Goal: Task Accomplishment & Management: Complete application form

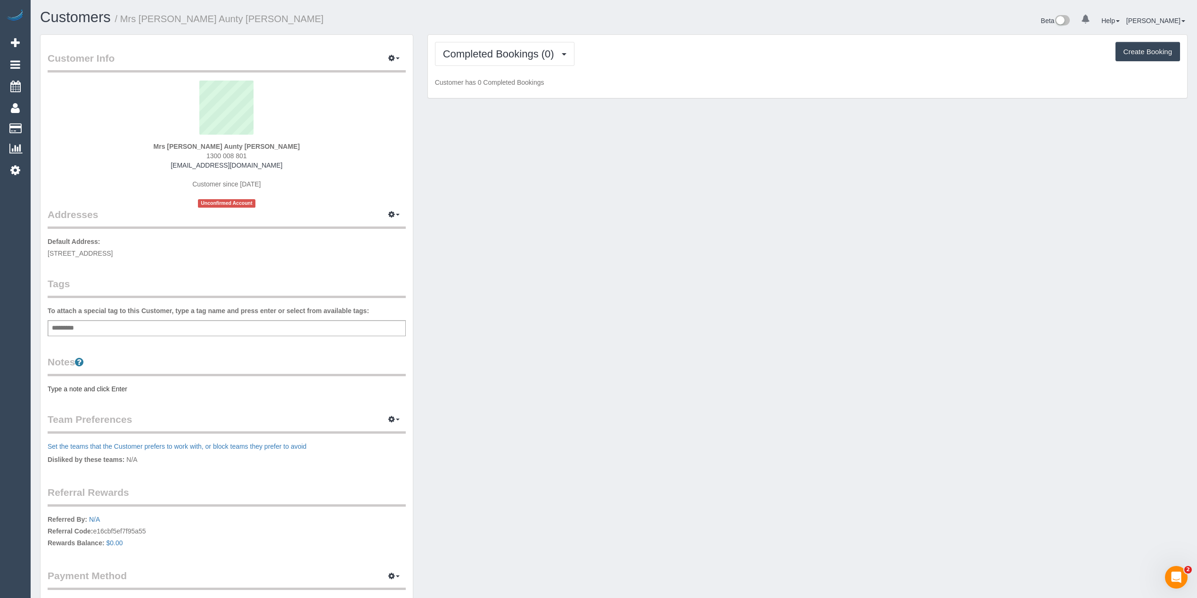
click at [190, 325] on div "Add a tag" at bounding box center [227, 328] width 358 height 16
type input "***"
type input "*******"
click at [88, 391] on pre "Type a note and click Enter" at bounding box center [227, 390] width 358 height 9
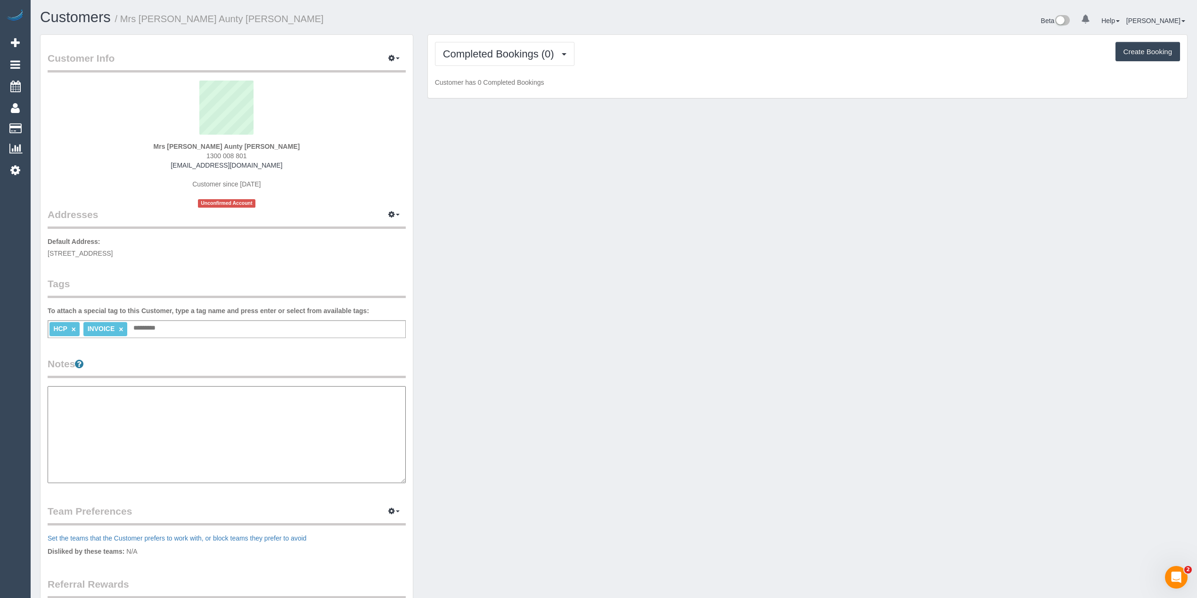
paste textarea "**********"
click at [129, 404] on textarea "**********" at bounding box center [227, 435] width 358 height 98
type textarea "**********"
click at [186, 357] on legend "Notes" at bounding box center [227, 367] width 358 height 21
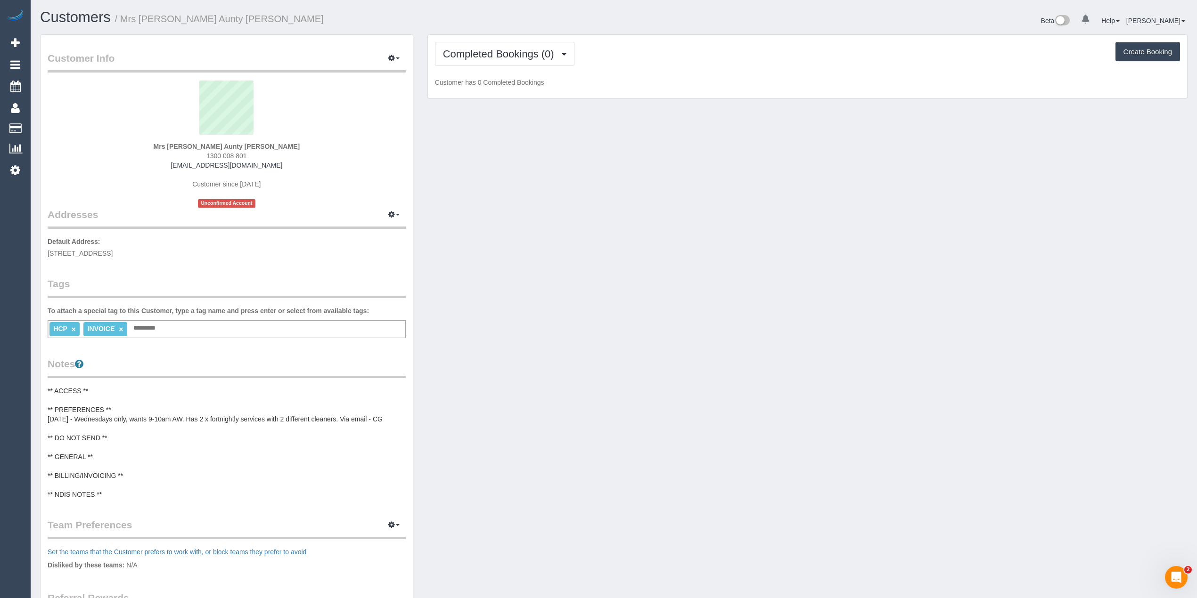
click at [161, 320] on div "HCP × INVOICE × Add a tag" at bounding box center [227, 329] width 358 height 18
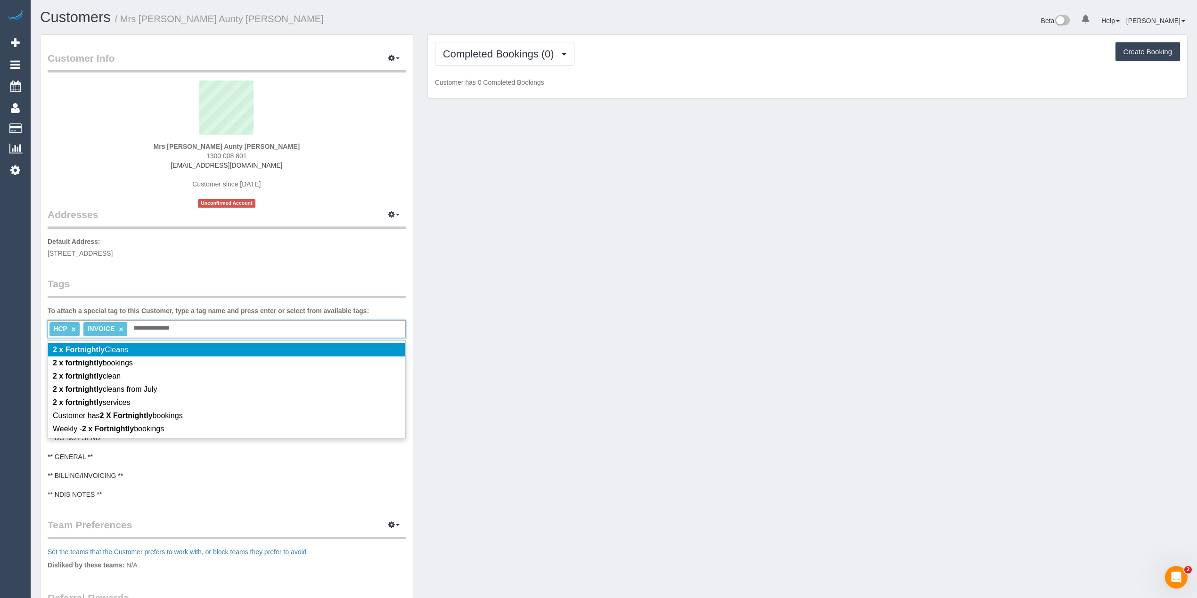
type input "**********"
click at [132, 347] on li "2 x Fortnightly Cleans" at bounding box center [226, 349] width 357 height 13
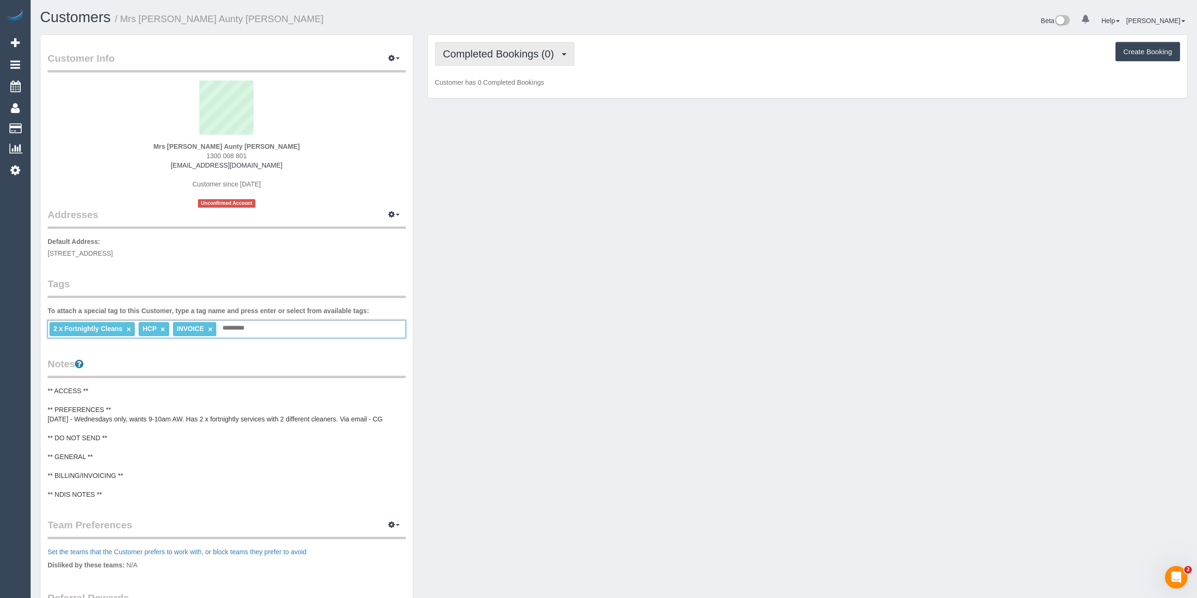
click at [458, 55] on span "Completed Bookings (0)" at bounding box center [501, 54] width 116 height 12
click at [498, 88] on link "Upcoming Bookings (11)" at bounding box center [484, 88] width 99 height 12
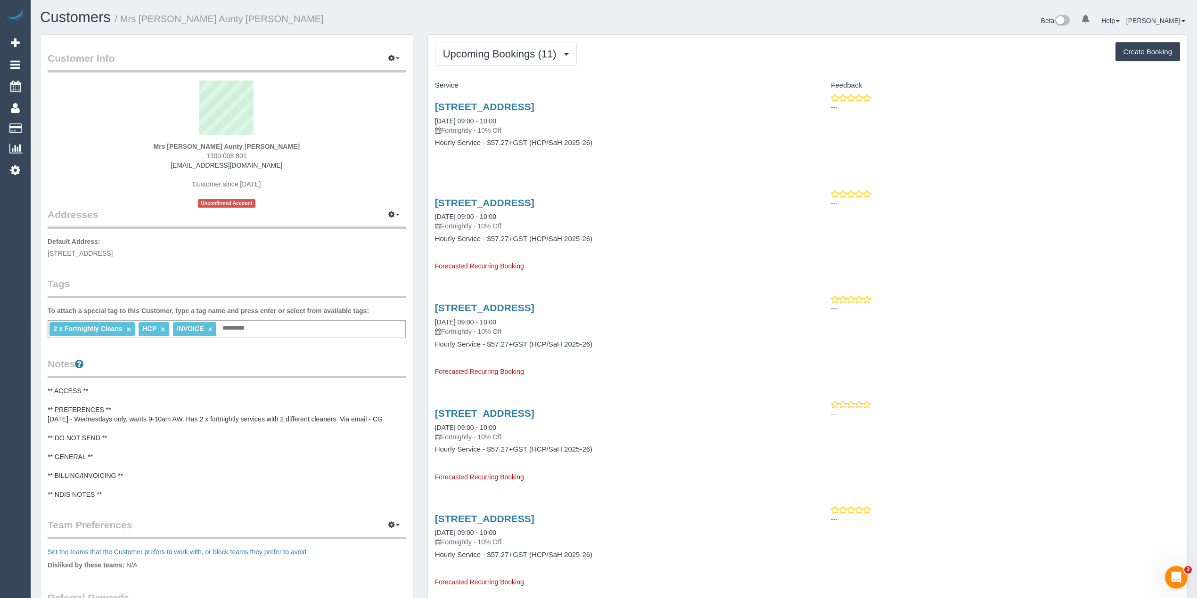
click at [1141, 51] on button "Create Booking" at bounding box center [1147, 52] width 65 height 20
select select "VIC"
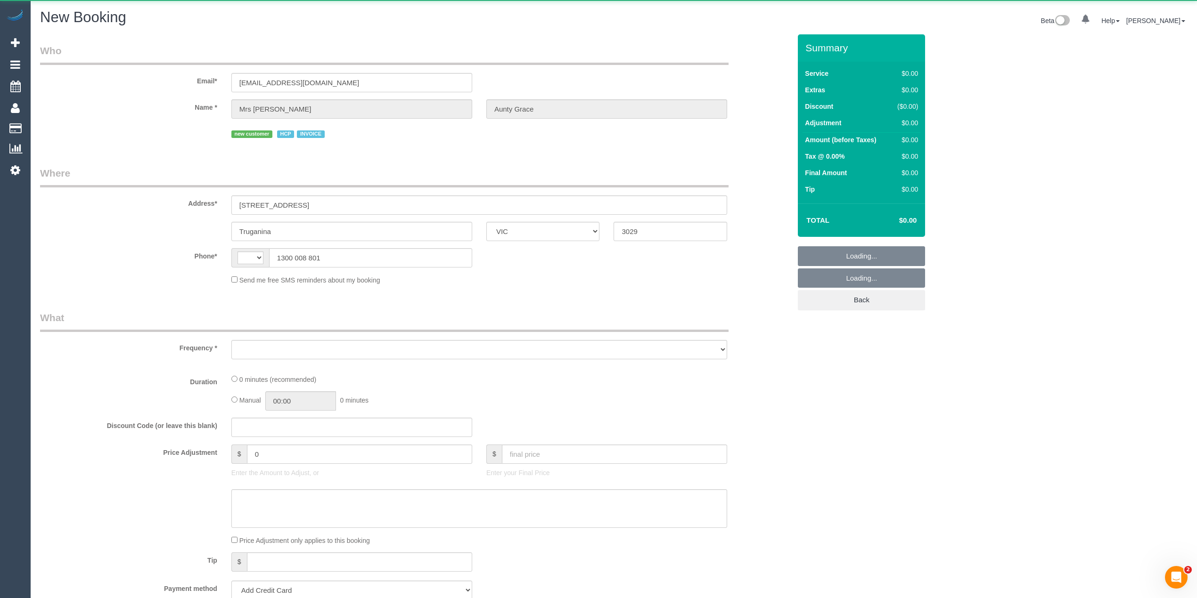
select select "object:803"
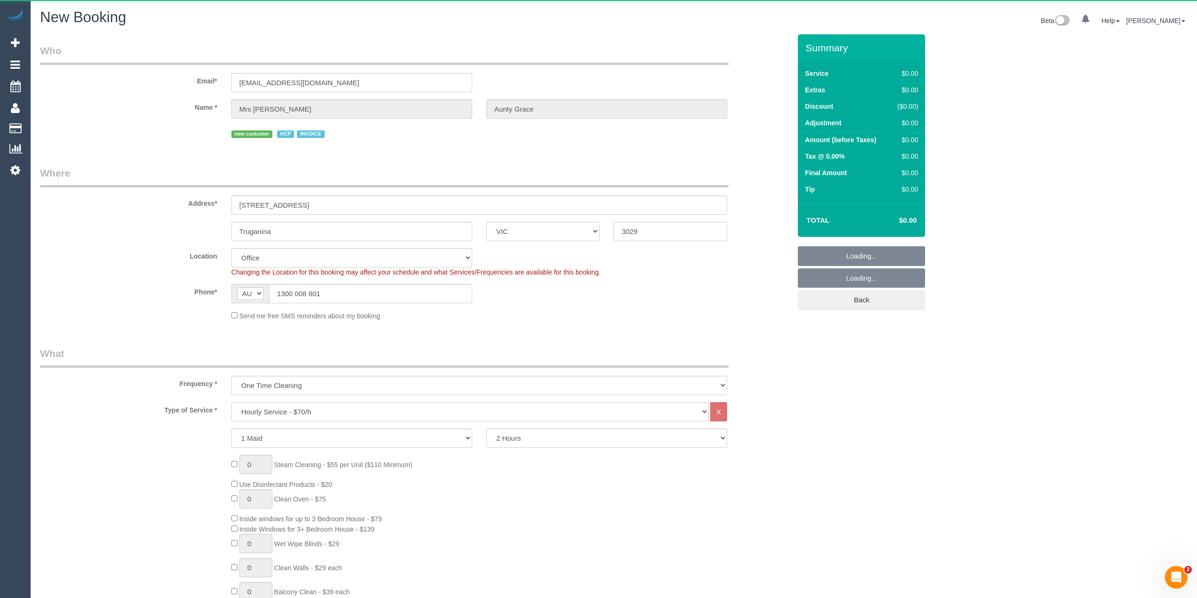
select select "string:AU"
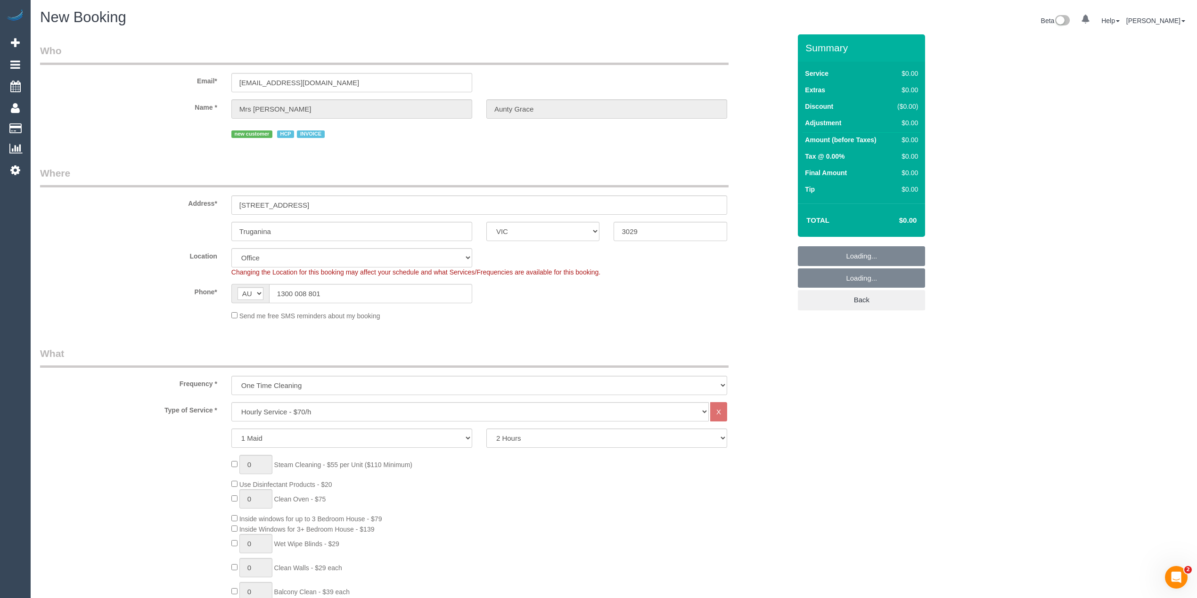
select select "object:2623"
select select "53"
drag, startPoint x: 321, startPoint y: 385, endPoint x: 319, endPoint y: 390, distance: 5.7
click at [321, 385] on select "One Time Cleaning Weekly - 10% Off - 10.00% (0% for the First Booking) Fortnigh…" at bounding box center [479, 385] width 496 height 19
select select "object:2630"
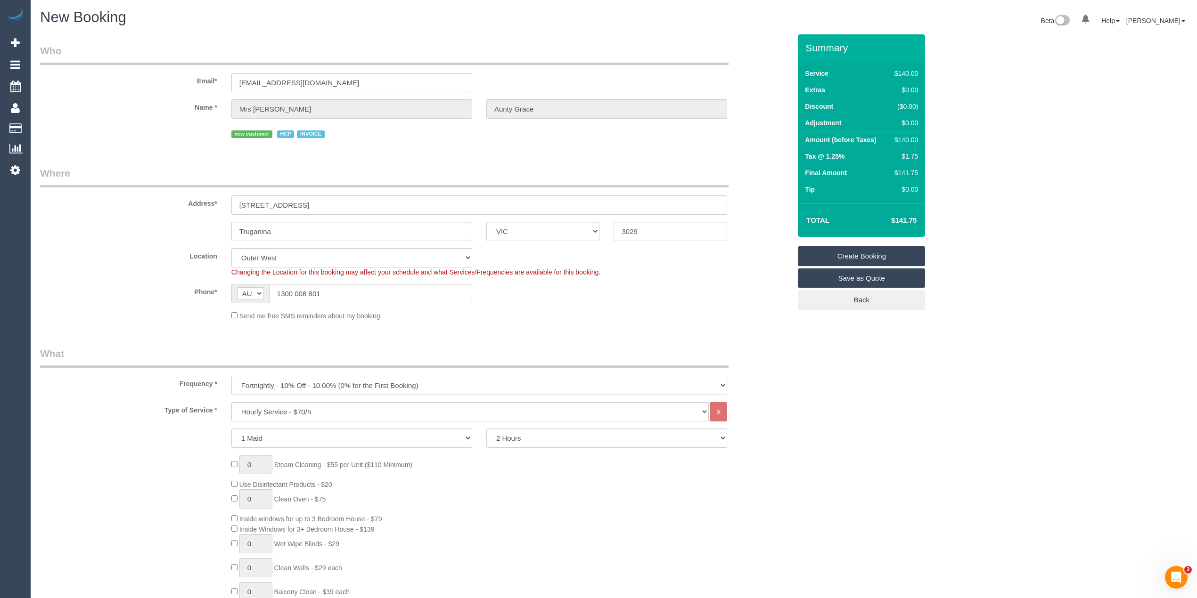
click at [231, 376] on select "One Time Cleaning Weekly - 10% Off - 10.00% (0% for the First Booking) Fortnigh…" at bounding box center [479, 385] width 496 height 19
click at [315, 416] on select "Hourly Service - $70/h Hourly Service - $65/h Hourly Service - $60/h Hourly Ser…" at bounding box center [469, 411] width 477 height 19
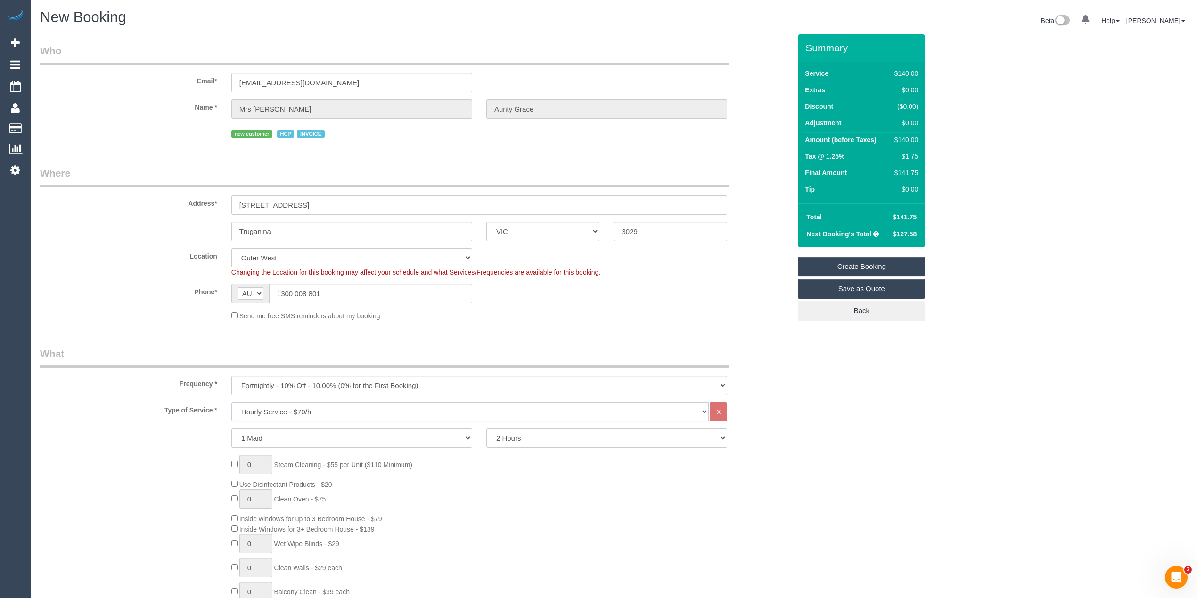
select select "308"
click at [231, 402] on select "Hourly Service - $70/h Hourly Service - $65/h Hourly Service - $60/h Hourly Ser…" at bounding box center [469, 411] width 477 height 19
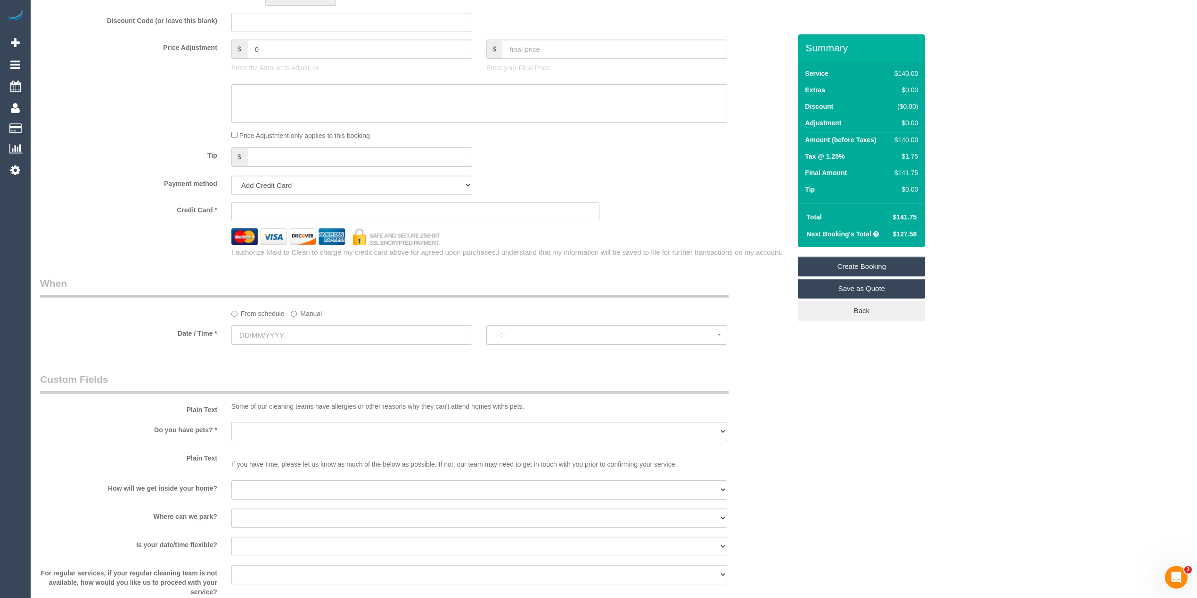
scroll to position [523, 0]
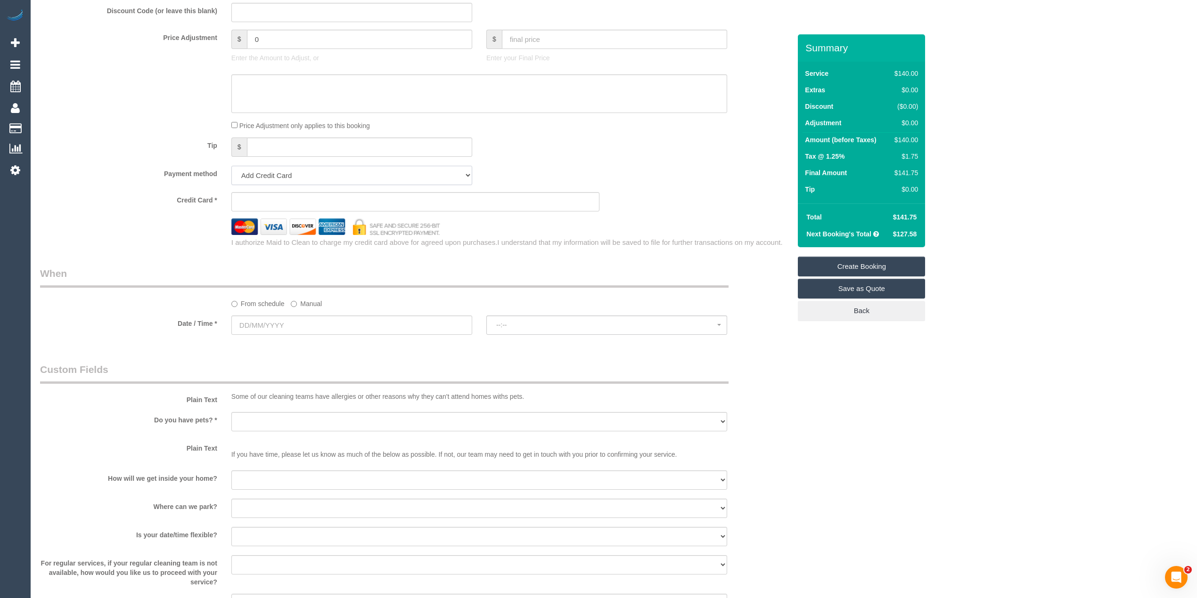
click at [262, 170] on select "Add Credit Card Cash Check Paypal" at bounding box center [351, 175] width 241 height 19
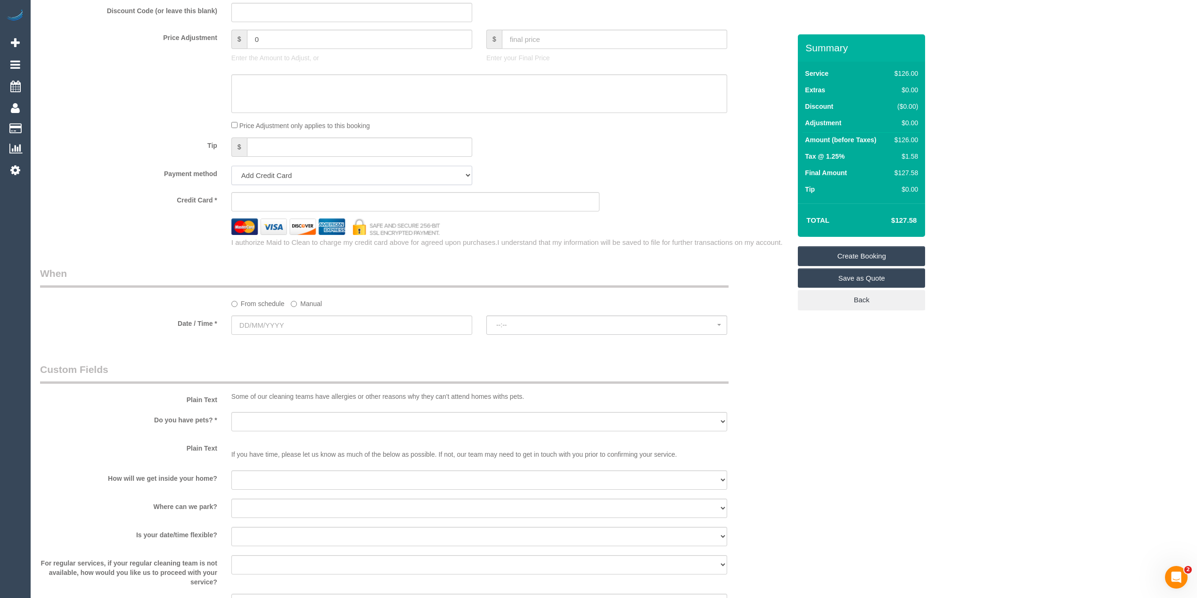
select select "string:check"
click at [231, 166] on select "Add Credit Card Cash Check Paypal" at bounding box center [351, 175] width 241 height 19
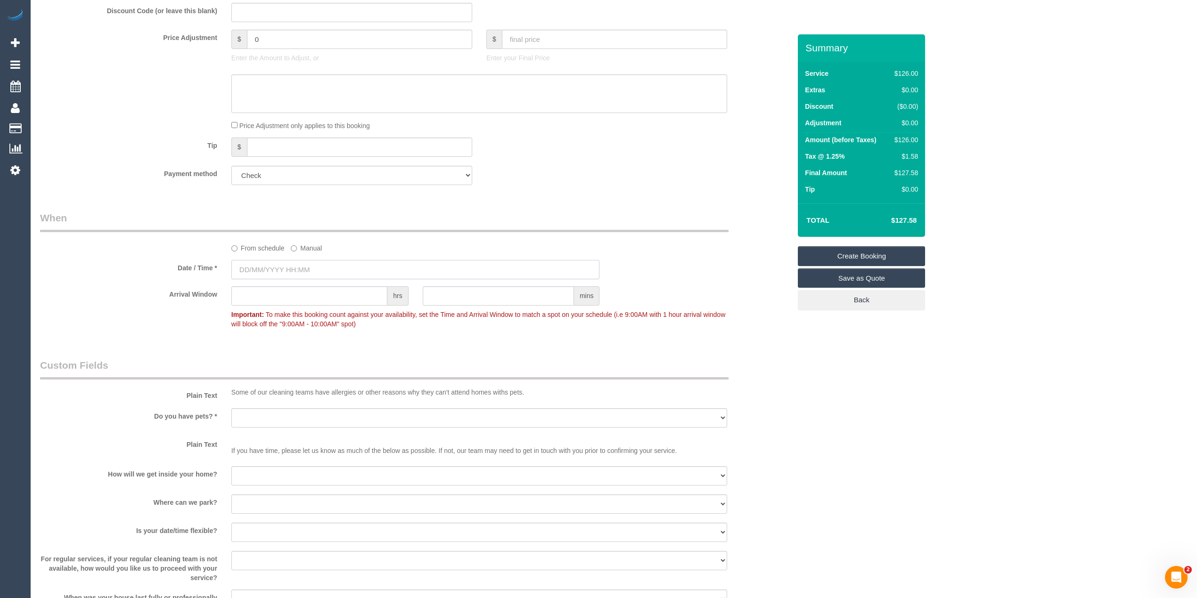
click at [282, 260] on input "text" at bounding box center [415, 269] width 368 height 19
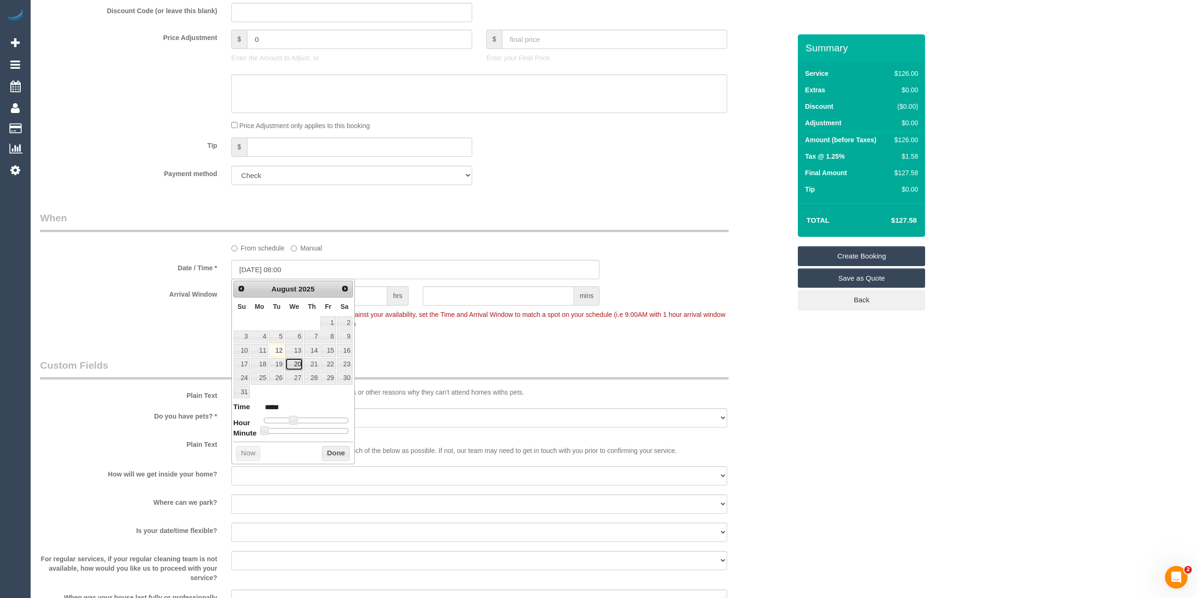
click at [296, 367] on link "20" at bounding box center [294, 364] width 18 height 13
type input "[DATE] 09:00"
type input "*****"
drag, startPoint x: 293, startPoint y: 421, endPoint x: 298, endPoint y: 422, distance: 5.7
click at [298, 422] on span at bounding box center [297, 420] width 8 height 8
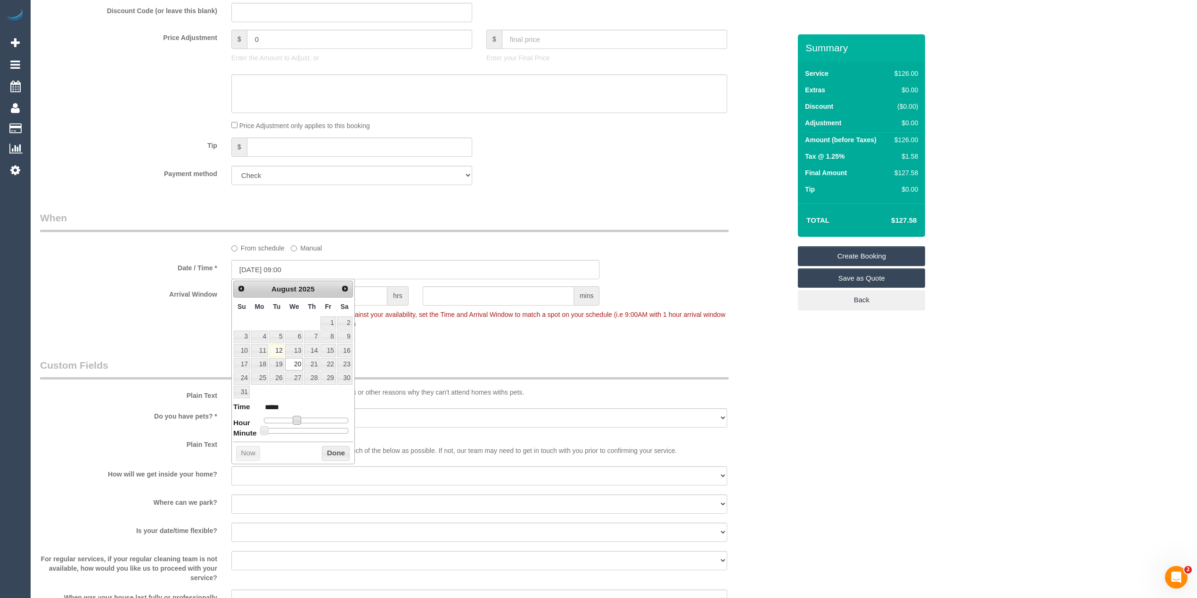
click at [1018, 485] on div "Who Email* hui.auntygrace@fake.com Name * Mrs Hui Zhang Aunty Grace new custome…" at bounding box center [613, 272] width 1147 height 1522
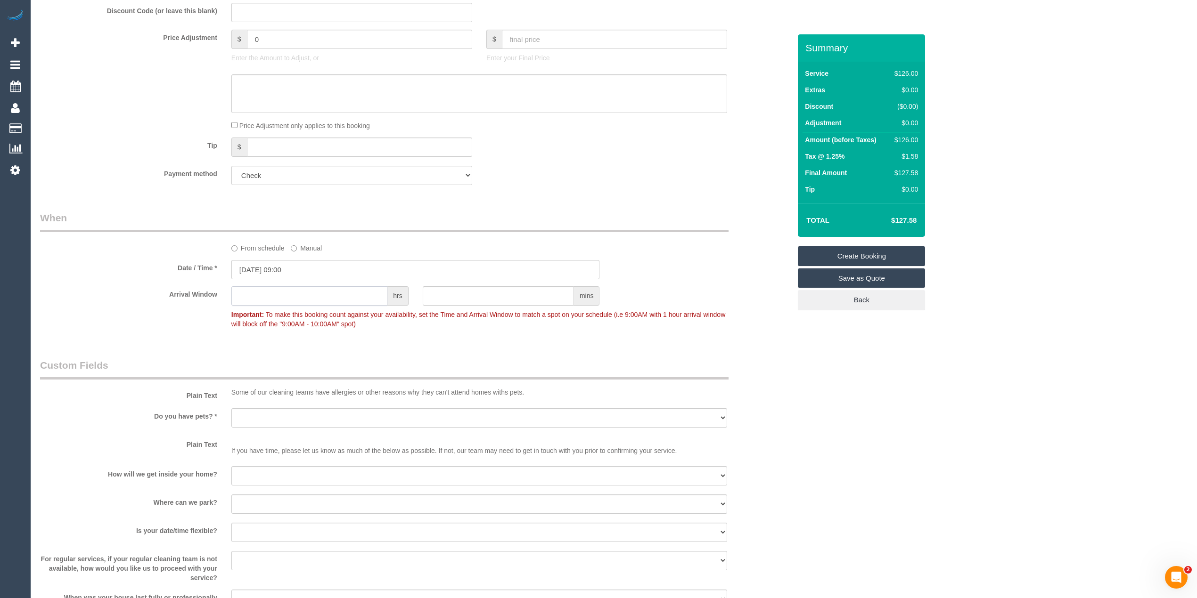
click at [246, 298] on input "text" at bounding box center [309, 295] width 156 height 19
type input "1"
click at [255, 414] on select "Yes - Cats Yes - Dogs No pets Yes - Dogs and Cats Yes - Other" at bounding box center [479, 417] width 496 height 19
select select "number:28"
click at [231, 408] on select "Yes - Cats Yes - Dogs No pets Yes - Dogs and Cats Yes - Other" at bounding box center [479, 417] width 496 height 19
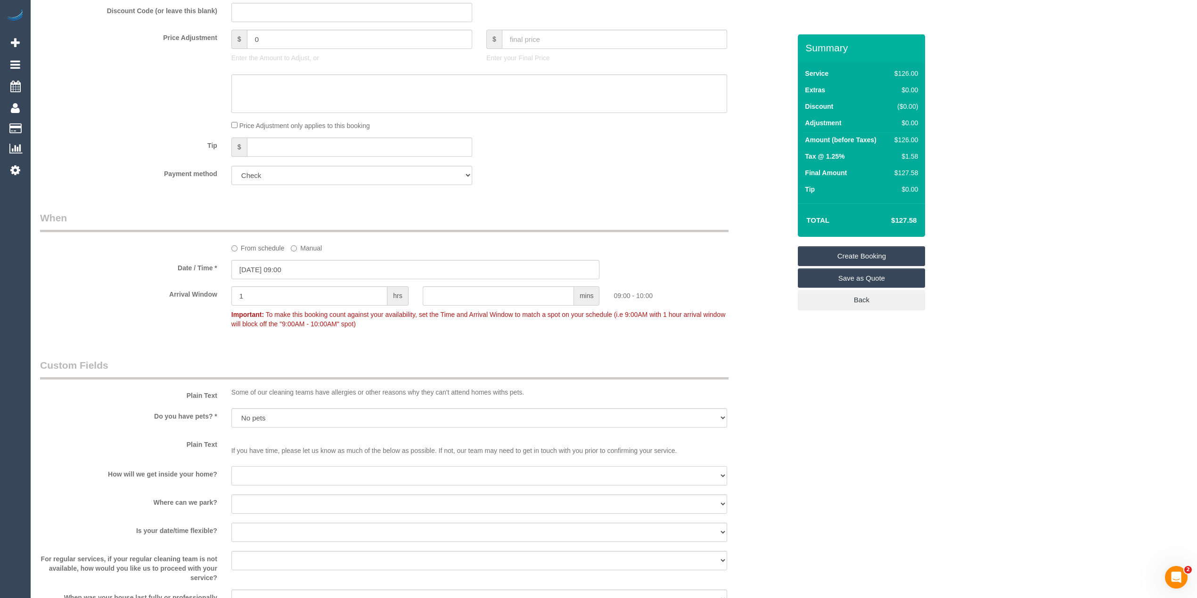
click at [253, 475] on select "I will be home Key will be left (please provide details below) Lock box/Access …" at bounding box center [479, 475] width 496 height 19
select select "number:14"
click at [231, 466] on select "I will be home Key will be left (please provide details below) Lock box/Access …" at bounding box center [479, 475] width 496 height 19
click at [261, 504] on select "I will provide parking on-site Free street parking Paid street parking (cost wi…" at bounding box center [479, 504] width 496 height 19
select select "number:19"
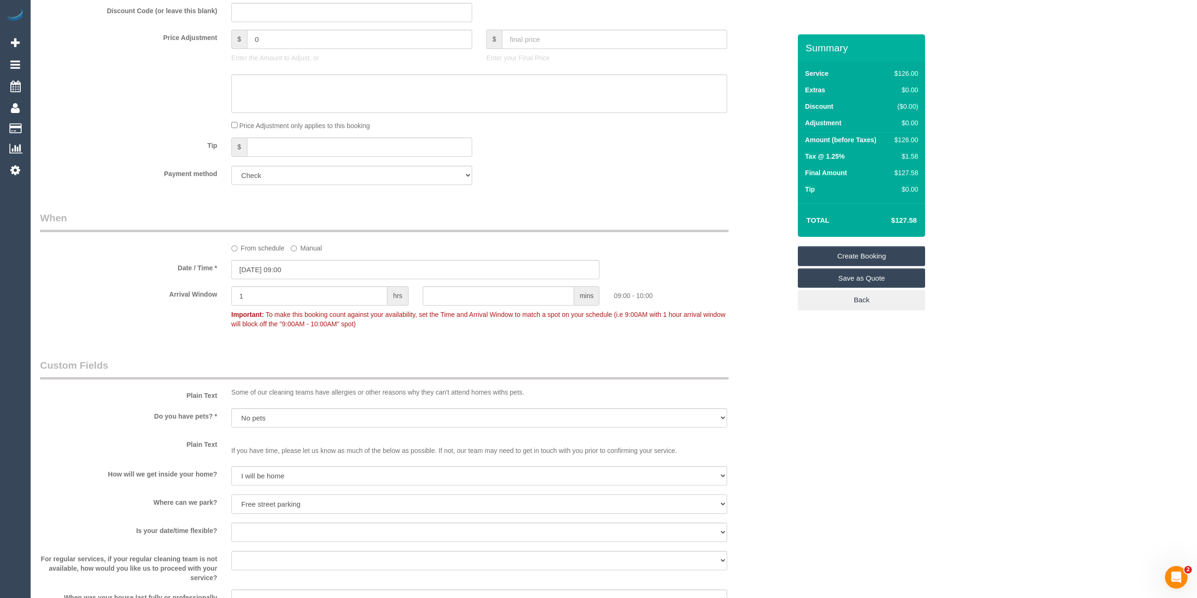
click at [231, 495] on select "I will provide parking on-site Free street parking Paid street parking (cost wi…" at bounding box center [479, 504] width 496 height 19
click at [259, 538] on select "Yes - date and time Yes - date but not time Yes - time but not date No - No fle…" at bounding box center [479, 532] width 496 height 19
select select "number:25"
click at [231, 523] on select "Yes - date and time Yes - date but not time Yes - time but not date No - No fle…" at bounding box center [479, 532] width 496 height 19
click at [285, 560] on select "Arrange a cleaner to cover and do not bother you Arrange a cleaner to cover and…" at bounding box center [479, 560] width 496 height 19
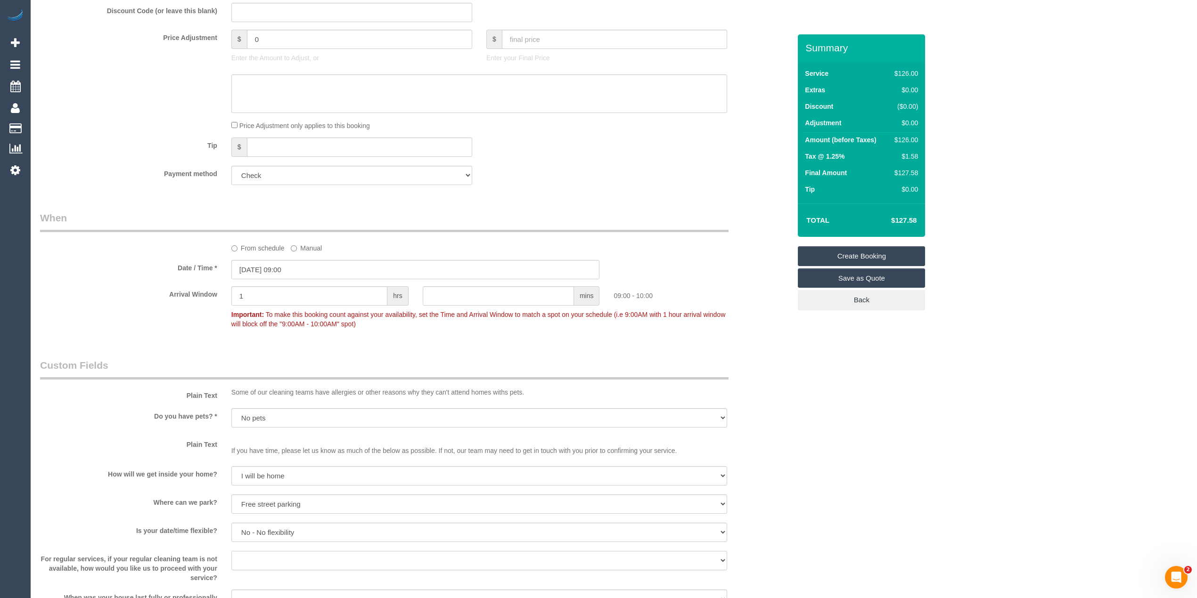
select select "number:35"
click at [231, 551] on select "Arrange a cleaner to cover and do not bother you Arrange a cleaner to cover and…" at bounding box center [479, 560] width 496 height 19
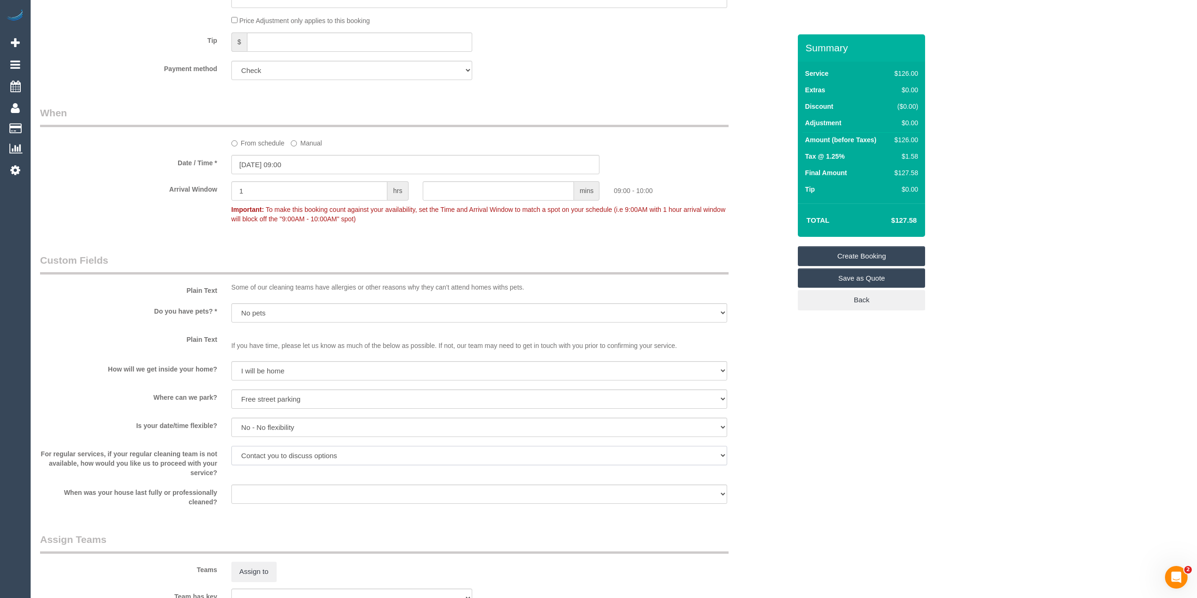
scroll to position [837, 0]
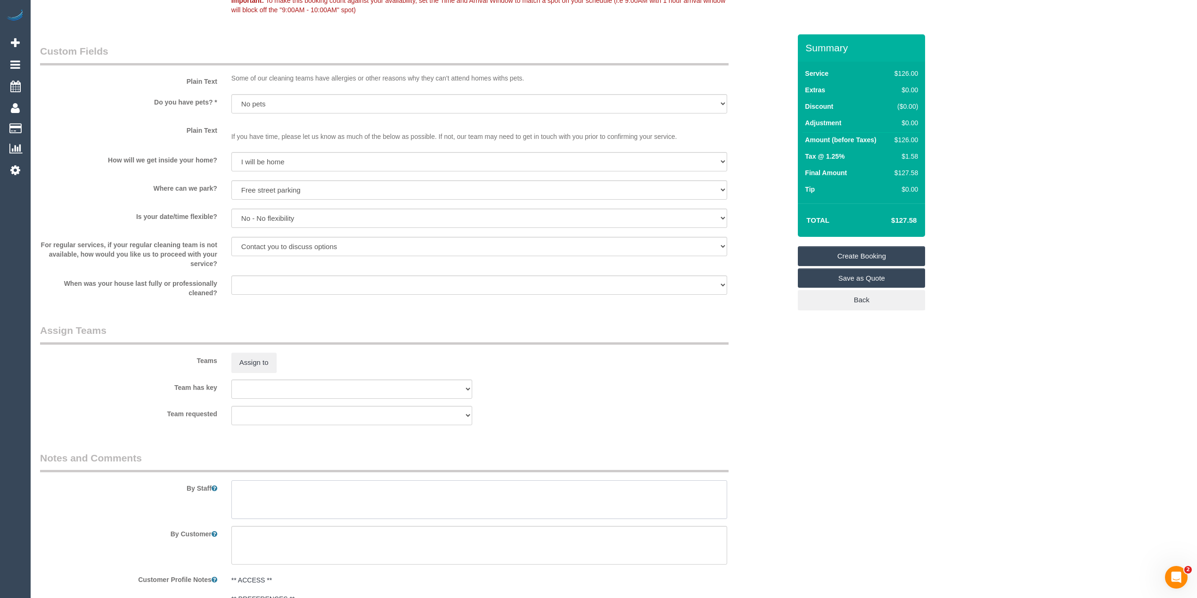
click at [305, 498] on textarea at bounding box center [479, 500] width 496 height 39
paste textarea "Tasks: - vacuum and mopping - cleaning the bathroom and toilet including shower…"
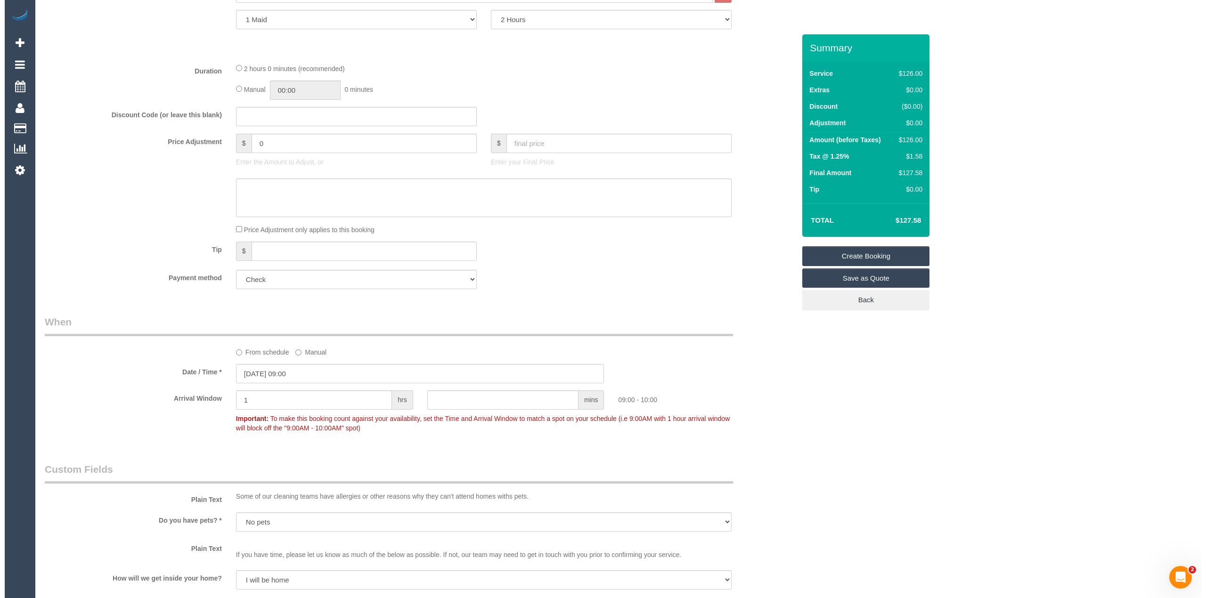
scroll to position [0, 0]
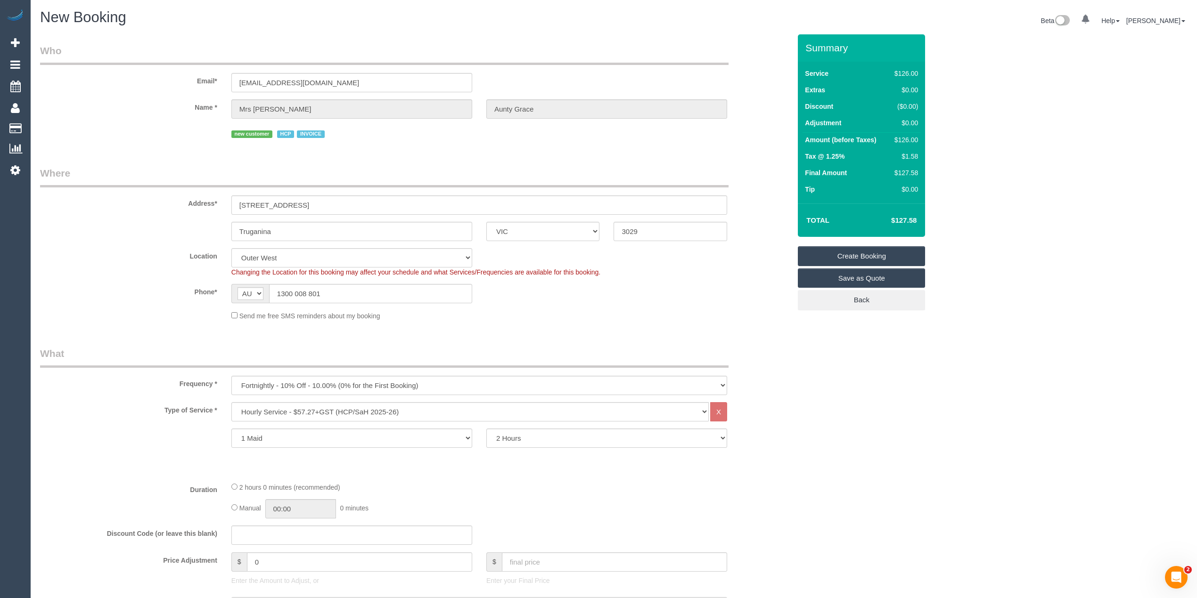
type textarea "Tasks: - vacuum and mopping - cleaning the bathroom and toilet including shower…"
drag, startPoint x: 326, startPoint y: 82, endPoint x: 142, endPoint y: 86, distance: 184.3
click at [142, 86] on div "Email* hui.auntygrace@fake.com" at bounding box center [415, 68] width 765 height 49
click at [865, 251] on link "Create Booking" at bounding box center [861, 256] width 127 height 20
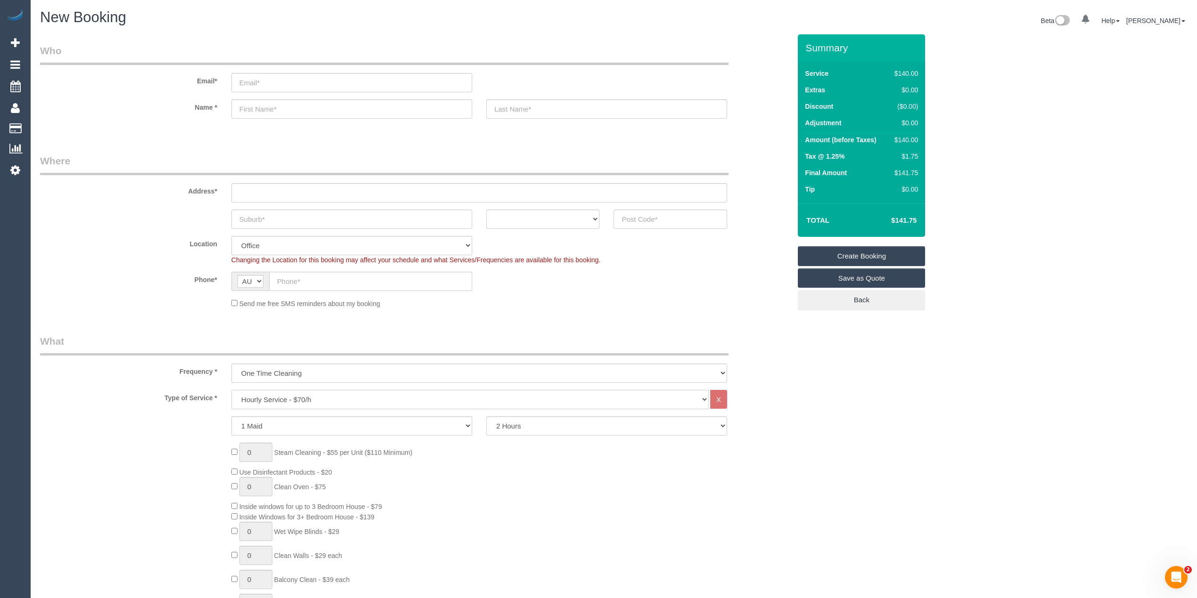
click at [291, 394] on select "Hourly Service - $70/h Hourly Service - $65/h Hourly Service - $60/h Hourly Ser…" at bounding box center [469, 399] width 477 height 19
select select "213"
click at [231, 390] on select "Hourly Service - $70/h Hourly Service - $65/h Hourly Service - $60/h Hourly Ser…" at bounding box center [469, 399] width 477 height 19
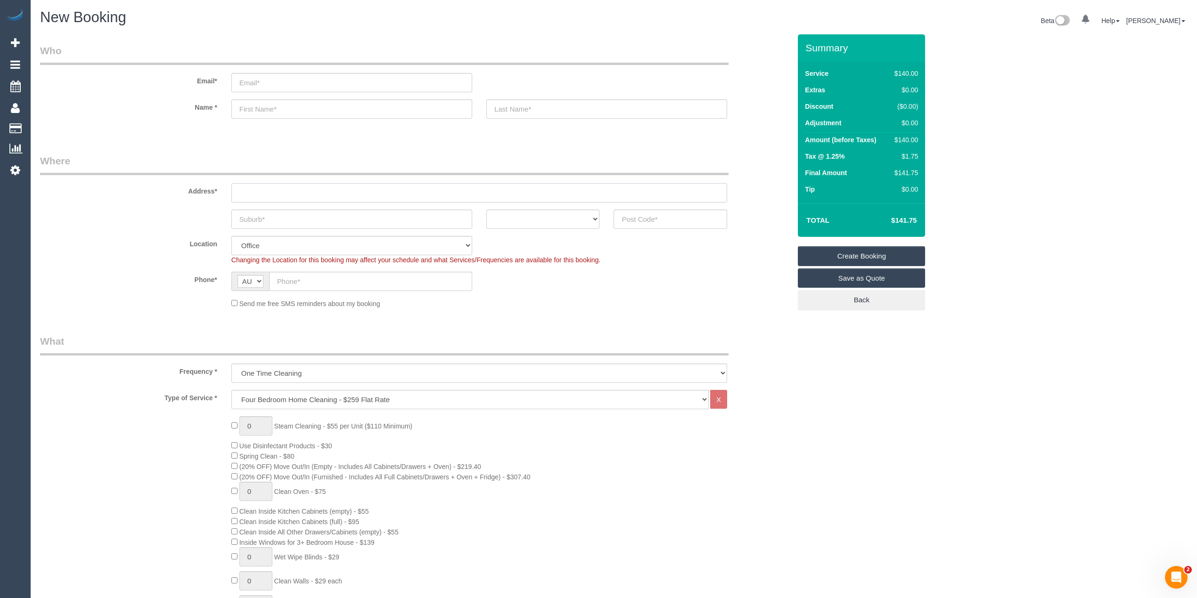
click at [239, 187] on input "text" at bounding box center [479, 192] width 496 height 19
type input "-"
click at [670, 215] on input "text" at bounding box center [670, 219] width 114 height 19
type input "3029"
click at [257, 219] on input "text" at bounding box center [351, 219] width 241 height 19
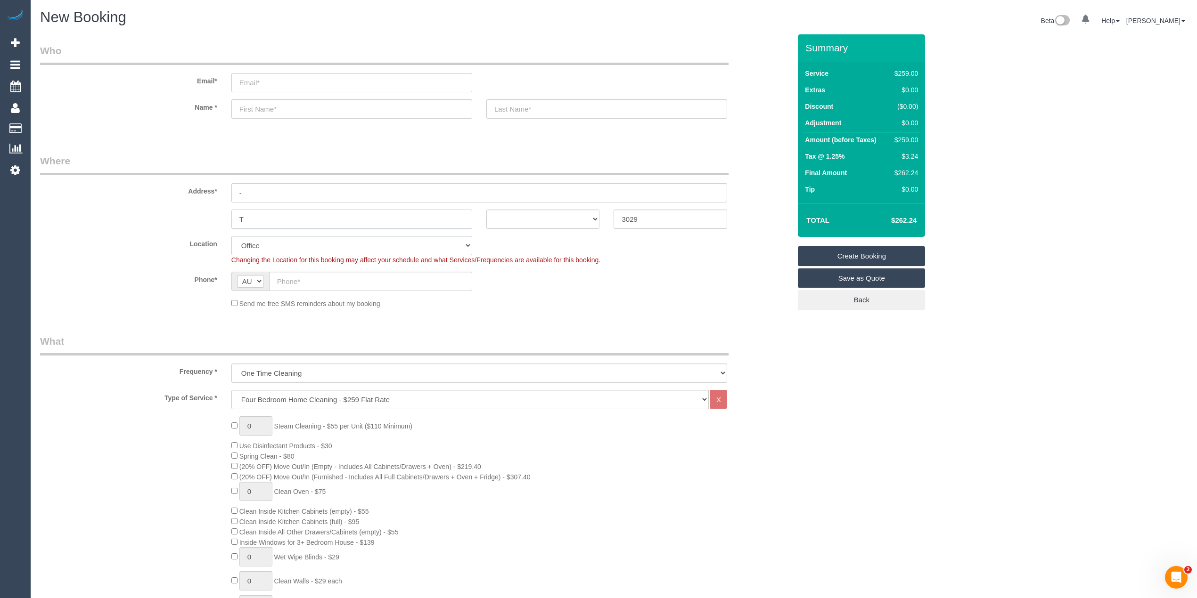
type input "Ta"
select select "53"
type input "Tar"
select select "object:2152"
type input "Tarneit"
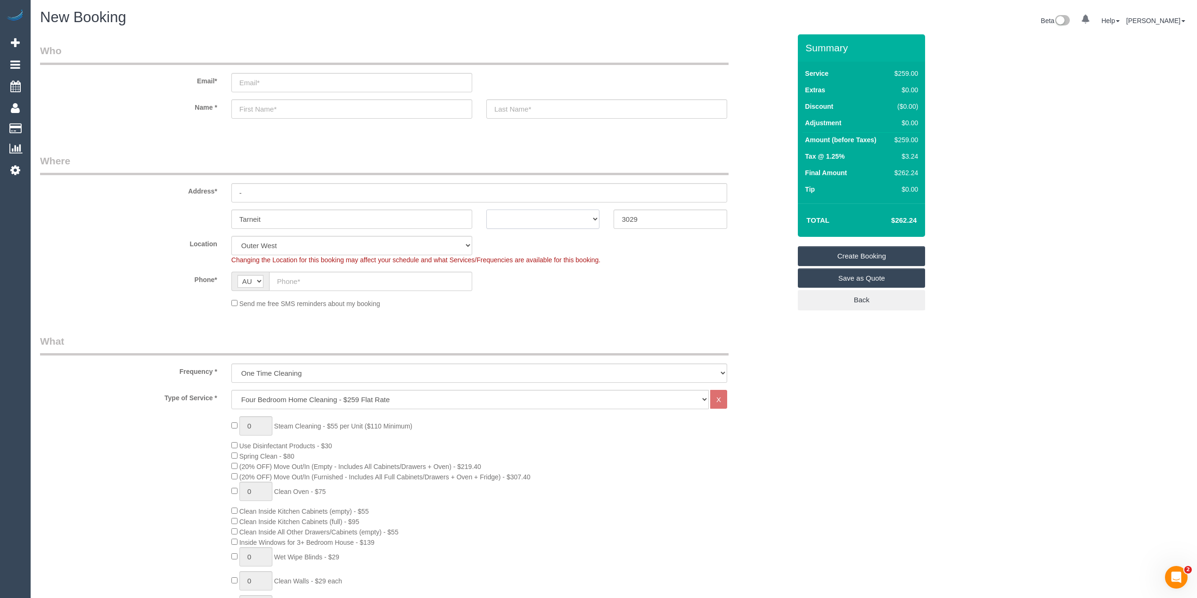
click at [514, 220] on select "ACT NSW NT QLD SA TAS VIC WA" at bounding box center [543, 219] width 114 height 19
select select "VIC"
click at [486, 210] on select "ACT NSW NT QLD SA TAS VIC WA" at bounding box center [543, 219] width 114 height 19
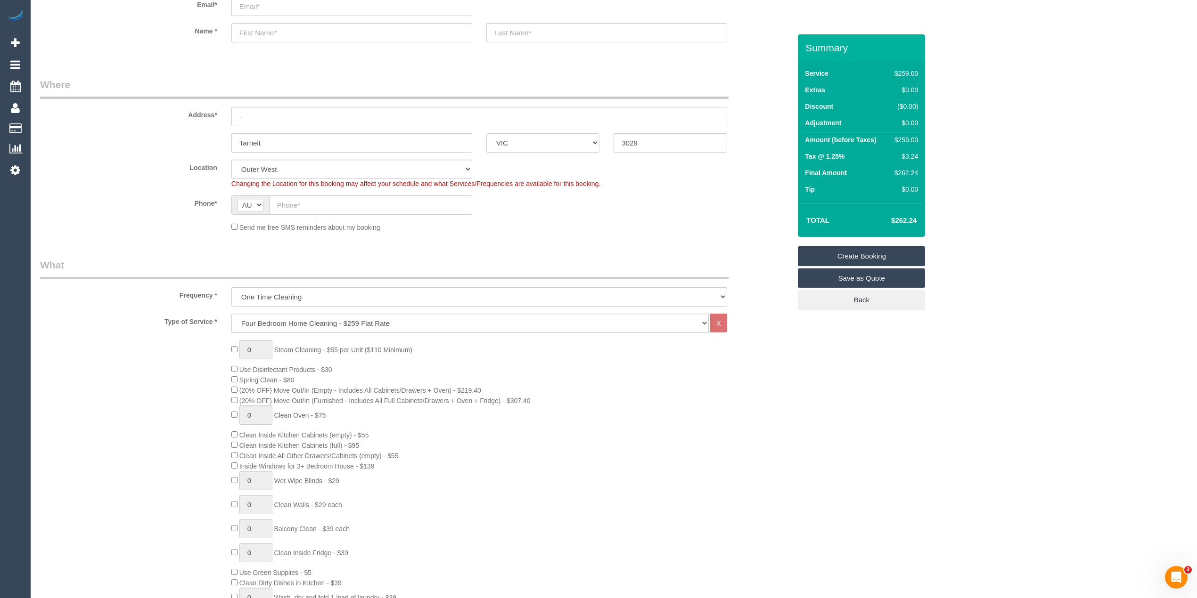
scroll to position [105, 0]
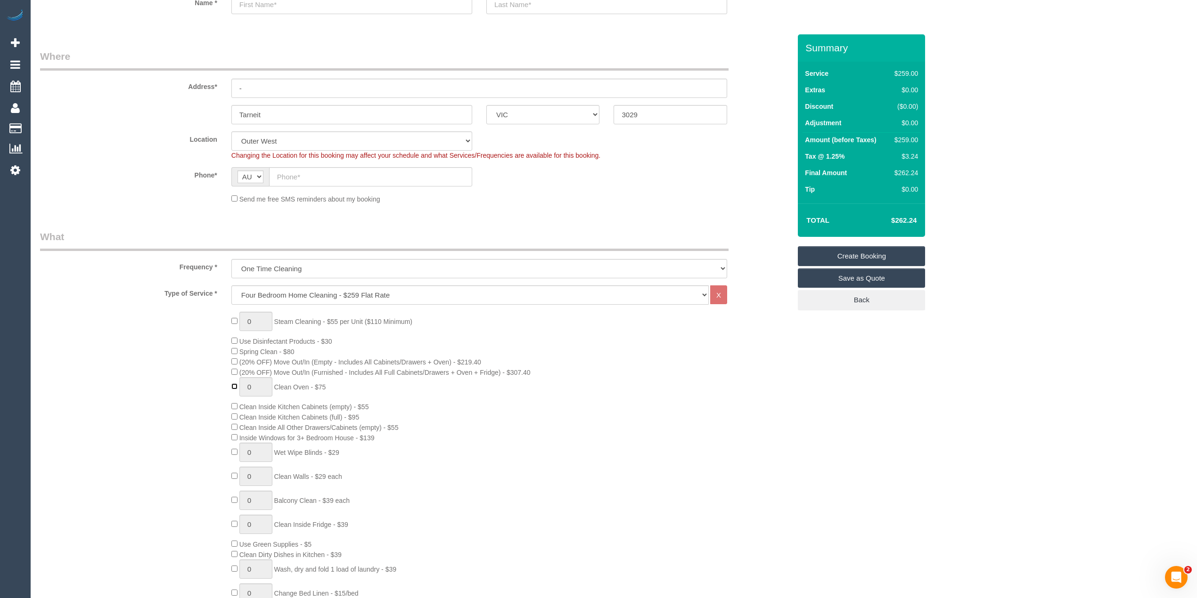
type input "1"
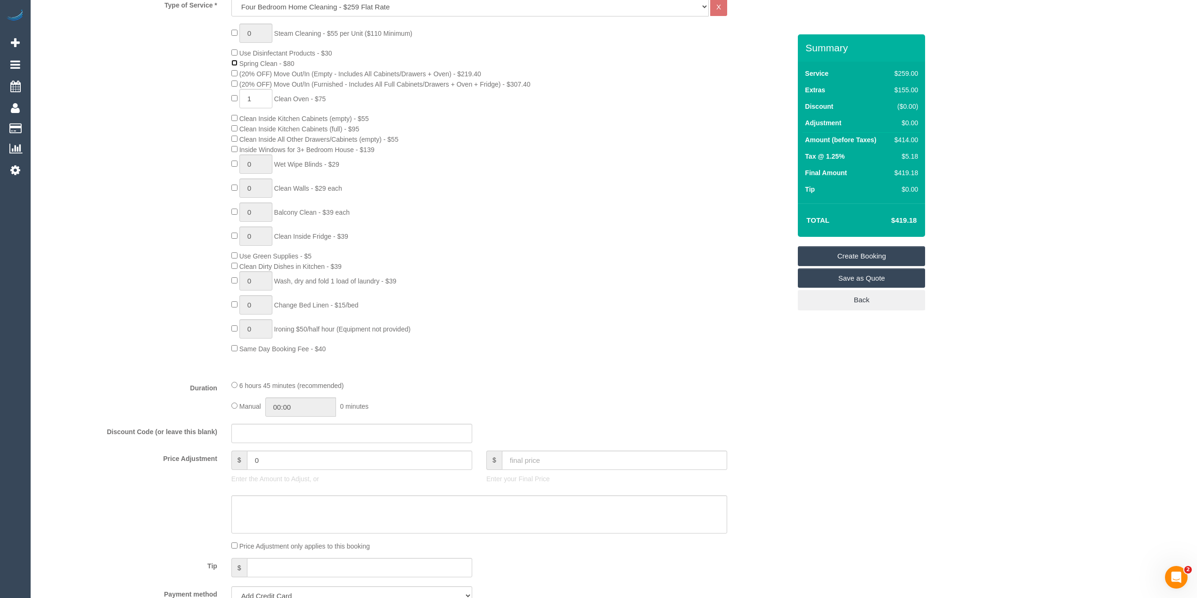
scroll to position [419, 0]
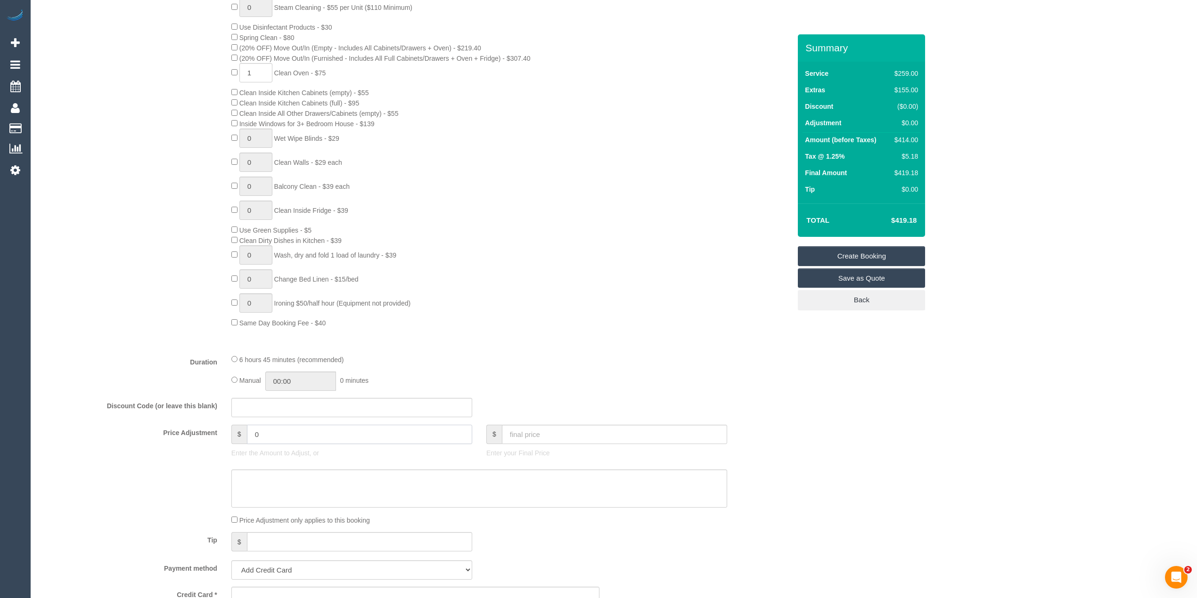
drag, startPoint x: 276, startPoint y: 441, endPoint x: 185, endPoint y: 434, distance: 91.2
click at [185, 434] on div "Price Adjustment $ 0 Enter the Amount to Adjust, or $ Enter your Final Price" at bounding box center [415, 444] width 765 height 38
click at [159, 344] on div "Type of Service * Hourly Service - $70/h Hourly Service - $65/h Hourly Service …" at bounding box center [415, 159] width 751 height 376
type input "32.5"
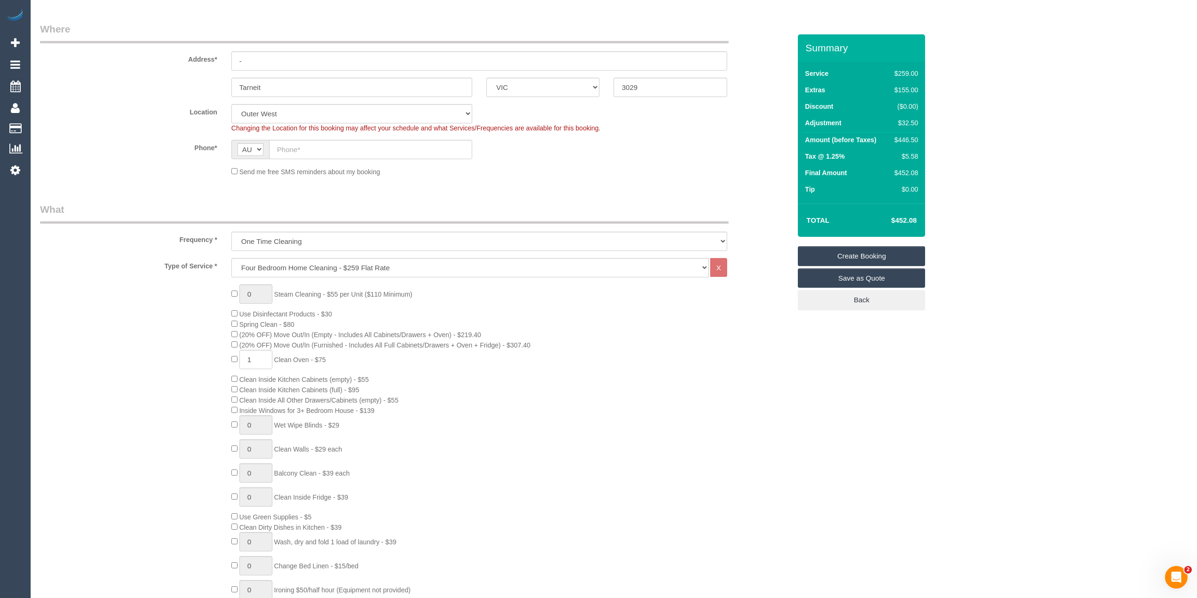
scroll to position [105, 0]
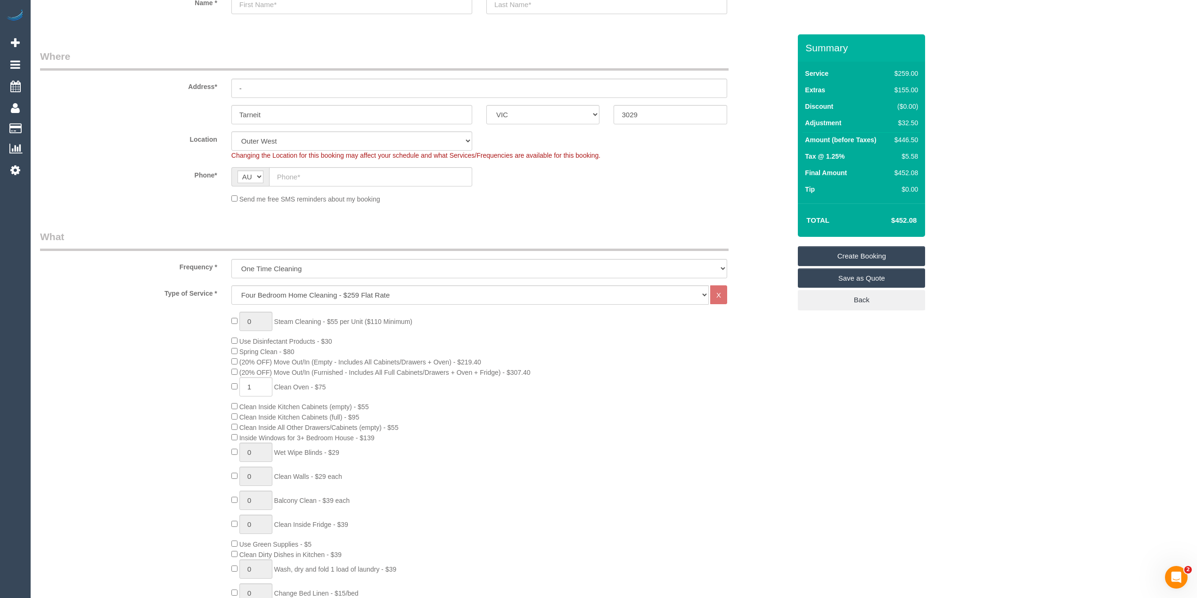
click at [655, 160] on sui-booking-location "Location Office City East (North) East (South) Inner East Inner North (East) In…" at bounding box center [415, 167] width 751 height 73
click at [309, 174] on input "text" at bounding box center [370, 176] width 203 height 19
paste input "61 450 316 156"
drag, startPoint x: 286, startPoint y: 178, endPoint x: 268, endPoint y: 177, distance: 17.9
click at [268, 177] on div "AF AL DZ AD AO AI AQ AG AR AM AW AU AT AZ BS BH BD BB BY BE BZ BJ BM BT BO BA B…" at bounding box center [351, 176] width 241 height 19
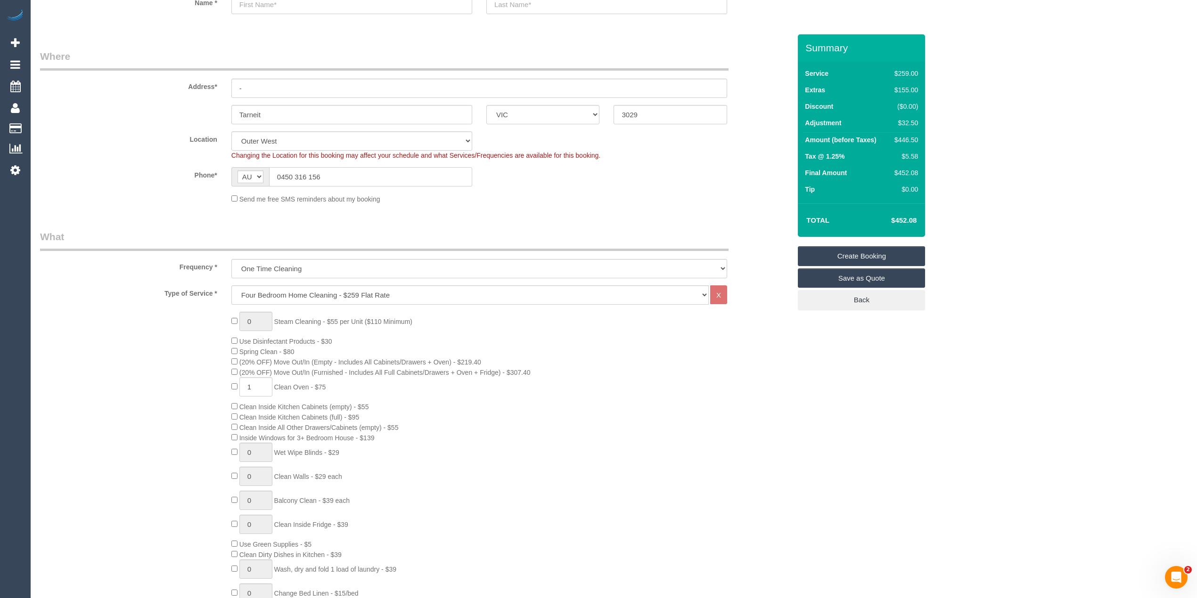
type input "0450 316 156"
click at [149, 159] on sui-booking-location "Location Office City East (North) East (South) Inner East Inner North (East) In…" at bounding box center [415, 167] width 751 height 73
click at [195, 433] on div "0 Steam Cleaning - $55 per Unit ($110 Minimum) Use Disinfectant Products - $30 …" at bounding box center [415, 477] width 765 height 330
click at [181, 416] on div "0 Steam Cleaning - $55 per Unit ($110 Minimum) Use Disinfectant Products - $30 …" at bounding box center [415, 477] width 765 height 330
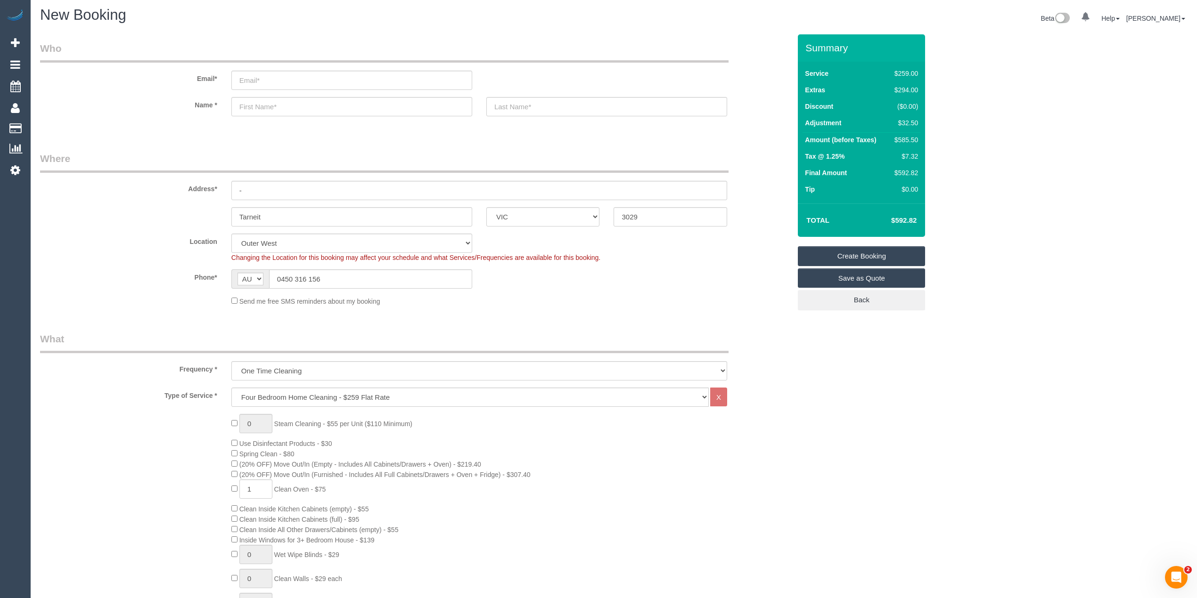
scroll to position [0, 0]
click at [253, 73] on input "email" at bounding box center [351, 82] width 241 height 19
click at [278, 81] on input "email" at bounding box center [351, 82] width 241 height 19
click at [257, 78] on input "email" at bounding box center [351, 82] width 241 height 19
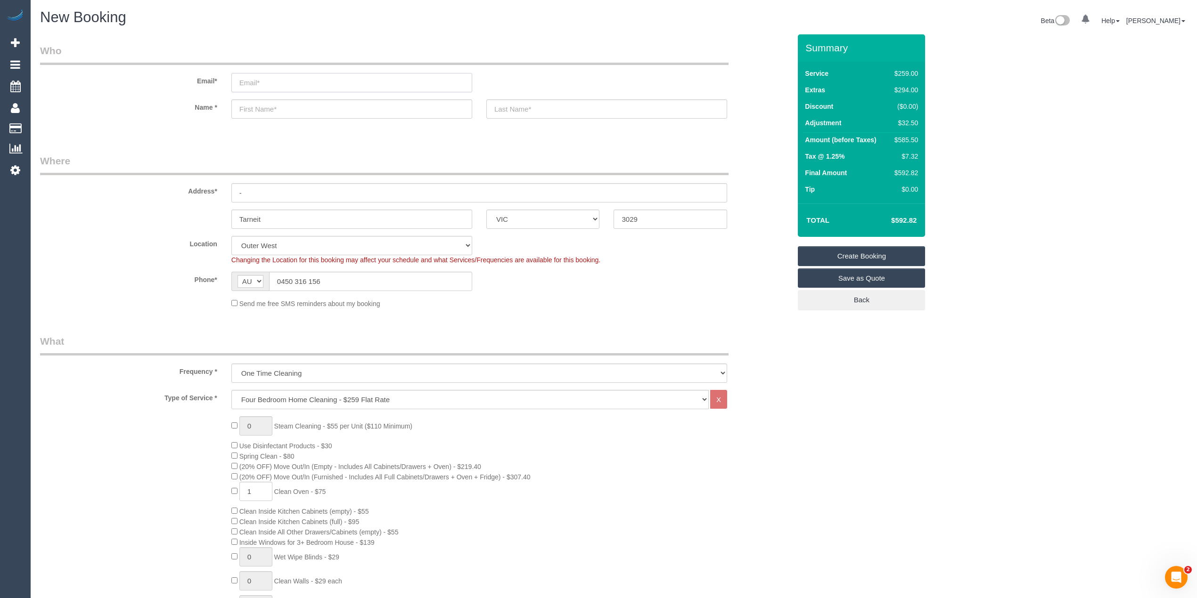
click at [255, 78] on input "email" at bounding box center [351, 82] width 241 height 19
click at [264, 81] on input "email" at bounding box center [351, 82] width 241 height 19
click at [264, 83] on input "email" at bounding box center [351, 82] width 241 height 19
click at [264, 80] on input "email" at bounding box center [351, 82] width 241 height 19
click at [267, 81] on input "email" at bounding box center [351, 82] width 241 height 19
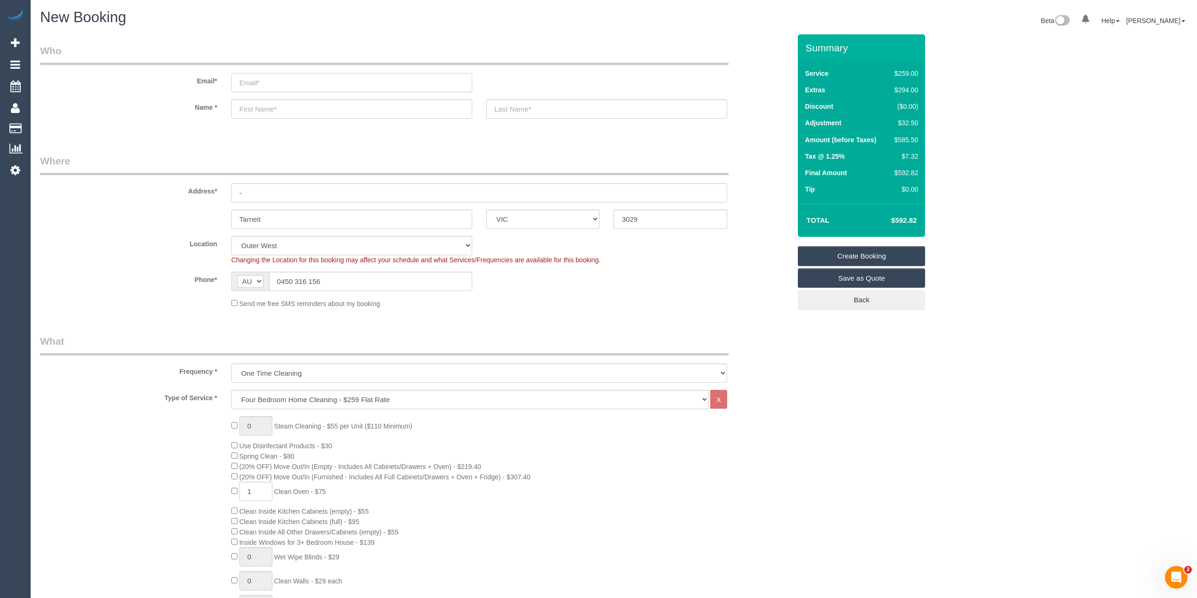
click at [262, 82] on input "email" at bounding box center [351, 82] width 241 height 19
click at [256, 80] on input "email" at bounding box center [351, 82] width 241 height 19
type input "anikakaurdua@gmail.com"
click at [287, 111] on input "text" at bounding box center [351, 108] width 241 height 19
type input "Anika"
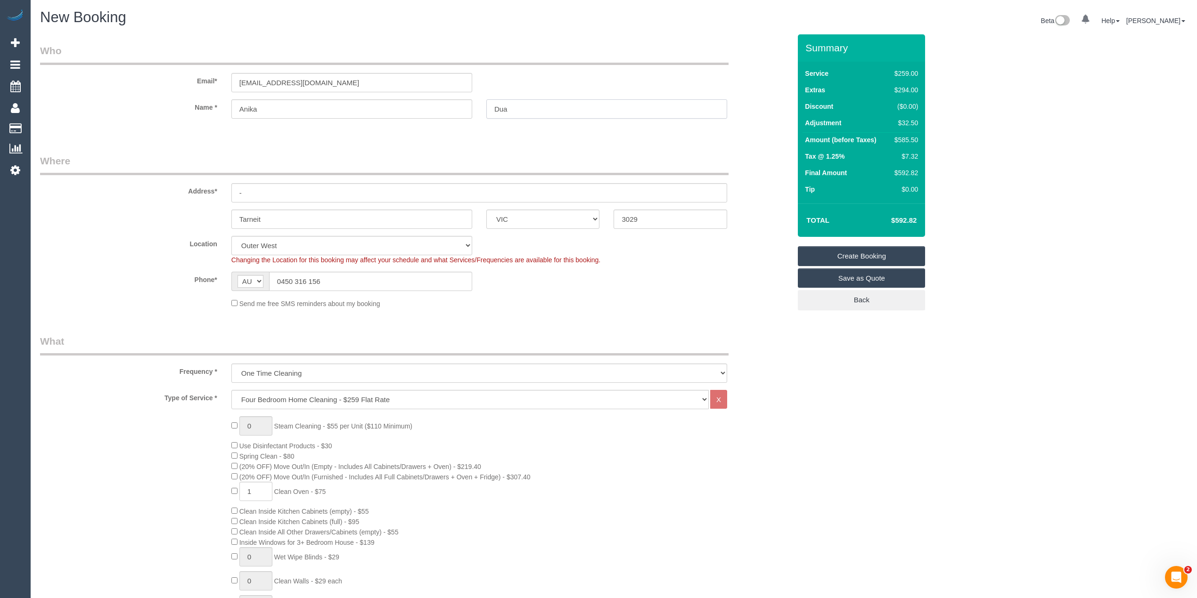
type input "Dua"
drag, startPoint x: 262, startPoint y: 196, endPoint x: 192, endPoint y: 183, distance: 71.5
click at [193, 183] on div "Address* -" at bounding box center [415, 178] width 765 height 49
click at [247, 198] on input "text" at bounding box center [479, 192] width 496 height 19
click at [249, 194] on input "text" at bounding box center [479, 192] width 496 height 19
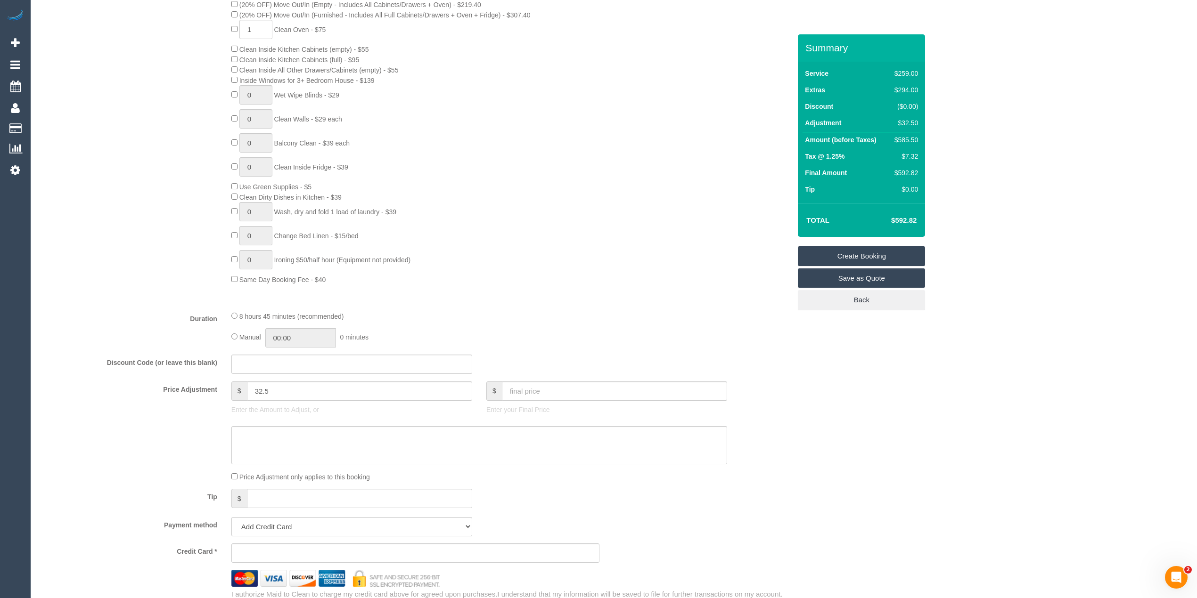
scroll to position [523, 0]
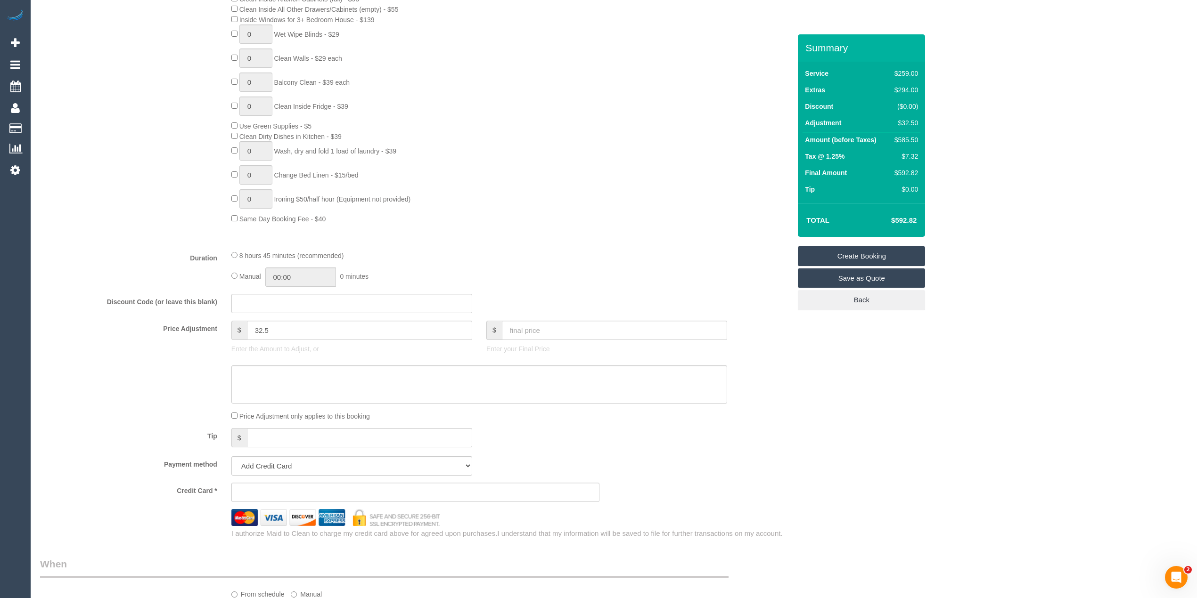
type input "8 Hogarth Street"
click at [274, 383] on textarea at bounding box center [479, 385] width 496 height 39
type textarea "$32.50 added for cleaning of rangehood filters - CG"
drag, startPoint x: 632, startPoint y: 450, endPoint x: 622, endPoint y: 471, distance: 23.0
click at [633, 449] on div "Tip $" at bounding box center [415, 438] width 765 height 21
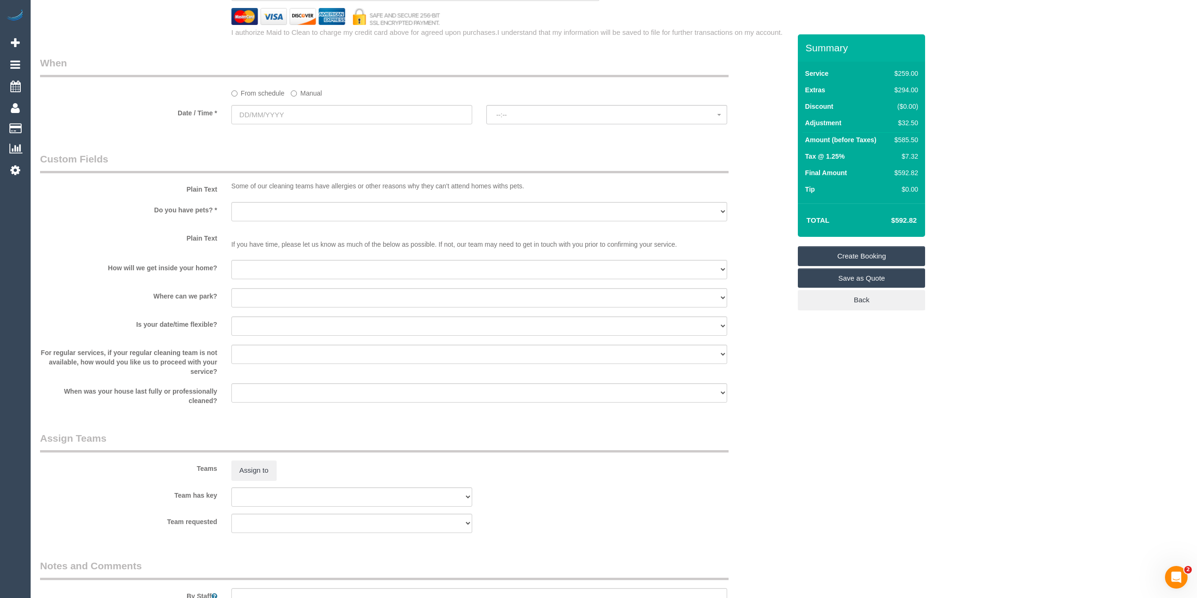
scroll to position [1158, 0]
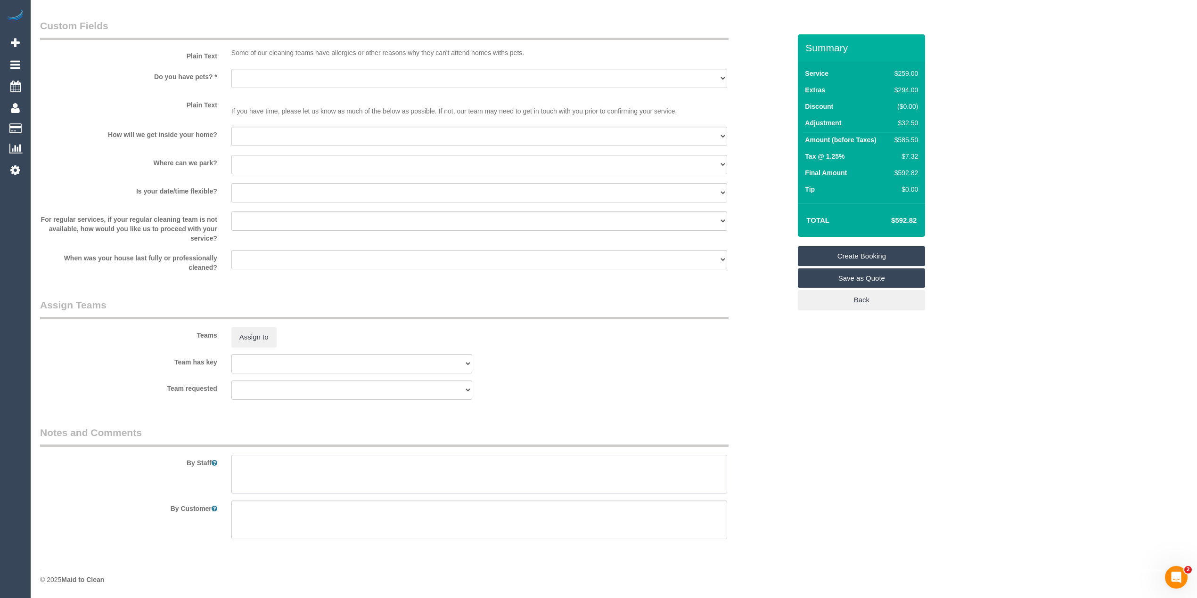
click at [347, 470] on textarea at bounding box center [479, 474] width 496 height 39
type textarea "Please also clean the rangehood filters, thanks."
click at [865, 277] on link "Save as Quote" at bounding box center [861, 279] width 127 height 20
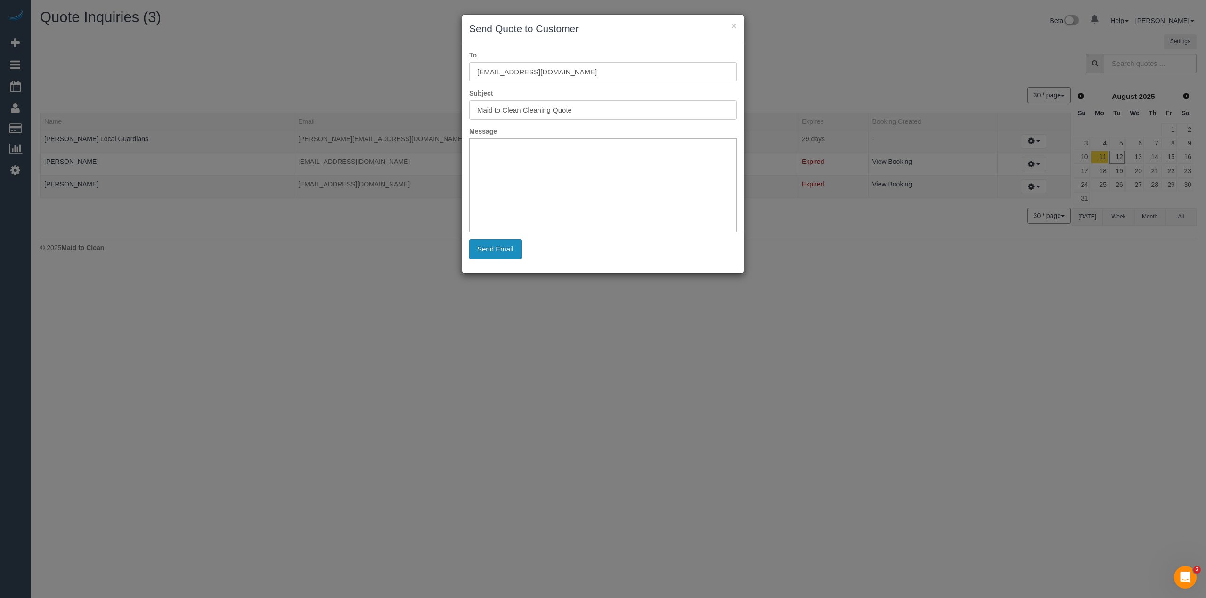
click at [506, 247] on button "Send Email" at bounding box center [495, 249] width 52 height 20
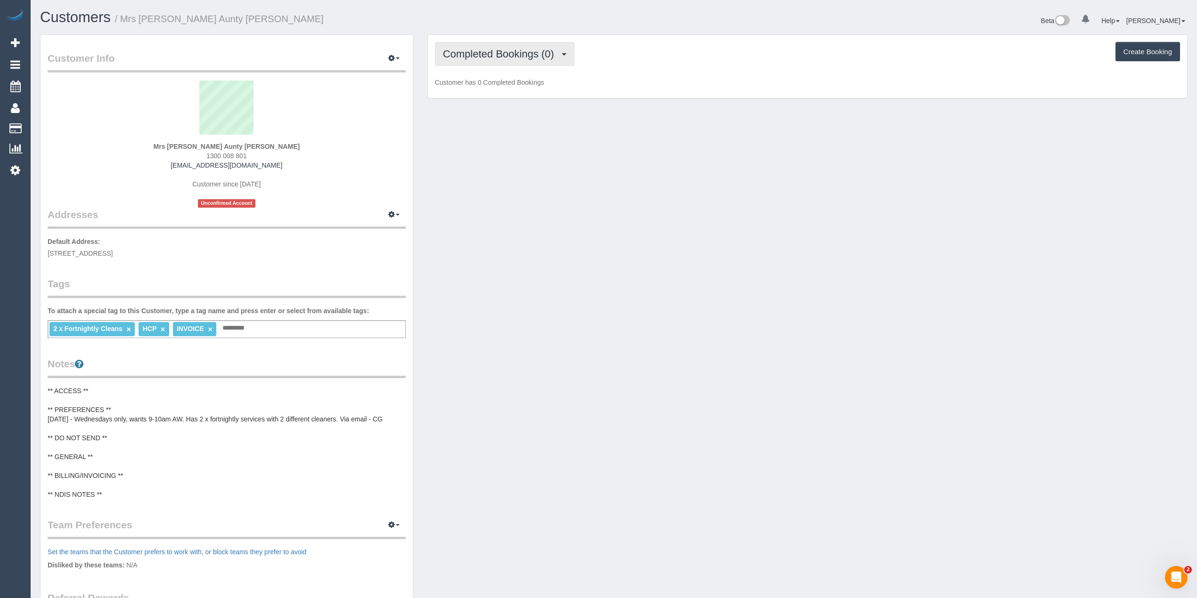
click at [464, 58] on span "Completed Bookings (0)" at bounding box center [501, 54] width 116 height 12
click at [468, 88] on link "Upcoming Bookings (11)" at bounding box center [484, 88] width 99 height 12
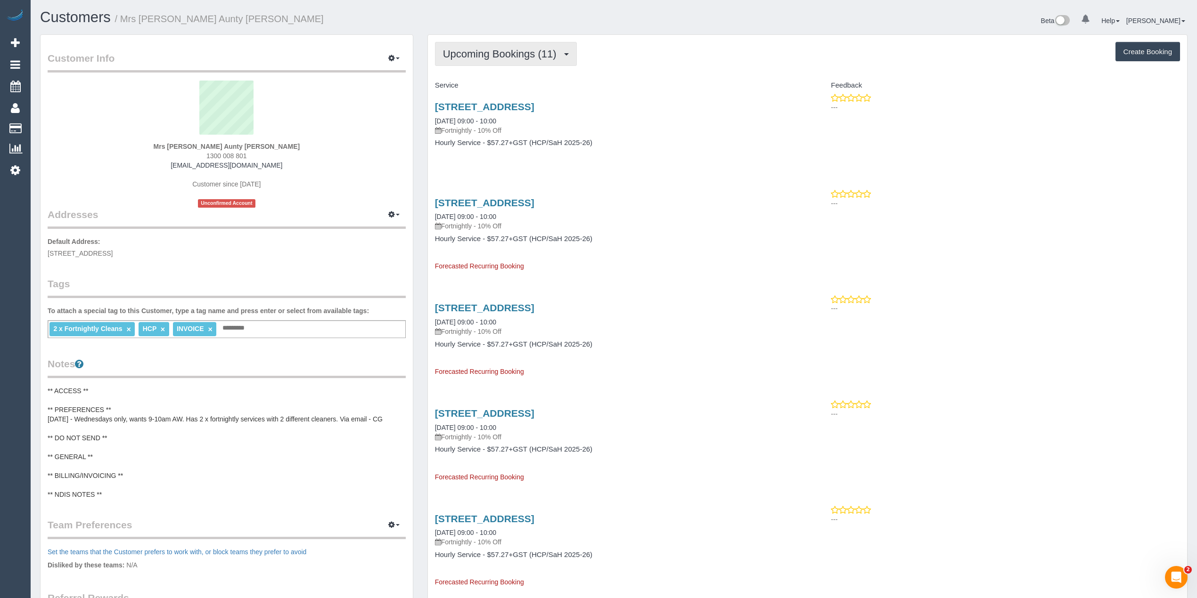
click at [463, 49] on span "Upcoming Bookings (11)" at bounding box center [502, 54] width 118 height 12
click at [500, 89] on link "Upcoming Bookings (11)" at bounding box center [484, 88] width 99 height 12
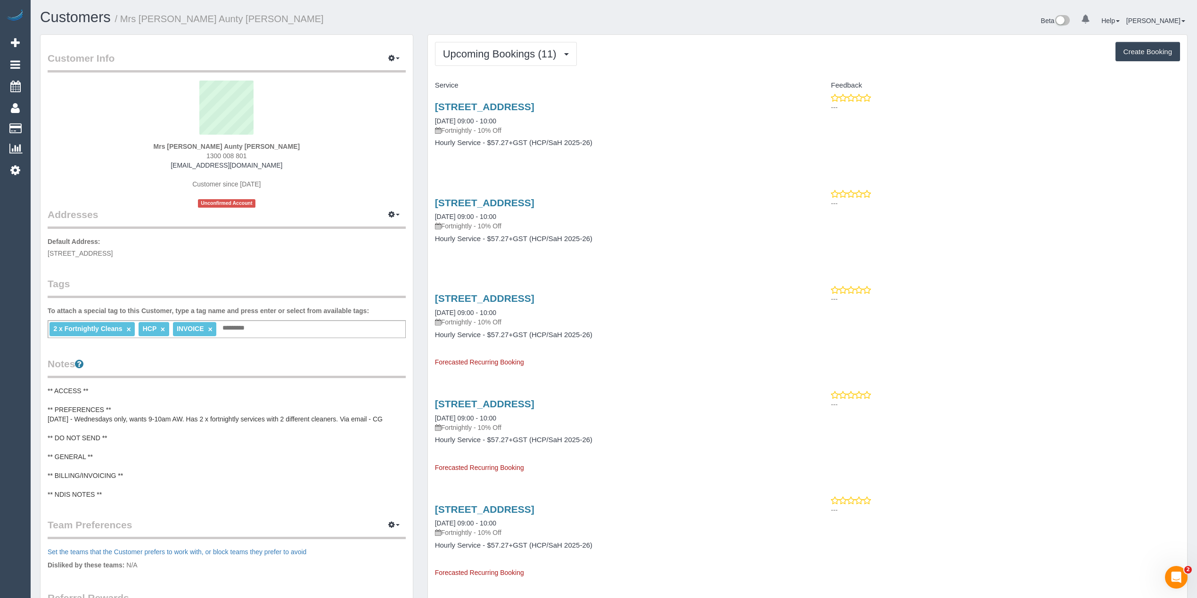
click at [125, 472] on pre "** ACCESS ** ** PREFERENCES ** 12/08/25 - Wednesdays only, wants 9-10am AW. Has…" at bounding box center [227, 442] width 358 height 113
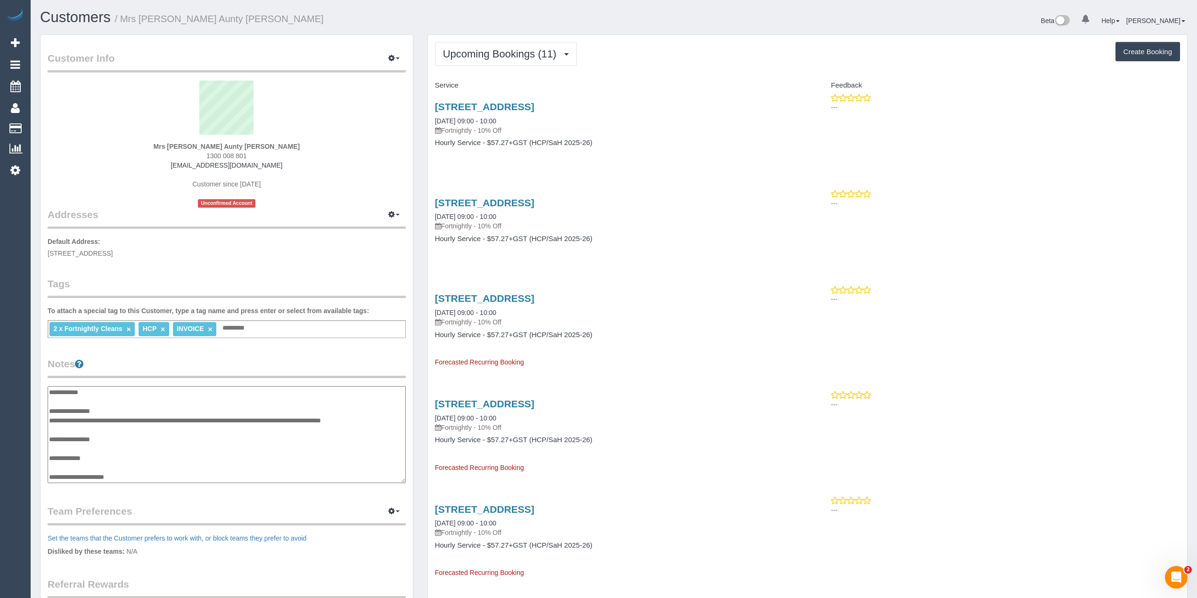
scroll to position [19, 0]
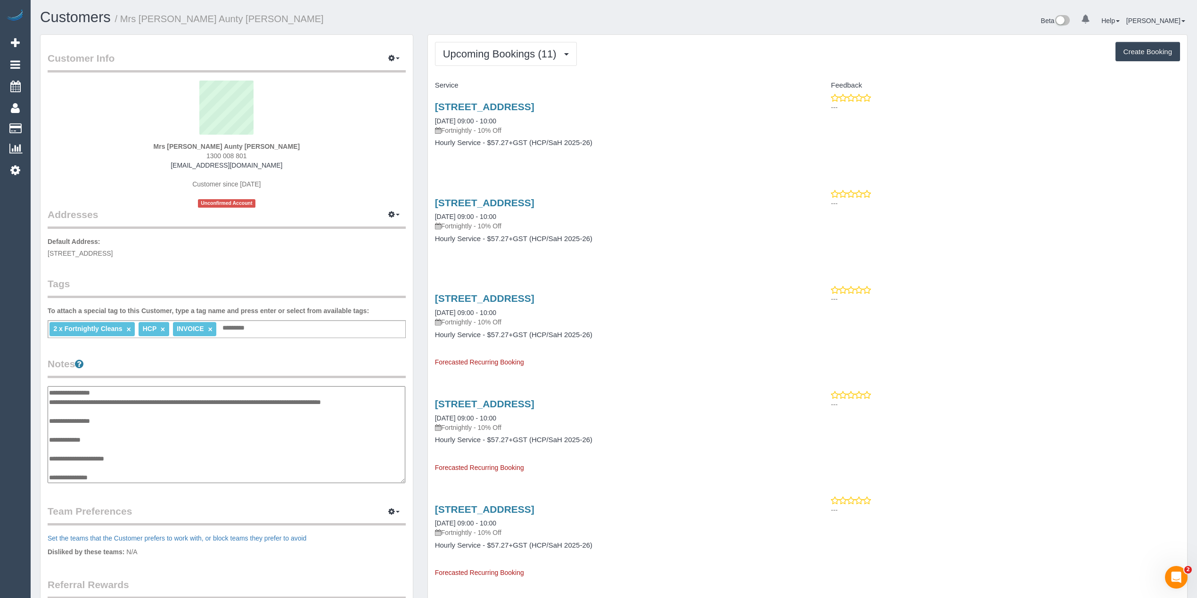
click at [132, 457] on textarea "**********" at bounding box center [227, 435] width 358 height 98
type textarea "**********"
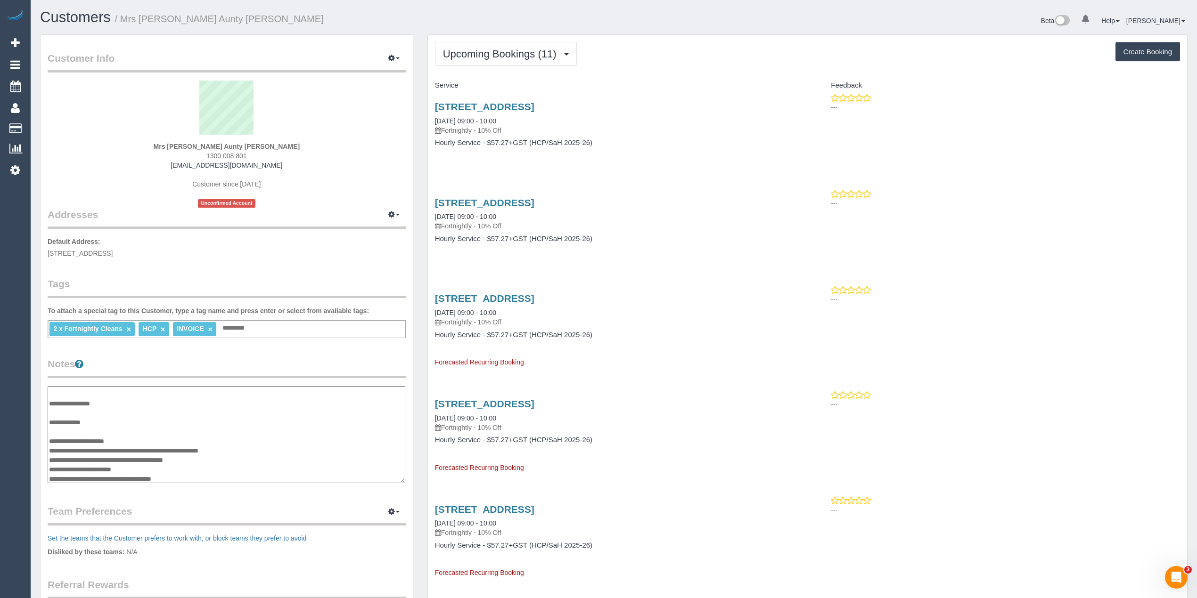
drag, startPoint x: 137, startPoint y: 466, endPoint x: 46, endPoint y: 457, distance: 91.4
click at [46, 457] on div "Customer Info Edit Contact Info Send Message Email Preferences Special Sales Ta…" at bounding box center [227, 380] width 372 height 691
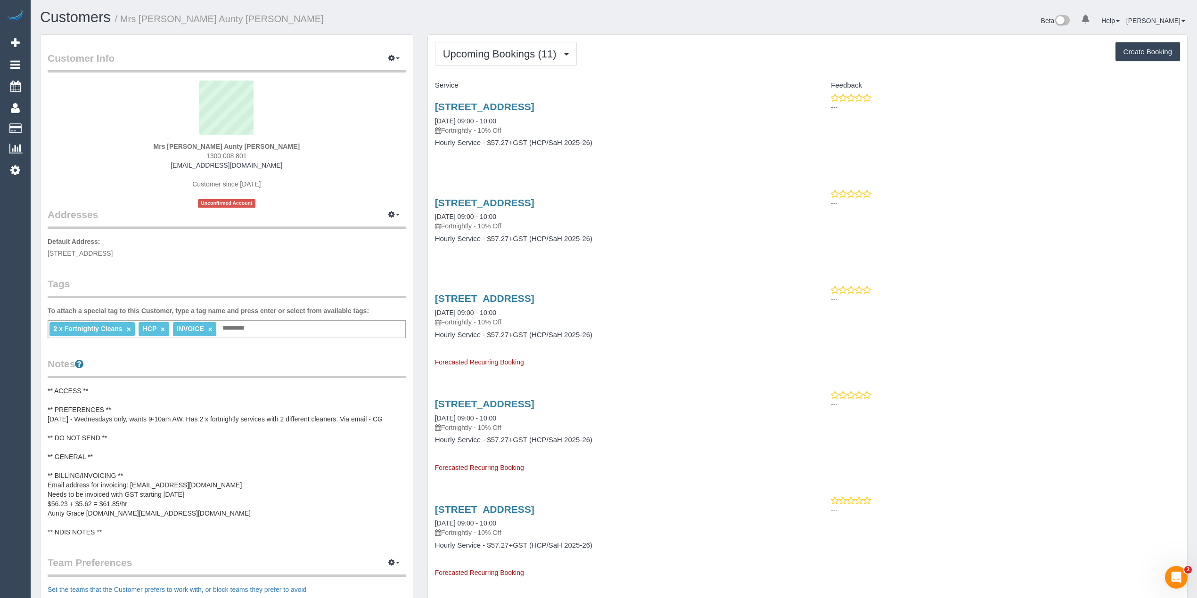
click at [119, 482] on pre "** ACCESS ** ** PREFERENCES ** 12/08/25 - Wednesdays only, wants 9-10am AW. Has…" at bounding box center [227, 461] width 358 height 151
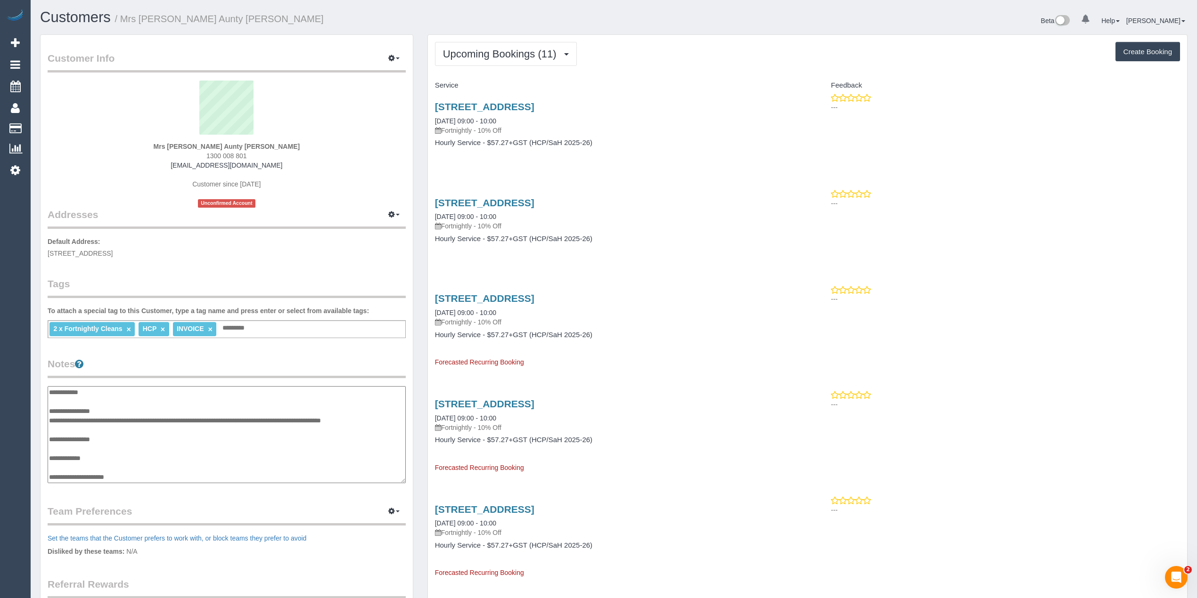
scroll to position [57, 0]
drag, startPoint x: 133, startPoint y: 444, endPoint x: 56, endPoint y: 438, distance: 77.5
click at [56, 438] on textarea "**********" at bounding box center [227, 435] width 358 height 98
type textarea "**********"
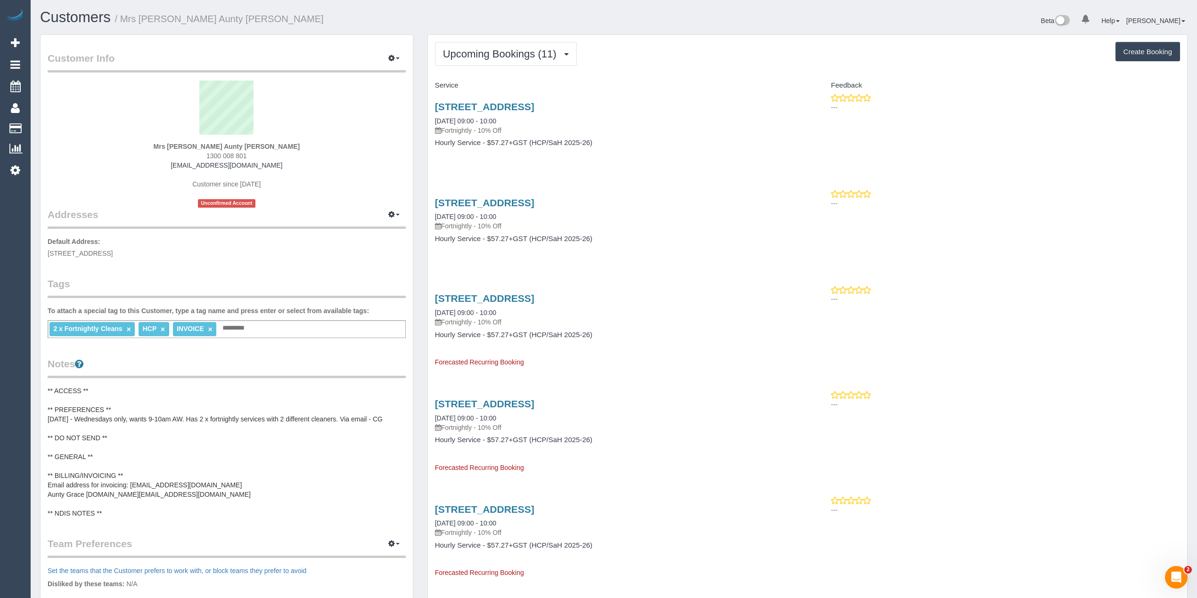
click at [347, 417] on pre "** ACCESS ** ** PREFERENCES ** 12/08/25 - Wednesdays only, wants 9-10am AW. Has…" at bounding box center [227, 452] width 358 height 132
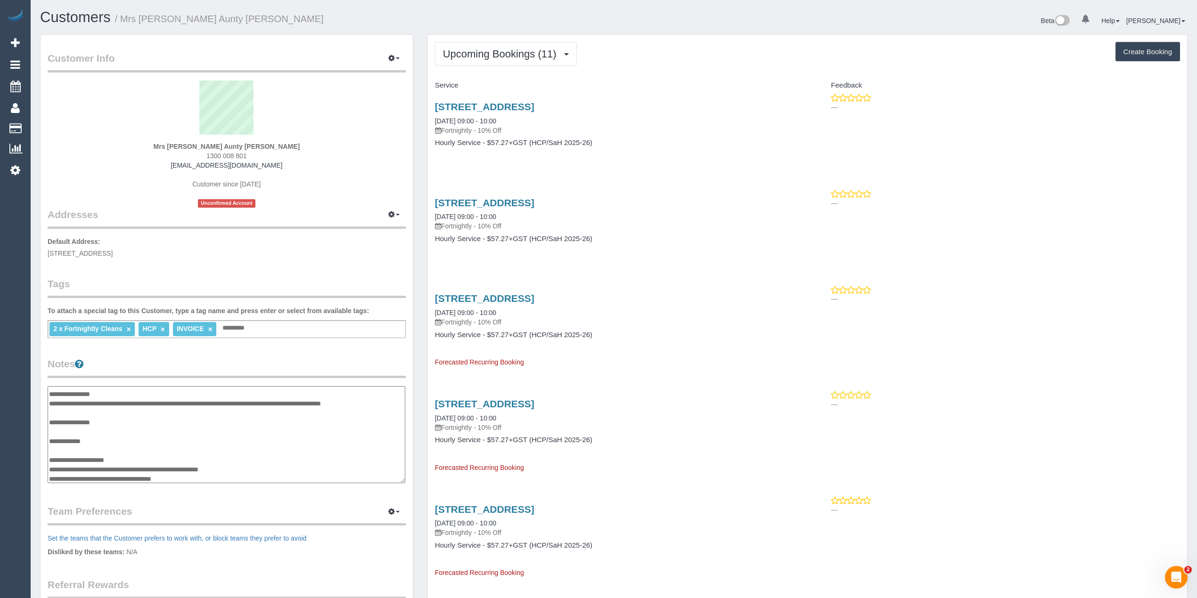
scroll to position [0, 0]
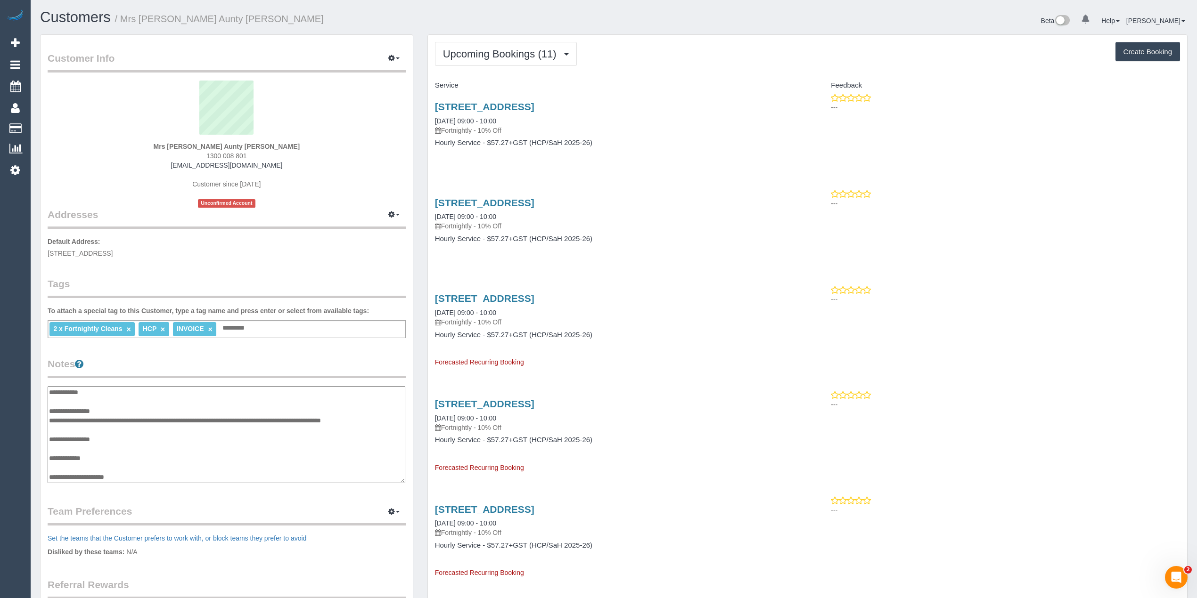
click at [345, 422] on textarea "**********" at bounding box center [227, 435] width 358 height 98
type textarea "**********"
click at [350, 351] on div "Customer Info Edit Contact Info Send Message Email Preferences Special Sales Ta…" at bounding box center [227, 380] width 372 height 691
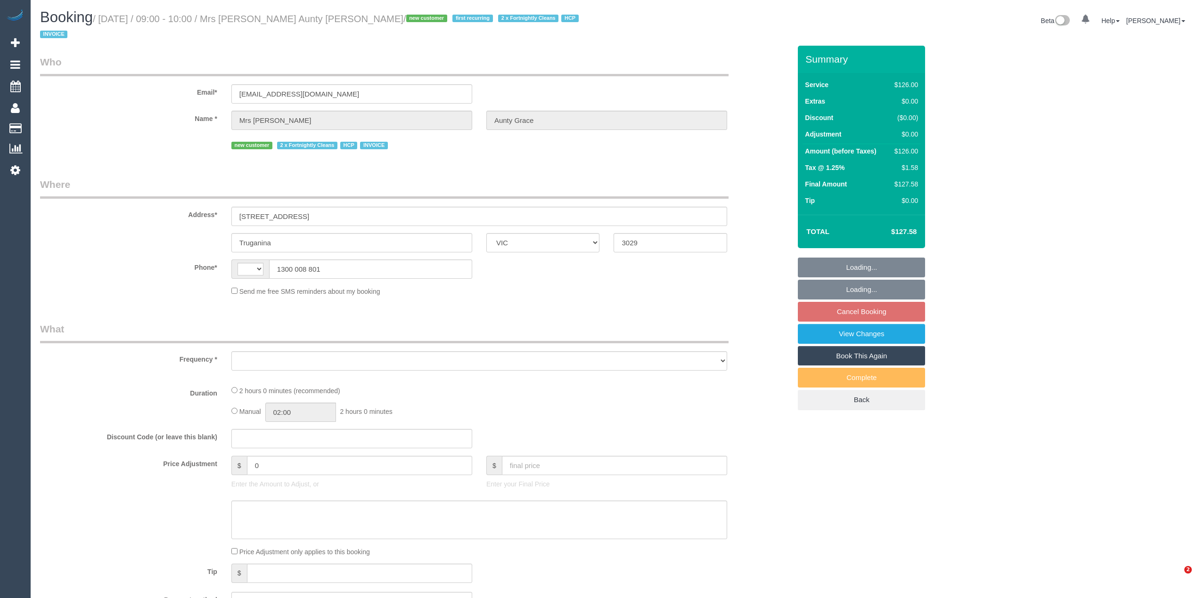
select select "VIC"
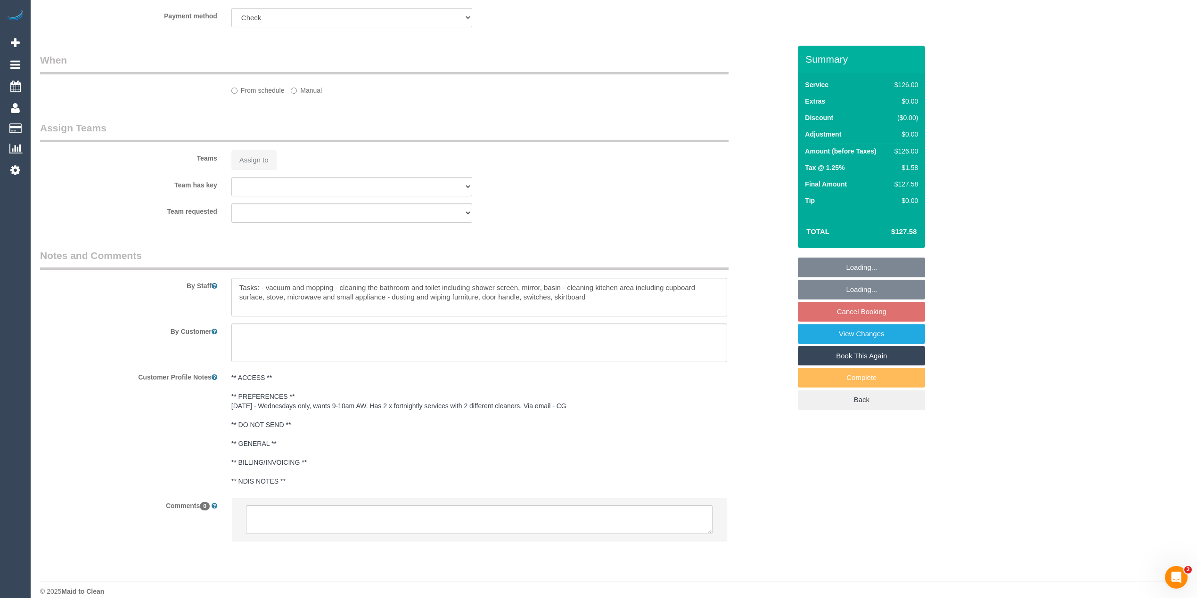
select select "string:AU"
select select "object:536"
select select "120"
select select "number:28"
select select "number:14"
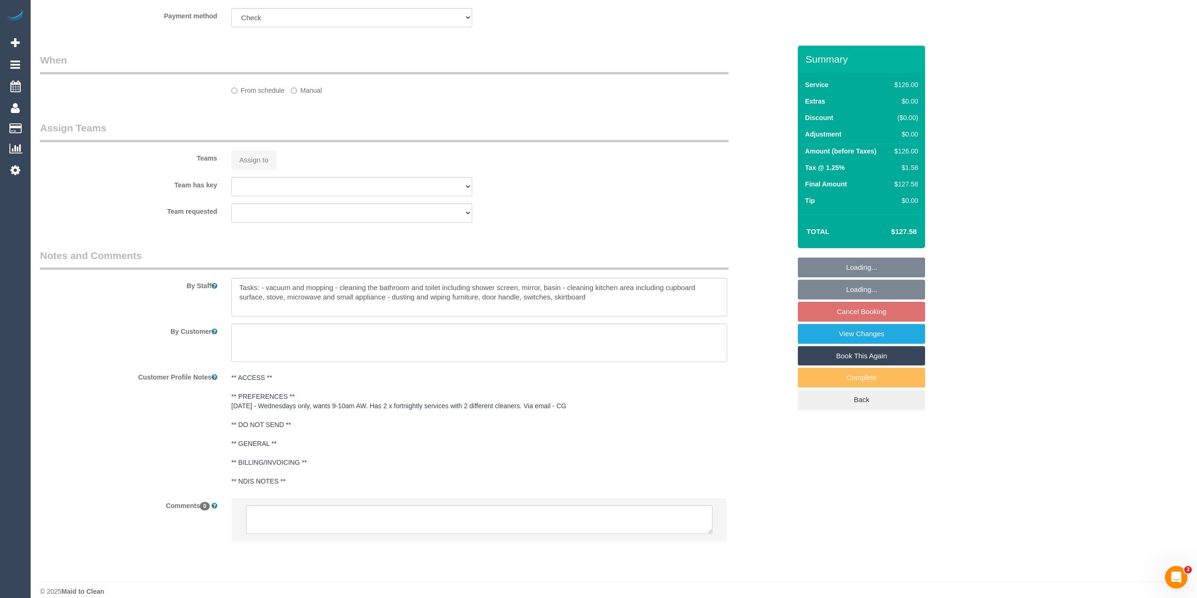
select select "number:19"
select select "number:25"
select select "number:35"
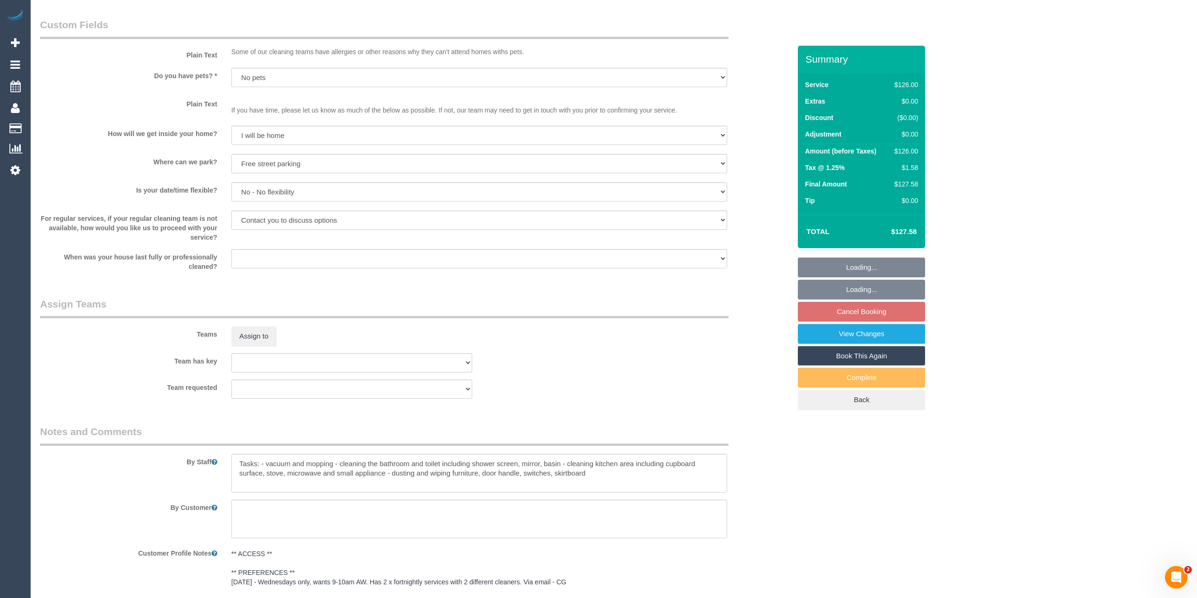
scroll to position [1052, 0]
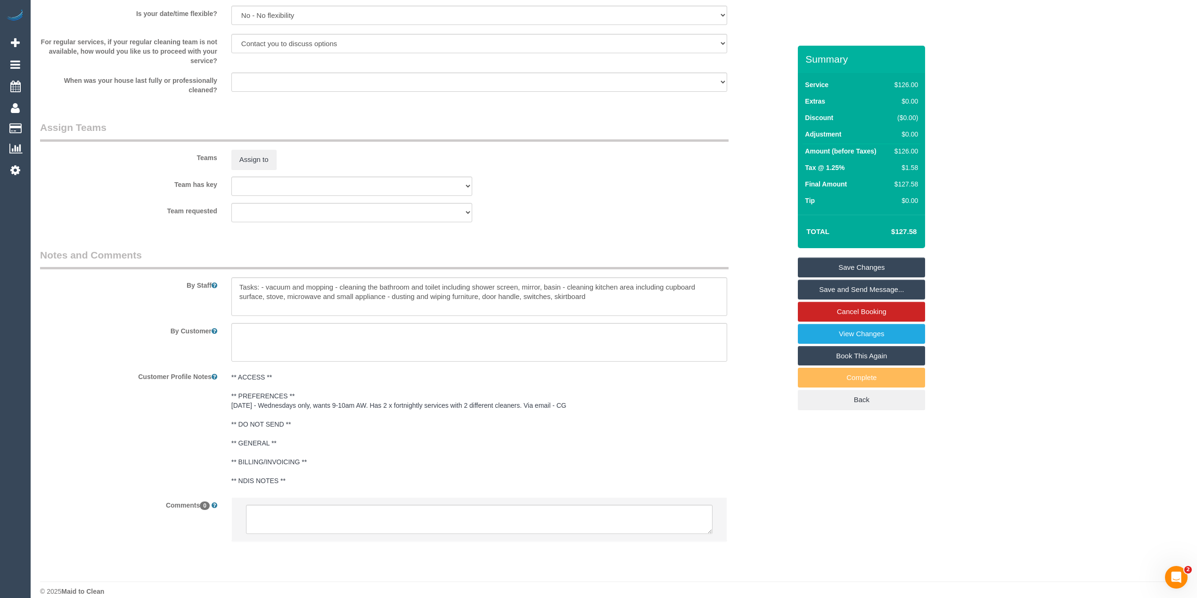
click at [235, 278] on div at bounding box center [479, 297] width 510 height 39
drag, startPoint x: 235, startPoint y: 272, endPoint x: 666, endPoint y: 293, distance: 432.1
click at [666, 293] on textarea at bounding box center [479, 297] width 496 height 39
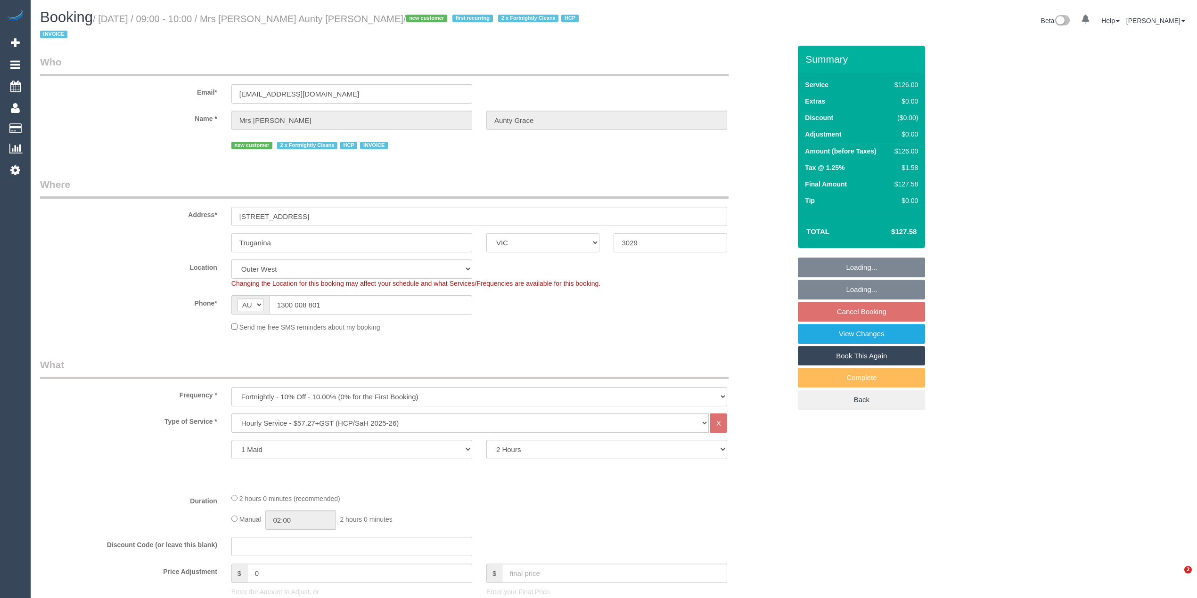
select select "VIC"
select select "120"
select select "number:28"
select select "number:14"
select select "number:19"
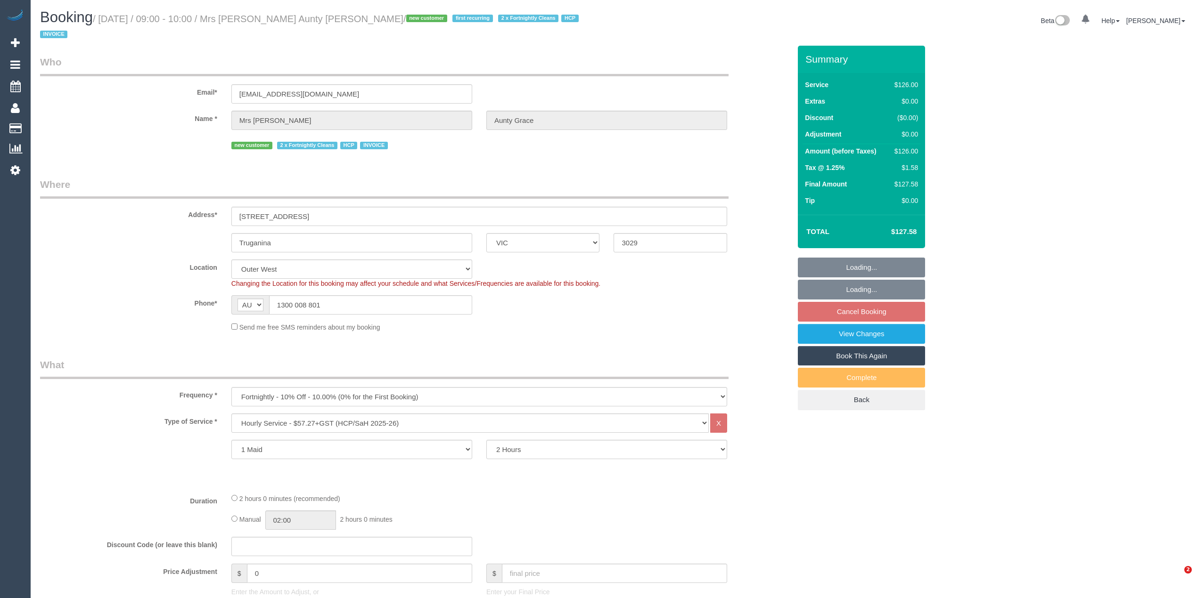
select select "number:25"
select select "number:35"
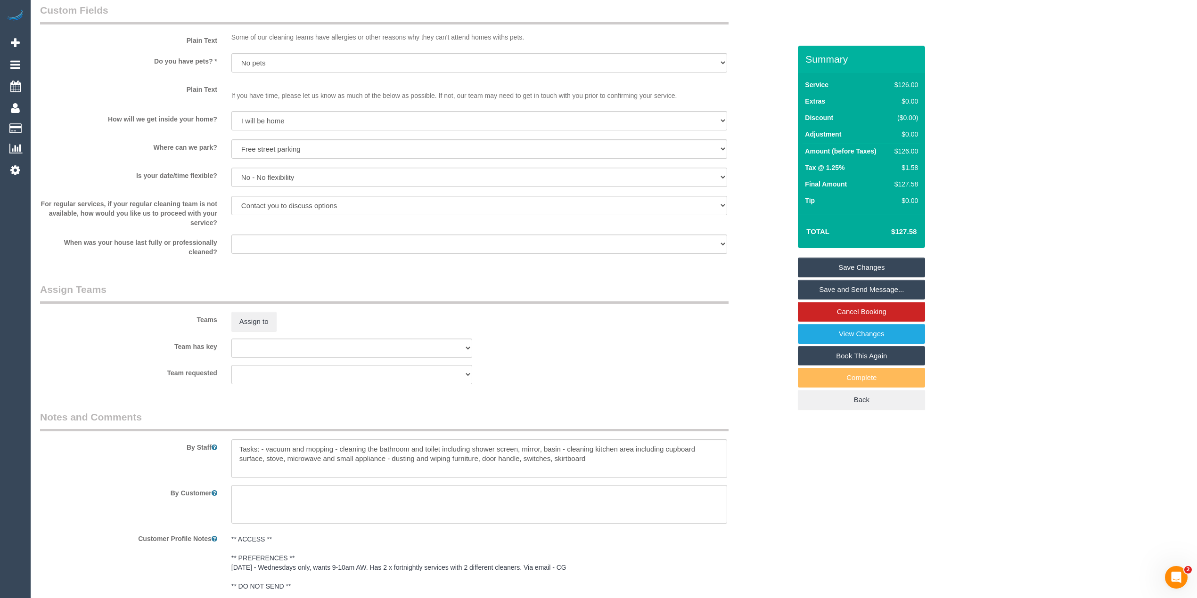
scroll to position [1052, 0]
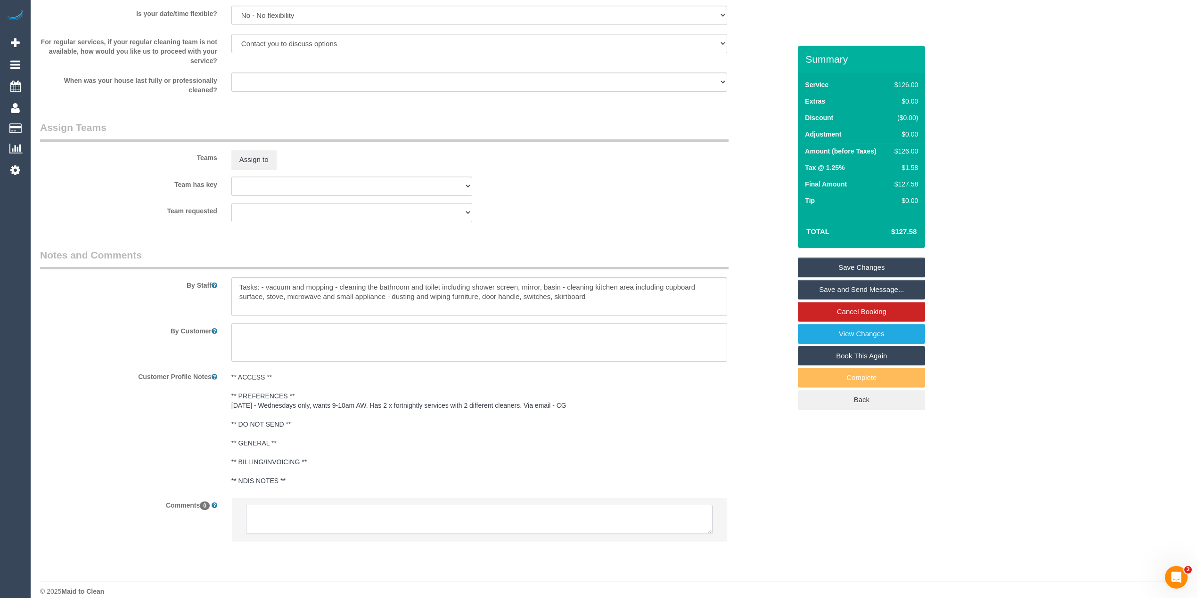
click at [347, 505] on textarea at bounding box center [479, 519] width 466 height 29
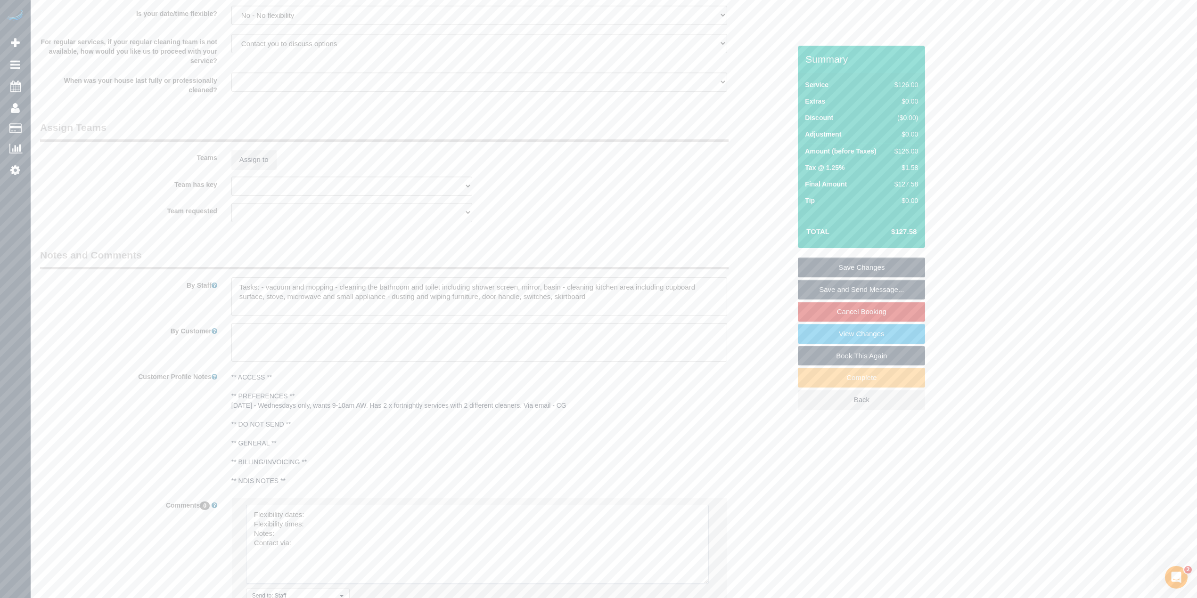
drag, startPoint x: 708, startPoint y: 518, endPoint x: 654, endPoint y: 574, distance: 77.0
click at [704, 568] on textarea at bounding box center [477, 544] width 463 height 79
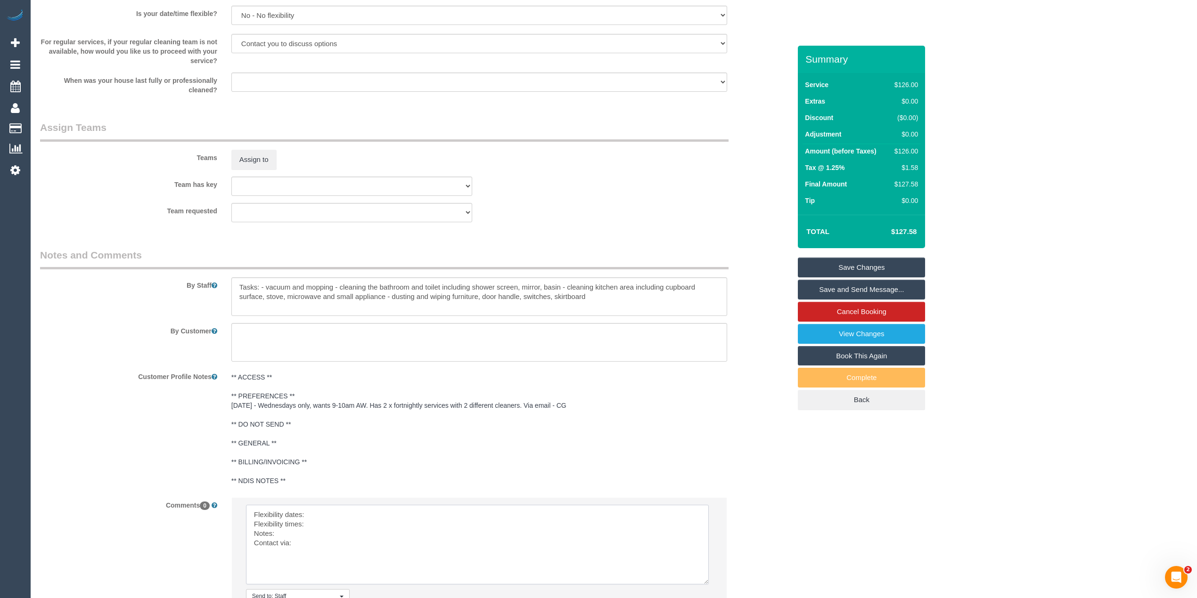
drag, startPoint x: 314, startPoint y: 501, endPoint x: 311, endPoint y: 506, distance: 4.9
click at [316, 505] on textarea at bounding box center [477, 545] width 463 height 80
click at [318, 513] on textarea at bounding box center [477, 545] width 463 height 80
click at [317, 524] on textarea at bounding box center [477, 545] width 463 height 80
click at [318, 534] on textarea at bounding box center [477, 545] width 463 height 80
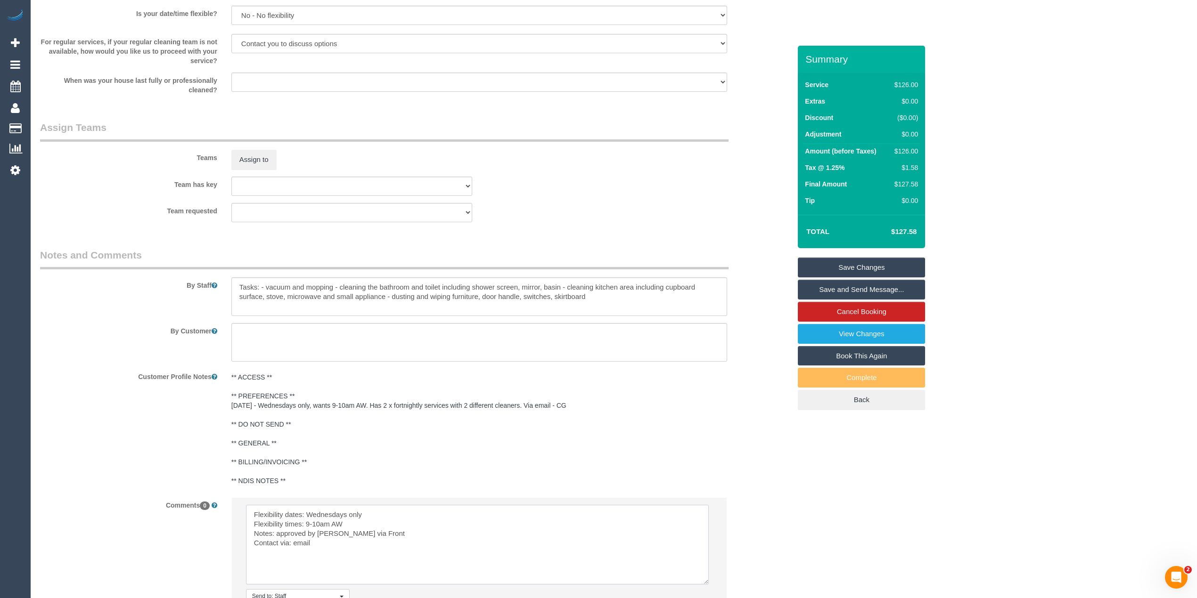
drag, startPoint x: 318, startPoint y: 534, endPoint x: 245, endPoint y: 499, distance: 81.1
click at [245, 499] on li "Send to: Staff Nothing selected Send to: Staff Send to: Customer Send to: Team …" at bounding box center [479, 564] width 495 height 132
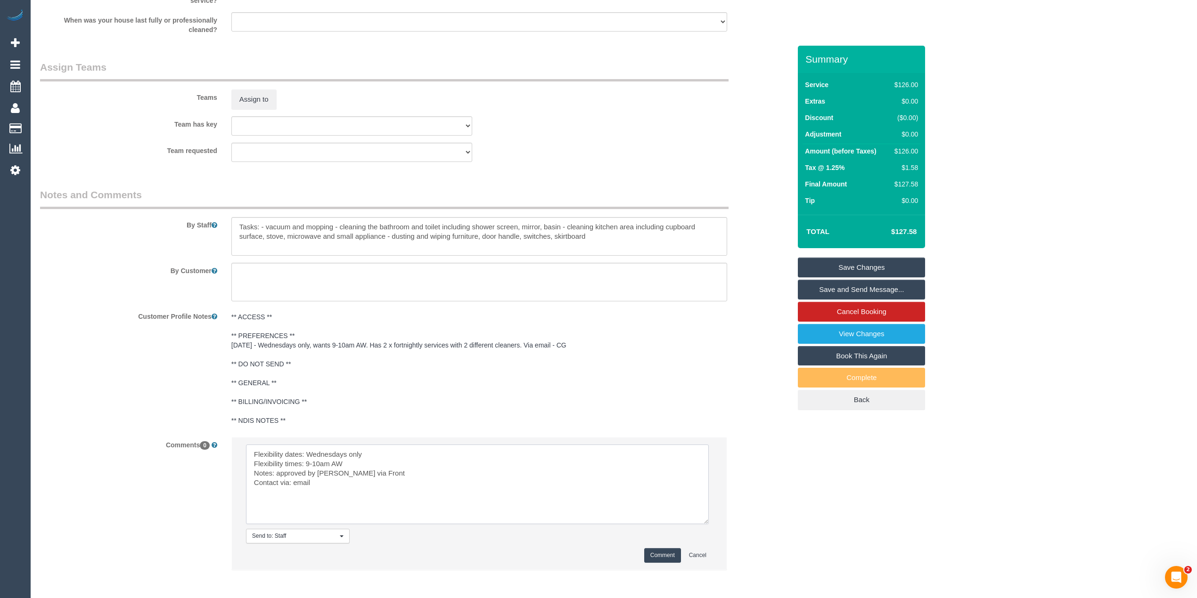
scroll to position [1141, 0]
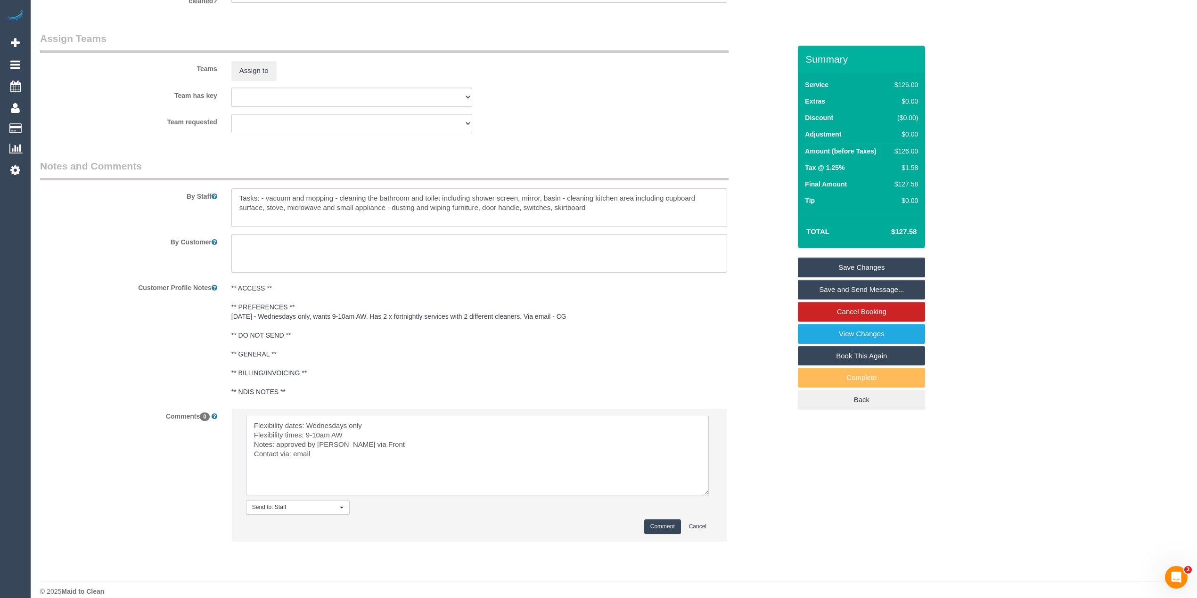
type textarea "Flexibility dates: Wednesdays only Flexibility times: 9-10am AW Notes: approved…"
click at [661, 520] on button "Comment" at bounding box center [662, 527] width 37 height 15
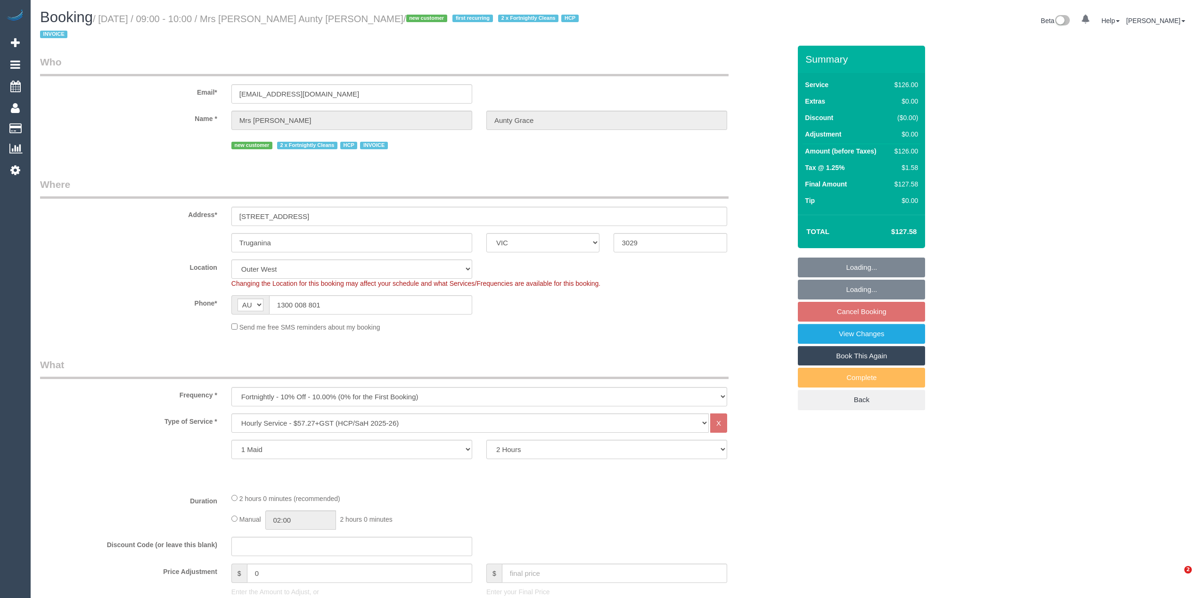
select select "VIC"
select select "120"
select select "number:28"
select select "number:14"
select select "number:19"
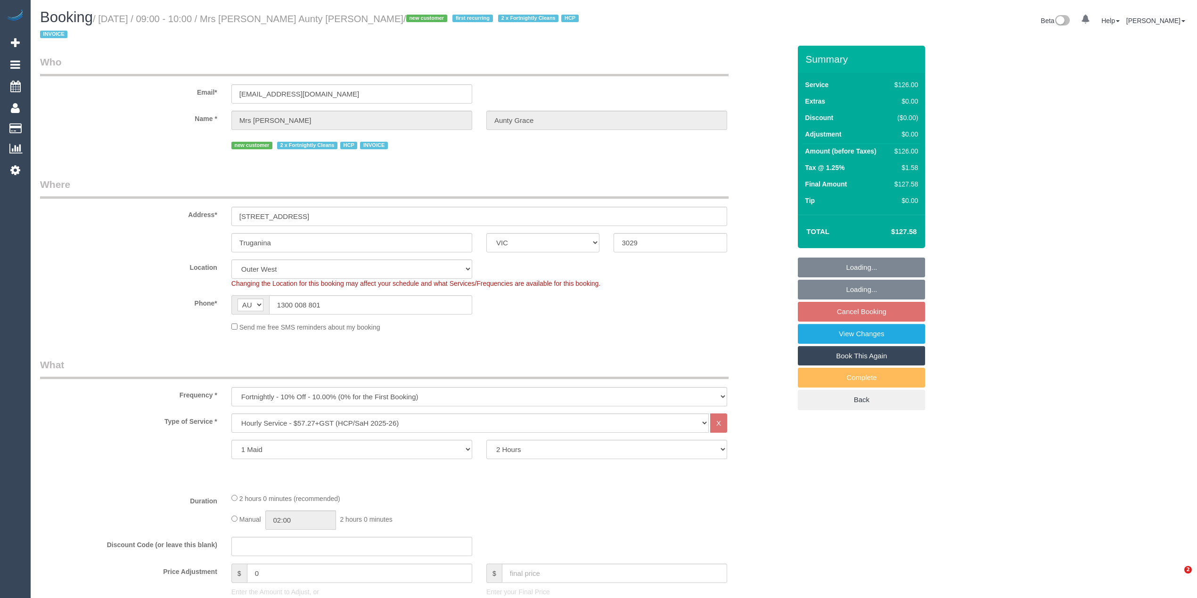
select select "number:25"
select select "number:35"
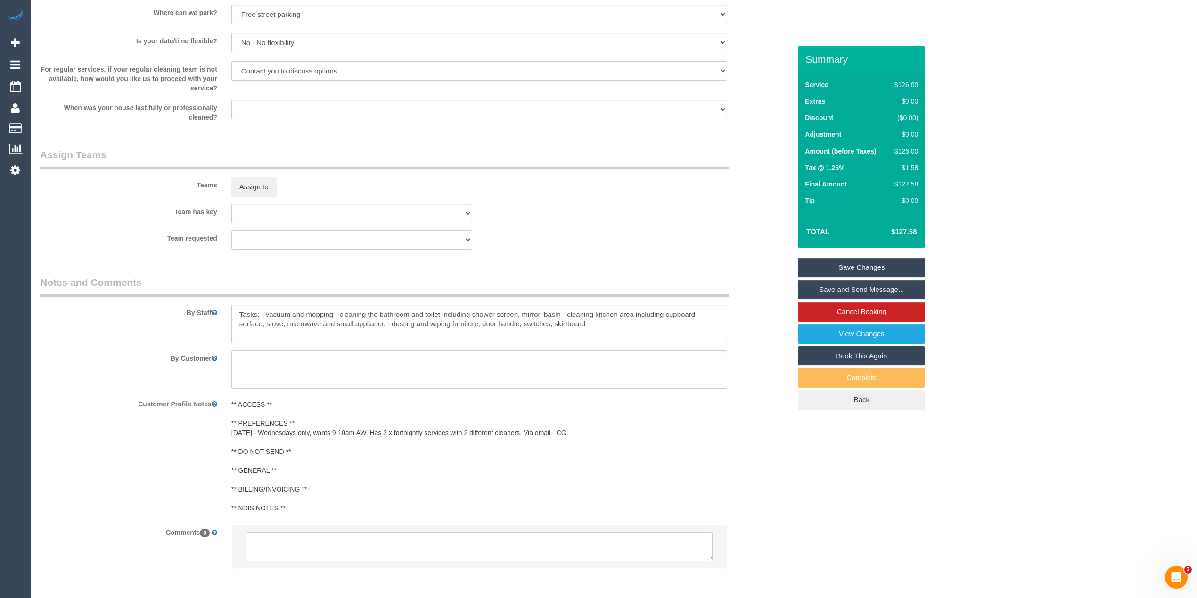
scroll to position [1052, 0]
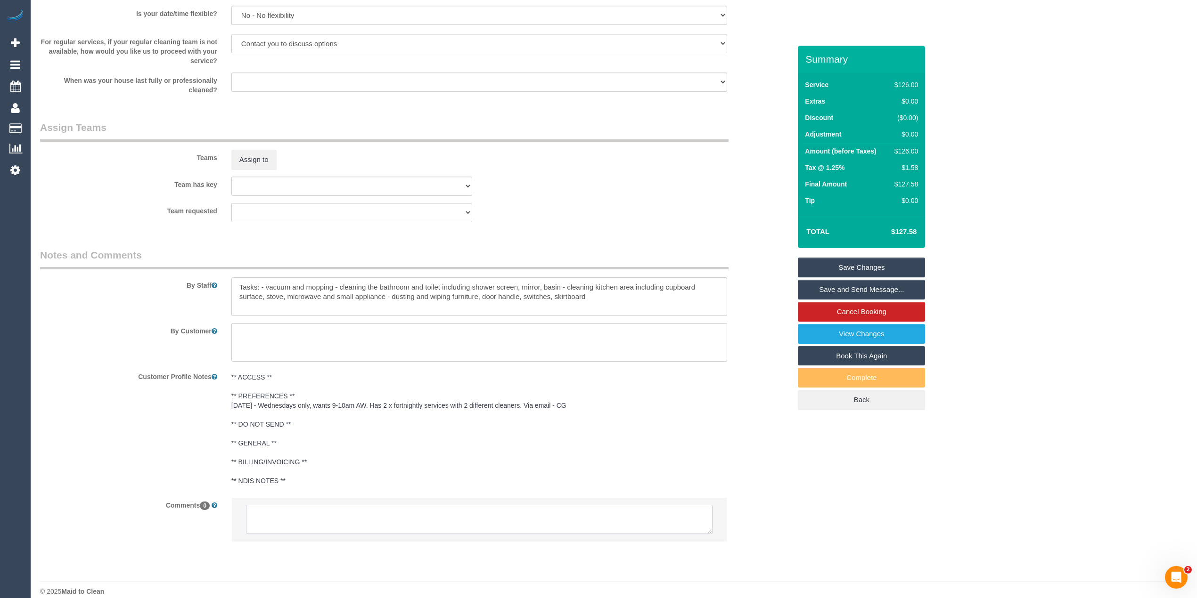
click at [314, 511] on textarea at bounding box center [479, 519] width 466 height 29
paste textarea "Flexibility dates: Wednesdays only Flexibility times: 9-10am AW Notes: approved…"
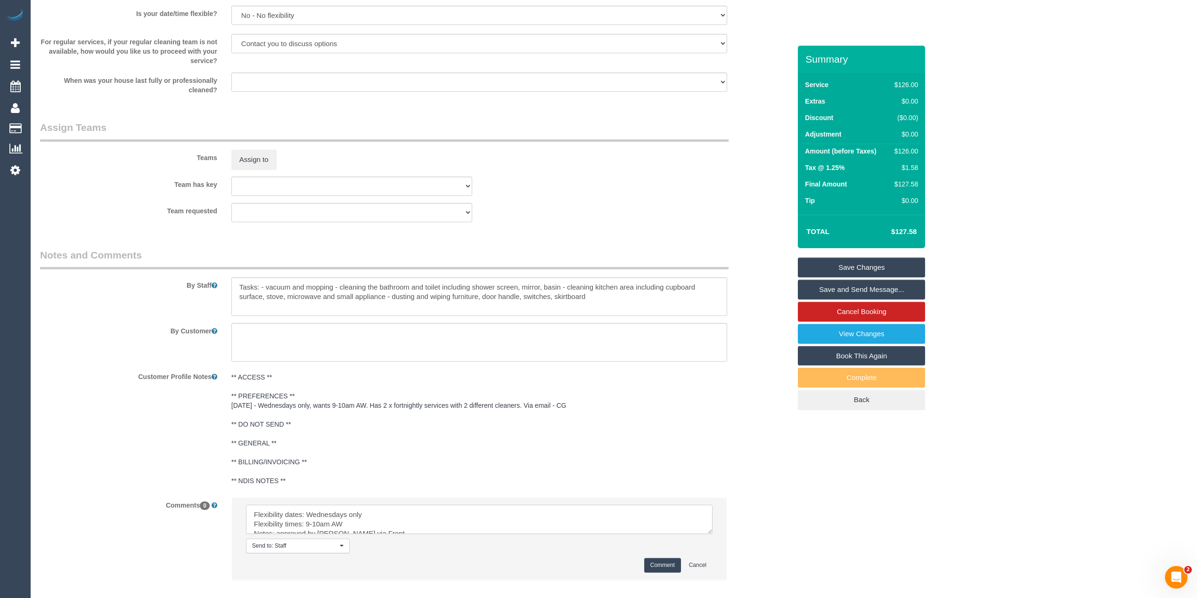
scroll to position [13, 0]
type textarea "Flexibility dates: Wednesdays only Flexibility times: 9-10am AW Notes: approved…"
click at [673, 558] on button "Comment" at bounding box center [662, 565] width 37 height 15
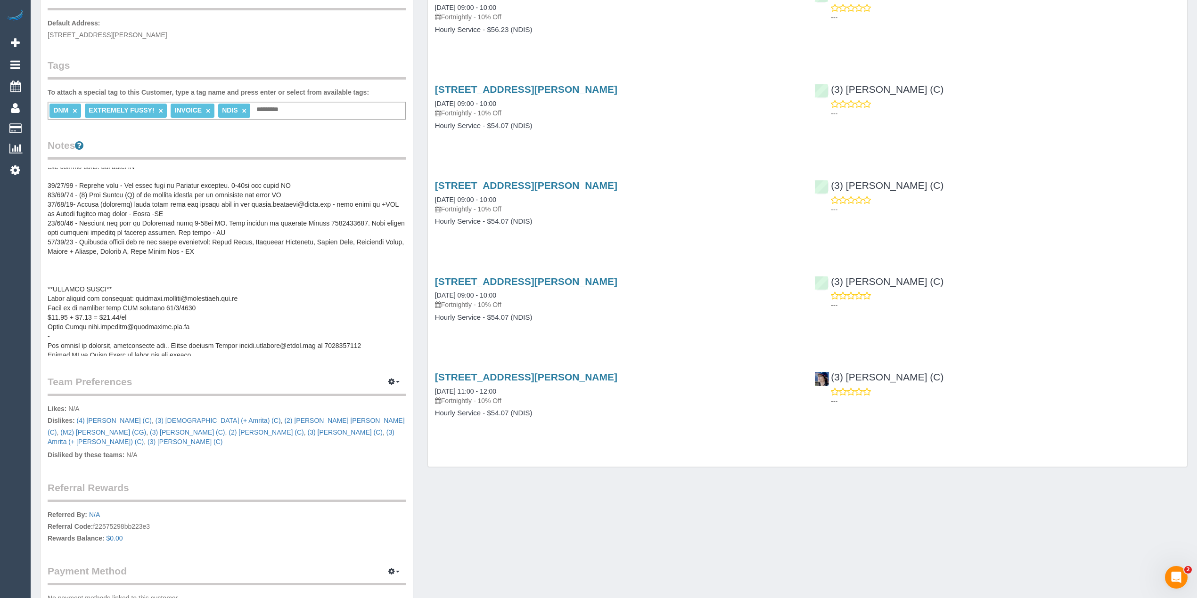
scroll to position [19, 0]
click at [211, 351] on pre at bounding box center [227, 262] width 358 height 188
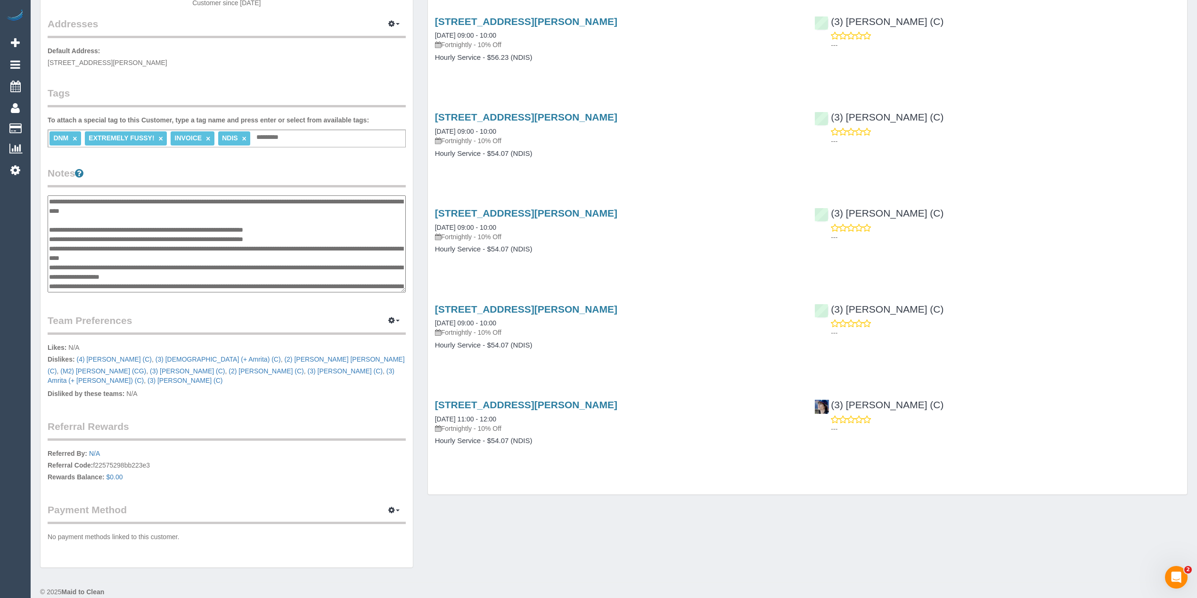
scroll to position [113, 0]
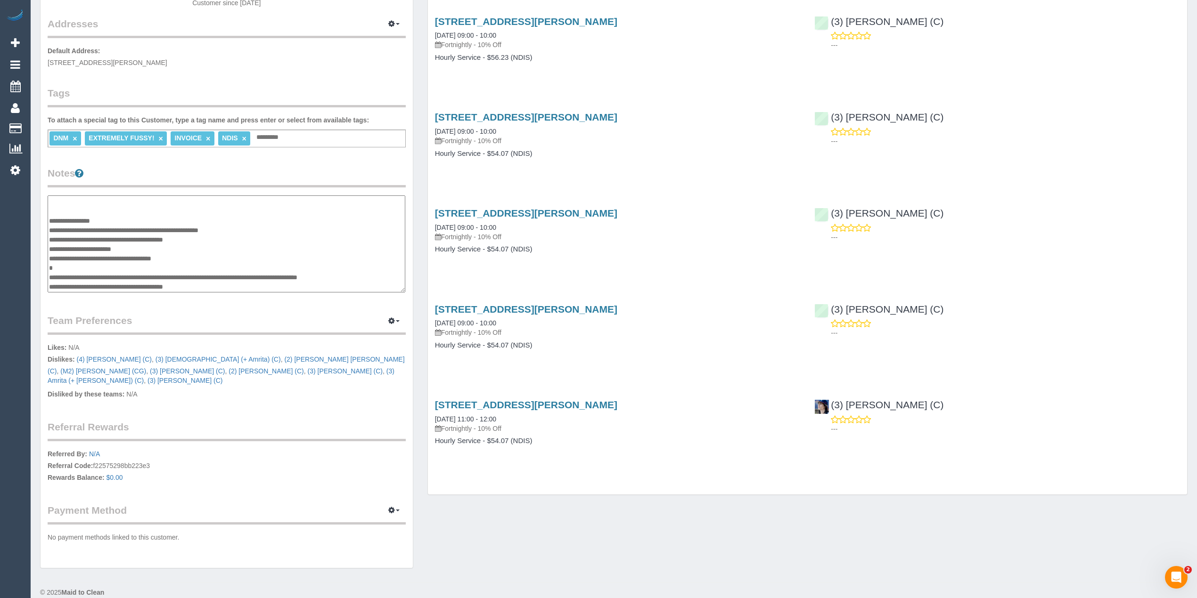
drag, startPoint x: 197, startPoint y: 257, endPoint x: 53, endPoint y: 230, distance: 146.7
click at [53, 230] on textarea at bounding box center [227, 245] width 358 height 98
click at [128, 232] on textarea at bounding box center [227, 245] width 358 height 98
drag, startPoint x: 49, startPoint y: 217, endPoint x: 268, endPoint y: 226, distance: 218.3
click at [268, 226] on textarea at bounding box center [227, 245] width 358 height 98
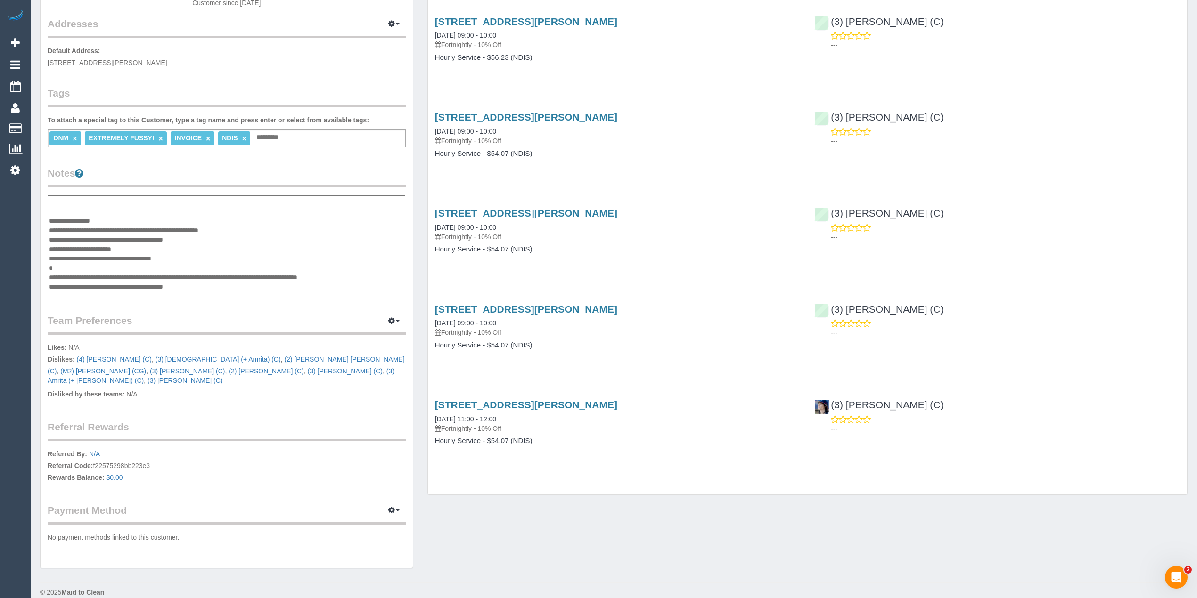
click at [221, 255] on textarea at bounding box center [227, 245] width 358 height 98
drag, startPoint x: 198, startPoint y: 256, endPoint x: 49, endPoint y: 226, distance: 151.9
click at [49, 226] on textarea at bounding box center [227, 245] width 358 height 98
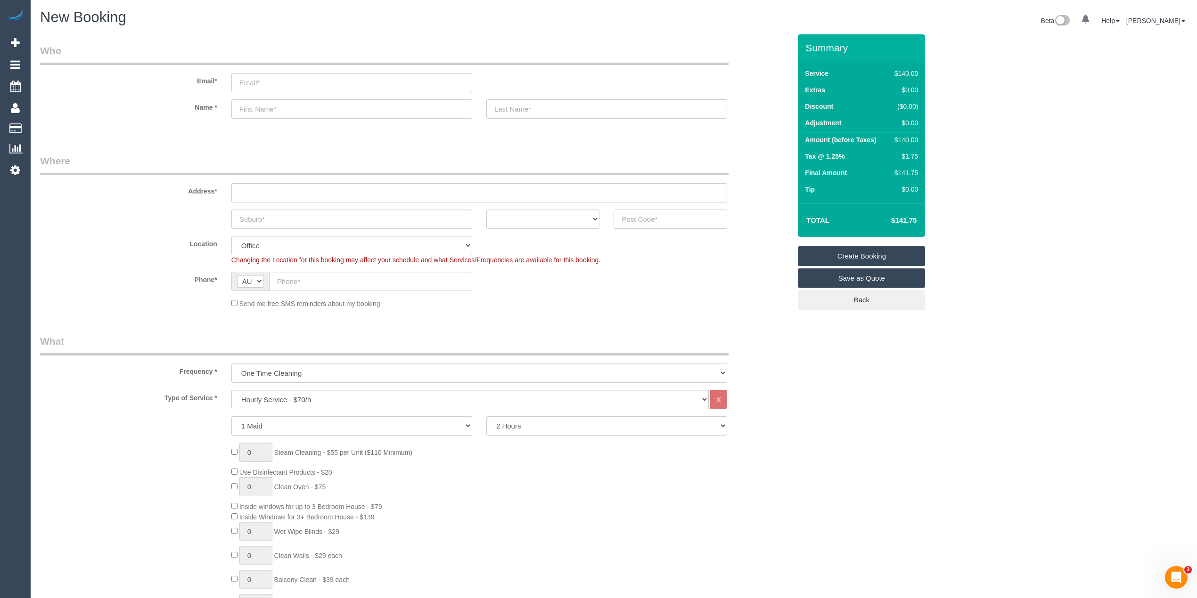
click at [637, 218] on input "text" at bounding box center [670, 219] width 114 height 19
type input "3021"
click at [300, 392] on select "Hourly Service - $70/h Hourly Service - $65/h Hourly Service - $60/h Hourly Ser…" at bounding box center [469, 399] width 477 height 19
select select "211"
click at [231, 390] on select "Hourly Service - $70/h Hourly Service - $65/h Hourly Service - $60/h Hourly Ser…" at bounding box center [469, 399] width 477 height 19
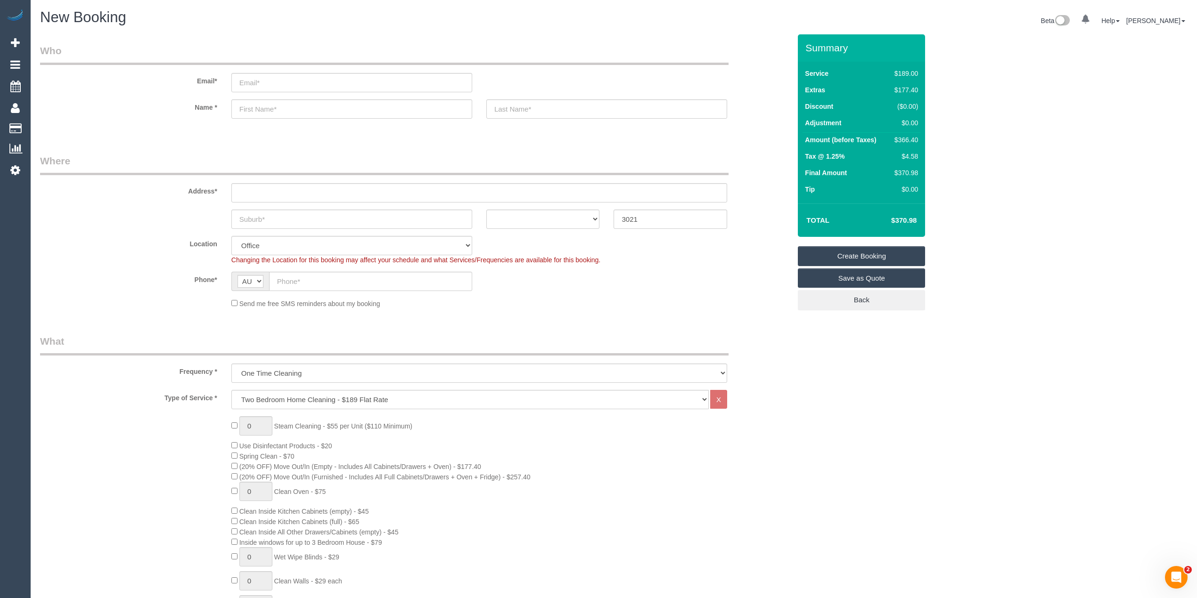
click at [196, 540] on div "0 Steam Cleaning - $55 per Unit ($110 Minimum) Use Disinfectant Products - $20 …" at bounding box center [415, 581] width 765 height 330
type input "0"
click at [249, 188] on input "text" at bounding box center [479, 192] width 496 height 19
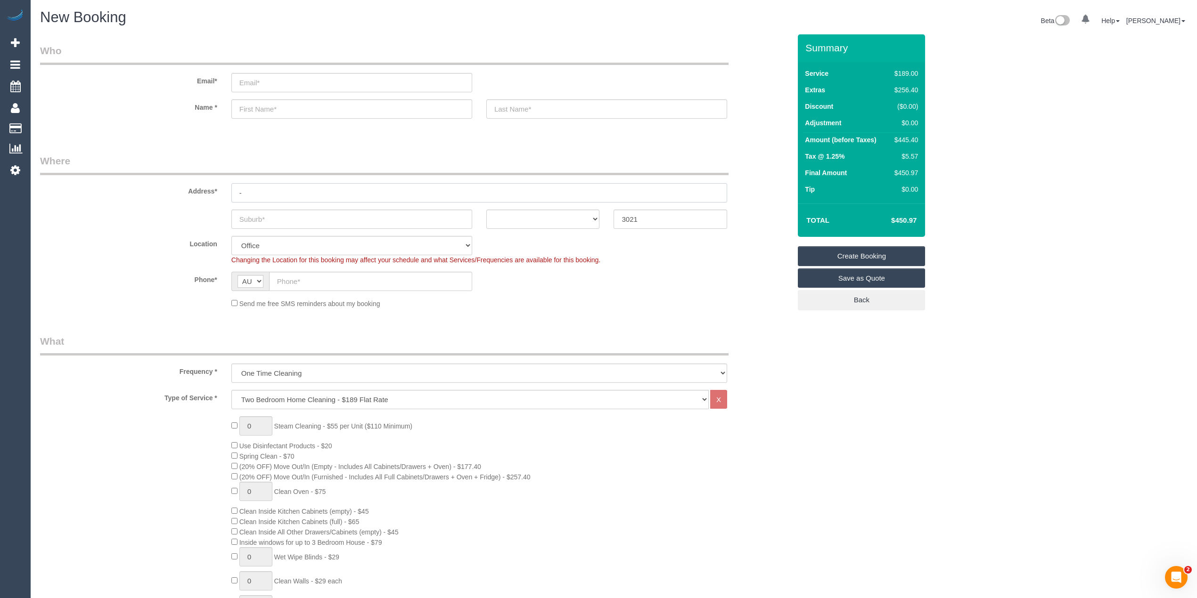
type input "-"
click at [266, 222] on input "text" at bounding box center [351, 219] width 241 height 19
select select "49"
select select "object:2160"
click at [242, 215] on input "text" at bounding box center [351, 219] width 241 height 19
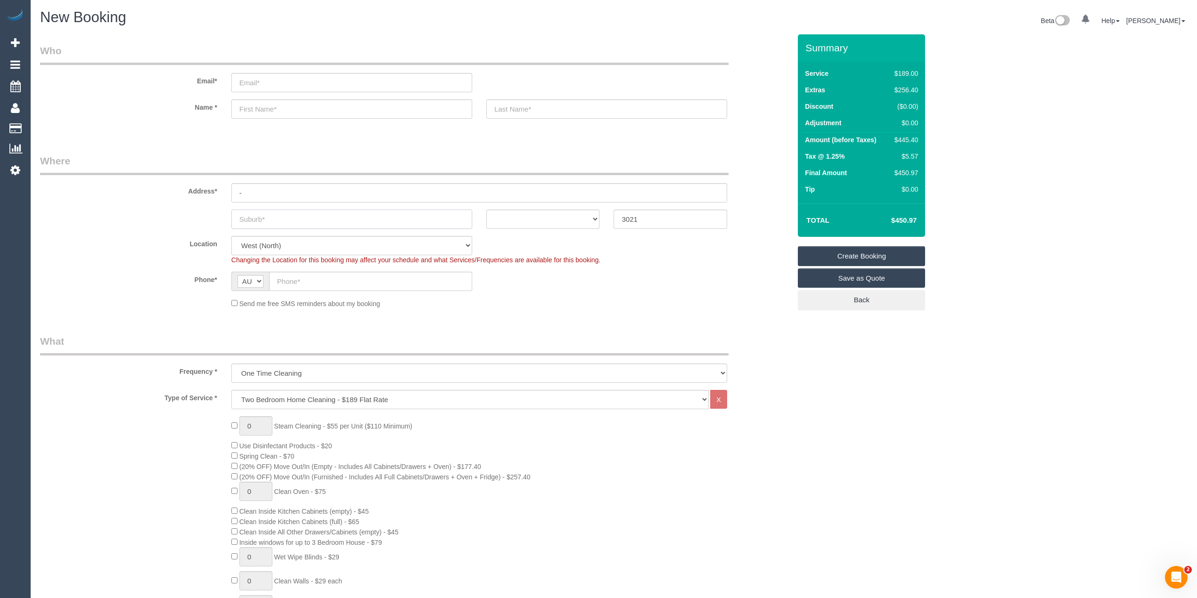
paste input "St Albans"
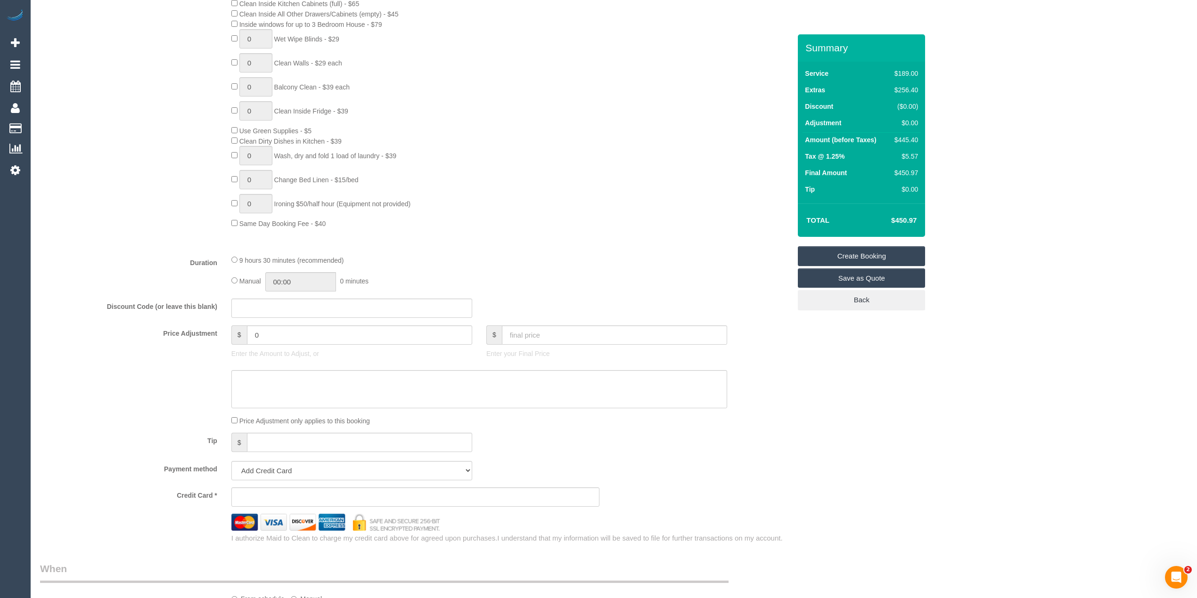
scroll to position [733, 0]
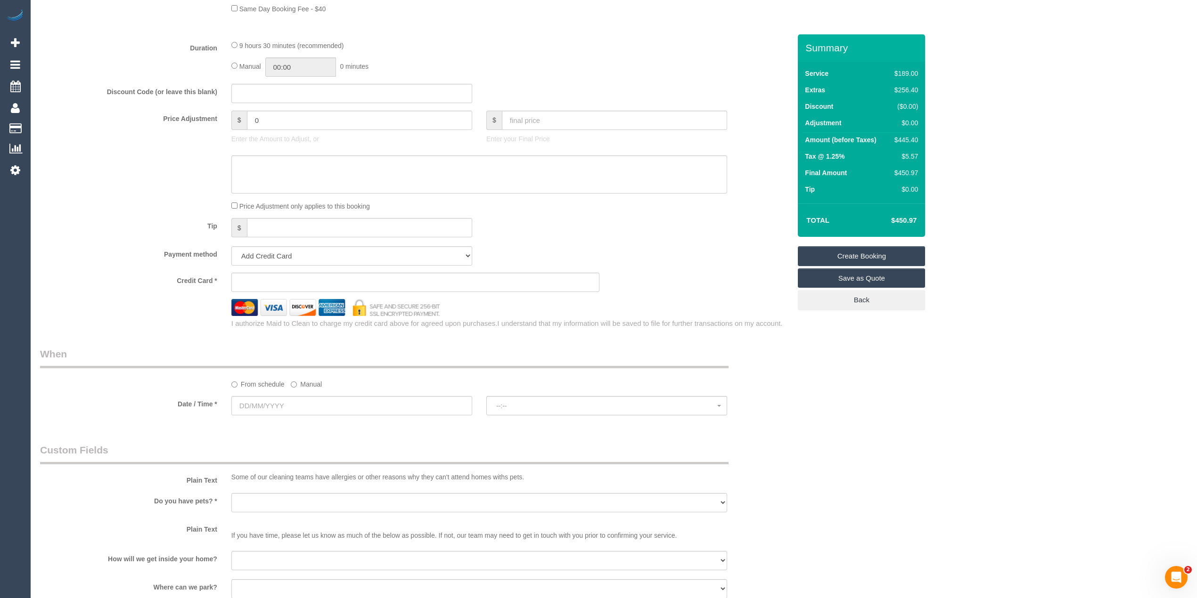
type input "St Albans"
click at [261, 410] on input "text" at bounding box center [351, 405] width 241 height 19
click at [257, 501] on link "18" at bounding box center [259, 502] width 17 height 13
type input "[DATE]"
click at [504, 408] on span "--:--" at bounding box center [606, 406] width 221 height 8
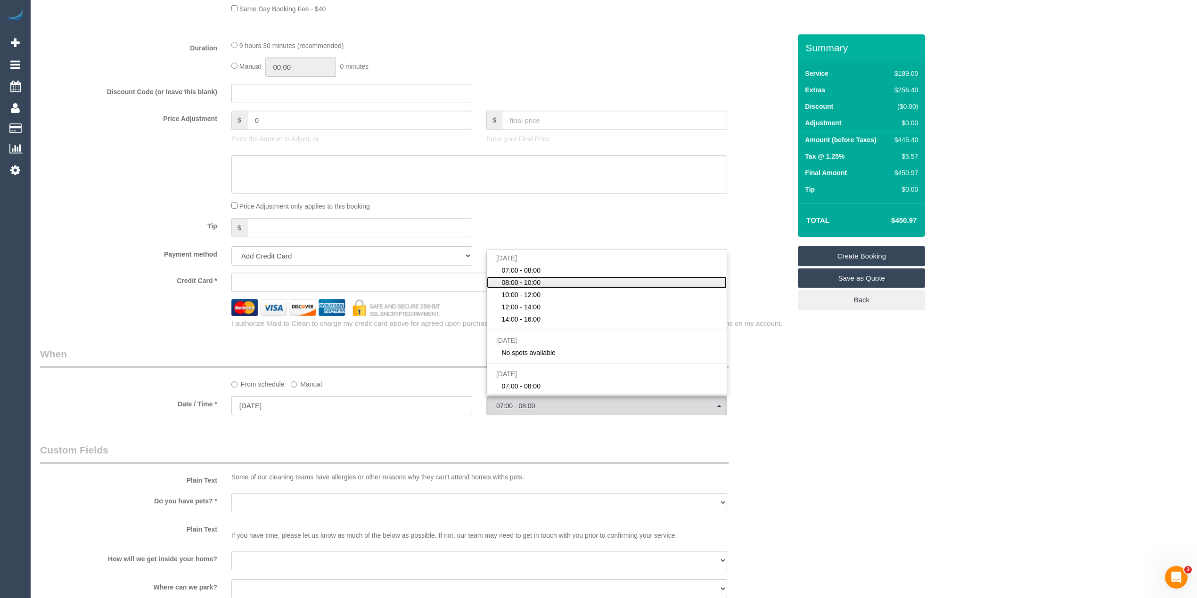
click at [551, 286] on link "08:00 - 10:00" at bounding box center [607, 283] width 240 height 12
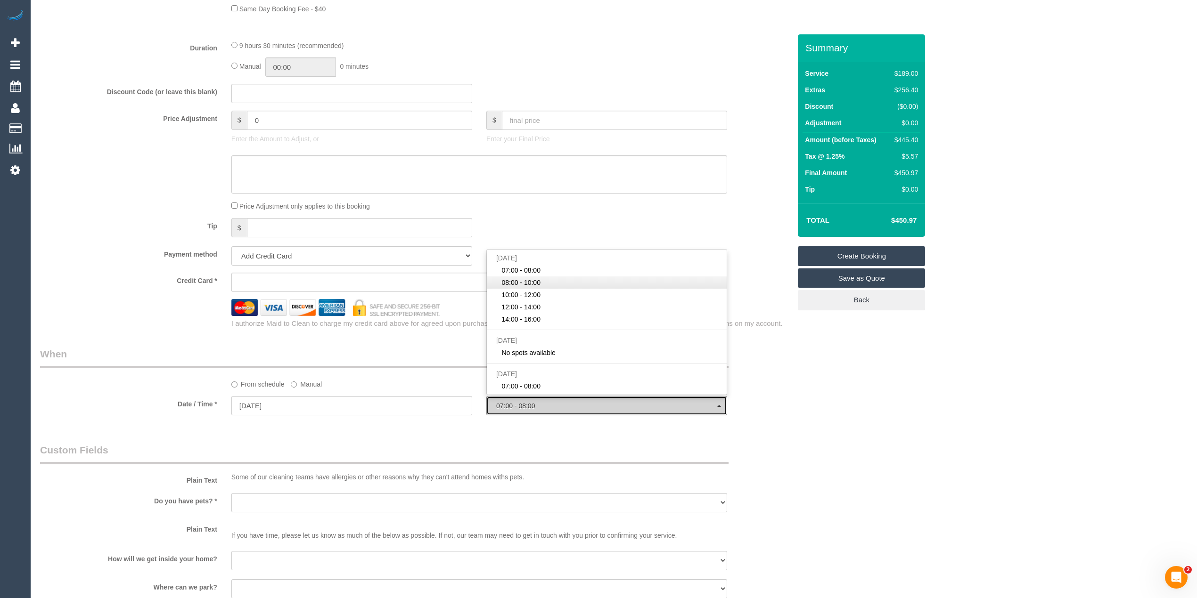
select select "spot2"
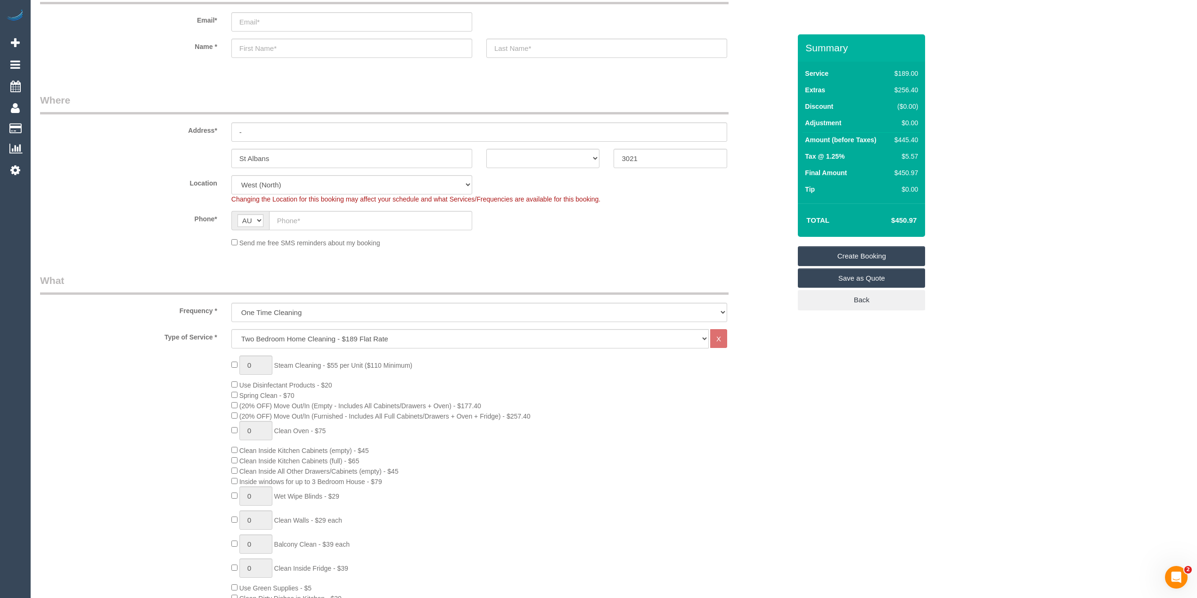
scroll to position [0, 0]
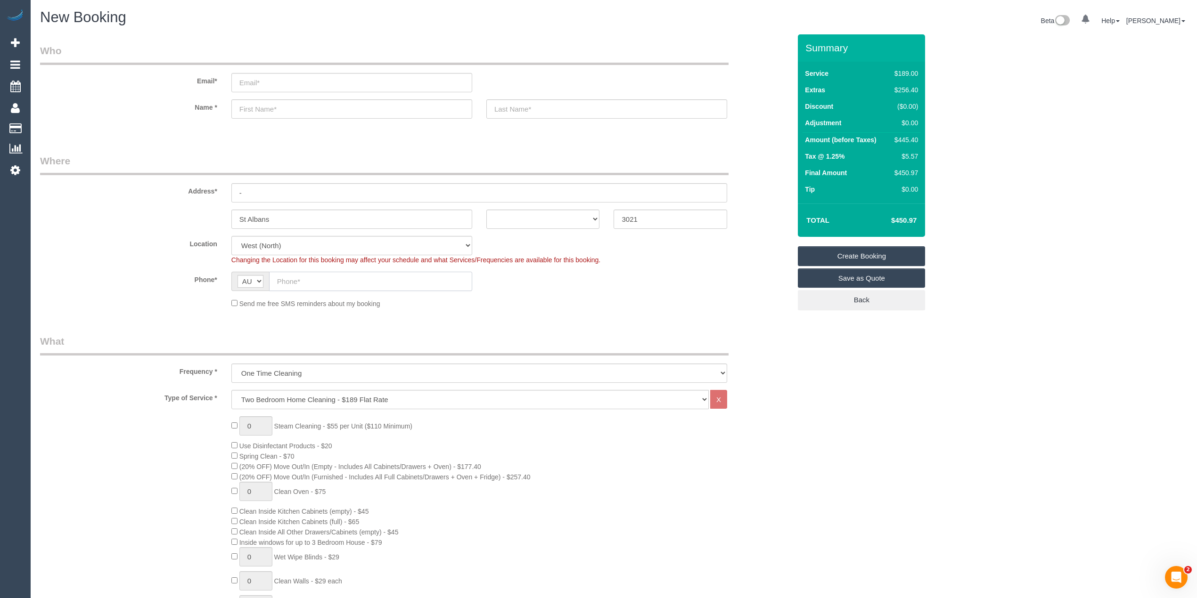
click at [314, 279] on input "text" at bounding box center [370, 281] width 203 height 19
paste input "61 400 677 373"
drag, startPoint x: 286, startPoint y: 280, endPoint x: 254, endPoint y: 279, distance: 32.0
click at [254, 279] on div "AF AL DZ AD AO AI AQ AG AR AM AW AU AT AZ BS BH BD BB BY BE BZ BJ BM BT BO BA B…" at bounding box center [351, 281] width 241 height 19
type input "0400 677 373"
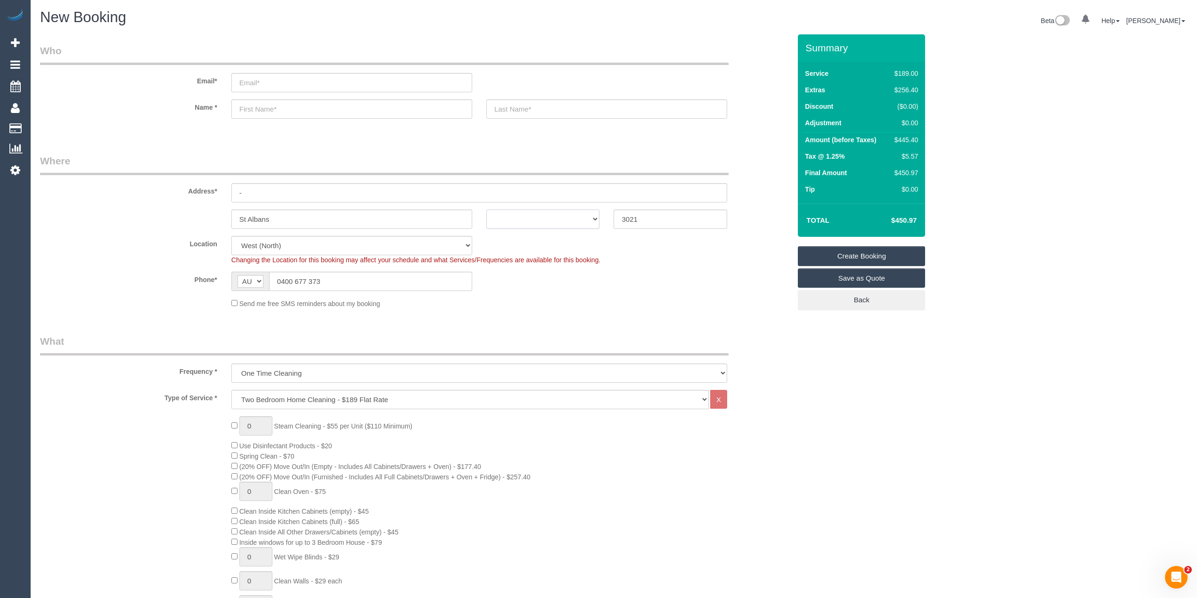
click at [541, 220] on select "ACT NSW NT QLD SA TAS VIC WA" at bounding box center [543, 219] width 114 height 19
select select "VIC"
click at [486, 210] on select "ACT NSW NT QLD SA TAS VIC WA" at bounding box center [543, 219] width 114 height 19
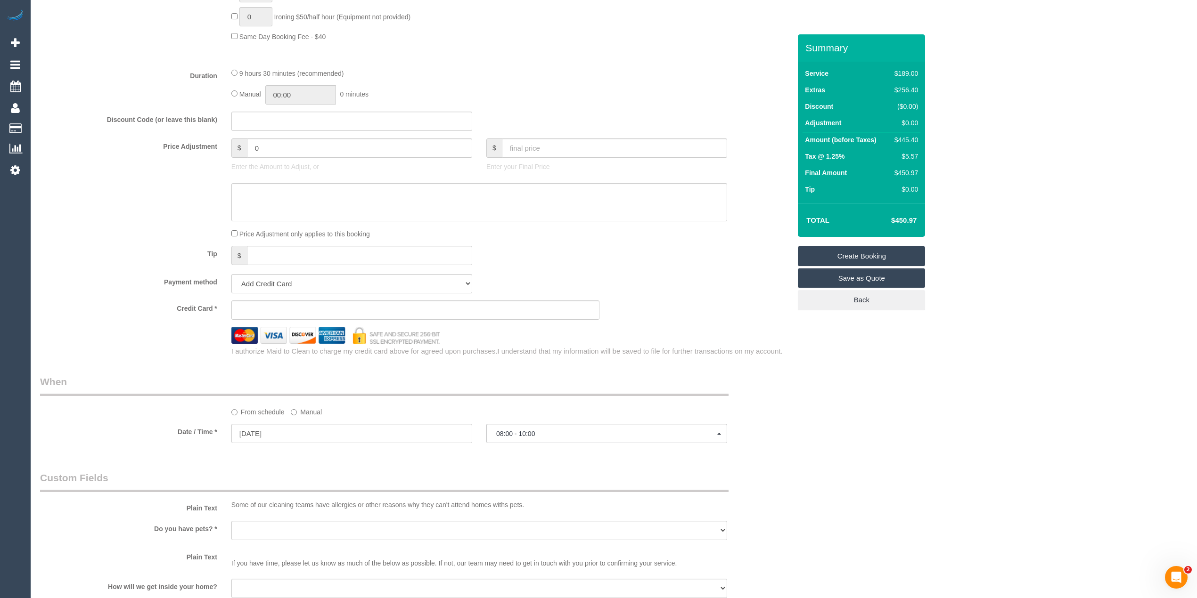
scroll to position [733, 0]
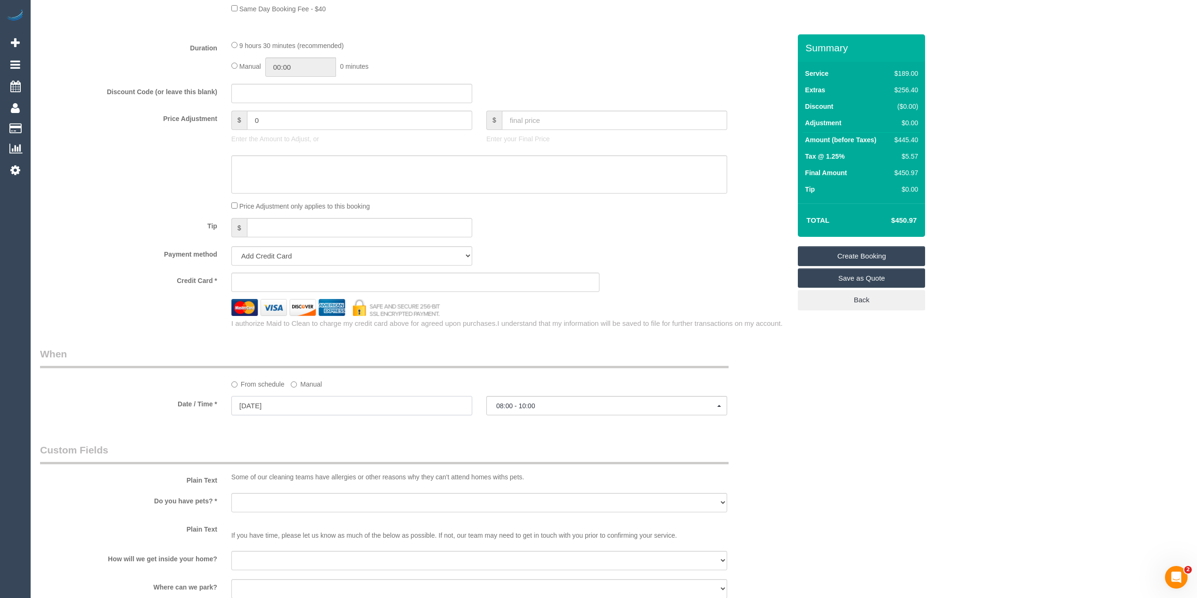
click at [274, 402] on input "18/08/2025" at bounding box center [351, 405] width 241 height 19
click at [157, 354] on legend "When" at bounding box center [384, 357] width 688 height 21
click at [505, 400] on button "08:00 - 10:00" at bounding box center [606, 405] width 241 height 19
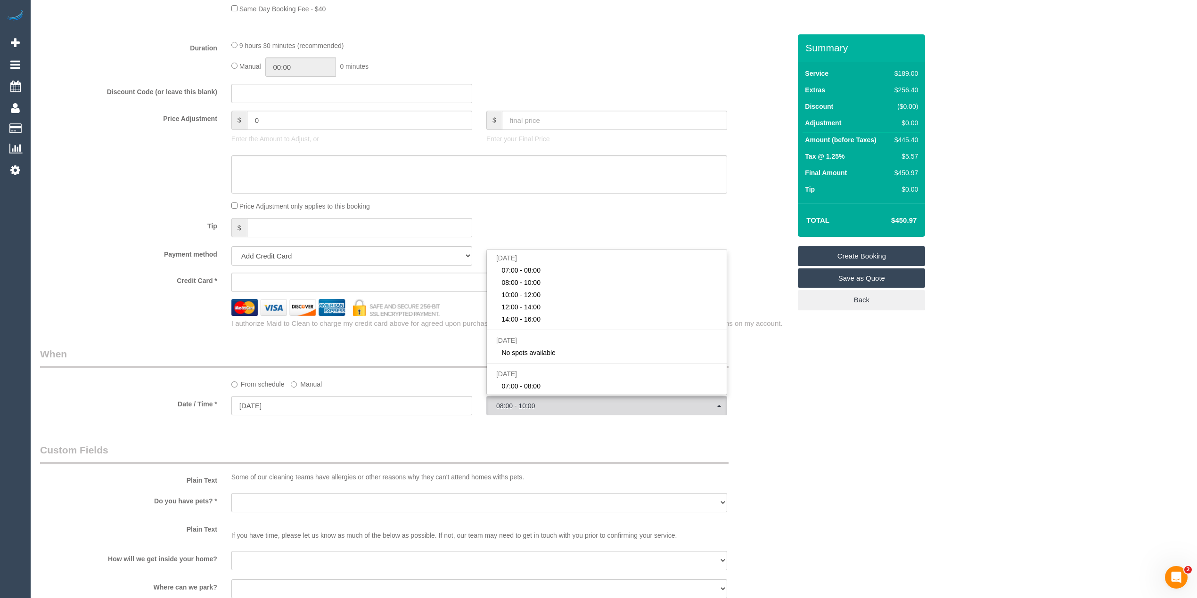
click at [854, 399] on div "Who Email* Name * Where Address* - St Albans ACT NSW NT QLD SA TAS VIC WA 3021 …" at bounding box center [613, 145] width 1147 height 1689
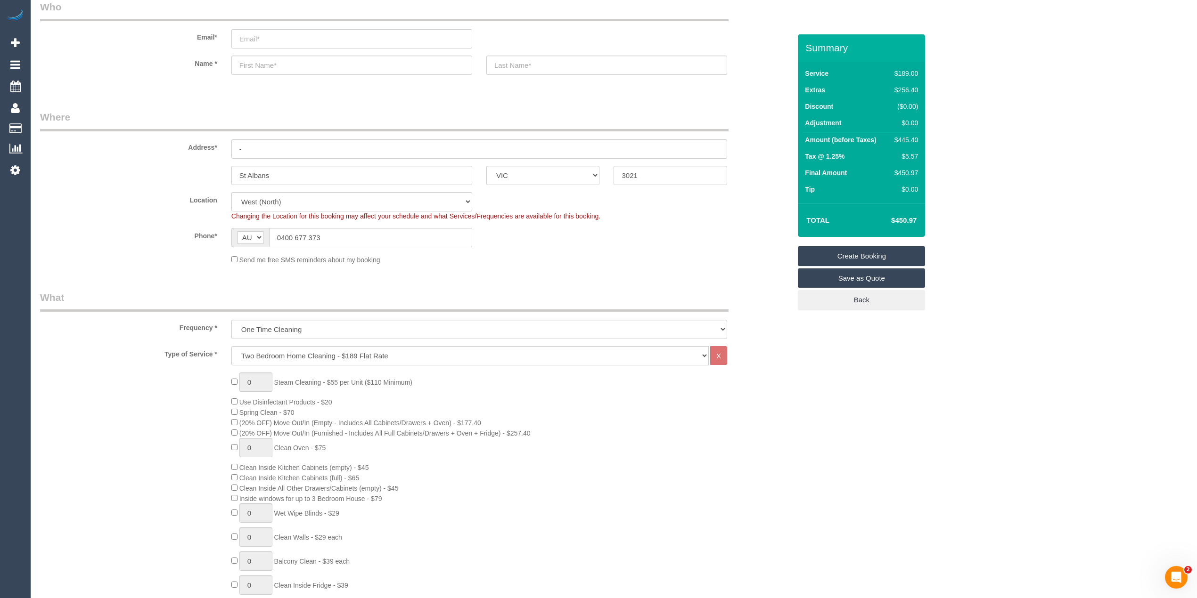
scroll to position [0, 0]
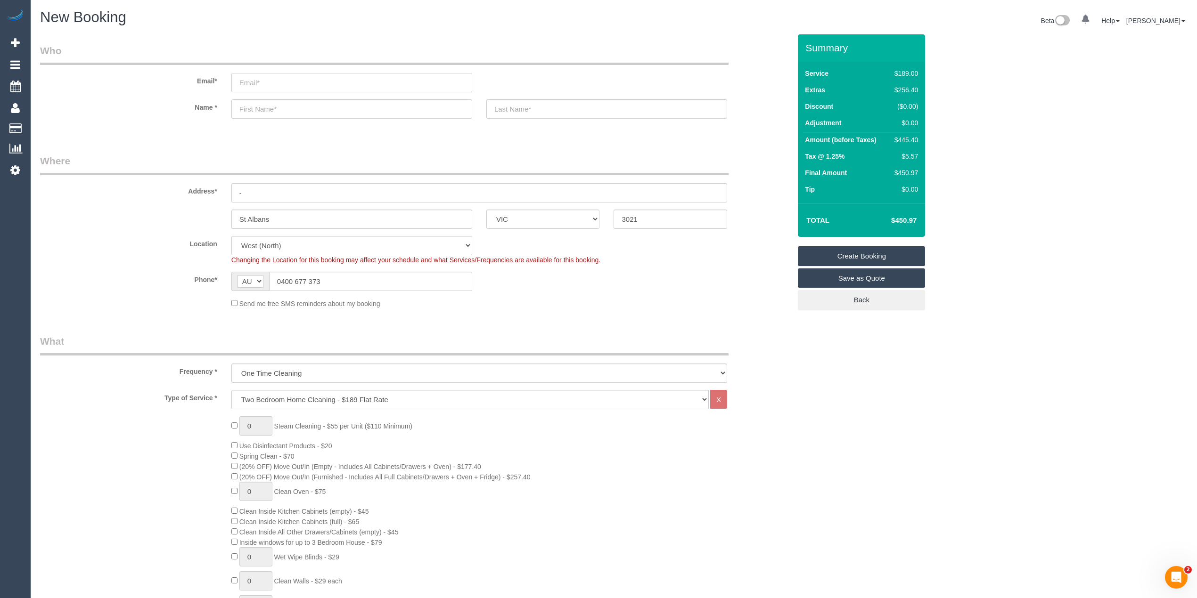
click at [266, 82] on input "email" at bounding box center [351, 82] width 241 height 19
click at [259, 85] on input "email" at bounding box center [351, 82] width 241 height 19
type input "patkiehne@gmail.com"
select select "spot23"
type input "Patrick"
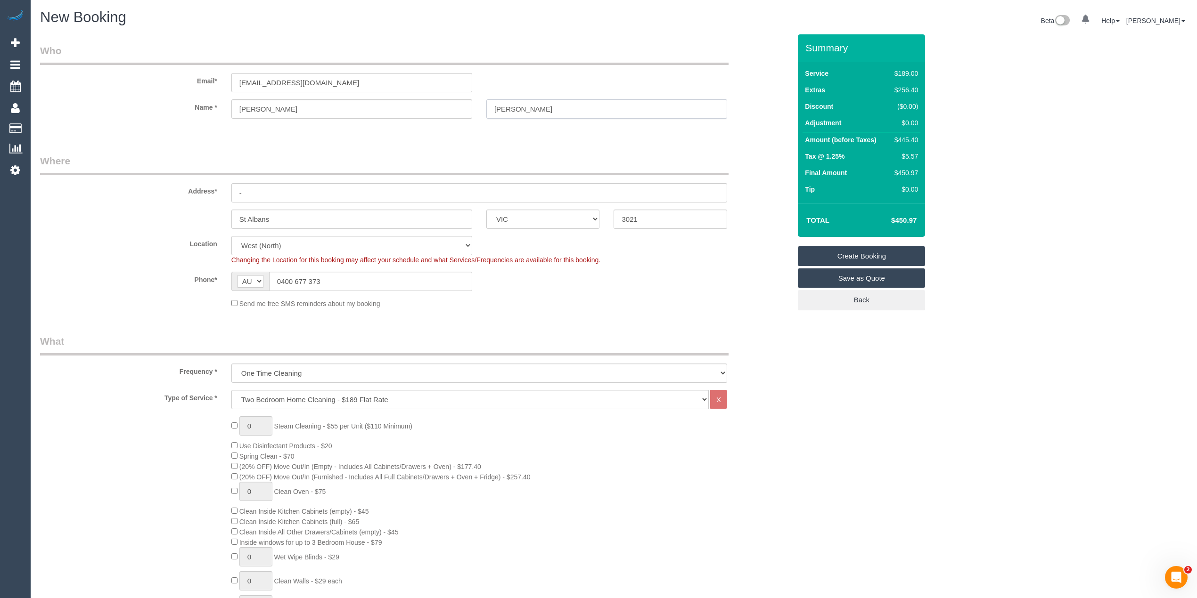
type input "Kiehne"
drag, startPoint x: 291, startPoint y: 195, endPoint x: 194, endPoint y: 187, distance: 97.4
click at [194, 187] on div "Address* -" at bounding box center [415, 178] width 765 height 49
click at [259, 191] on input "text" at bounding box center [479, 192] width 496 height 19
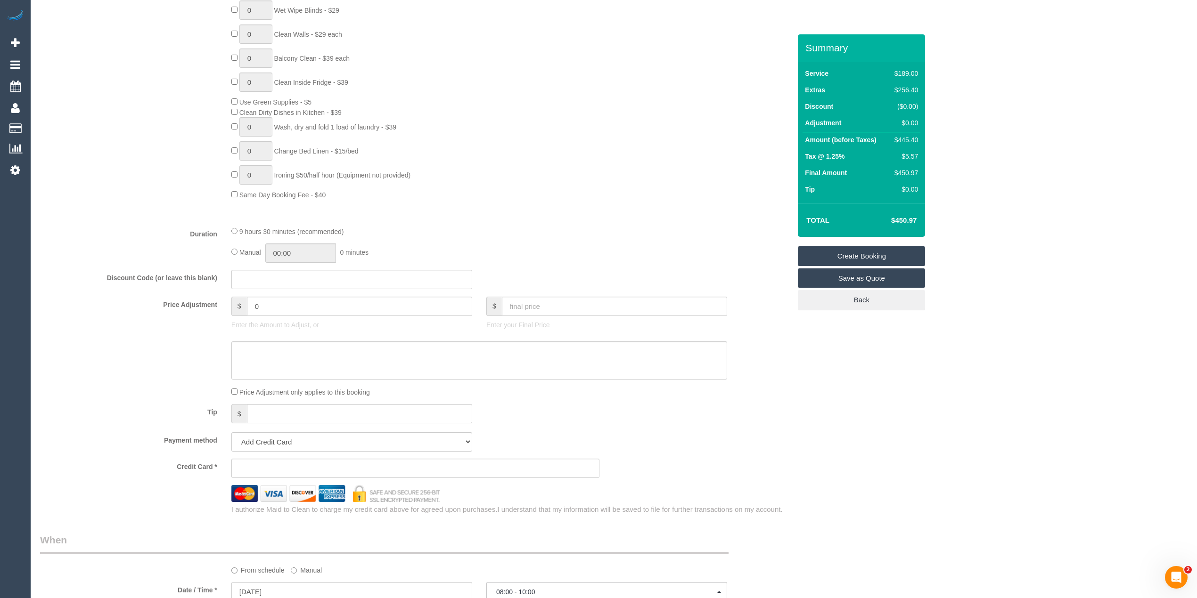
scroll to position [942, 0]
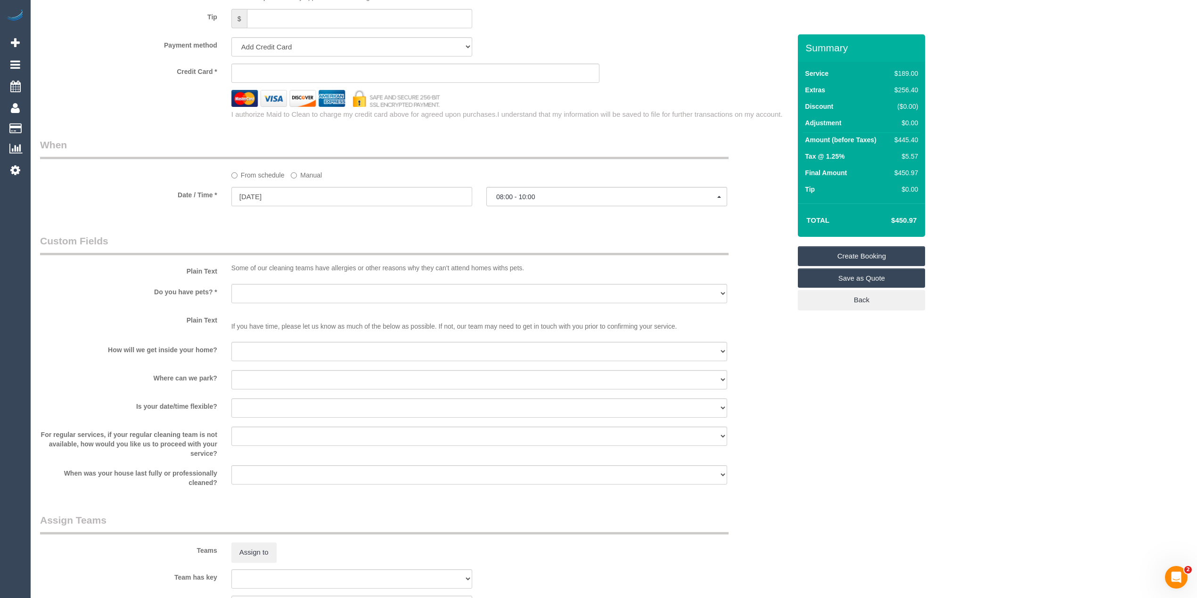
type input "15 Walker Court"
click at [279, 290] on select "Yes - Cats Yes - Dogs No pets Yes - Dogs and Cats Yes - Other" at bounding box center [479, 293] width 496 height 19
select select "number:28"
click at [231, 285] on select "Yes - Cats Yes - Dogs No pets Yes - Dogs and Cats Yes - Other" at bounding box center [479, 293] width 496 height 19
click at [272, 351] on select "I will be home Key will be left (please provide details below) Lock box/Access …" at bounding box center [479, 351] width 496 height 19
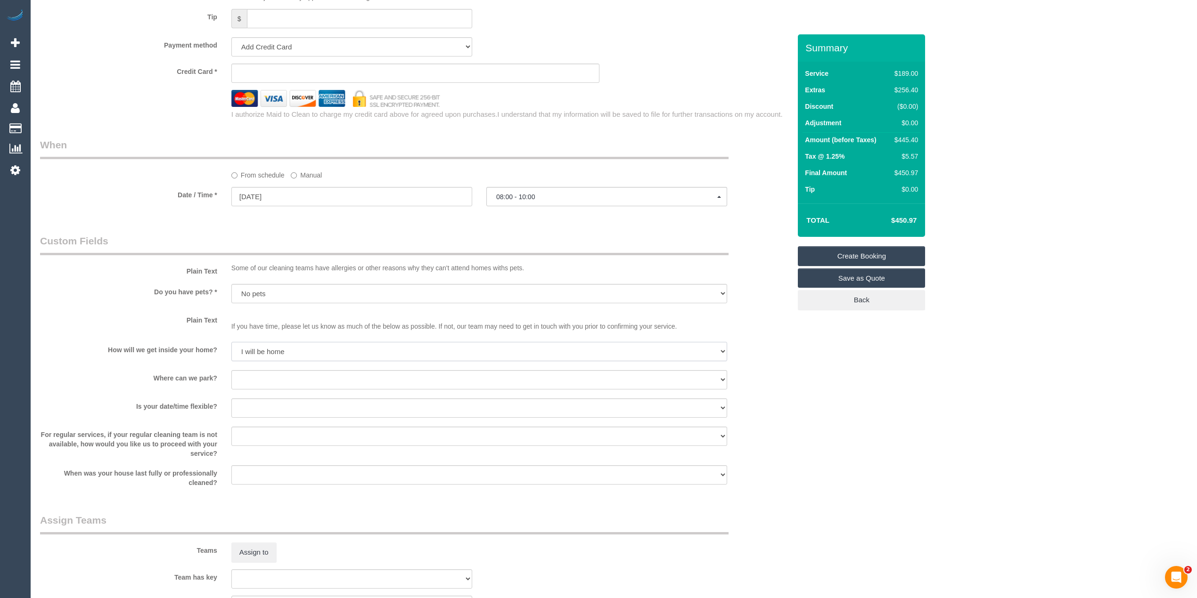
click at [231, 343] on select "I will be home Key will be left (please provide details below) Lock box/Access …" at bounding box center [479, 351] width 496 height 19
click at [266, 378] on select "I will provide parking on-site Free street parking Paid street parking (cost wi…" at bounding box center [479, 379] width 496 height 19
click at [264, 347] on select "I will be home Key will be left (please provide details below) Lock box/Access …" at bounding box center [479, 351] width 496 height 19
select select "number:15"
click at [231, 343] on select "I will be home Key will be left (please provide details below) Lock box/Access …" at bounding box center [479, 351] width 496 height 19
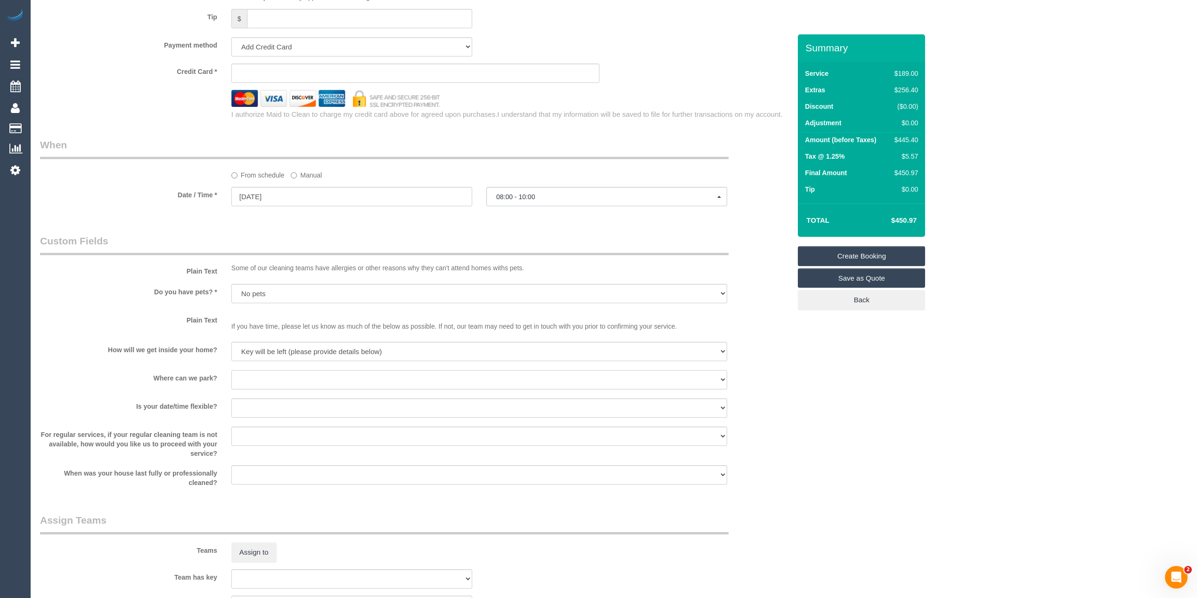
click at [253, 379] on select "I will provide parking on-site Free street parking Paid street parking (cost wi…" at bounding box center [479, 379] width 496 height 19
click at [231, 371] on select "I will provide parking on-site Free street parking Paid street parking (cost wi…" at bounding box center [479, 379] width 496 height 19
click at [309, 373] on select "I will provide parking on-site Free street parking Paid street parking (cost wi…" at bounding box center [479, 379] width 496 height 19
select select "number:18"
click at [231, 371] on select "I will provide parking on-site Free street parking Paid street parking (cost wi…" at bounding box center [479, 379] width 496 height 19
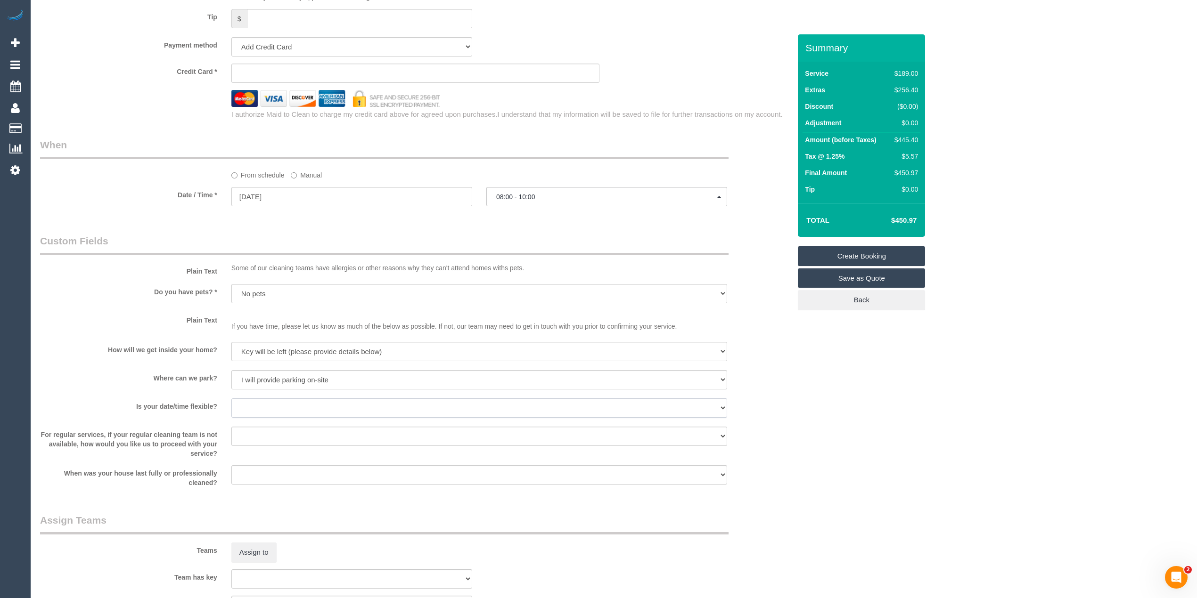
click at [276, 402] on select "Yes - date and time Yes - date but not time Yes - time but not date No - No fle…" at bounding box center [479, 408] width 496 height 19
select select "number:36"
click at [231, 399] on select "Yes - date and time Yes - date but not time Yes - time but not date No - No fle…" at bounding box center [479, 408] width 496 height 19
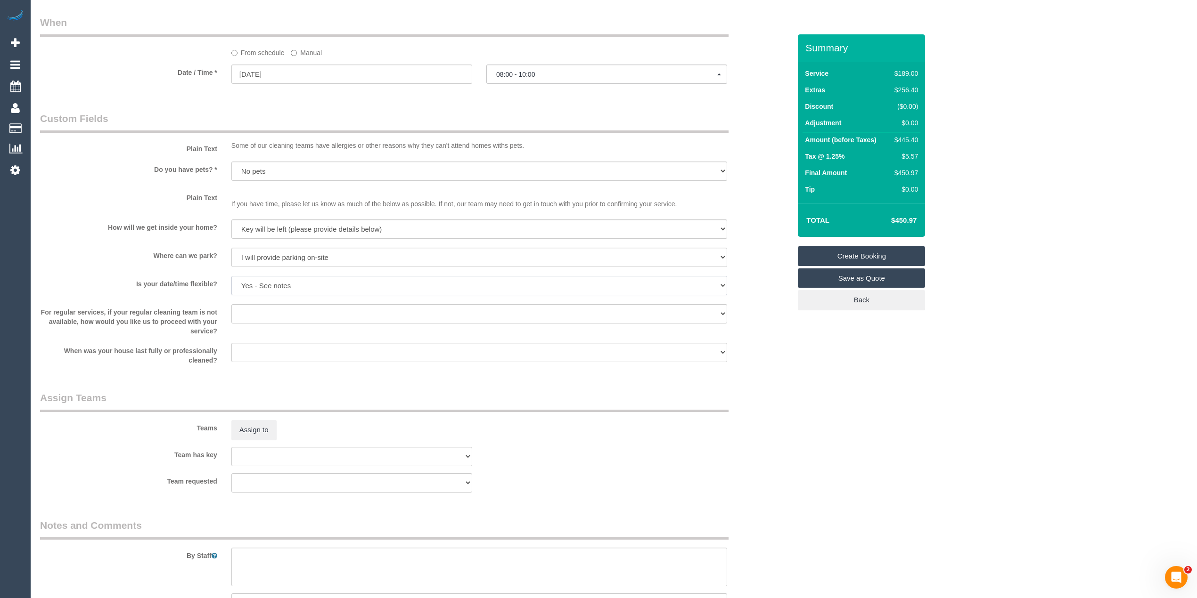
scroll to position [1158, 0]
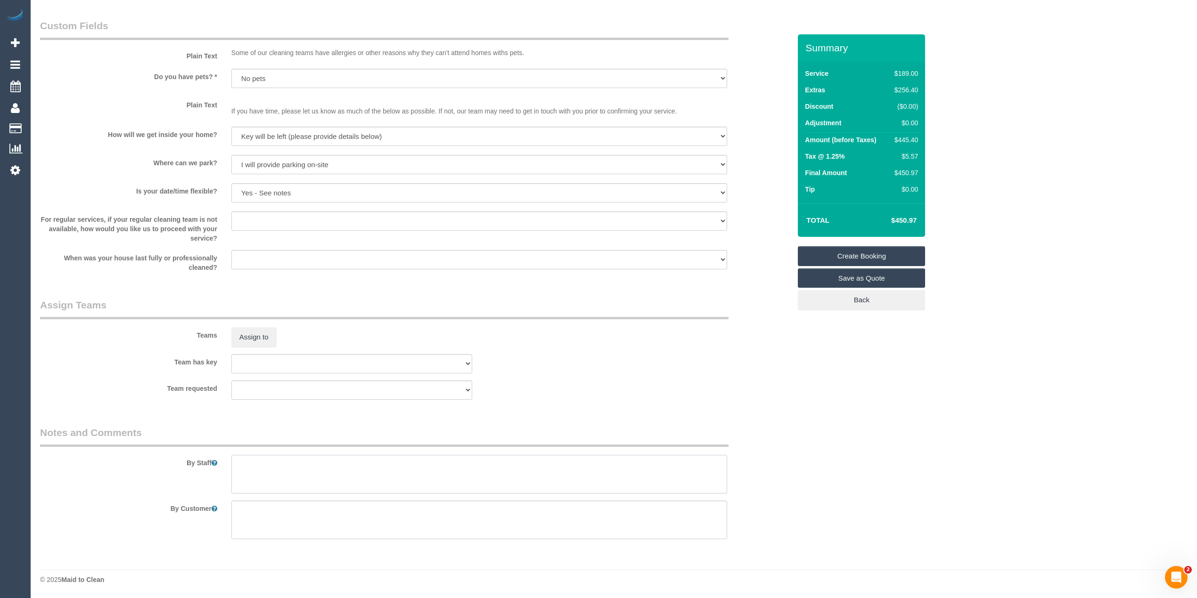
click at [291, 481] on textarea at bounding box center [479, 474] width 496 height 39
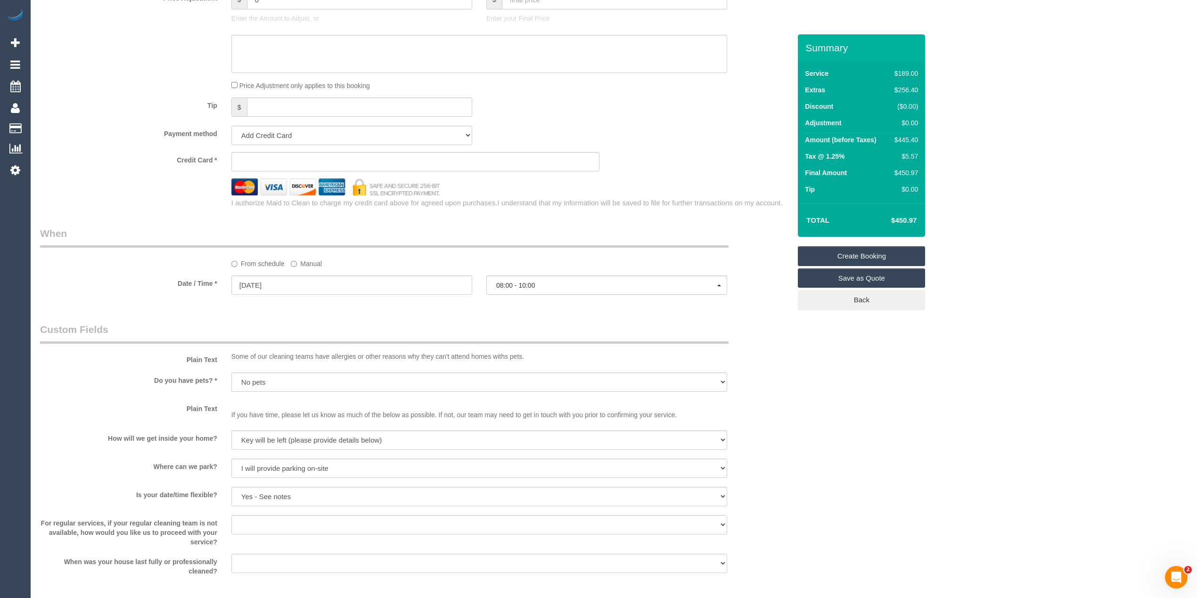
scroll to position [739, 0]
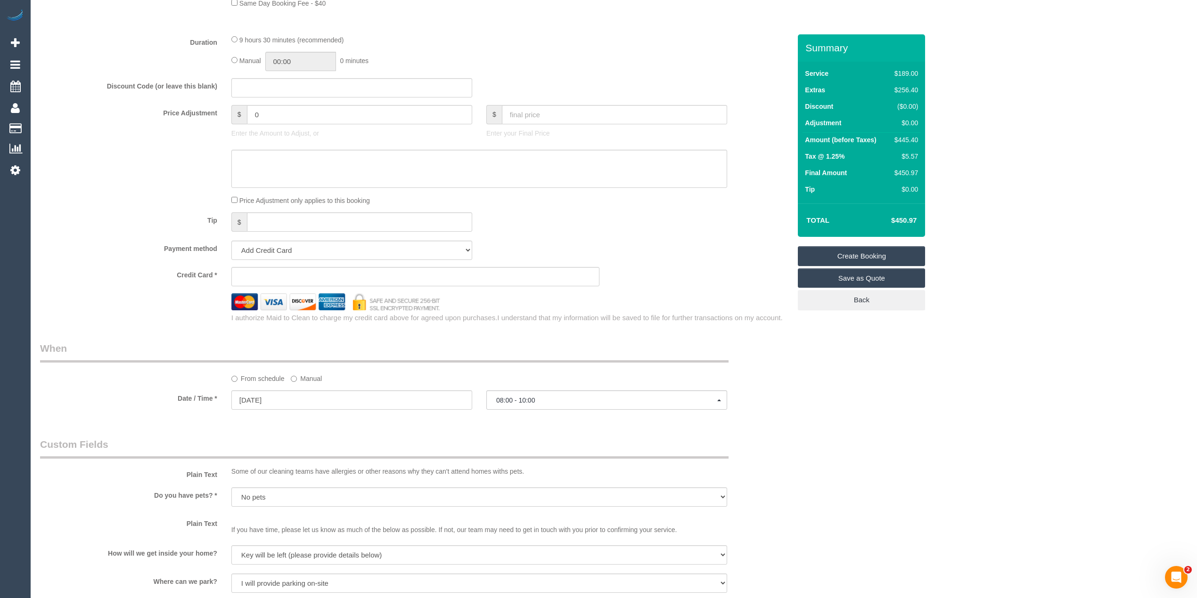
type textarea "Key will be in the meter box"
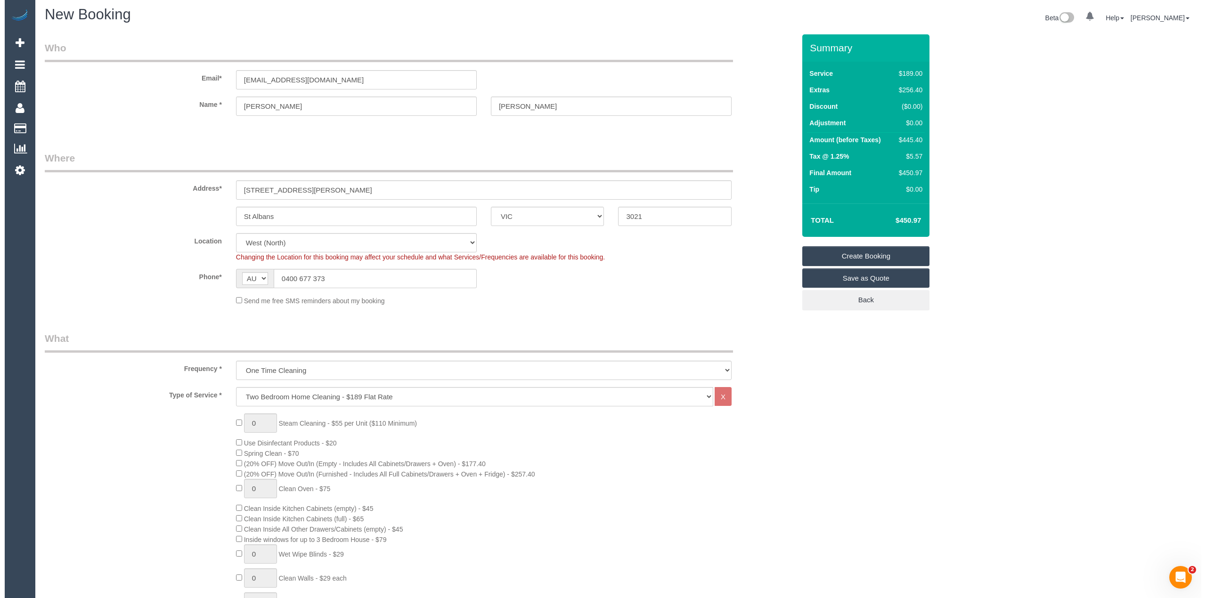
scroll to position [0, 0]
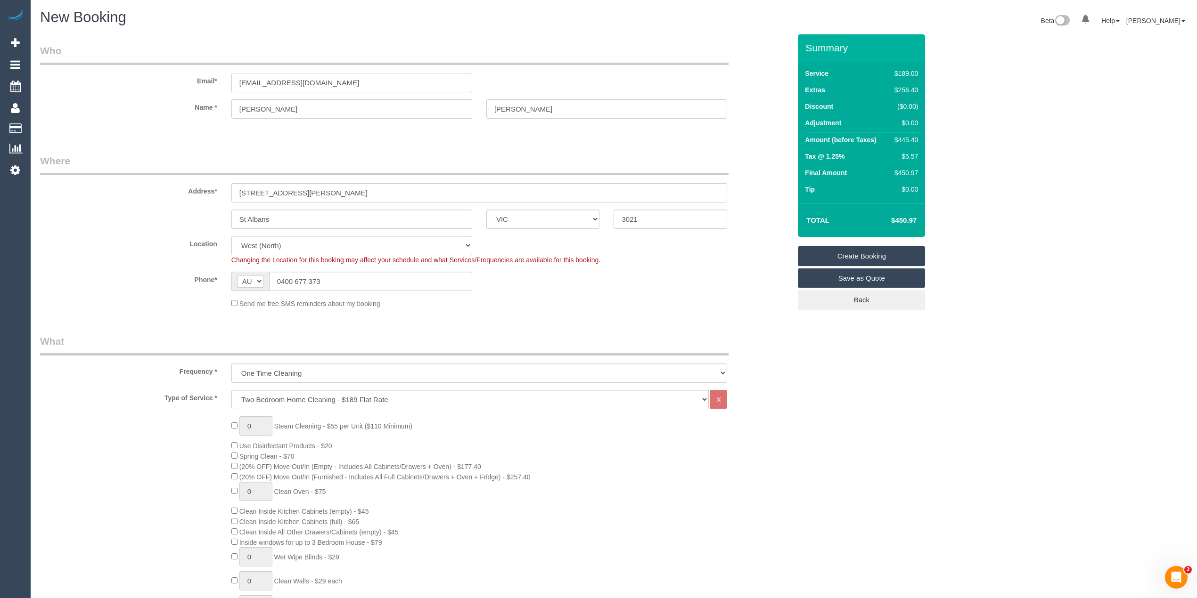
drag, startPoint x: 327, startPoint y: 78, endPoint x: 106, endPoint y: 74, distance: 220.5
click at [106, 74] on div "Email* patkiehne@gmail.com" at bounding box center [415, 68] width 765 height 49
click at [860, 251] on link "Create Booking" at bounding box center [861, 256] width 127 height 20
click at [357, 76] on input "patkiehne@gmail.com" at bounding box center [351, 82] width 241 height 19
drag, startPoint x: 359, startPoint y: 77, endPoint x: 112, endPoint y: 74, distance: 246.4
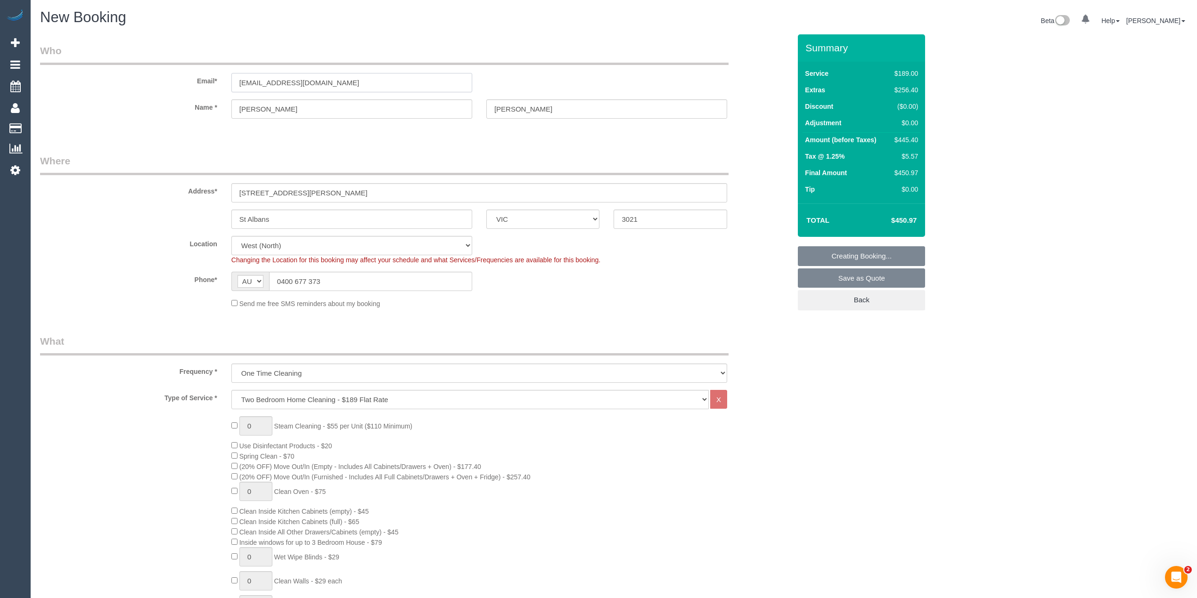
click at [112, 74] on div "Email* patkiehne@gmail.com" at bounding box center [415, 68] width 765 height 49
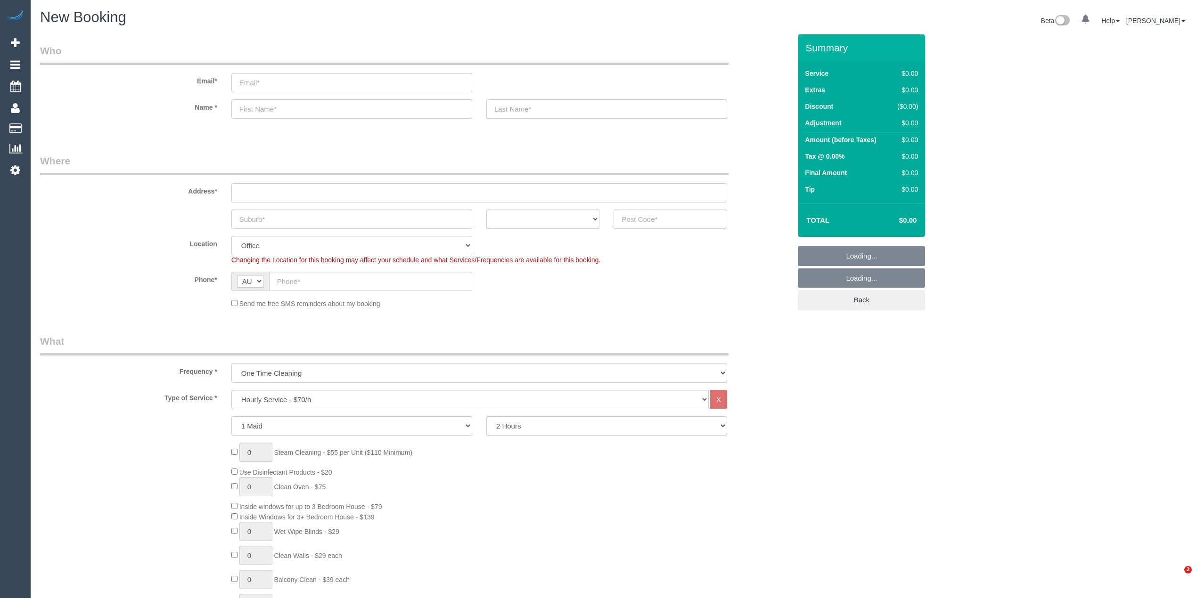
select select "object:2074"
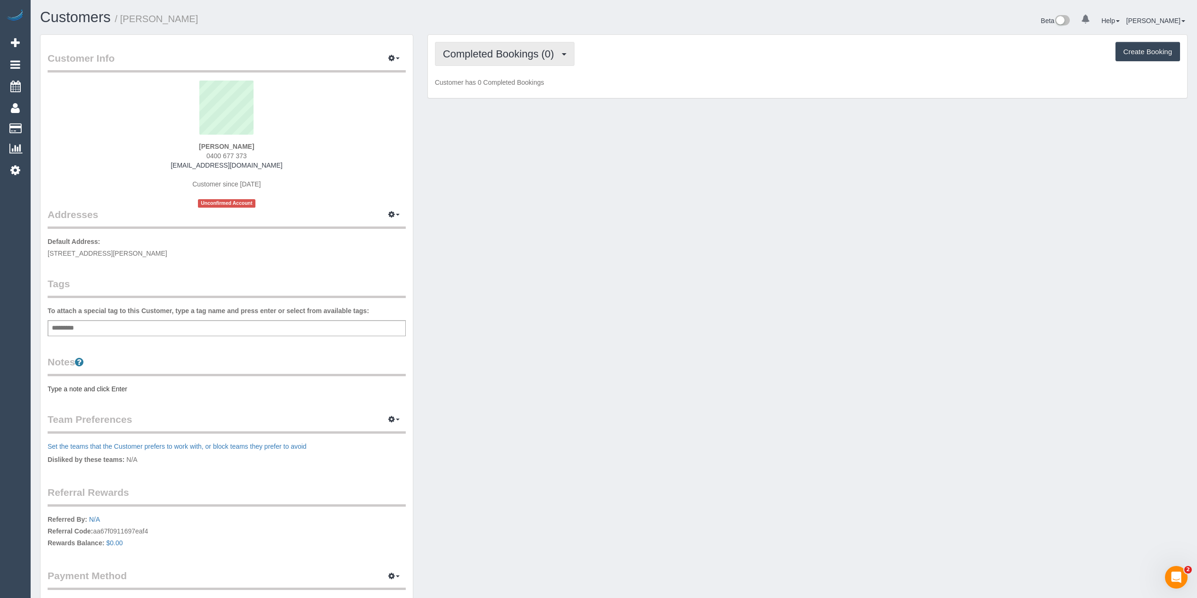
click at [466, 45] on button "Completed Bookings (0)" at bounding box center [504, 54] width 139 height 24
click at [498, 89] on link "Upcoming Bookings (1)" at bounding box center [484, 88] width 98 height 12
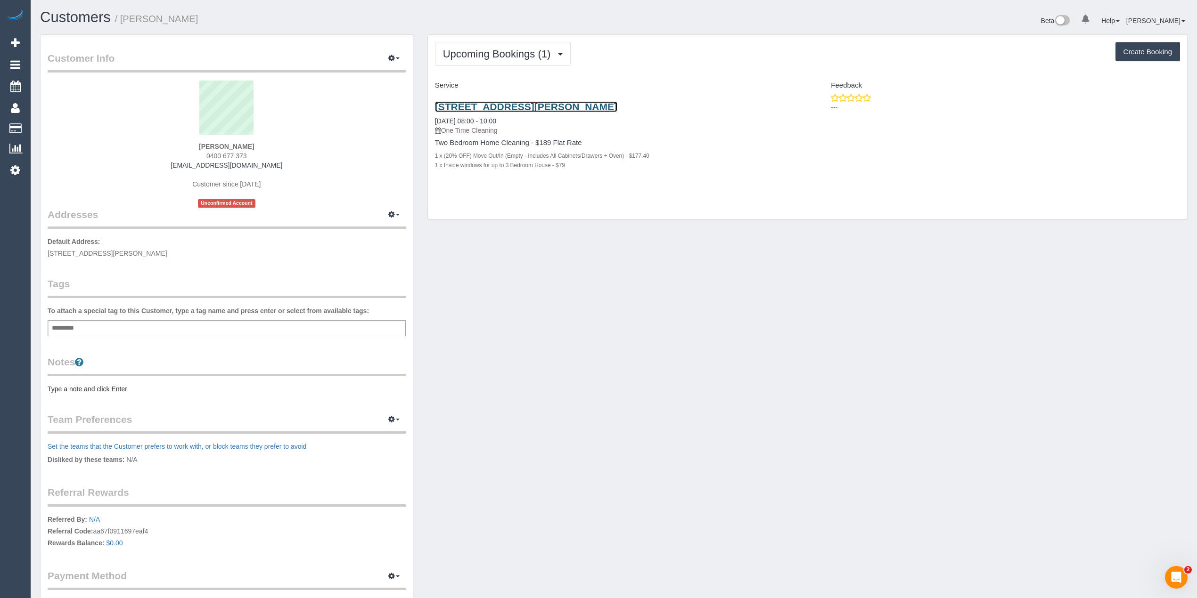
click at [518, 103] on link "[STREET_ADDRESS][PERSON_NAME]" at bounding box center [526, 106] width 182 height 11
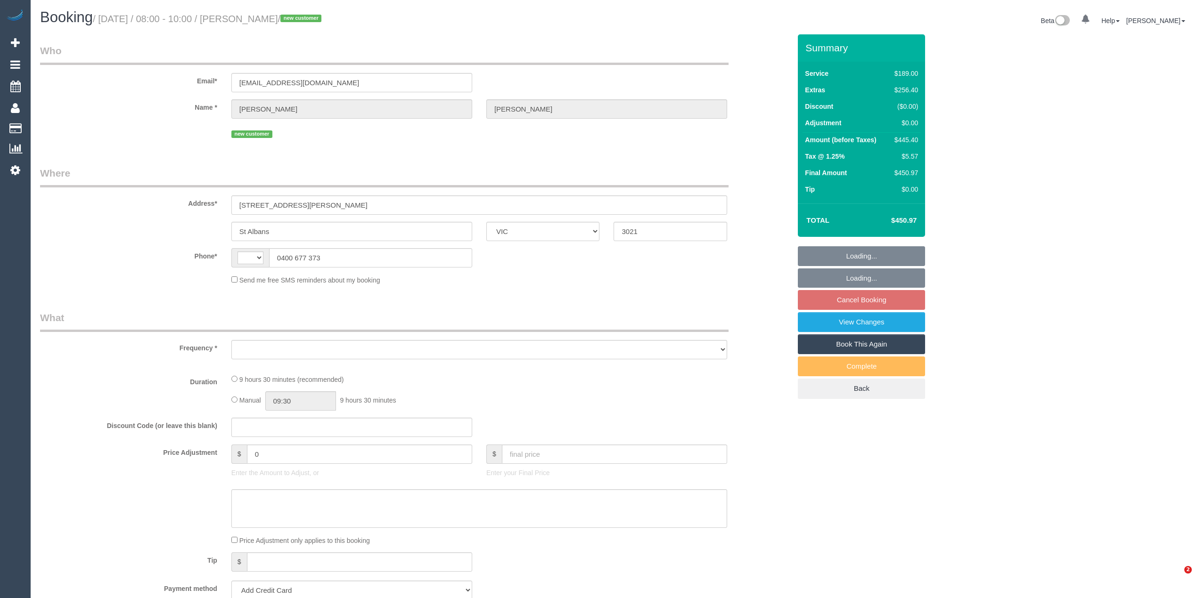
select select "VIC"
select select "string:AU"
select select "object:627"
select select "string:stripe-pm_1Rv9V92GScqysDRVa5m5eagb"
select select "number:28"
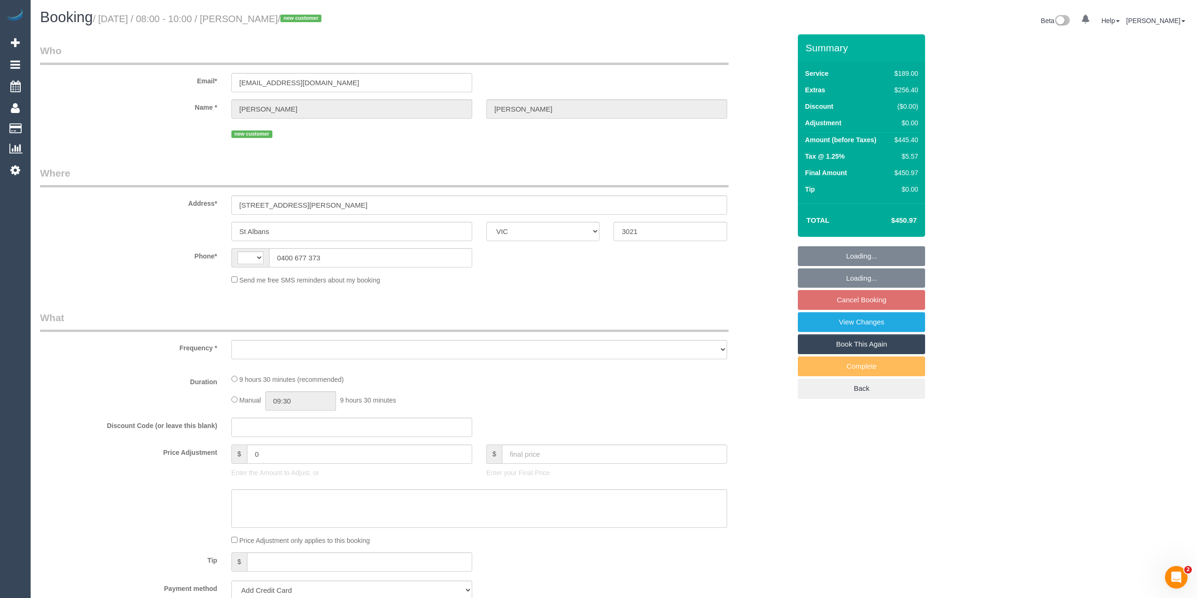
select select "number:15"
select select "number:18"
select select "number:36"
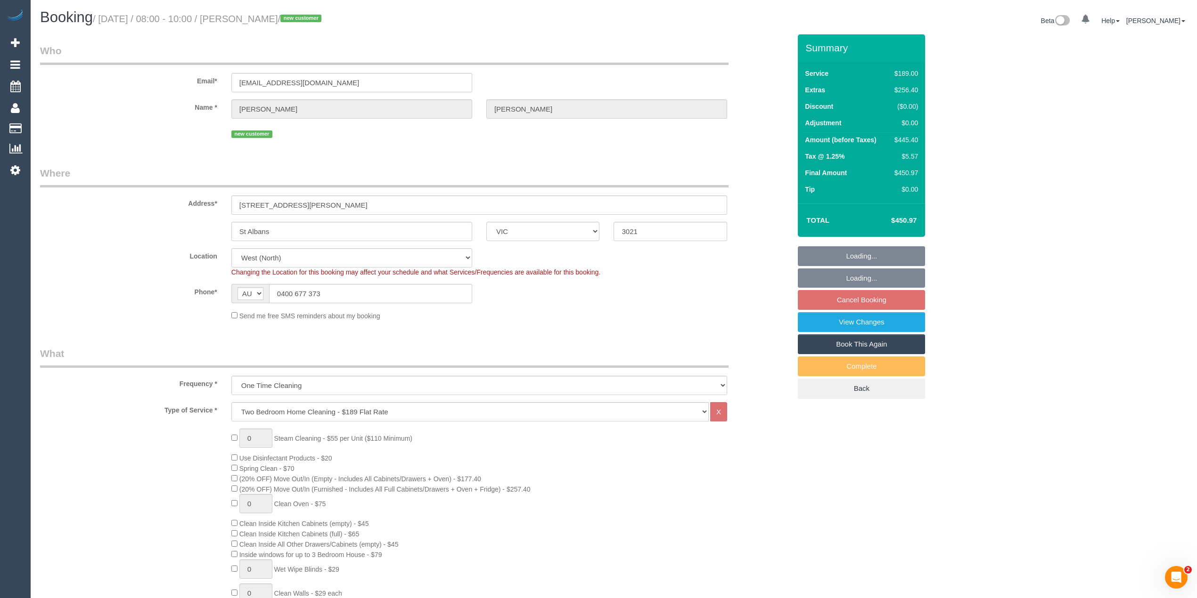
select select "object:1361"
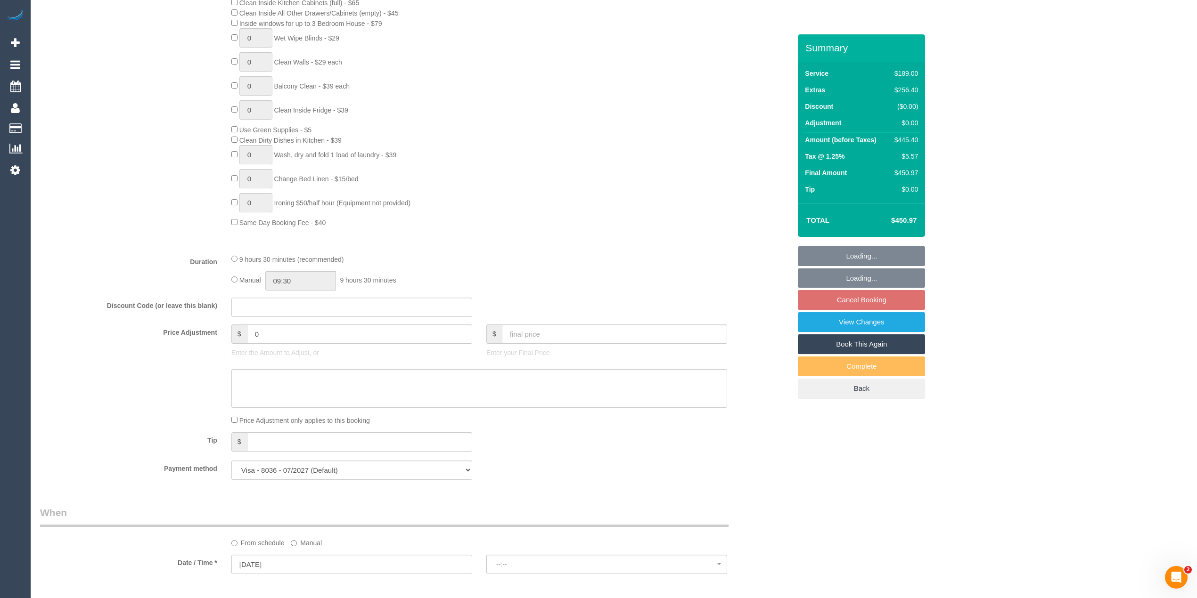
select select "spot2"
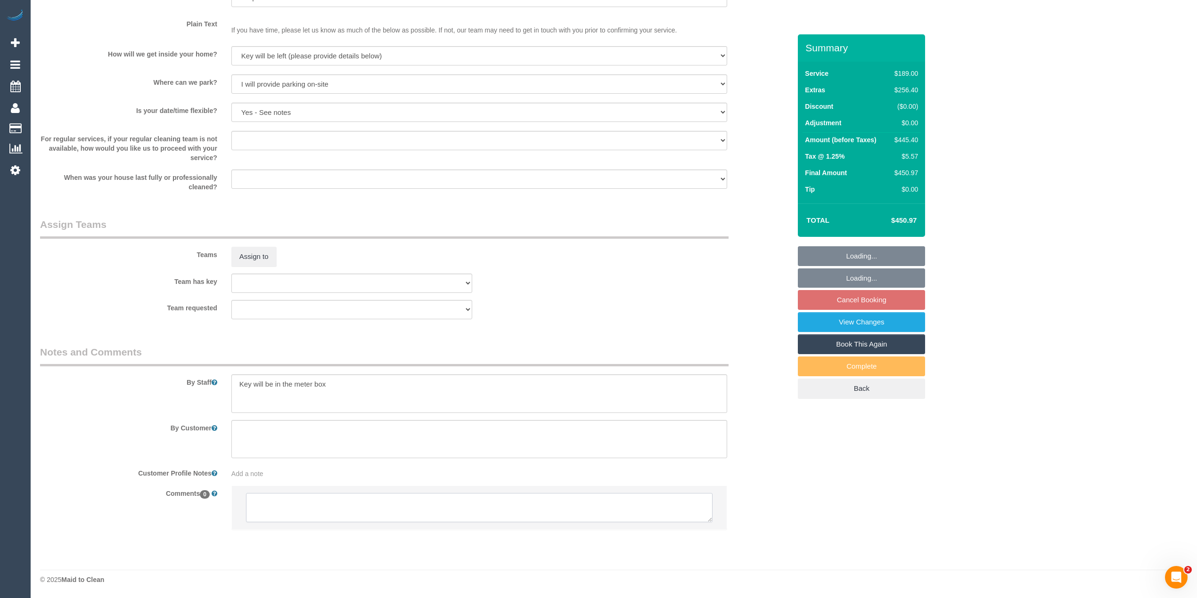
click at [298, 510] on textarea at bounding box center [479, 507] width 466 height 29
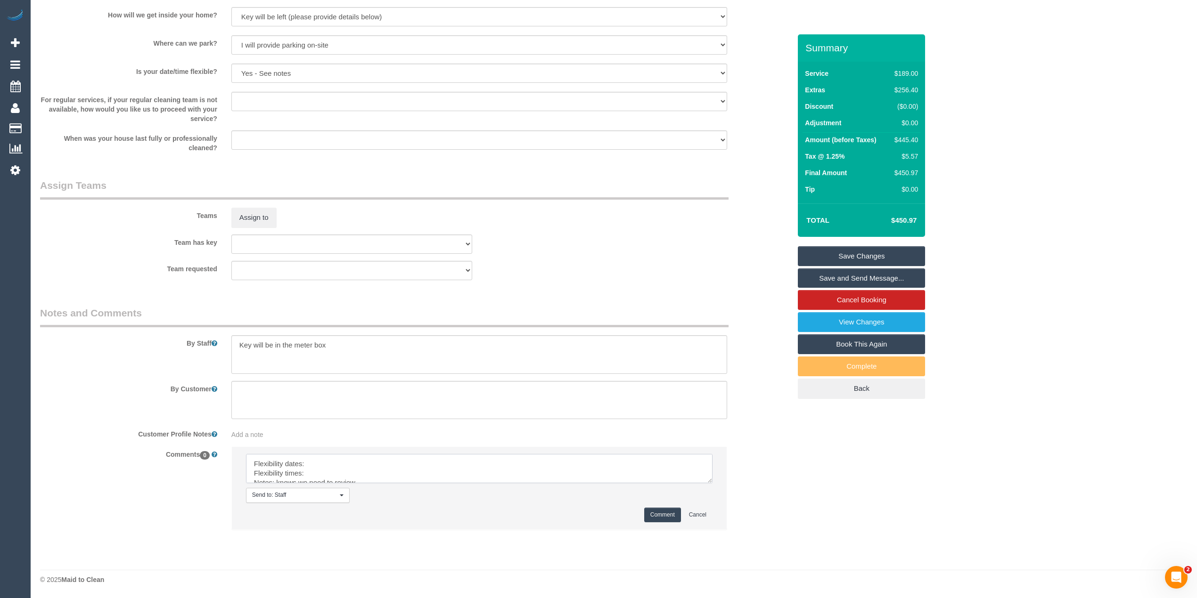
scroll to position [1236, 0]
drag, startPoint x: 705, startPoint y: 481, endPoint x: 671, endPoint y: 517, distance: 49.7
click at [705, 483] on textarea at bounding box center [479, 468] width 466 height 29
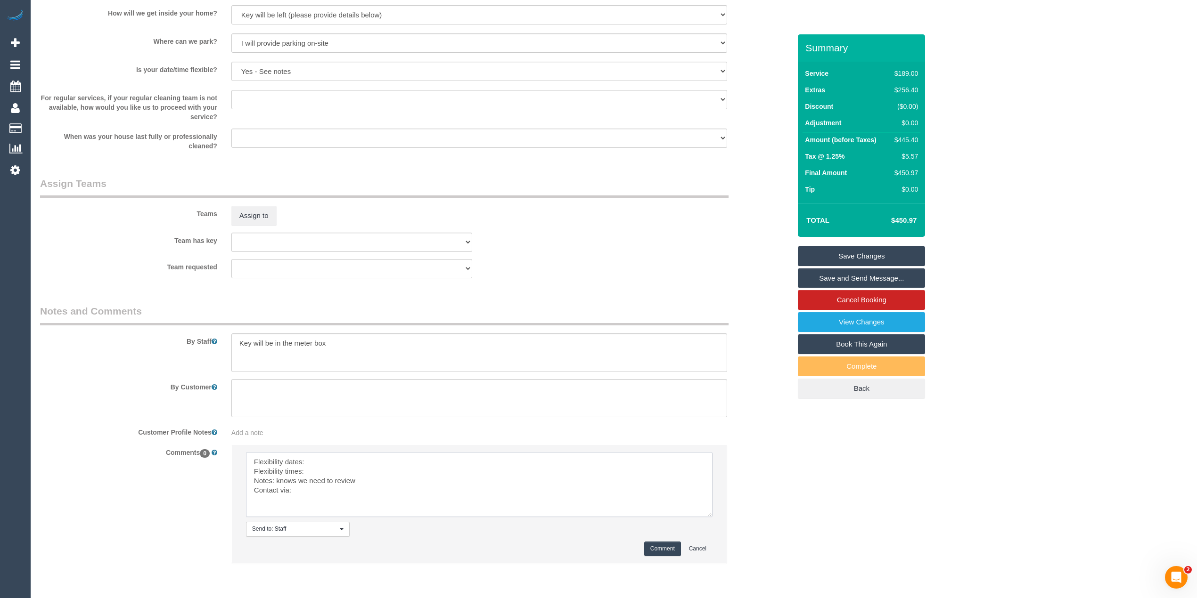
click at [319, 465] on textarea at bounding box center [479, 484] width 466 height 65
click at [318, 474] on textarea at bounding box center [479, 484] width 466 height 65
click at [319, 487] on textarea at bounding box center [479, 484] width 466 height 65
type textarea "Flexibility dates: Mon/Tues Flexibility times: flex from 8am Notes: knows we ne…"
click at [660, 548] on button "Comment" at bounding box center [662, 549] width 37 height 15
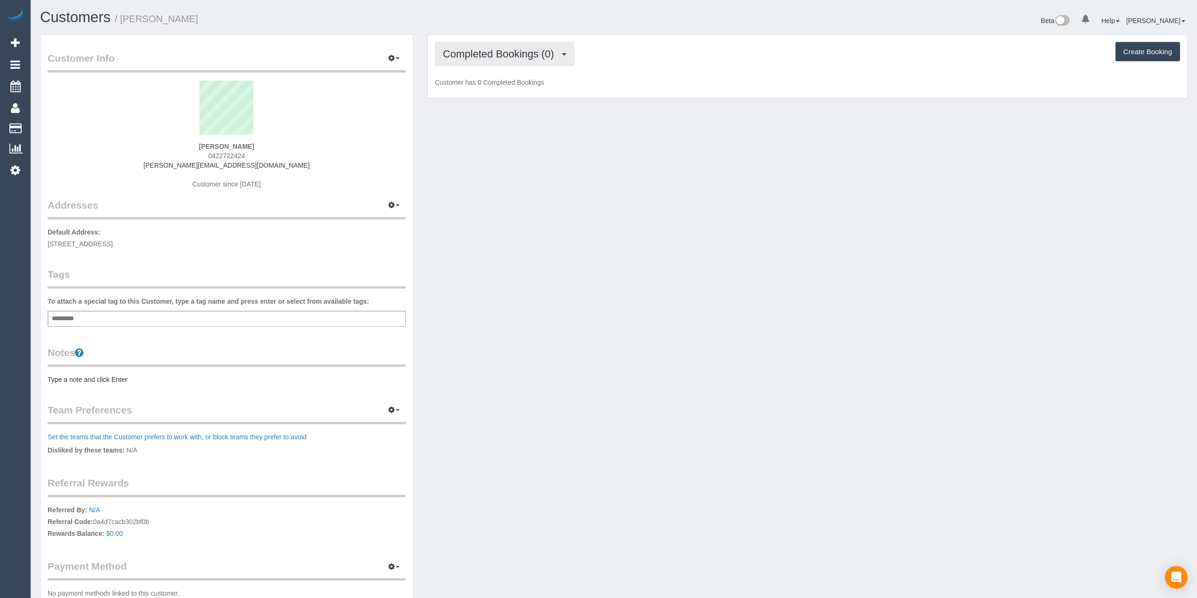
click at [472, 50] on span "Completed Bookings (0)" at bounding box center [501, 54] width 116 height 12
click at [499, 84] on link "Upcoming Bookings (1)" at bounding box center [484, 88] width 98 height 12
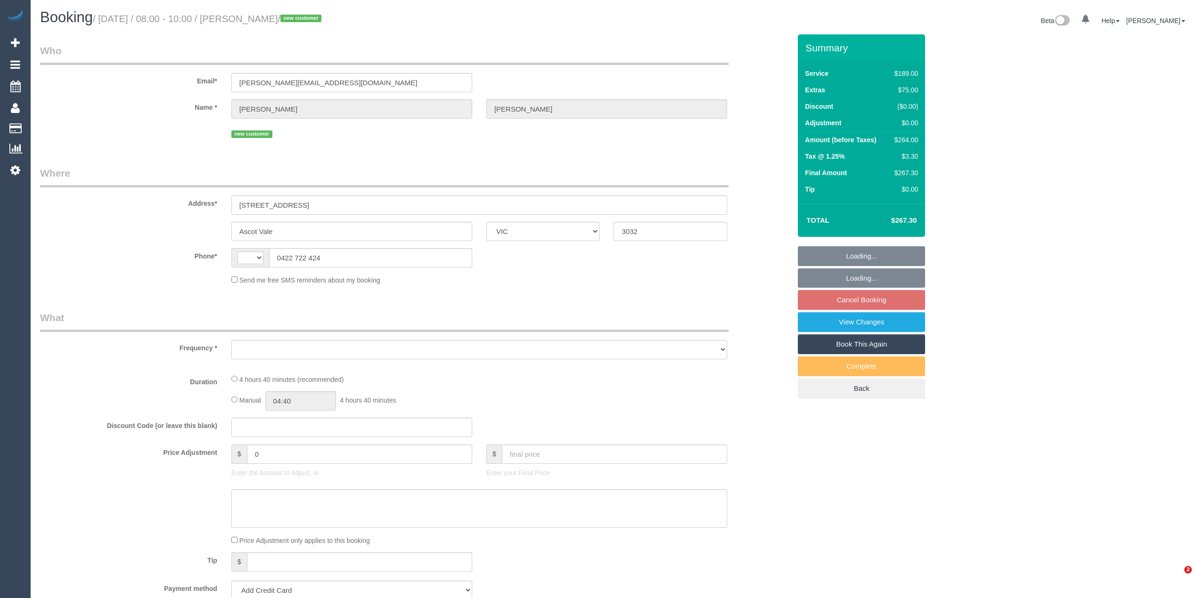
select select "VIC"
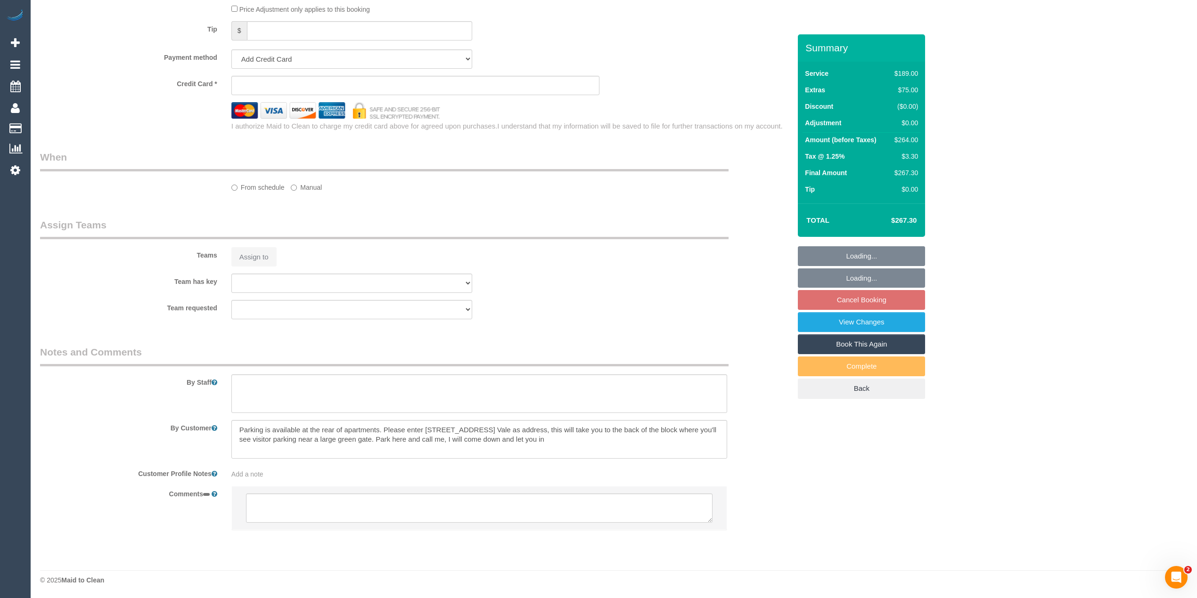
select select "string:AU"
select select "object:531"
select select "string:stripe-pm_1RtGxe2GScqysDRVtEK0GeGs"
select select "number:28"
select select "number:14"
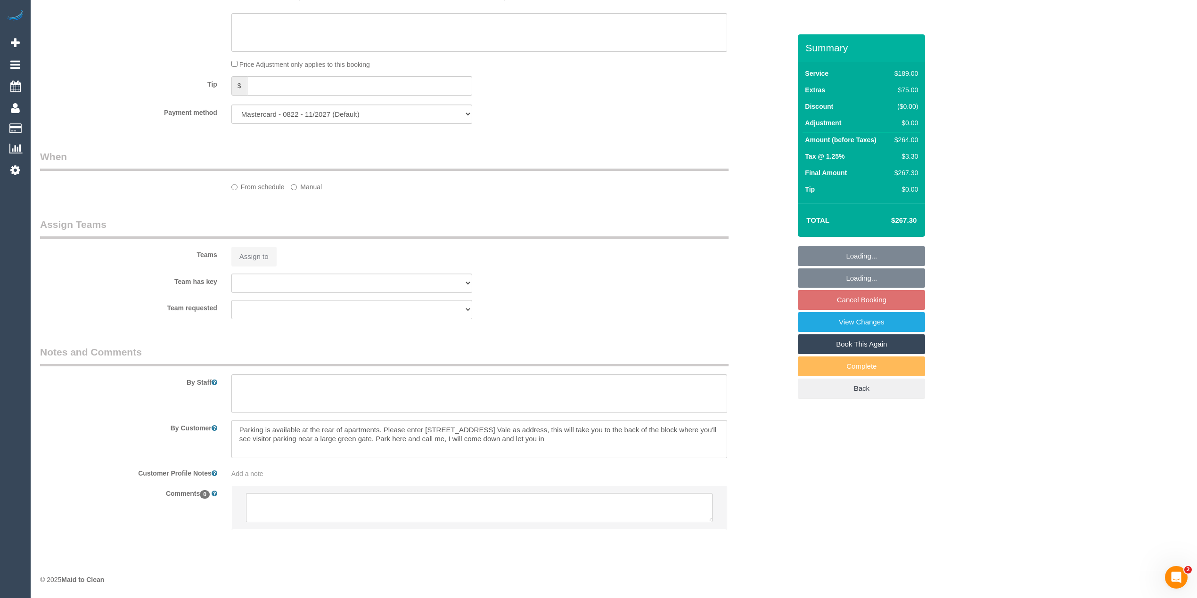
select select "number:21"
select select "number:22"
select select "number:13"
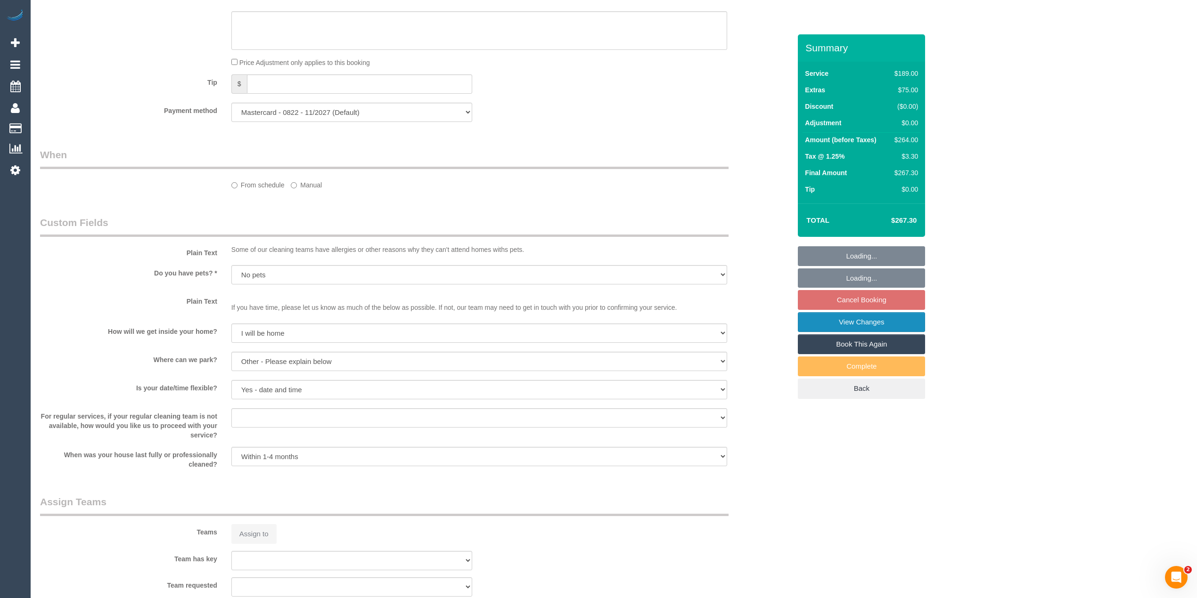
scroll to position [945, 0]
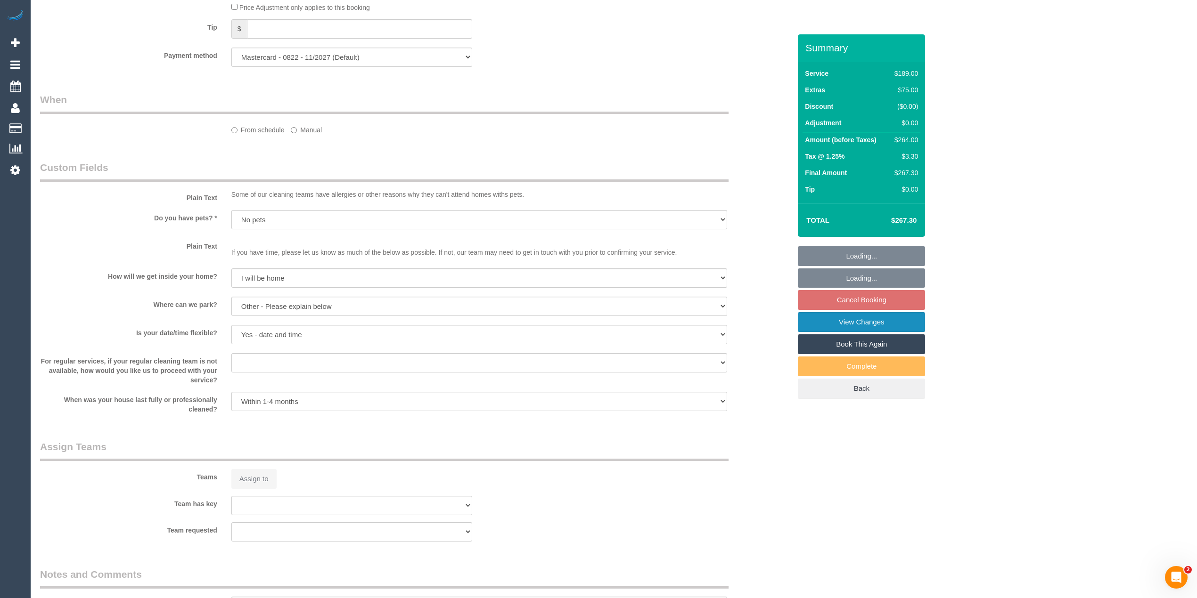
click at [872, 321] on link "View Changes" at bounding box center [861, 322] width 127 height 20
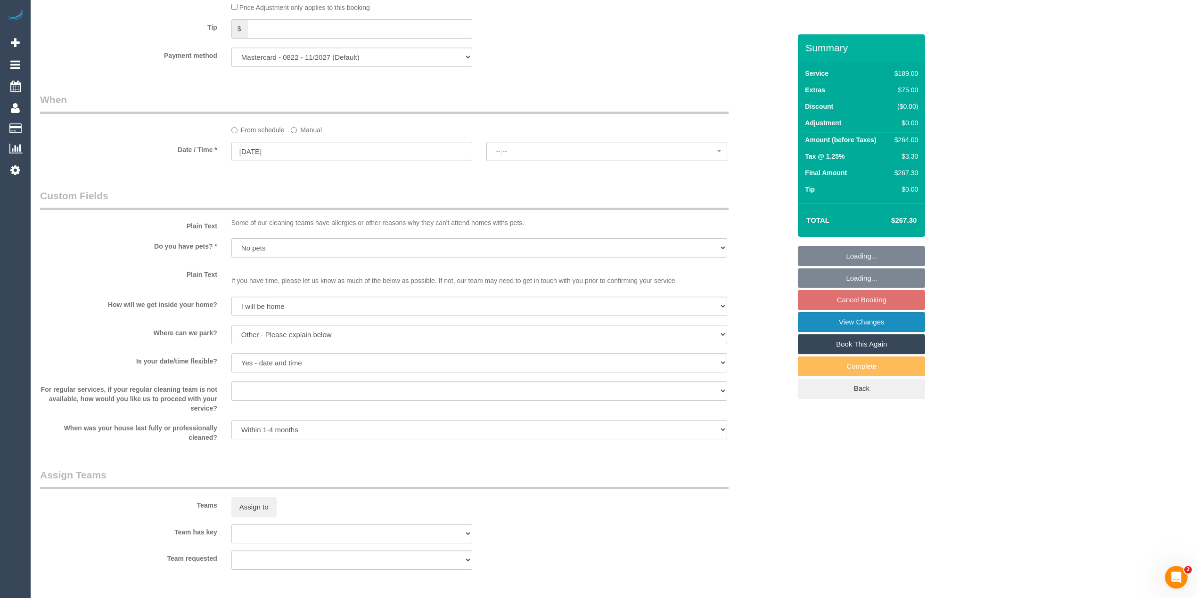
select select "object:1484"
select select "spot2"
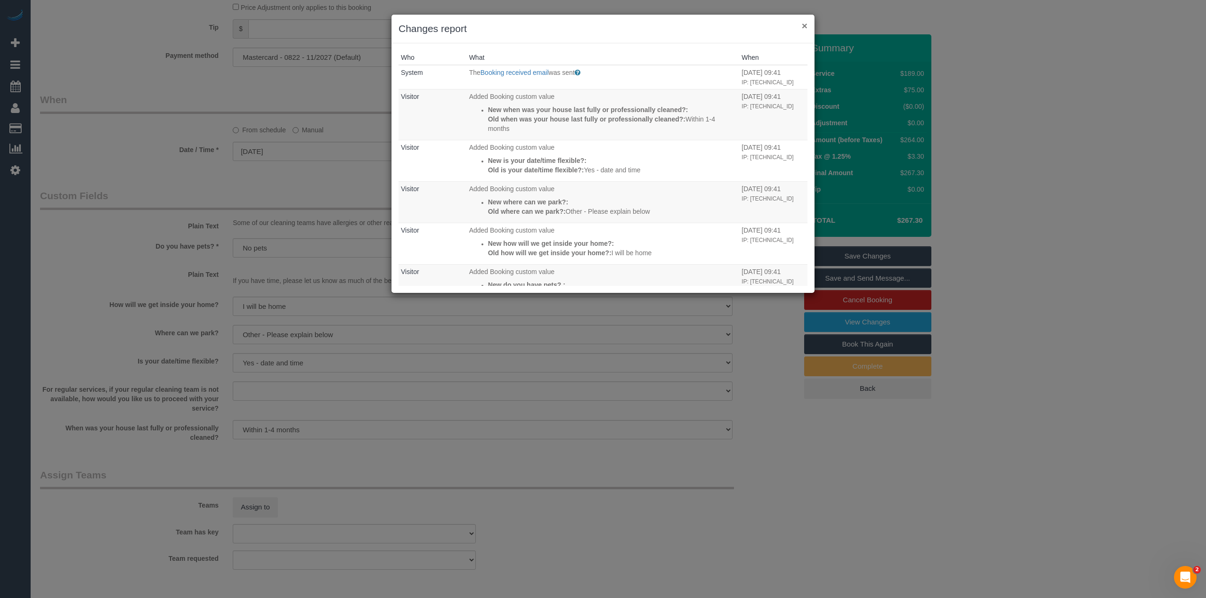
click at [804, 25] on button "×" at bounding box center [805, 26] width 6 height 10
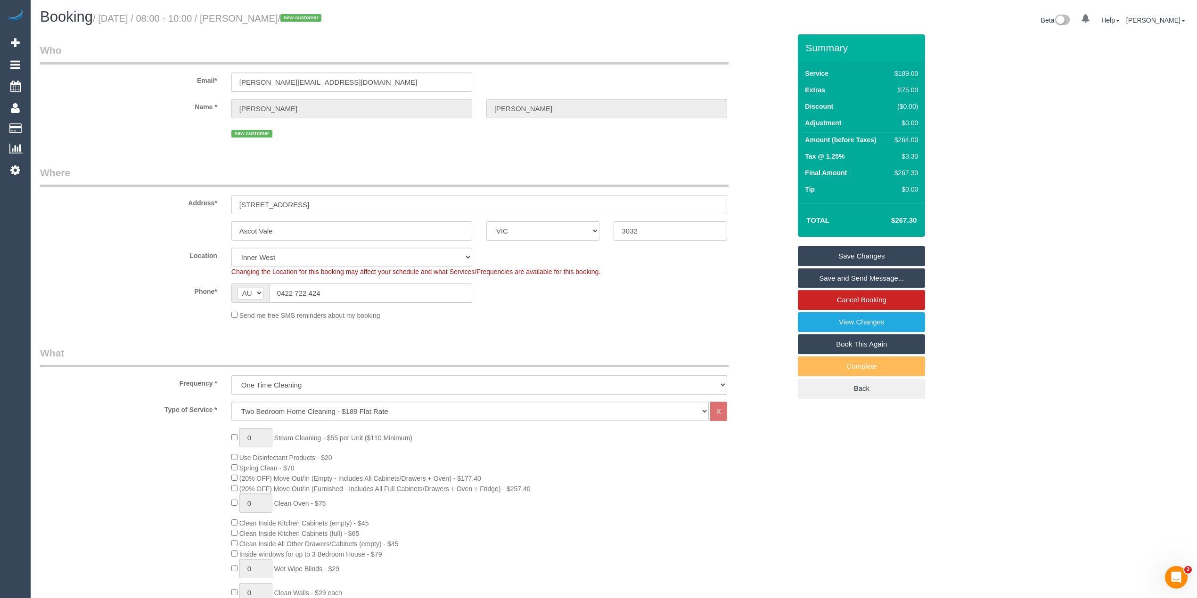
scroll to position [0, 0]
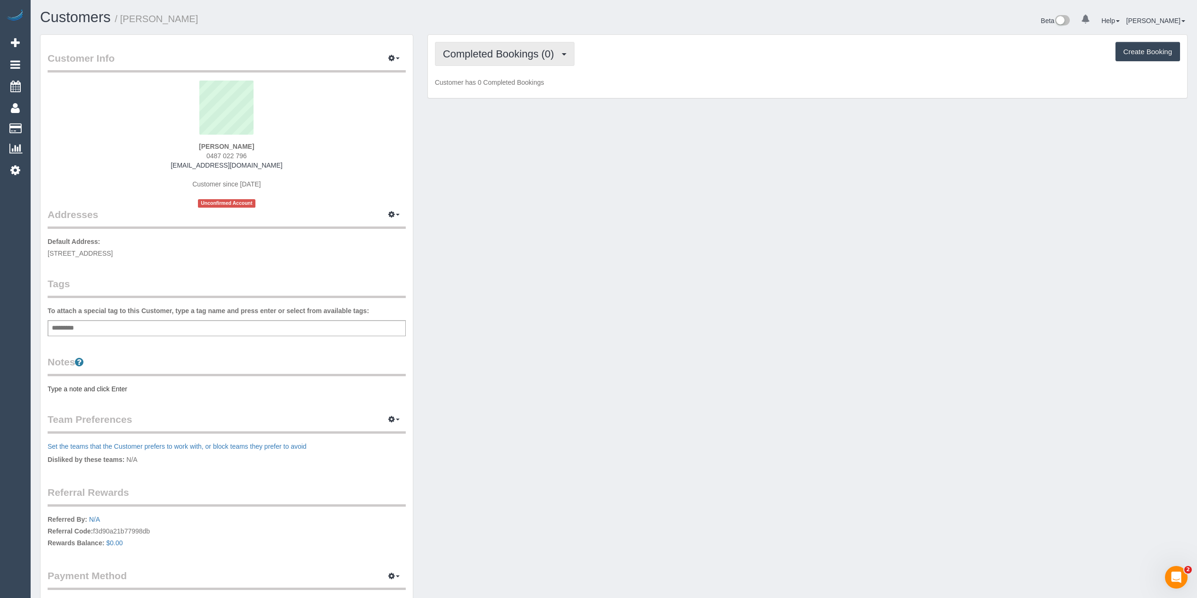
click at [502, 42] on button "Completed Bookings (0)" at bounding box center [504, 54] width 139 height 24
click at [499, 49] on span "Completed Bookings (0)" at bounding box center [501, 54] width 116 height 12
click at [492, 55] on span "Completed Bookings (0)" at bounding box center [501, 54] width 116 height 12
click at [505, 90] on link "Upcoming Bookings (1)" at bounding box center [484, 88] width 98 height 12
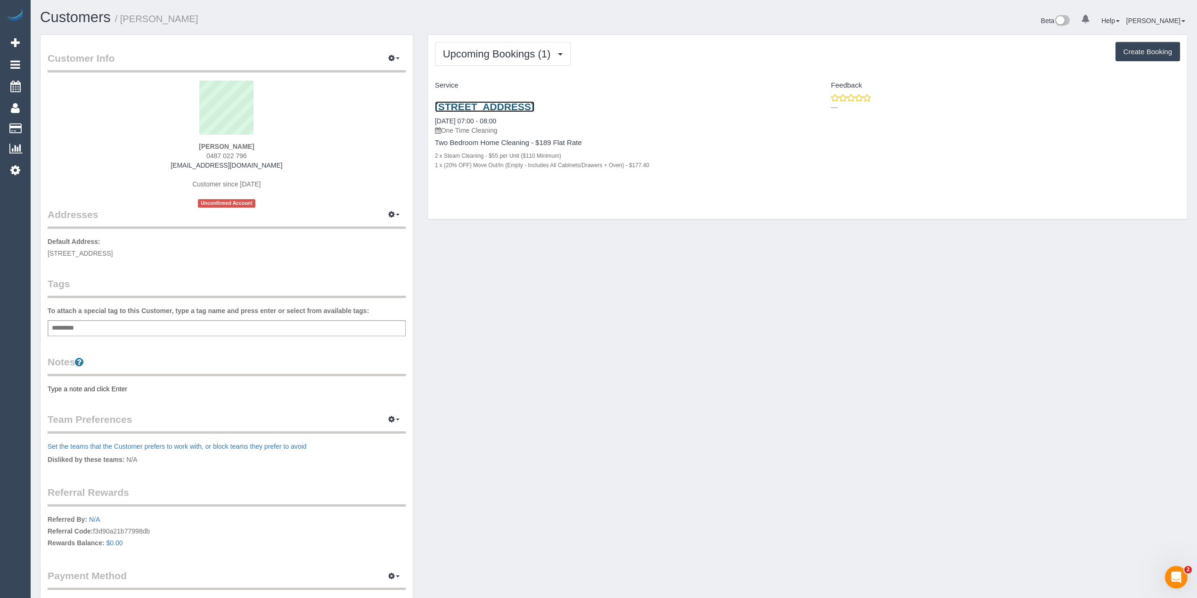
click at [506, 106] on link "[STREET_ADDRESS]" at bounding box center [484, 106] width 99 height 11
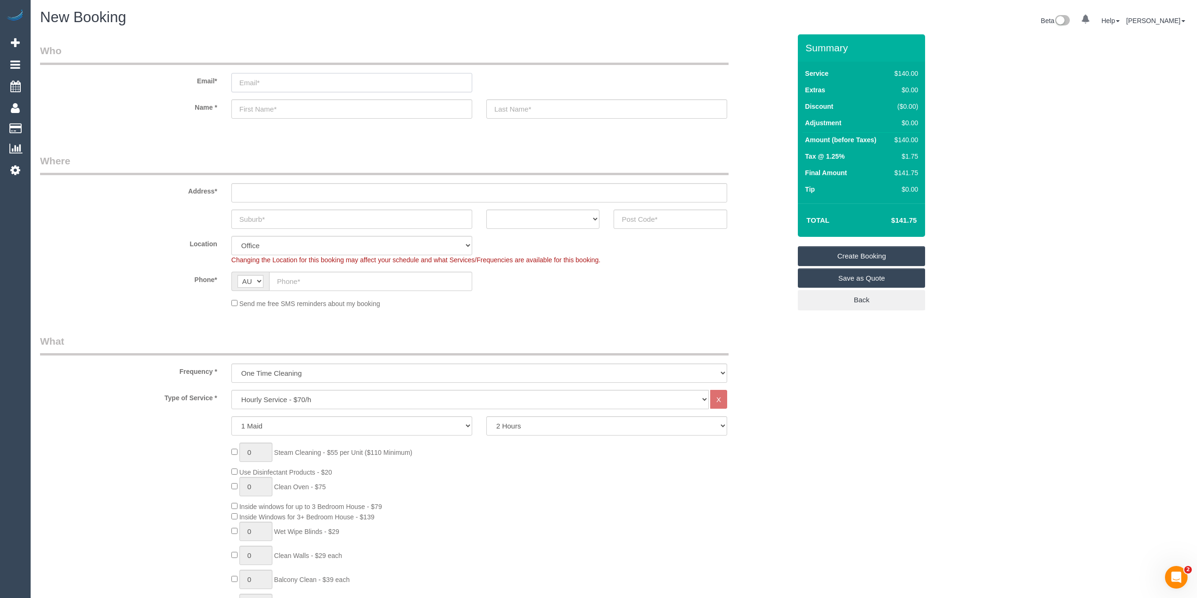
click at [278, 82] on input "email" at bounding box center [351, 82] width 241 height 19
paste input "[EMAIL_ADDRESS]"
type input "[EMAIL_ADDRESS]"
click at [255, 108] on input "text" at bounding box center [351, 108] width 241 height 19
paste input "[PERSON_NAME]"
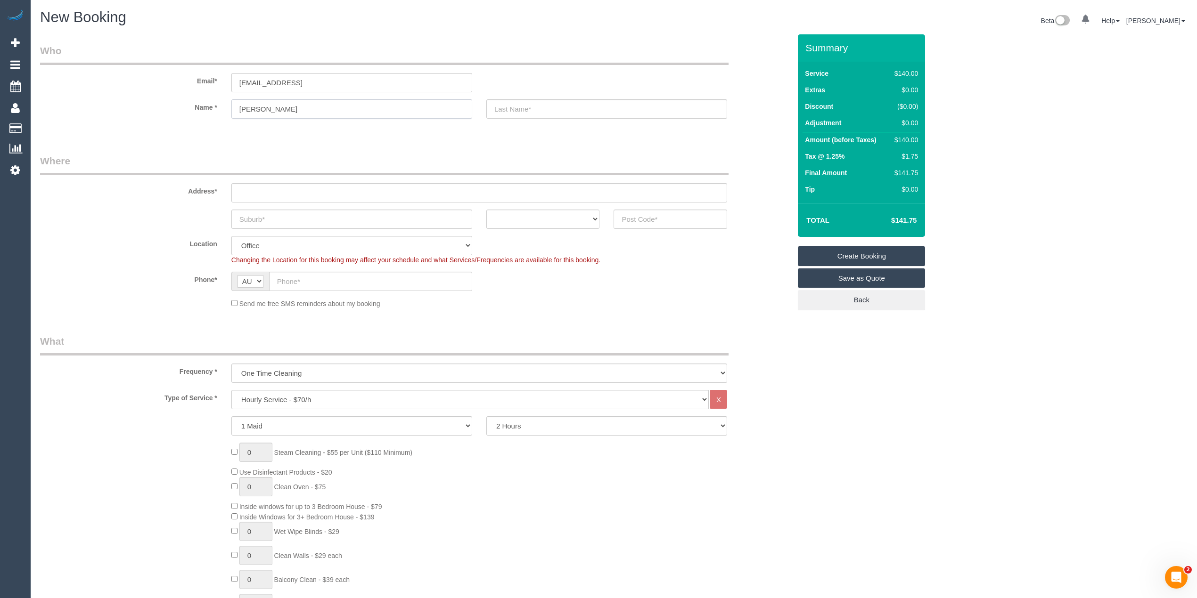
type input "[PERSON_NAME]"
click at [615, 112] on input "text" at bounding box center [606, 108] width 241 height 19
type input "AMC Services"
click at [254, 192] on input "text" at bounding box center [479, 192] width 496 height 19
paste input "35 Hall Avenue"
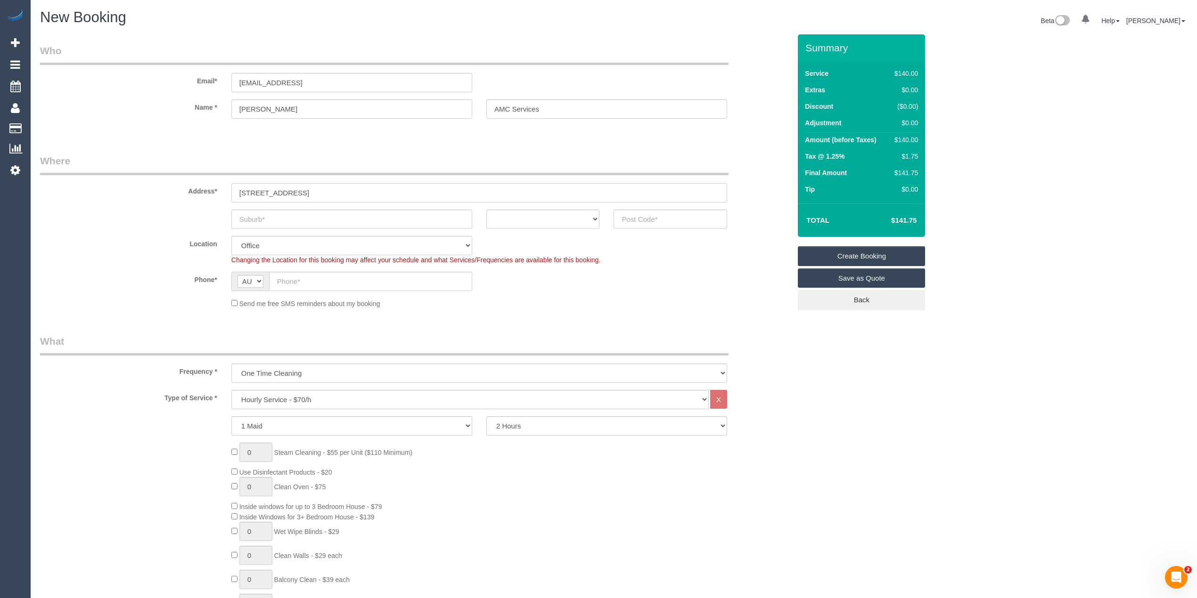
type input "35 Hall Avenue"
click at [283, 221] on input "text" at bounding box center [351, 219] width 241 height 19
paste input "Altona Meadows"
type input "Altona Meadows"
click at [507, 220] on select "ACT NSW NT QLD SA TAS VIC WA" at bounding box center [543, 219] width 114 height 19
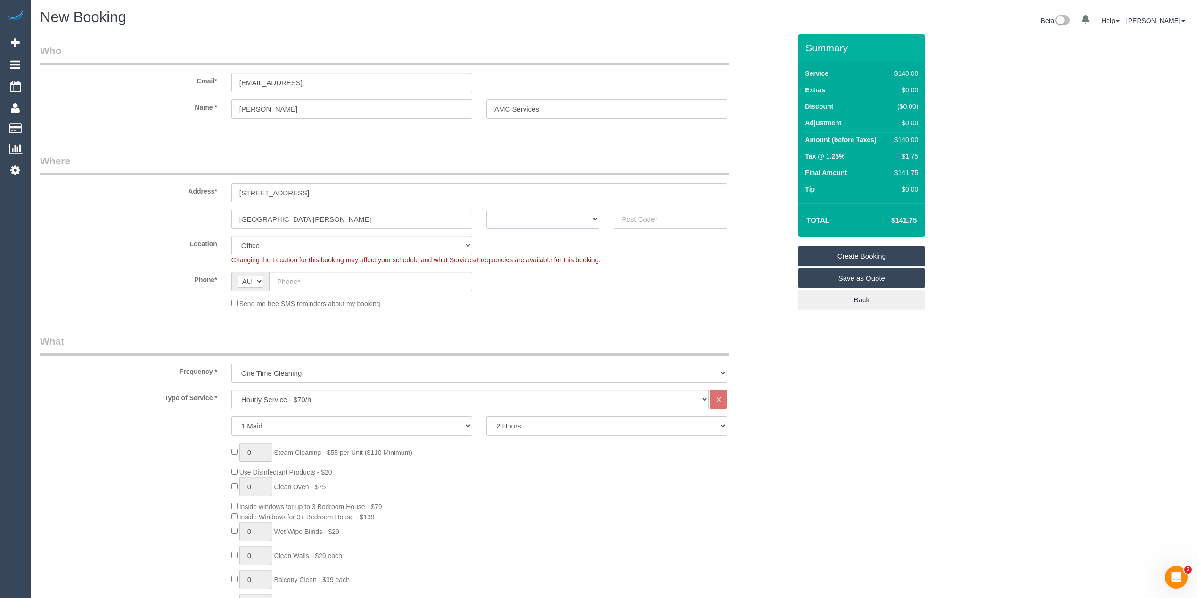
select select "VIC"
click at [486, 210] on select "ACT NSW NT QLD SA TAS VIC WA" at bounding box center [543, 219] width 114 height 19
click at [639, 218] on input "text" at bounding box center [670, 219] width 114 height 19
type input "3028"
click at [308, 285] on input "text" at bounding box center [370, 281] width 203 height 19
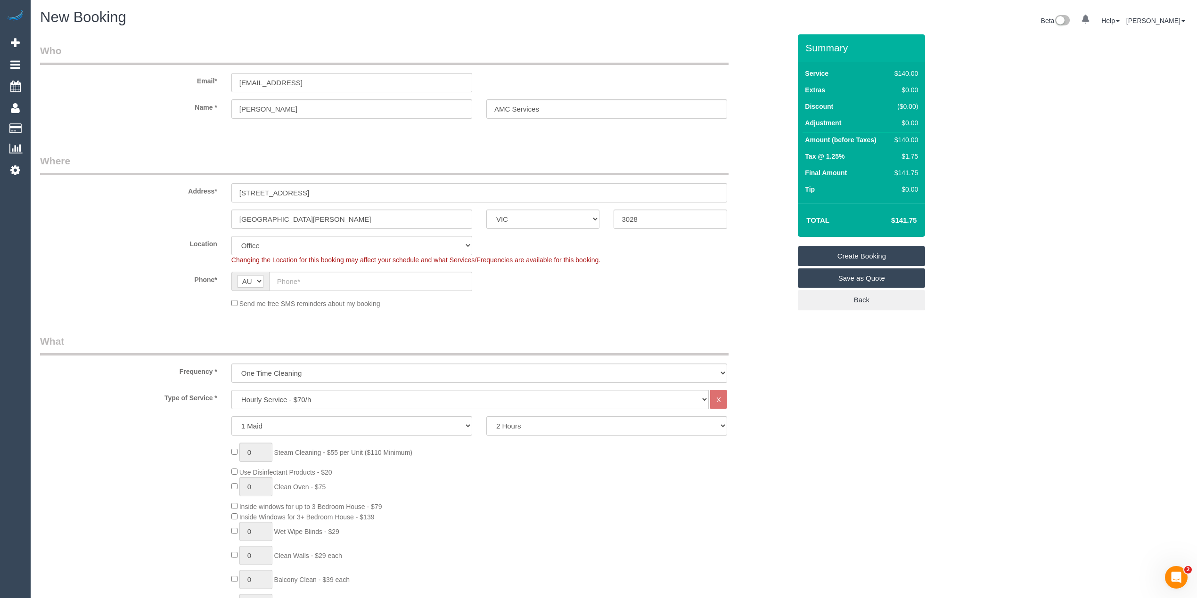
select select "65"
select select "object:2082"
click at [304, 278] on input "text" at bounding box center [370, 281] width 203 height 19
paste input "0467 598 455"
type input "0467 598 455"
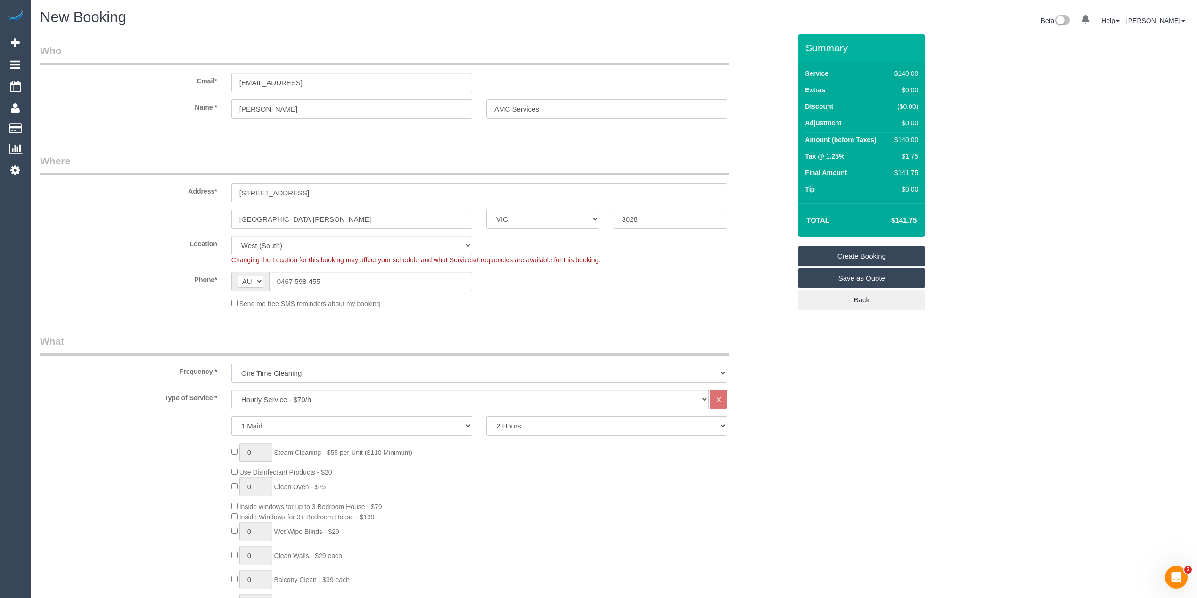
click at [283, 368] on select "One Time Cleaning Weekly - 10% Off - 10.00% (0% for the First Booking) Fortnigh…" at bounding box center [479, 373] width 496 height 19
select select "object:2084"
click at [231, 364] on select "One Time Cleaning Weekly - 10% Off - 10.00% (0% for the First Booking) Fortnigh…" at bounding box center [479, 373] width 496 height 19
click at [286, 398] on select "Hourly Service - $70/h Hourly Service - $65/h Hourly Service - $60/h Hourly Ser…" at bounding box center [469, 399] width 477 height 19
select select "308"
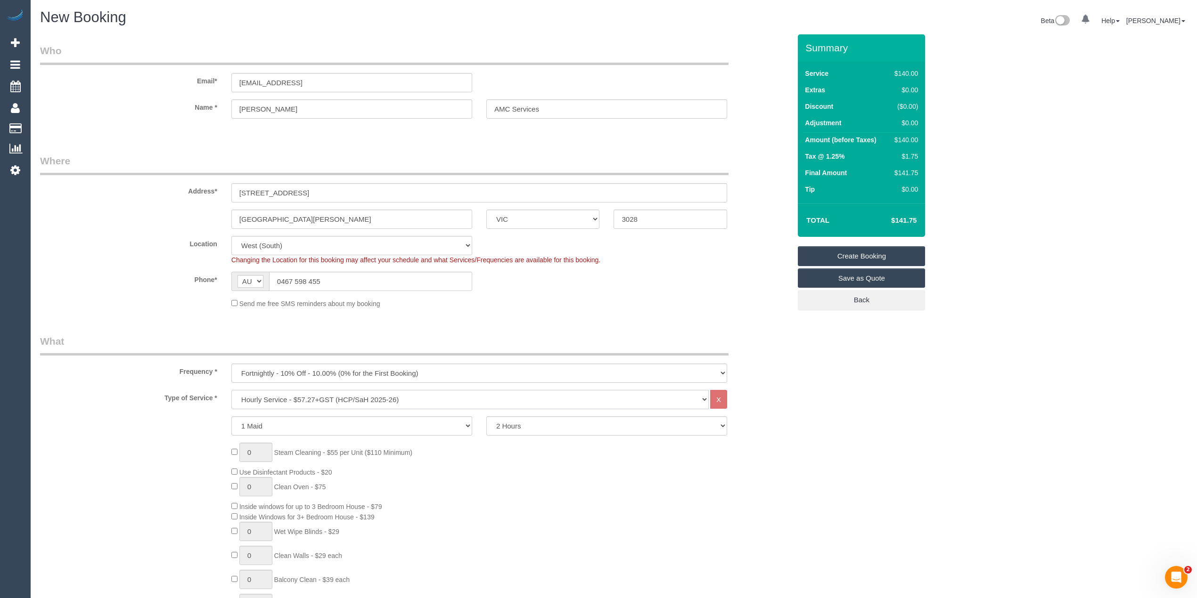
click at [231, 390] on select "Hourly Service - $70/h Hourly Service - $65/h Hourly Service - $60/h Hourly Ser…" at bounding box center [469, 399] width 477 height 19
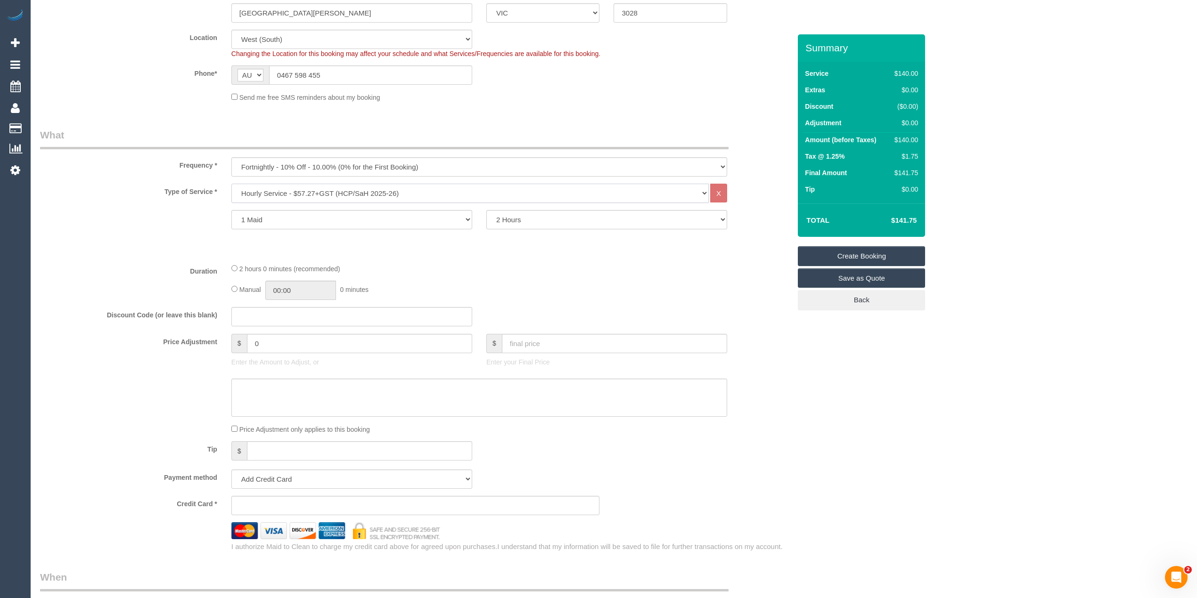
scroll to position [209, 0]
click at [261, 477] on select "Add Credit Card Cash Check Paypal" at bounding box center [351, 476] width 241 height 19
select select "string:check"
click at [231, 467] on select "Add Credit Card Cash Check Paypal" at bounding box center [351, 476] width 241 height 19
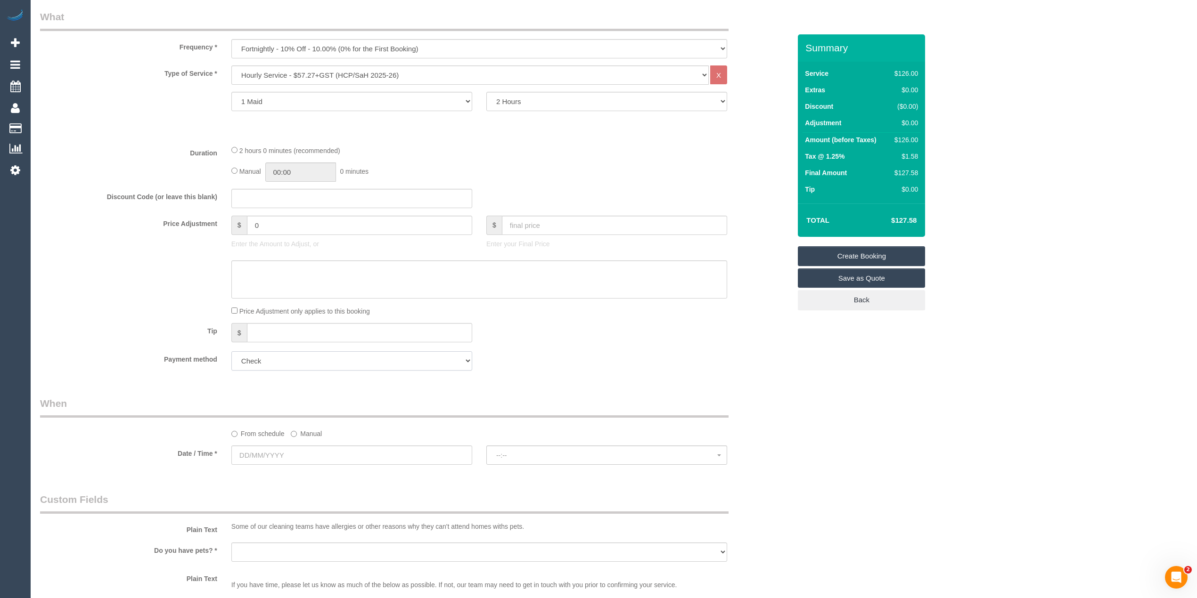
scroll to position [419, 0]
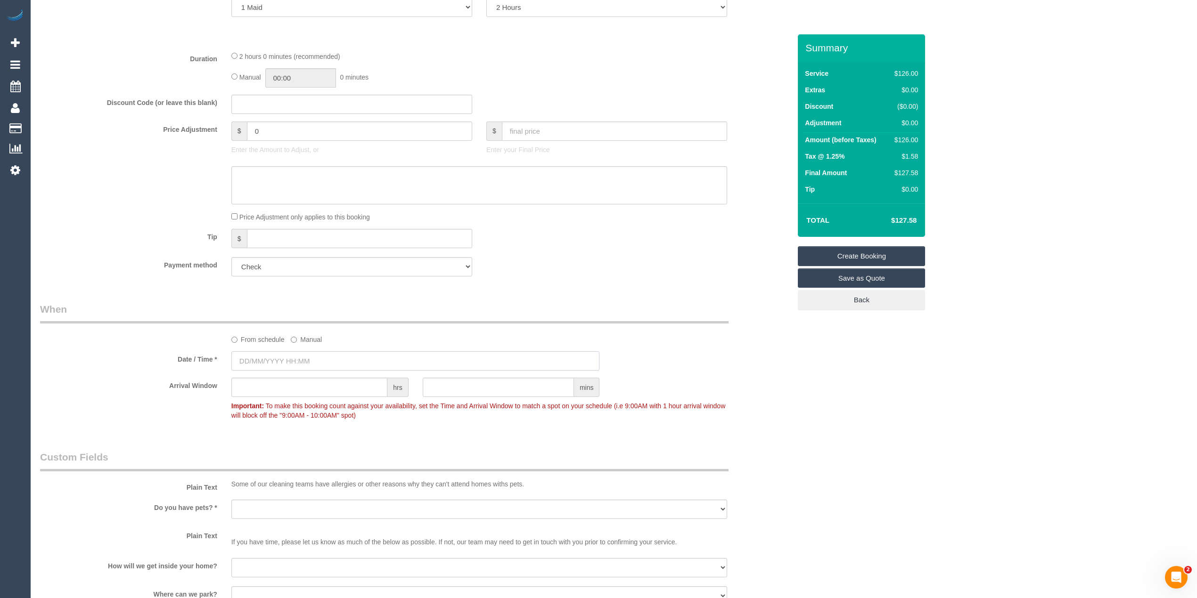
click at [281, 355] on input "text" at bounding box center [415, 360] width 368 height 19
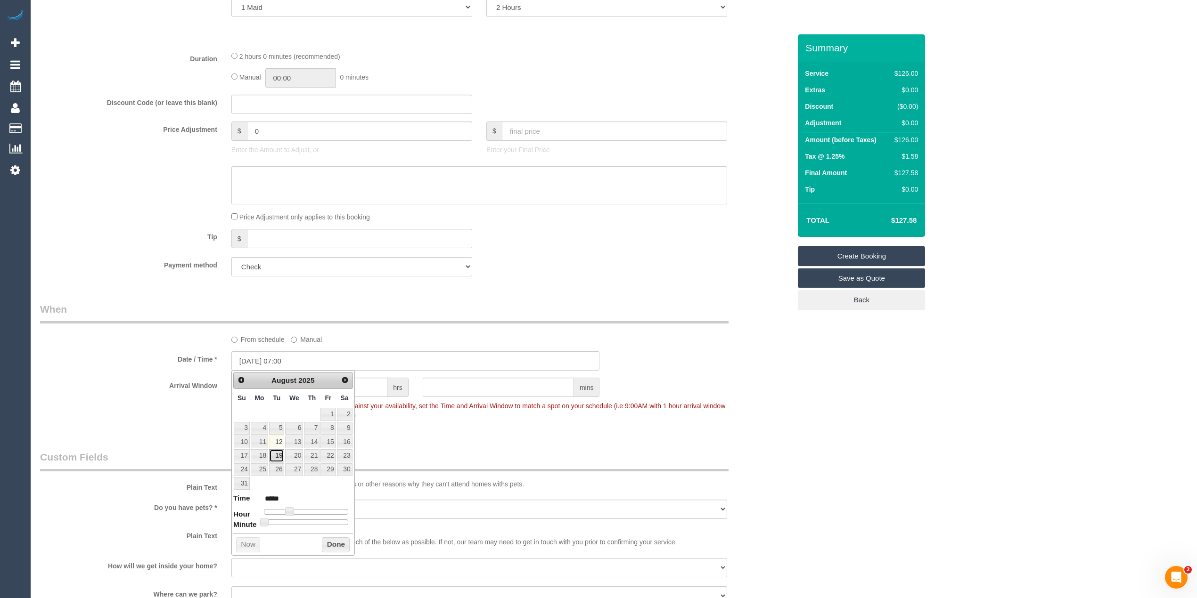
click at [279, 458] on link "19" at bounding box center [276, 455] width 15 height 13
type input "19/08/2025 08:00"
type input "*****"
type input "19/08/2025 09:00"
type input "*****"
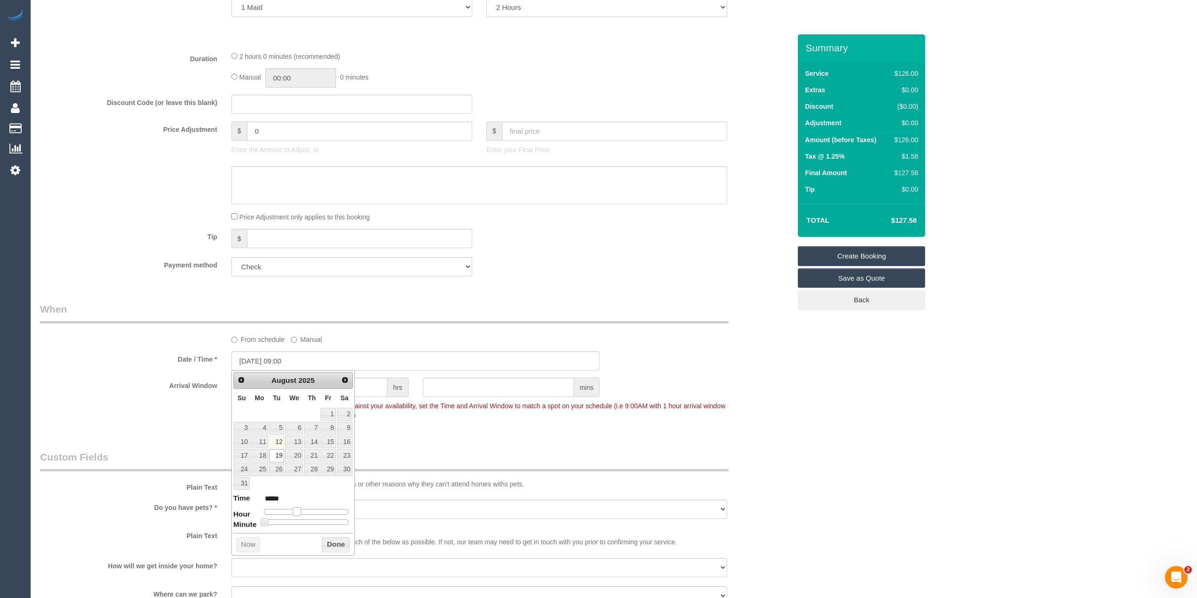
drag, startPoint x: 288, startPoint y: 515, endPoint x: 296, endPoint y: 515, distance: 8.0
click at [296, 515] on span at bounding box center [297, 511] width 8 height 8
click at [896, 488] on div "Who Email* carmsy69@gmail.comN Name * Mrs Maria Doris SALIBA AMC Services Where…" at bounding box center [613, 306] width 1147 height 1381
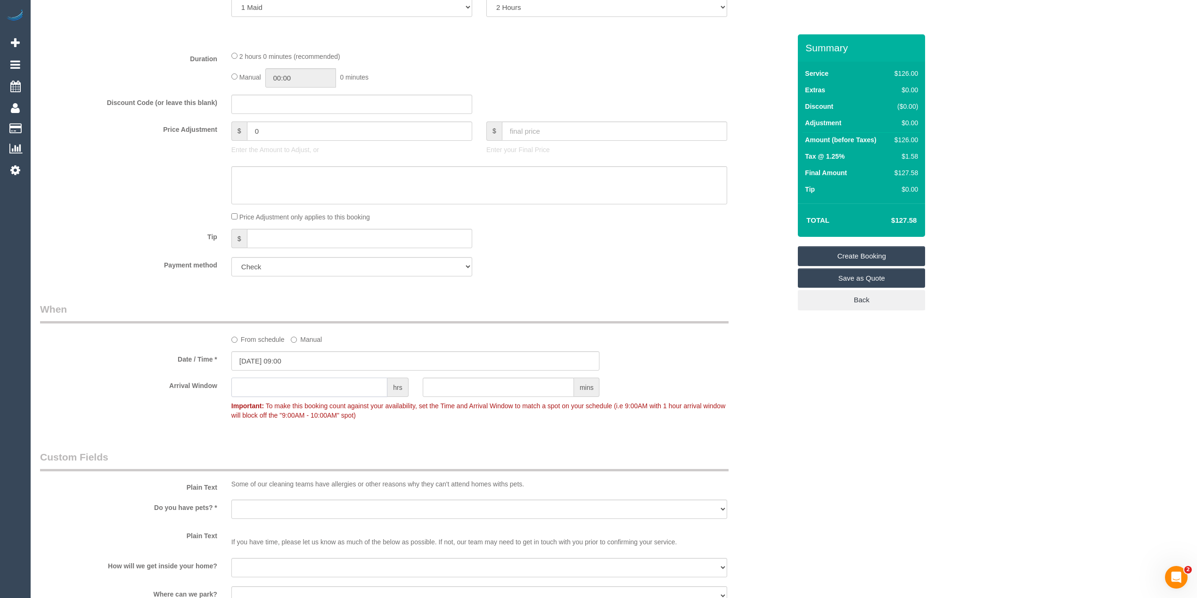
click at [287, 392] on input "text" at bounding box center [309, 387] width 156 height 19
type input "1"
click at [850, 434] on div "Who Email* carmsy69@gmail.comN Name * Mrs Maria Doris SALIBA AMC Services Where…" at bounding box center [613, 306] width 1147 height 1381
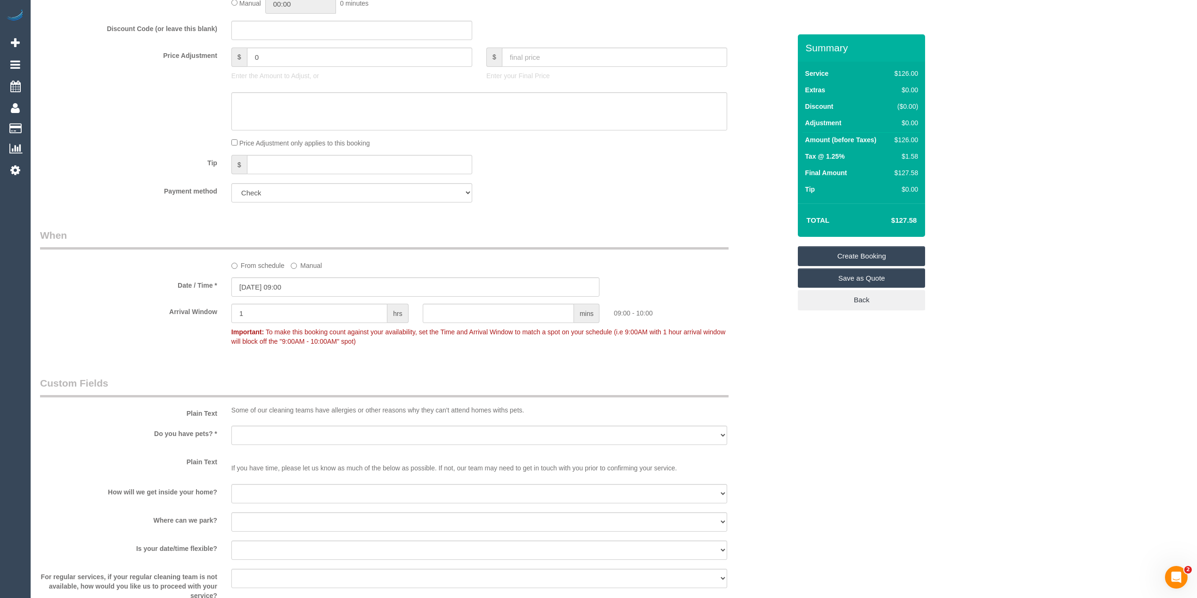
scroll to position [523, 0]
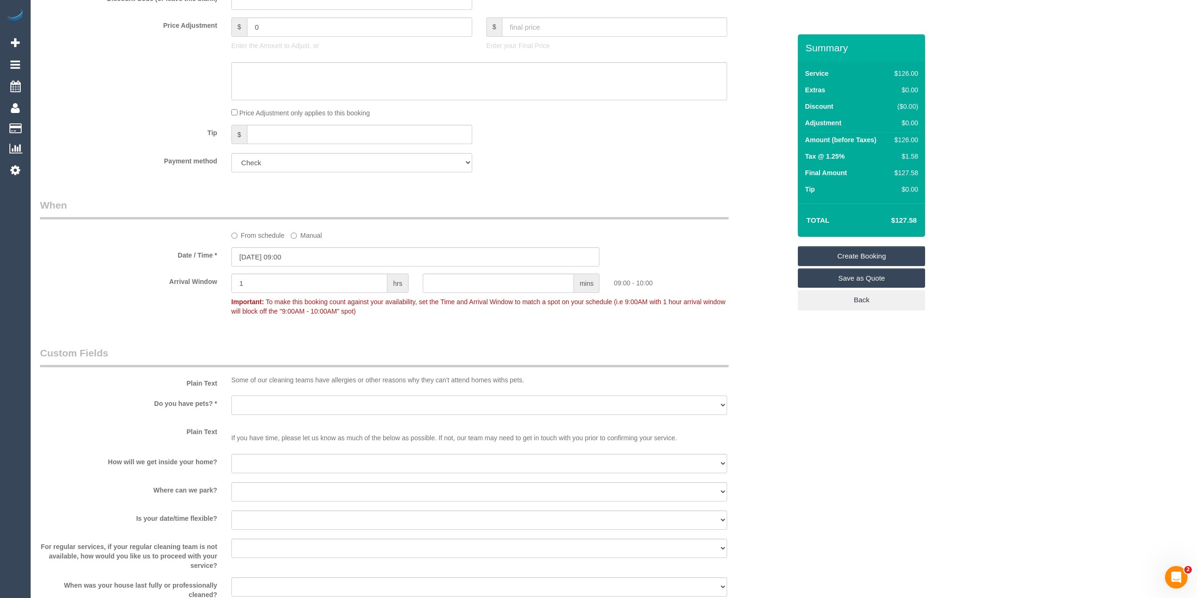
click at [249, 402] on select "Yes - Cats Yes - Dogs No pets Yes - Dogs and Cats Yes - Other" at bounding box center [479, 405] width 496 height 19
click at [244, 406] on select "Yes - Cats Yes - Dogs No pets Yes - Dogs and Cats Yes - Other" at bounding box center [479, 405] width 496 height 19
select select "number:28"
click at [231, 396] on select "Yes - Cats Yes - Dogs No pets Yes - Dogs and Cats Yes - Other" at bounding box center [479, 405] width 496 height 19
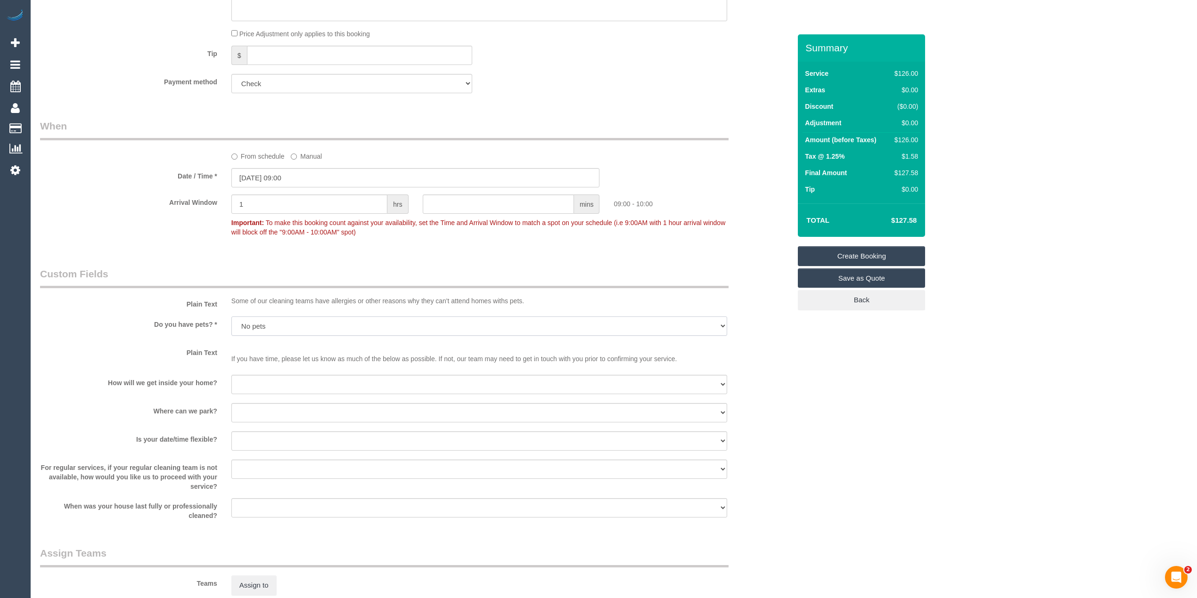
scroll to position [628, 0]
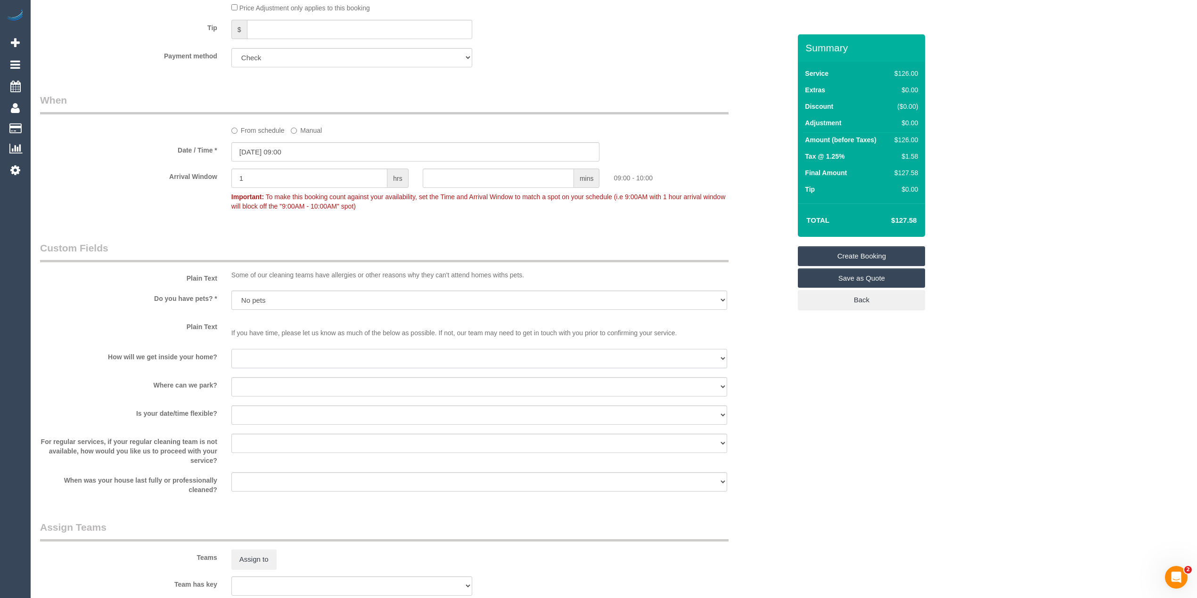
drag, startPoint x: 249, startPoint y: 359, endPoint x: 253, endPoint y: 367, distance: 8.4
click at [249, 359] on select "I will be home Key will be left (please provide details below) Lock box/Access …" at bounding box center [479, 358] width 496 height 19
select select "number:14"
click at [231, 349] on select "I will be home Key will be left (please provide details below) Lock box/Access …" at bounding box center [479, 358] width 496 height 19
click at [249, 388] on select "I will provide parking on-site Free street parking Paid street parking (cost wi…" at bounding box center [479, 386] width 496 height 19
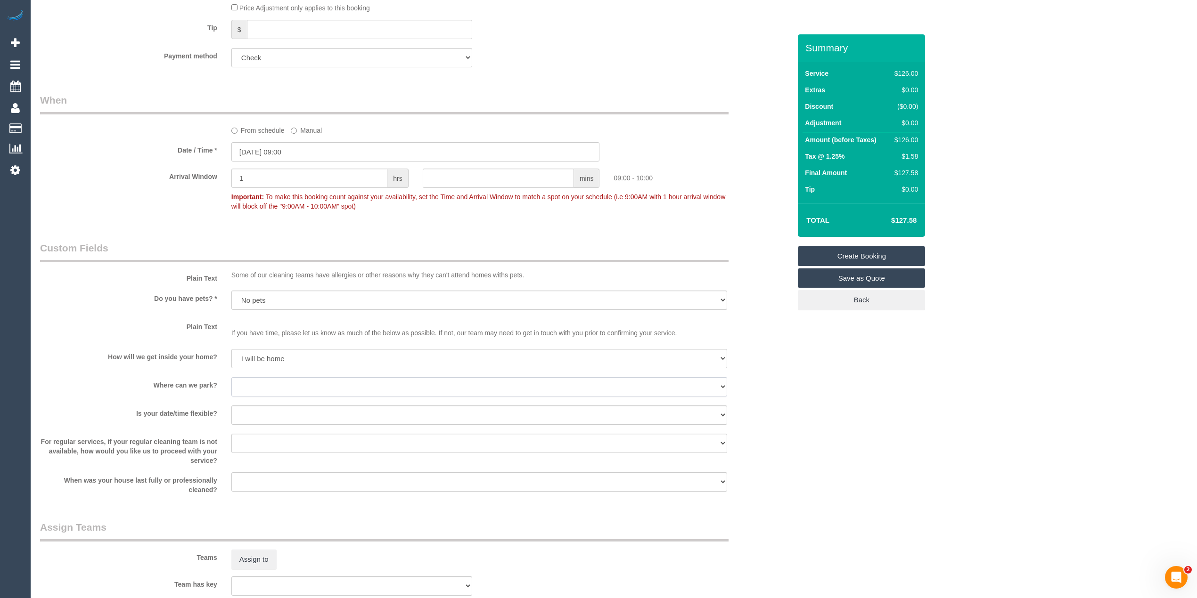
select select "number:18"
click at [231, 377] on select "I will provide parking on-site Free street parking Paid street parking (cost wi…" at bounding box center [479, 386] width 496 height 19
click at [262, 411] on select "Yes - date and time Yes - date but not time Yes - time but not date No - No fle…" at bounding box center [479, 415] width 496 height 19
select select "number:25"
click at [231, 406] on select "Yes - date and time Yes - date but not time Yes - time but not date No - No fle…" at bounding box center [479, 415] width 496 height 19
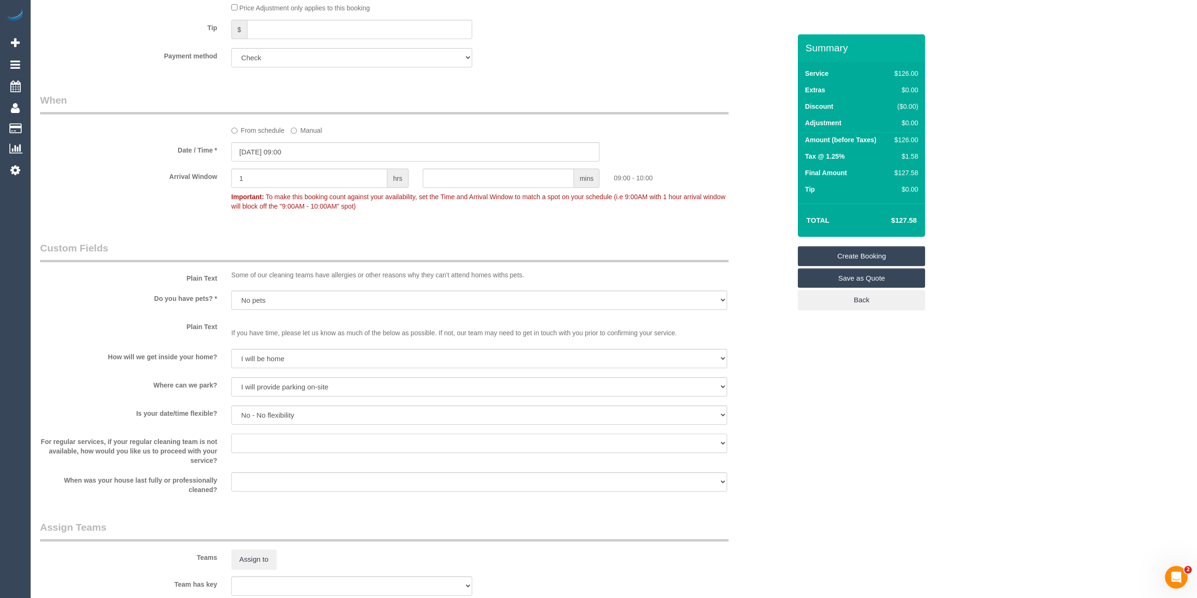
click at [263, 439] on select "Arrange a cleaner to cover and do not bother you Arrange a cleaner to cover and…" at bounding box center [479, 443] width 496 height 19
select select "number:35"
click at [231, 434] on select "Arrange a cleaner to cover and do not bother you Arrange a cleaner to cover and…" at bounding box center [479, 443] width 496 height 19
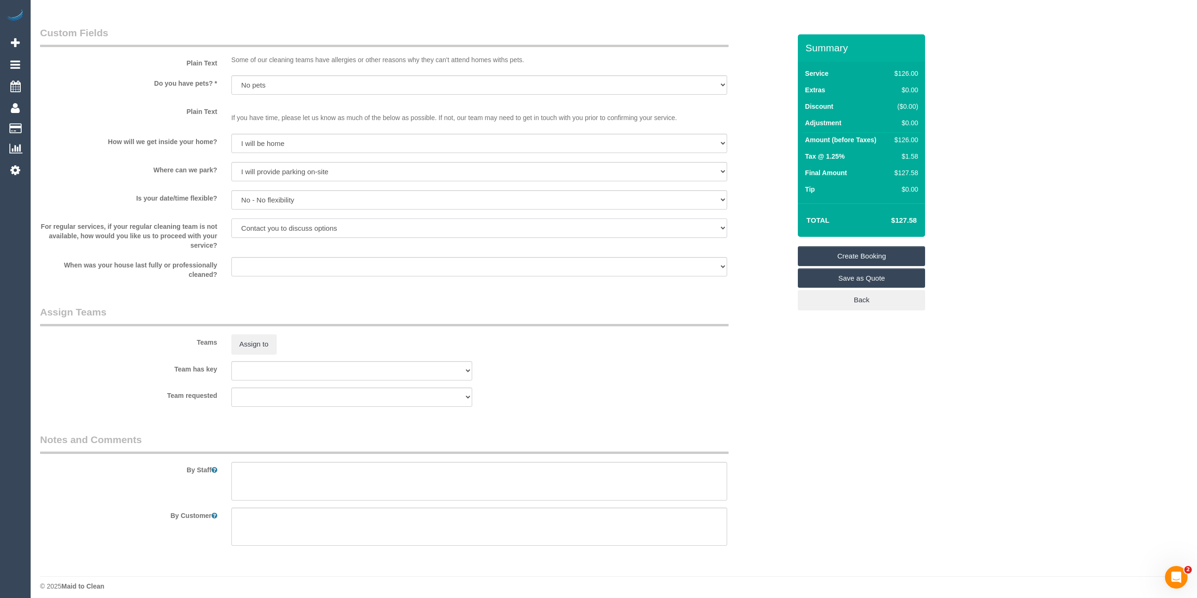
scroll to position [849, 0]
click at [325, 479] on textarea at bounding box center [479, 476] width 496 height 39
paste textarea "help hanging clothes on the line, removing when dry, changing sheets on bed, du…"
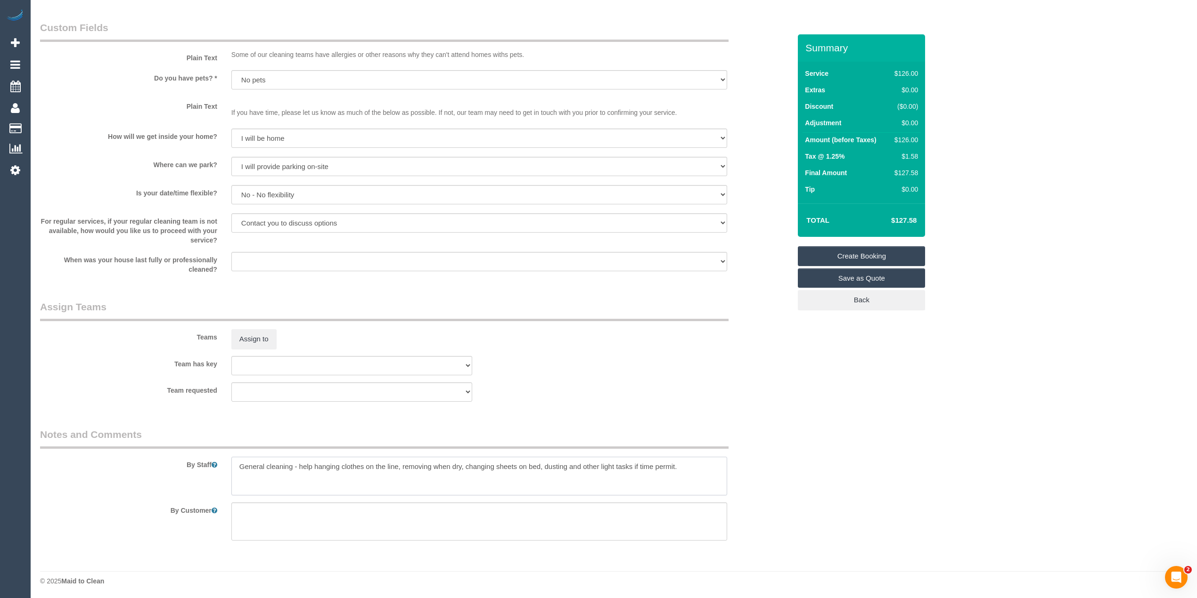
click at [297, 465] on textarea at bounding box center [479, 476] width 496 height 39
click at [703, 465] on textarea at bounding box center [479, 476] width 496 height 39
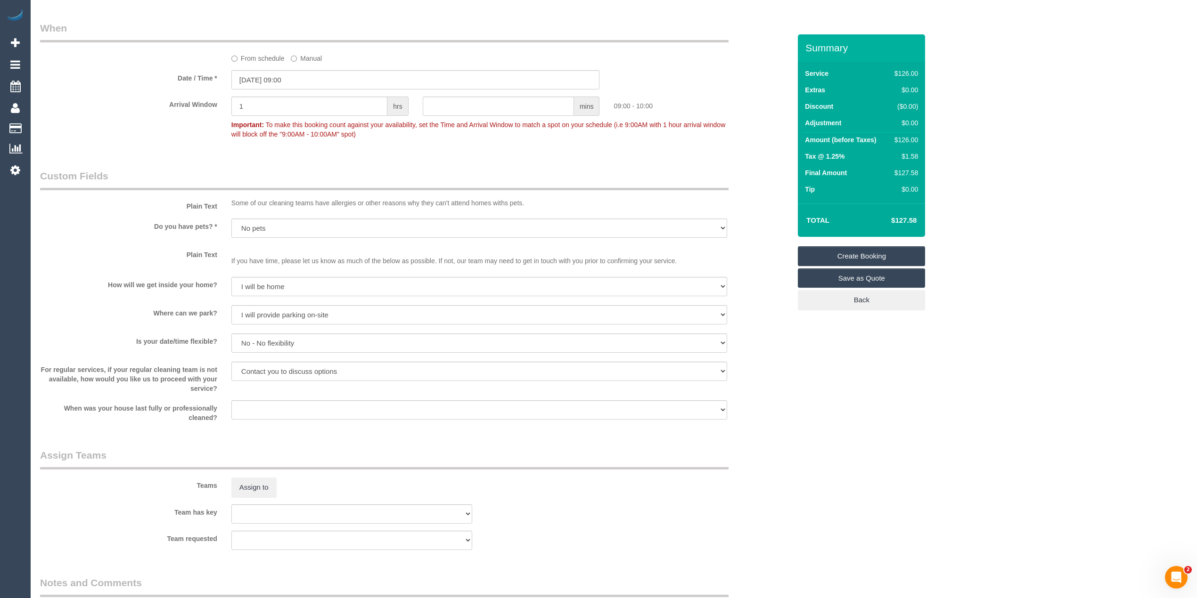
scroll to position [534, 0]
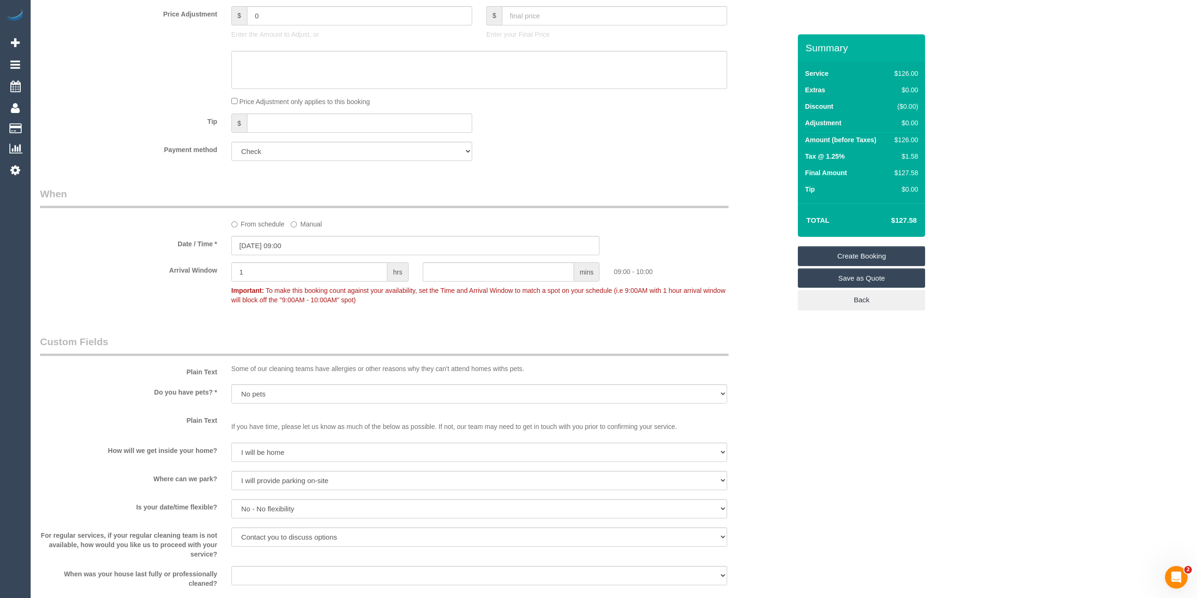
type textarea "General cleaning - please help hanging clothes on the line, removing when dry, …"
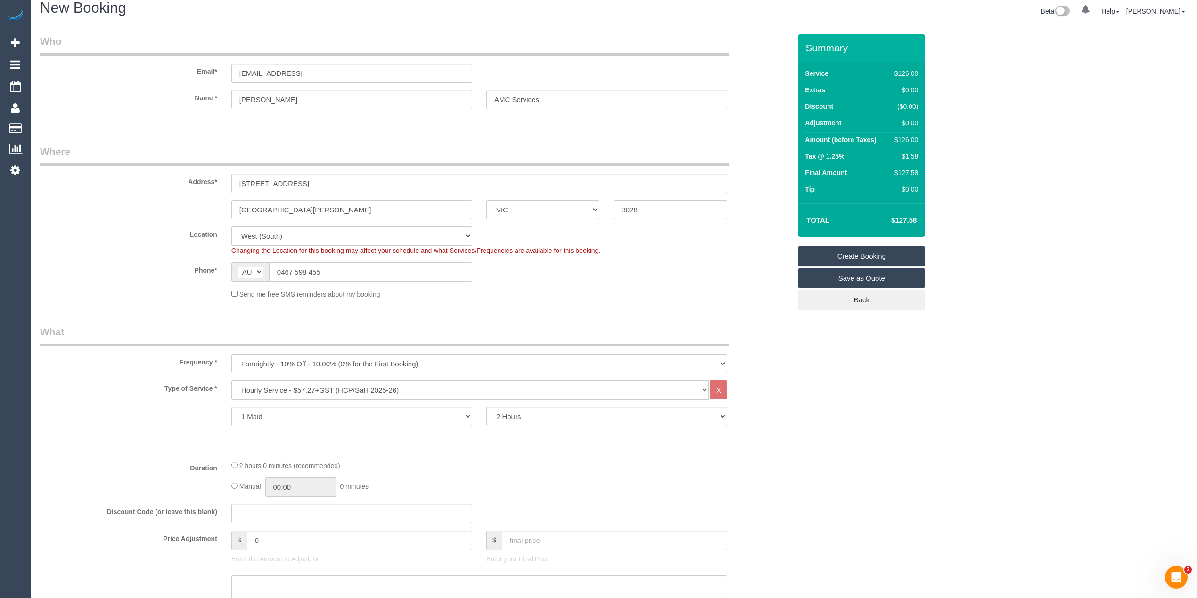
scroll to position [0, 0]
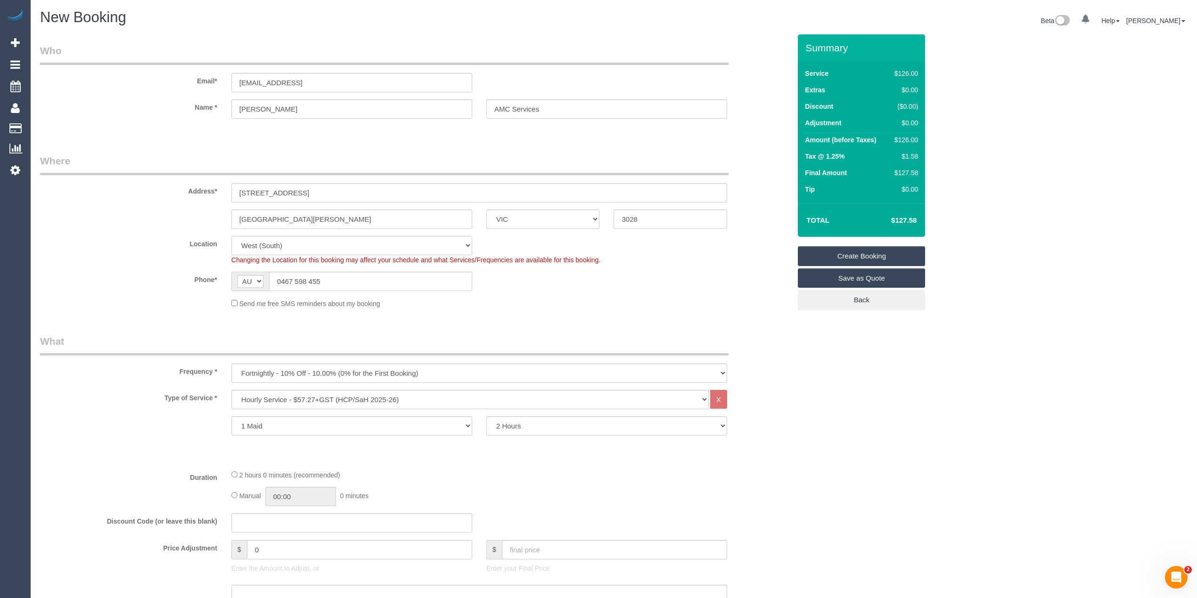
drag, startPoint x: 340, startPoint y: 72, endPoint x: 275, endPoint y: 72, distance: 64.5
click at [275, 72] on div "Email* carmsy69@gmail.comN" at bounding box center [415, 68] width 765 height 49
click at [335, 74] on input "carmsy69@gmail.comN" at bounding box center [351, 82] width 241 height 19
drag, startPoint x: 339, startPoint y: 79, endPoint x: 113, endPoint y: 81, distance: 226.2
click at [114, 81] on div "Email* carmsy69@gmail.com" at bounding box center [415, 68] width 765 height 49
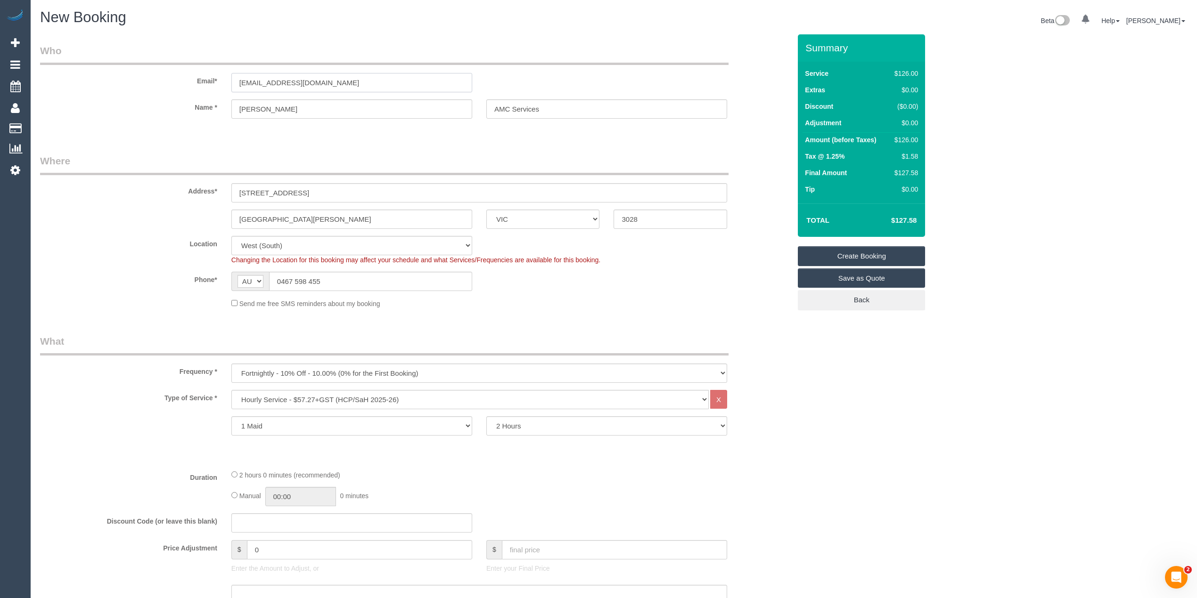
type input "carmsy69@gmail.com"
click at [883, 252] on link "Create Booking" at bounding box center [861, 256] width 127 height 20
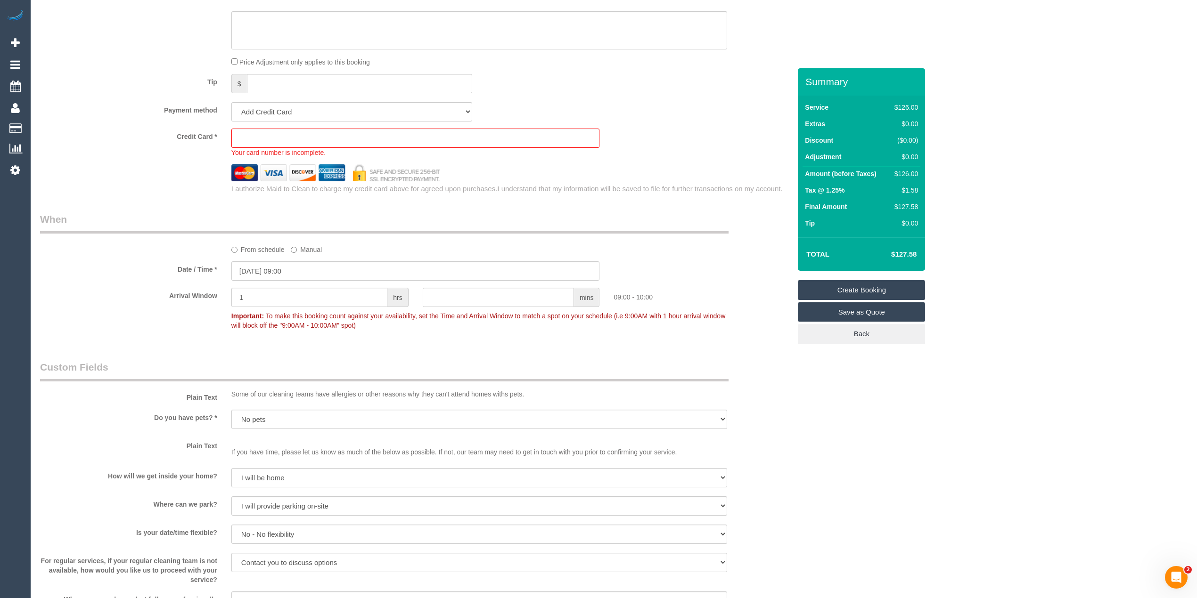
scroll to position [528, 0]
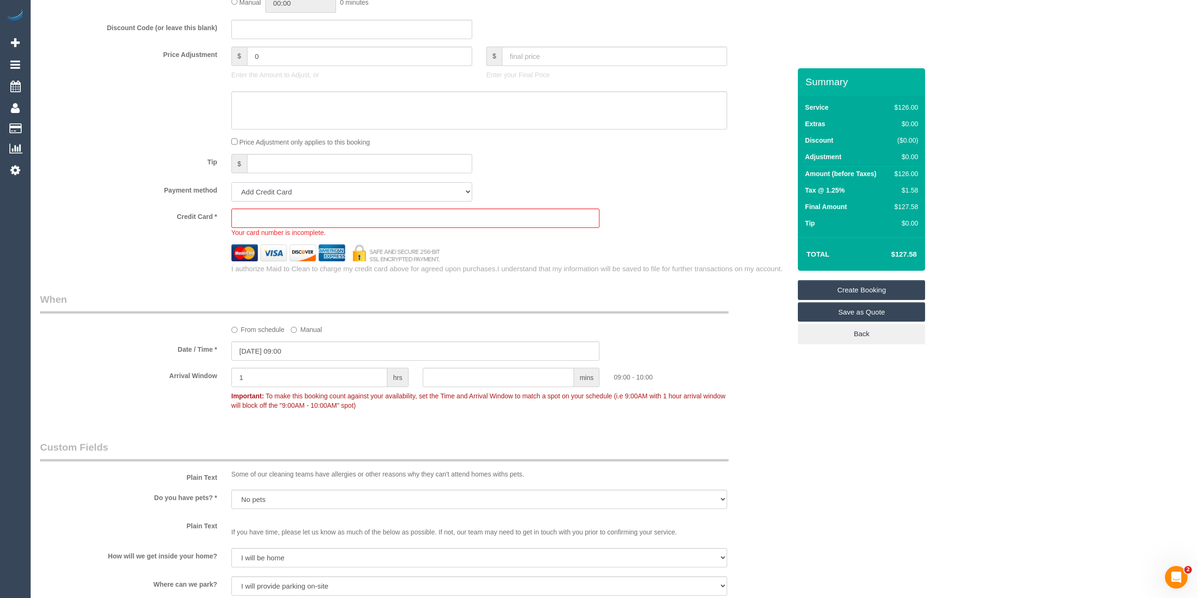
click at [273, 195] on select "Add Credit Card Cash Check Paypal" at bounding box center [351, 191] width 241 height 19
select select "string:check"
click at [231, 182] on select "Add Credit Card Cash Check Paypal" at bounding box center [351, 191] width 241 height 19
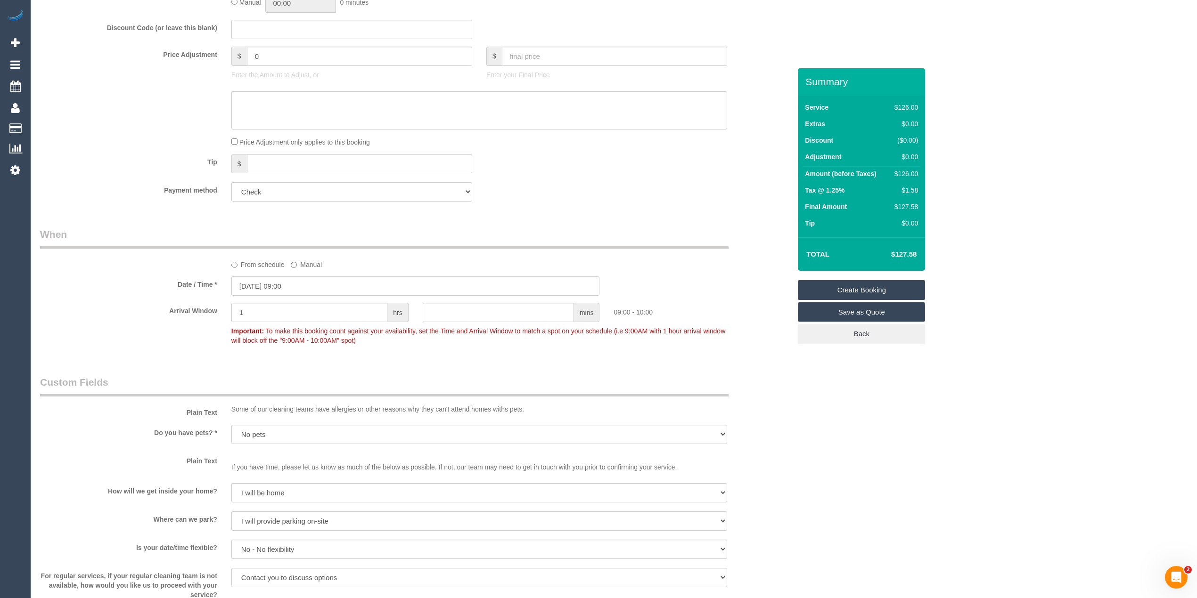
click at [849, 289] on link "Create Booking" at bounding box center [861, 290] width 127 height 20
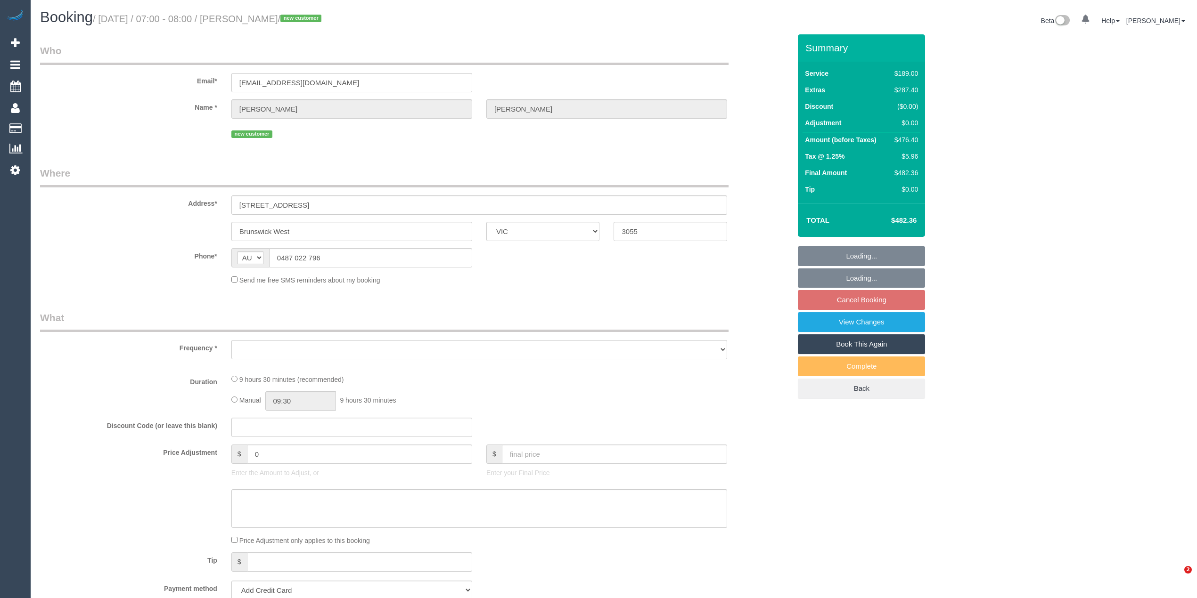
select select "VIC"
select select "object:531"
select select "string:stripe-pm_1RvAH22GScqysDRVWlGtUO6d"
select select "spot1"
select select "number:28"
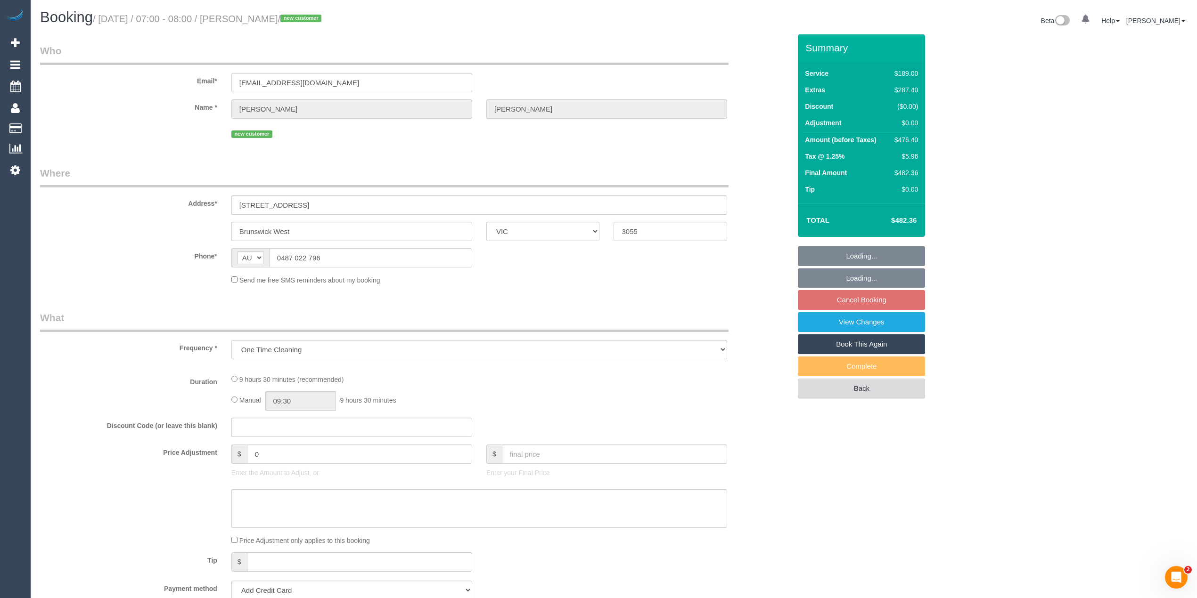
select select "number:15"
select select "number:18"
select select "number:24"
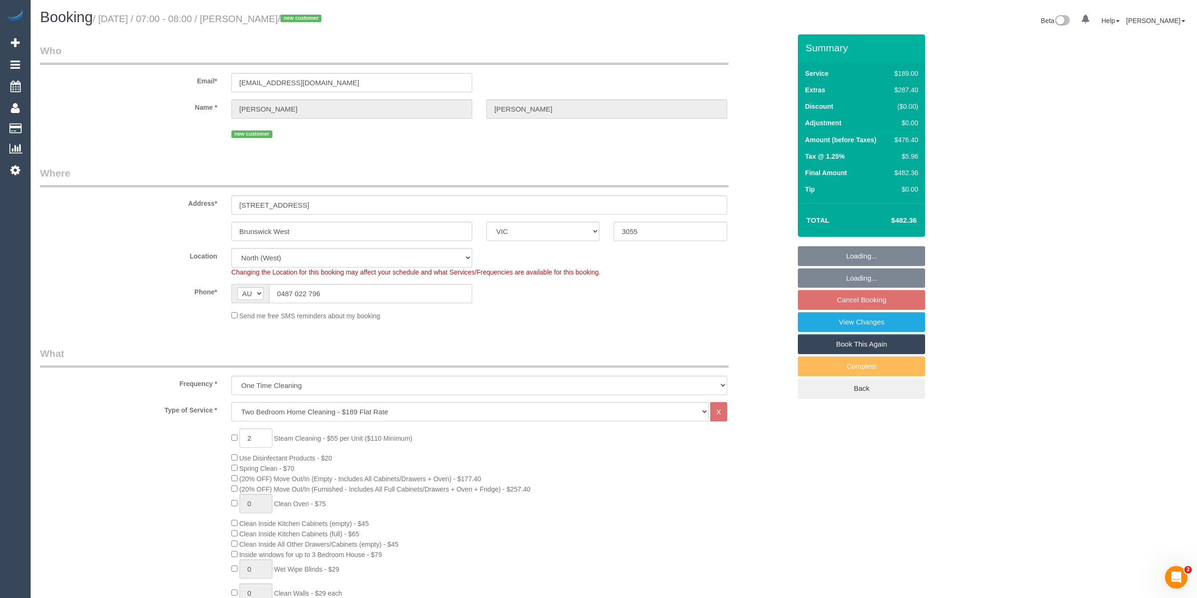
select select "object:1516"
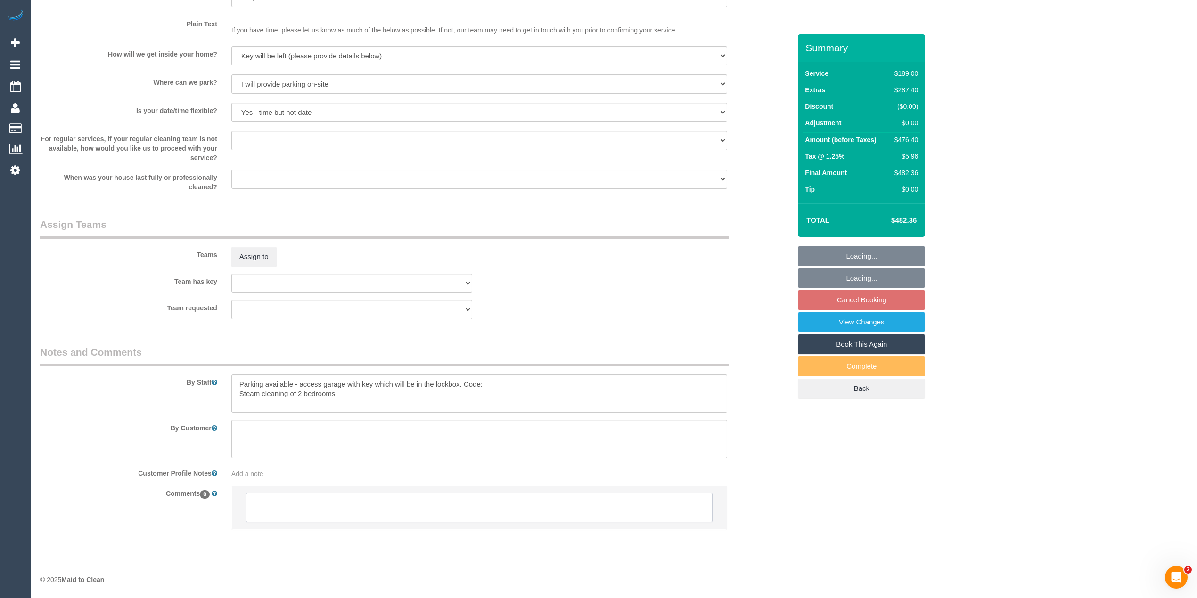
click at [411, 508] on textarea at bounding box center [479, 507] width 466 height 29
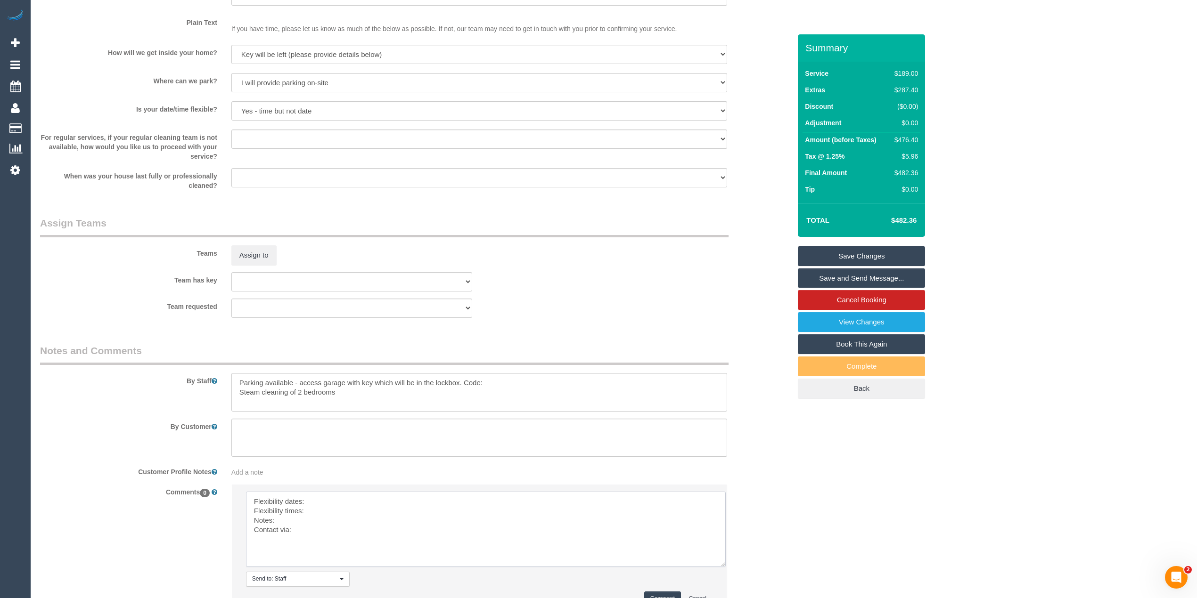
drag, startPoint x: 709, startPoint y: 515, endPoint x: 688, endPoint y: 560, distance: 49.1
click at [721, 562] on textarea at bounding box center [486, 529] width 480 height 75
click at [356, 497] on textarea at bounding box center [485, 530] width 479 height 76
click at [343, 516] on textarea at bounding box center [485, 530] width 479 height 76
click at [306, 524] on textarea at bounding box center [485, 530] width 479 height 76
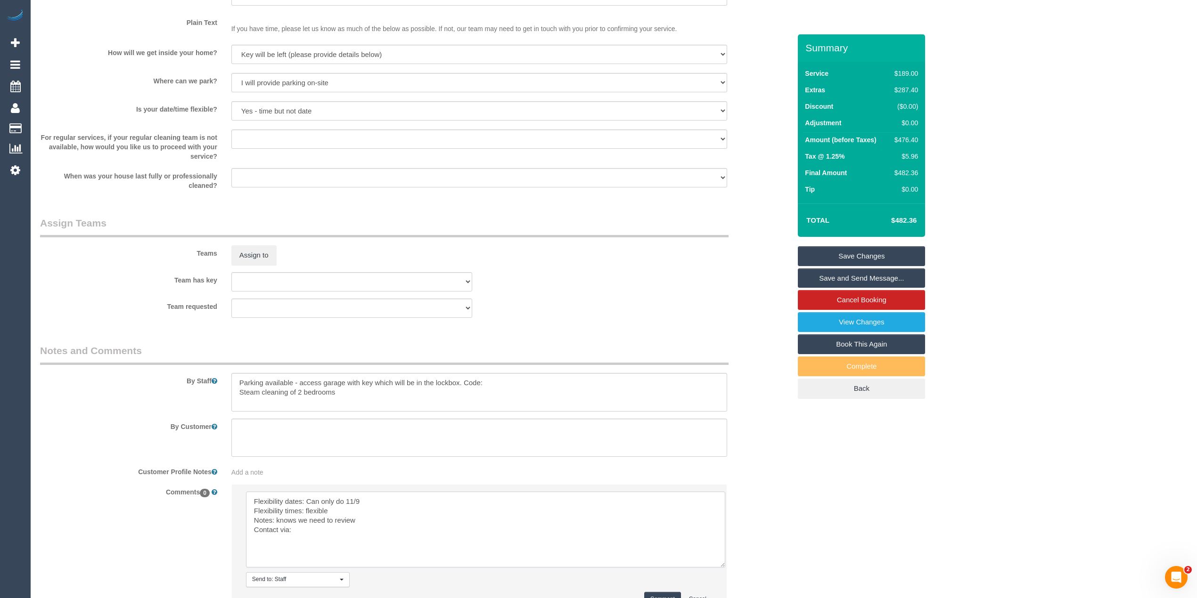
click at [323, 536] on textarea at bounding box center [485, 530] width 479 height 76
type textarea "Flexibility dates: Can only do 11/9 Flexibility times: flexible Notes: knows we…"
click at [663, 596] on button "Comment" at bounding box center [662, 599] width 37 height 15
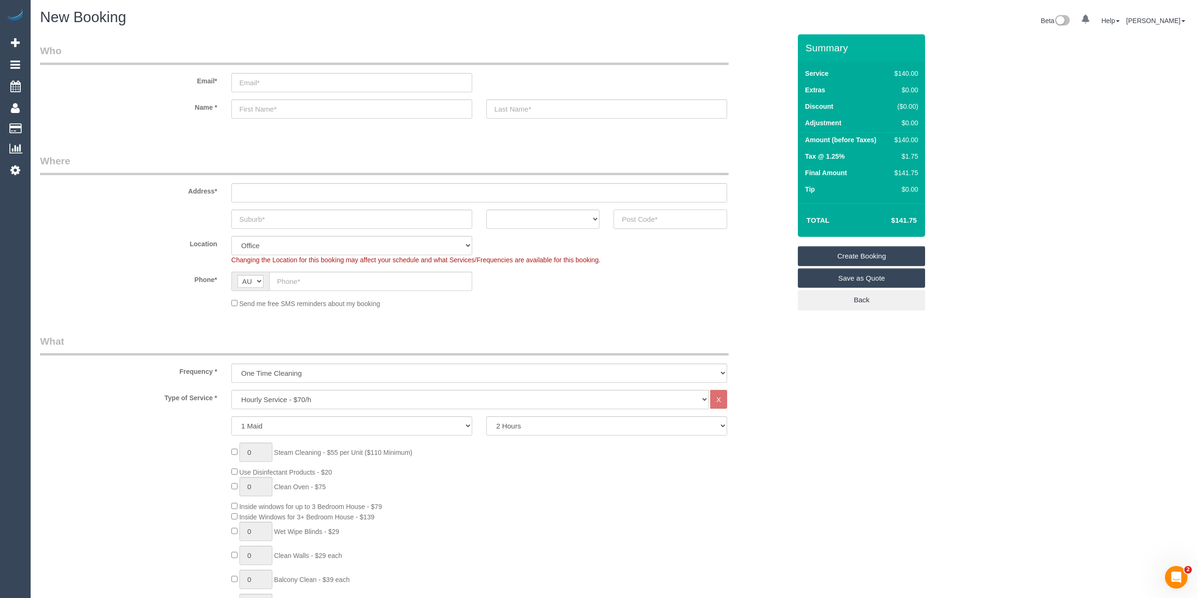
click at [638, 213] on input "text" at bounding box center [670, 219] width 114 height 19
type input "3031"
click at [328, 191] on input "text" at bounding box center [479, 192] width 496 height 19
type input "-"
drag, startPoint x: 149, startPoint y: 234, endPoint x: 151, endPoint y: 240, distance: 6.3
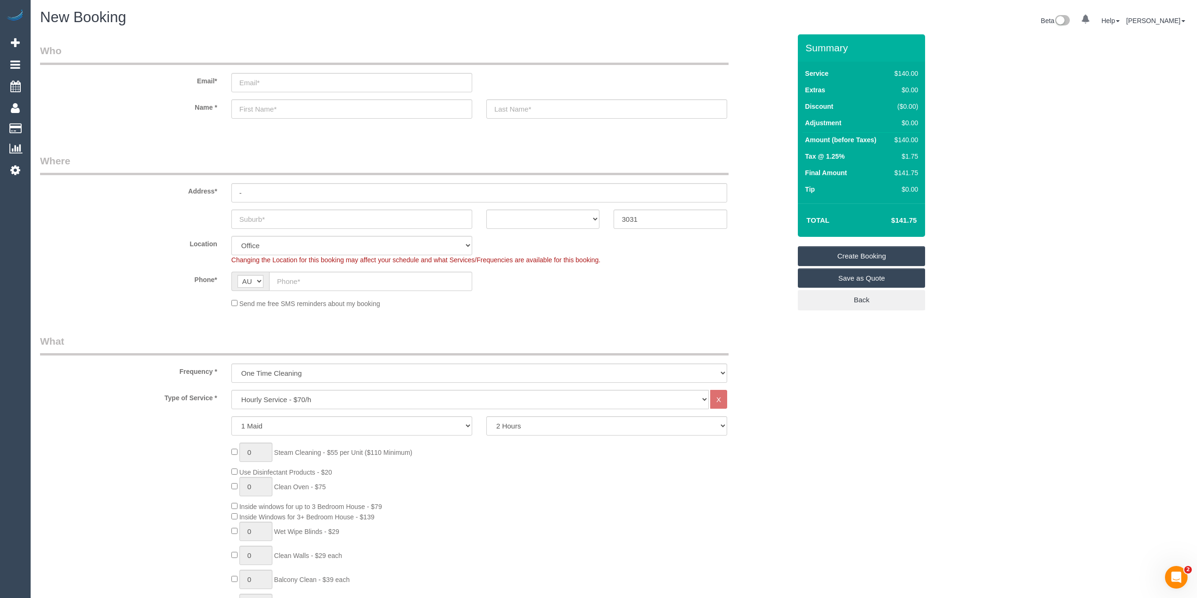
click at [148, 236] on label "Location" at bounding box center [128, 242] width 191 height 13
select select "59"
click at [292, 398] on select "Hourly Service - $70/h Hourly Service - $65/h Hourly Service - $60/h Hourly Ser…" at bounding box center [469, 399] width 477 height 19
select select "object:2079"
select select "212"
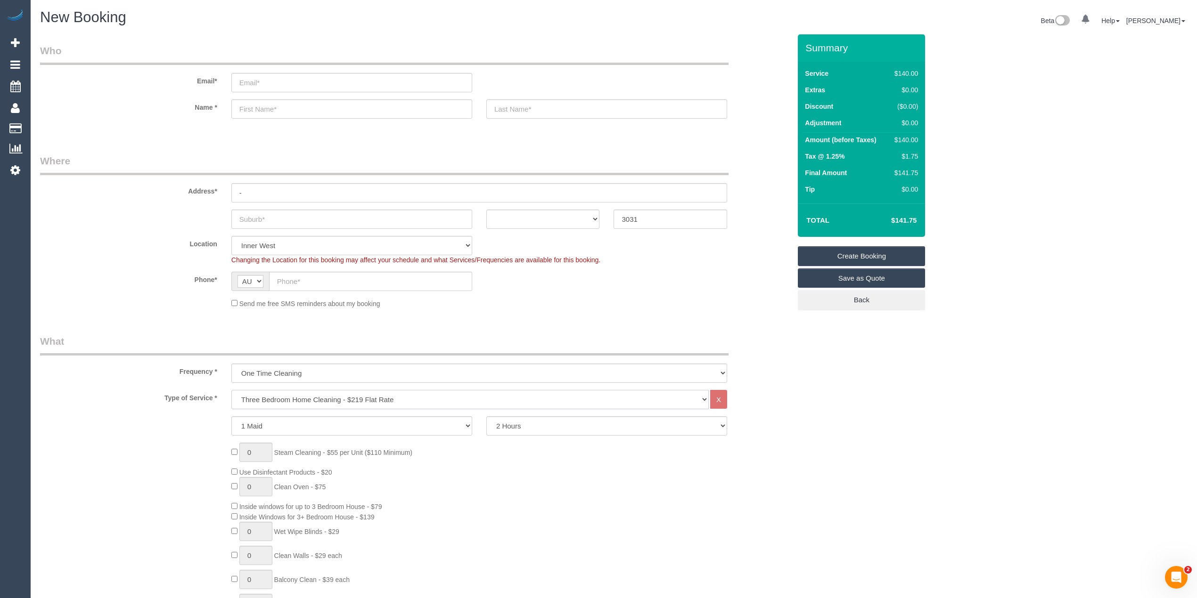
click at [231, 390] on select "Hourly Service - $70/h Hourly Service - $65/h Hourly Service - $60/h Hourly Ser…" at bounding box center [469, 399] width 477 height 19
click at [521, 218] on select "ACT [GEOGRAPHIC_DATA] NT [GEOGRAPHIC_DATA] SA TAS [GEOGRAPHIC_DATA] [GEOGRAPHIC…" at bounding box center [543, 219] width 114 height 19
select select "VIC"
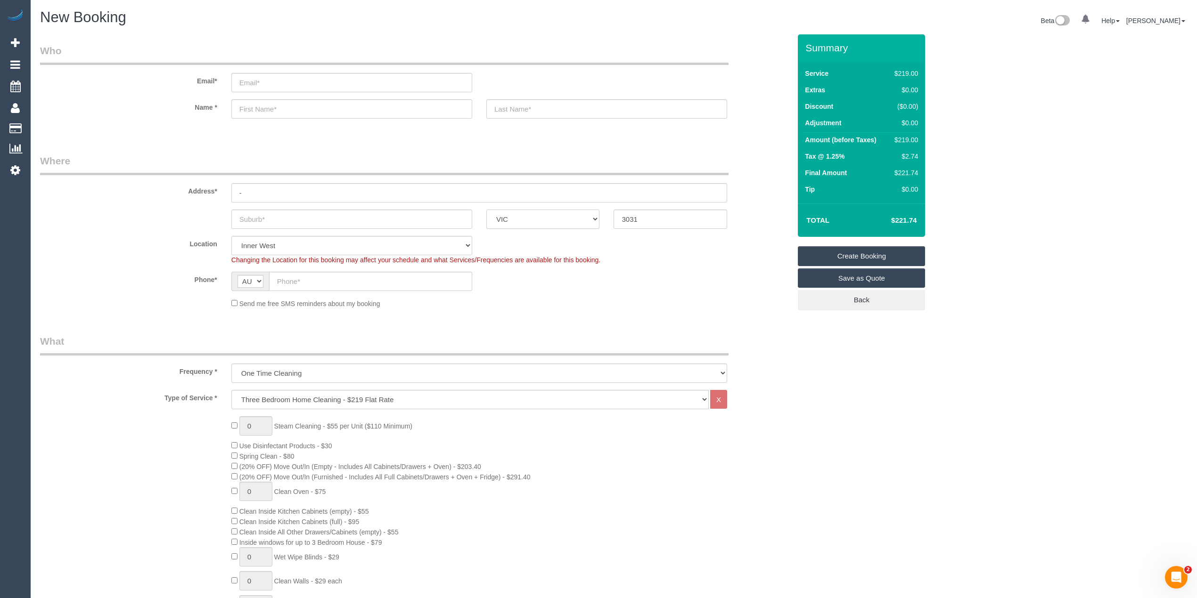
click at [486, 210] on select "ACT [GEOGRAPHIC_DATA] NT [GEOGRAPHIC_DATA] SA TAS [GEOGRAPHIC_DATA] [GEOGRAPHIC…" at bounding box center [543, 219] width 114 height 19
click at [164, 448] on div "0 Steam Cleaning - $55 per Unit ($110 Minimum) Use Disinfectant Products - $30 …" at bounding box center [415, 581] width 765 height 330
click at [110, 259] on div "Location [GEOGRAPHIC_DATA] (North) East (South) [GEOGRAPHIC_DATA] (East) [GEOGR…" at bounding box center [415, 250] width 765 height 29
click at [115, 283] on label "Phone*" at bounding box center [128, 278] width 191 height 13
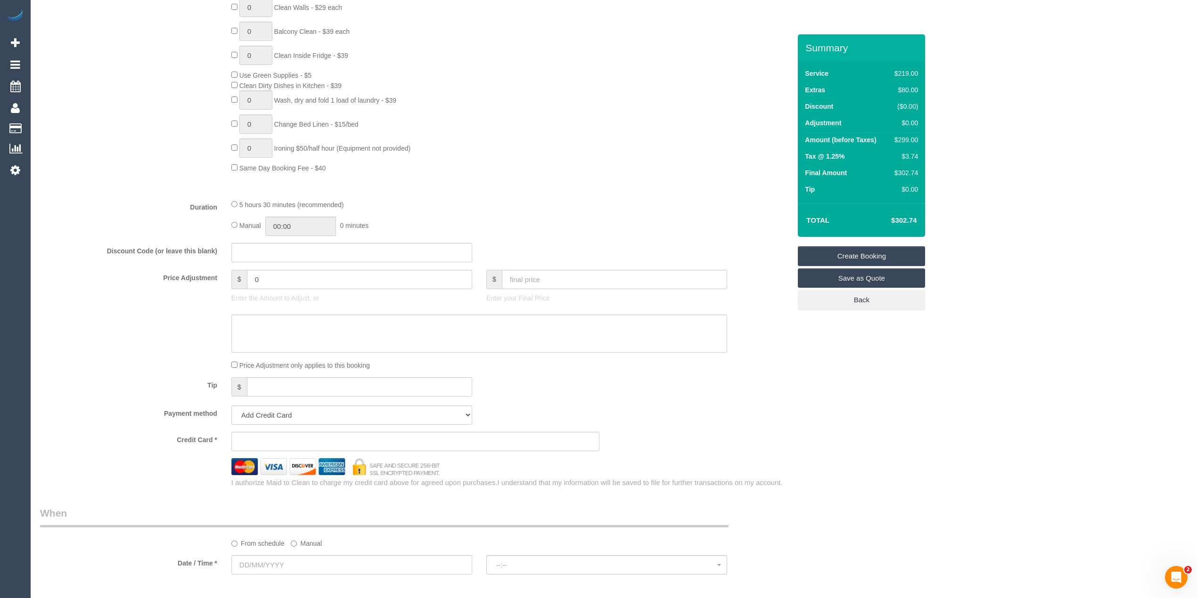
scroll to position [733, 0]
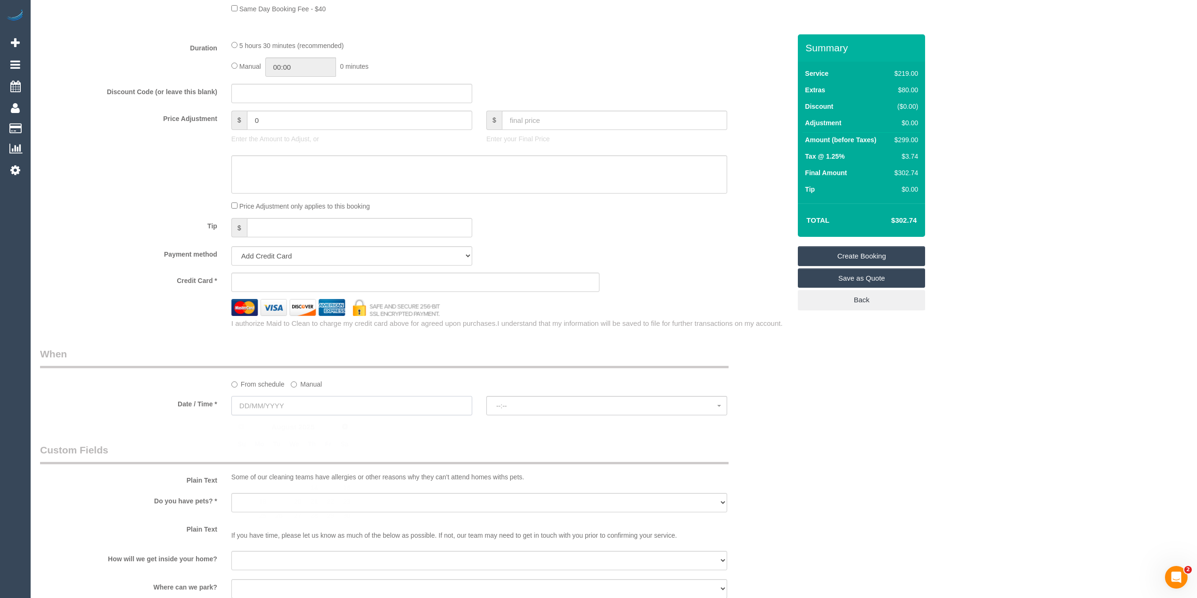
click at [273, 412] on input "text" at bounding box center [351, 405] width 241 height 19
click at [317, 487] on link "14" at bounding box center [312, 488] width 16 height 13
type input "[DATE]"
click at [562, 404] on span "--:--" at bounding box center [606, 406] width 221 height 8
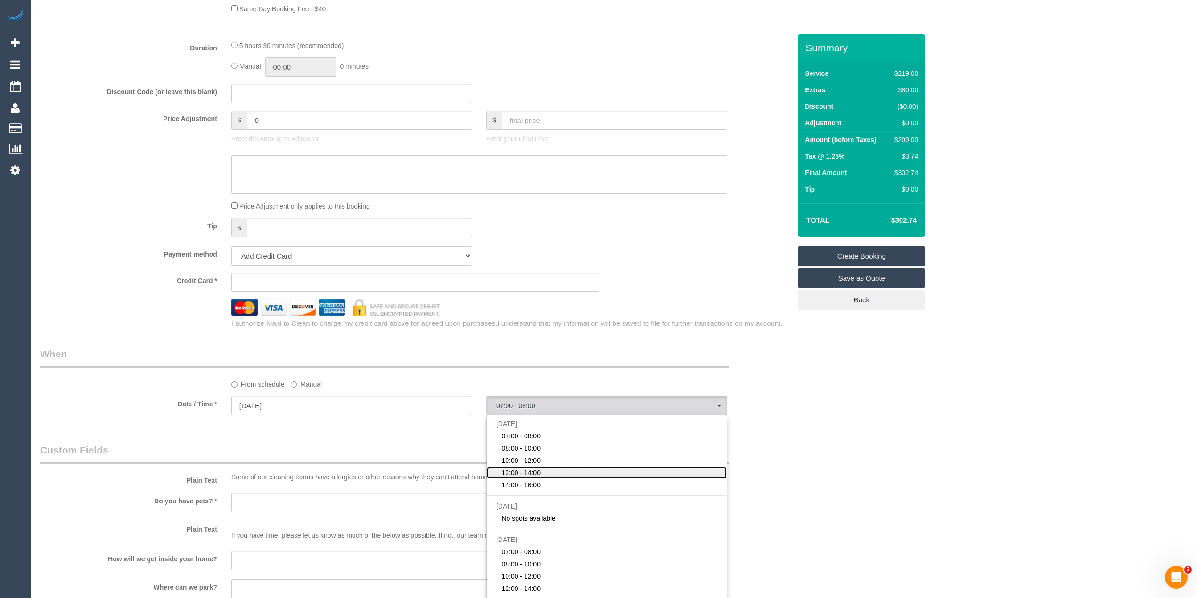
click at [536, 473] on span "12:00 - 14:00" at bounding box center [520, 472] width 39 height 9
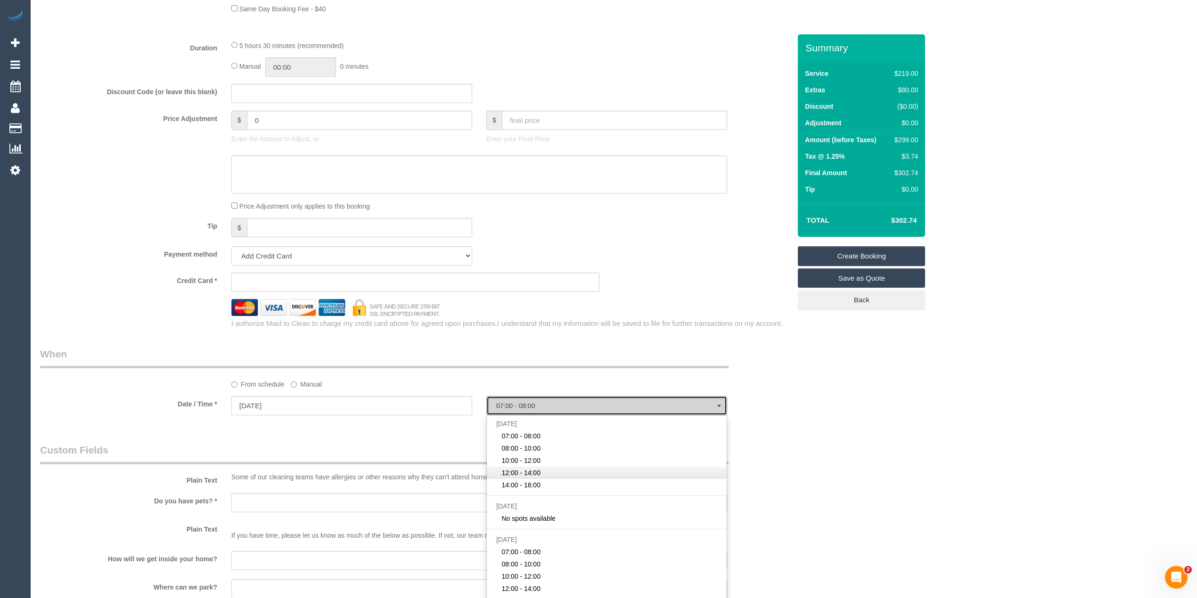
select select "spot4"
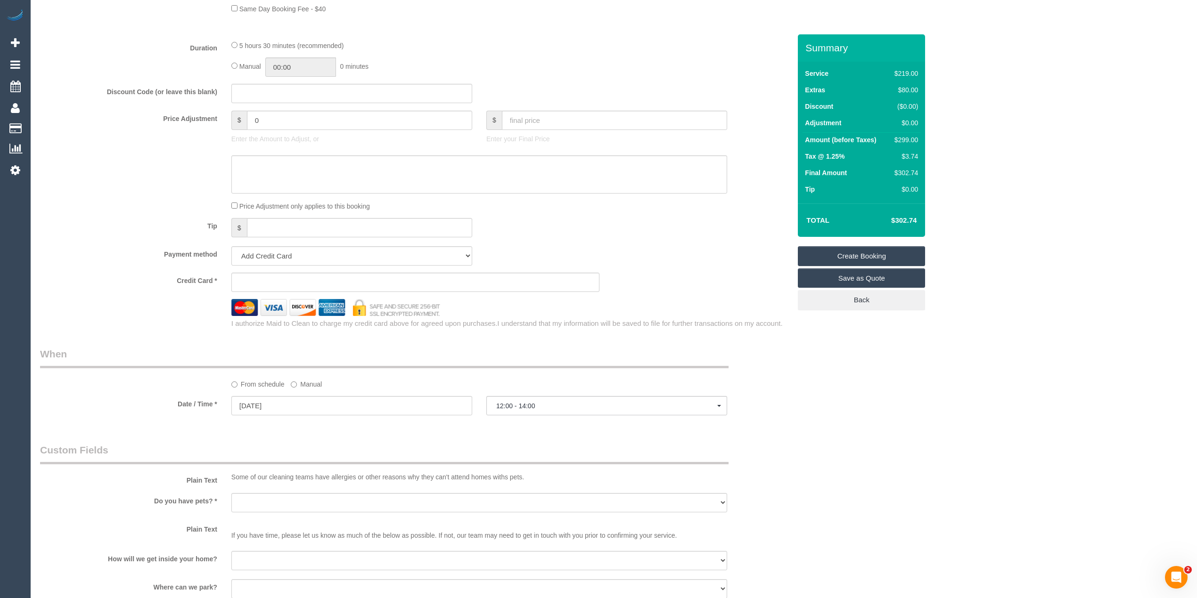
click at [868, 434] on div "Who Email* Name * Where Address* - ACT [GEOGRAPHIC_DATA] NT [GEOGRAPHIC_DATA] S…" at bounding box center [613, 145] width 1147 height 1689
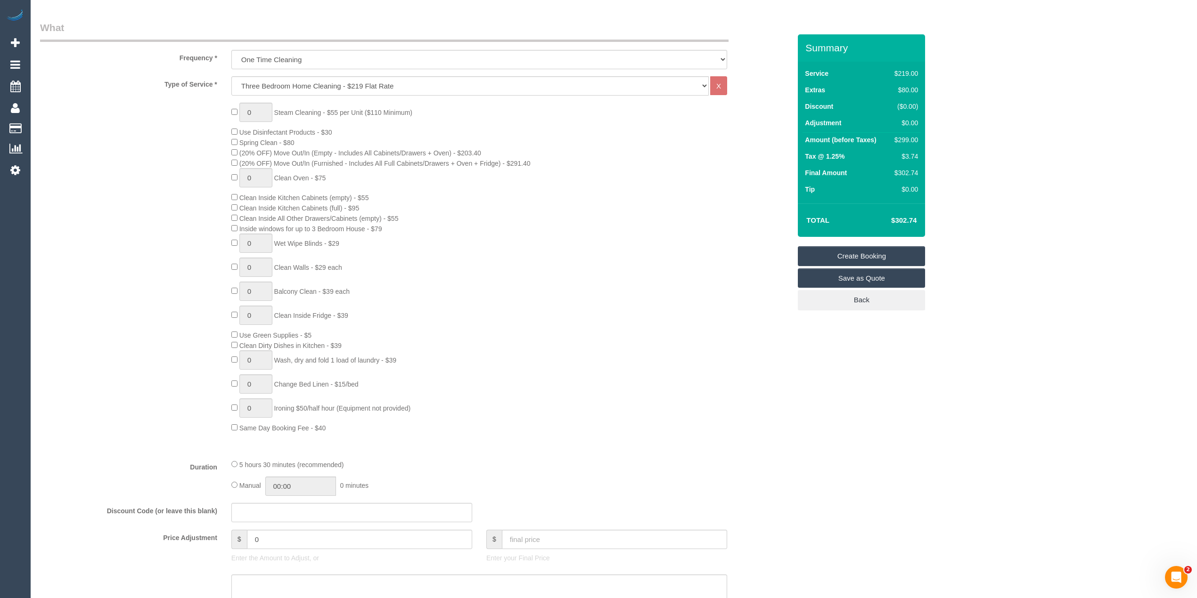
scroll to position [0, 0]
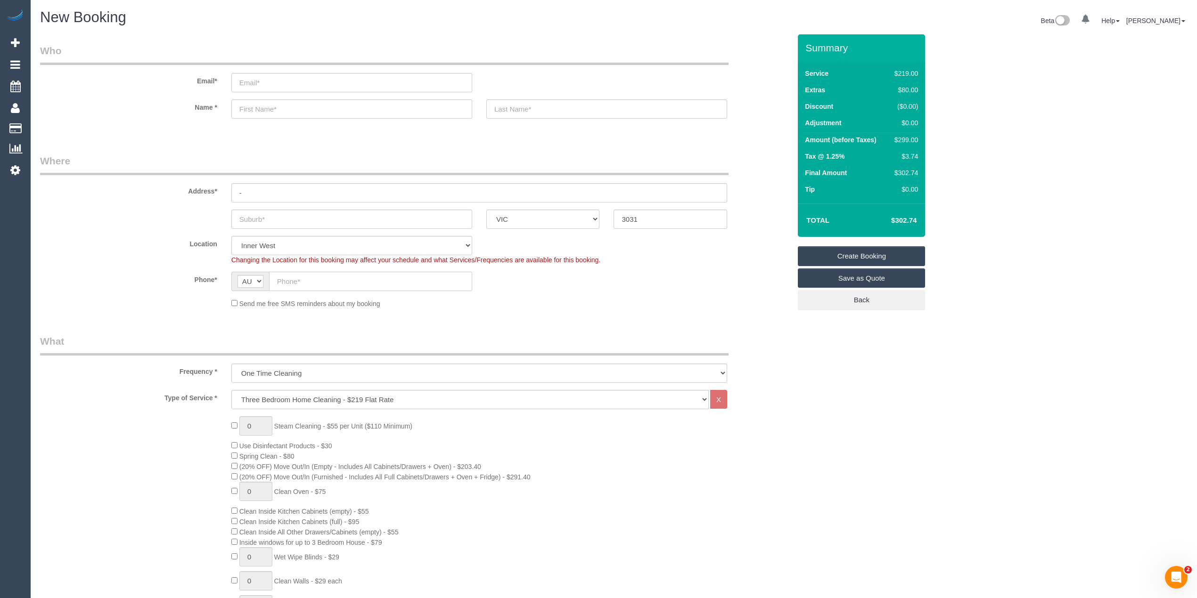
click at [339, 285] on input "text" at bounding box center [370, 281] width 203 height 19
paste input "61 427 954 895"
drag, startPoint x: 288, startPoint y: 282, endPoint x: 257, endPoint y: 278, distance: 31.9
click at [257, 278] on div "AF AL DZ AD AO AI AQ AG AR AM AW AU AT AZ BS BH BD BB BY BE BZ BJ BM BT BO BA B…" at bounding box center [351, 281] width 241 height 19
type input "0427 954 895"
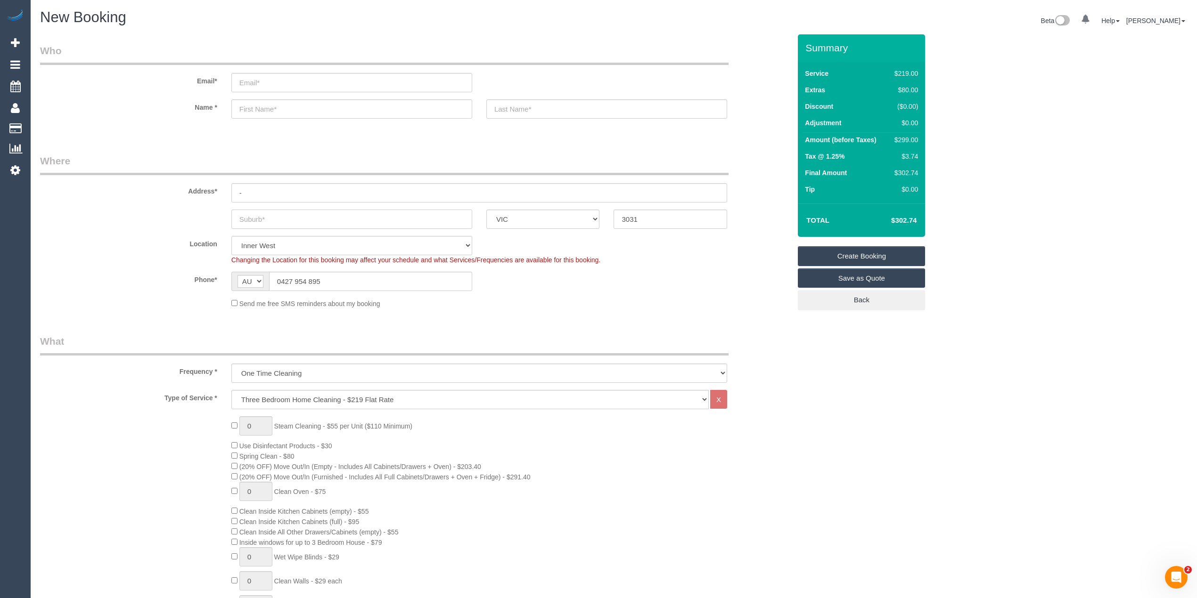
click at [269, 213] on input "text" at bounding box center [351, 219] width 241 height 19
type input "[GEOGRAPHIC_DATA]"
click at [260, 76] on input "email" at bounding box center [351, 82] width 241 height 19
select select "spot21"
click at [264, 81] on input "email" at bounding box center [351, 82] width 241 height 19
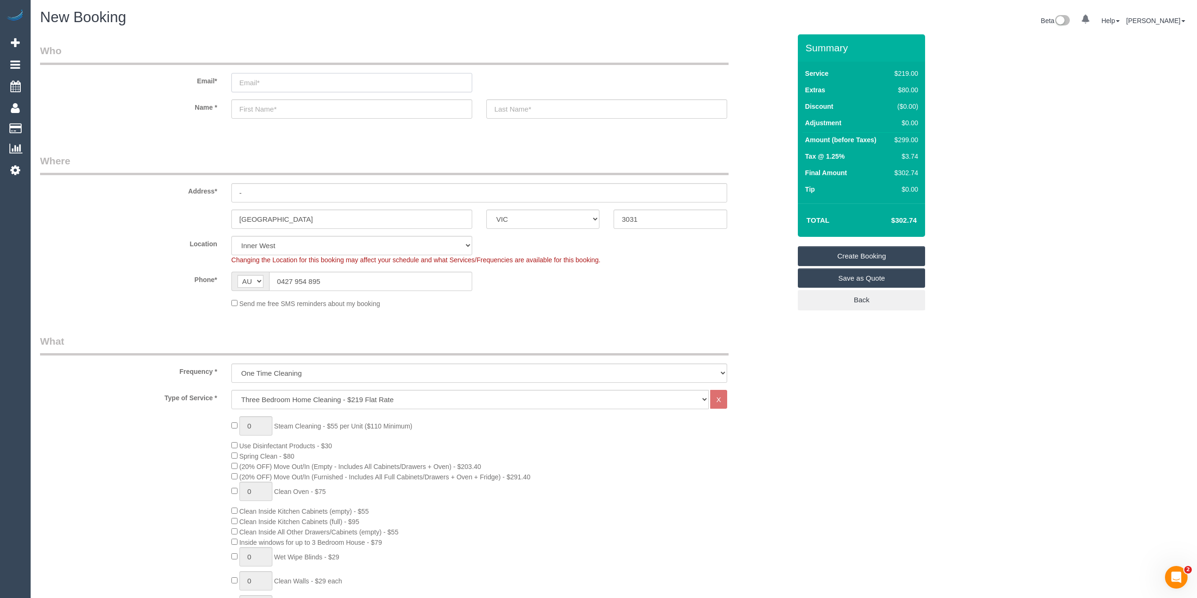
click at [251, 78] on input "email" at bounding box center [351, 82] width 241 height 19
type input "[EMAIL_ADDRESS][DOMAIN_NAME]"
click at [295, 111] on input "text" at bounding box center [351, 108] width 241 height 19
select select "spot38"
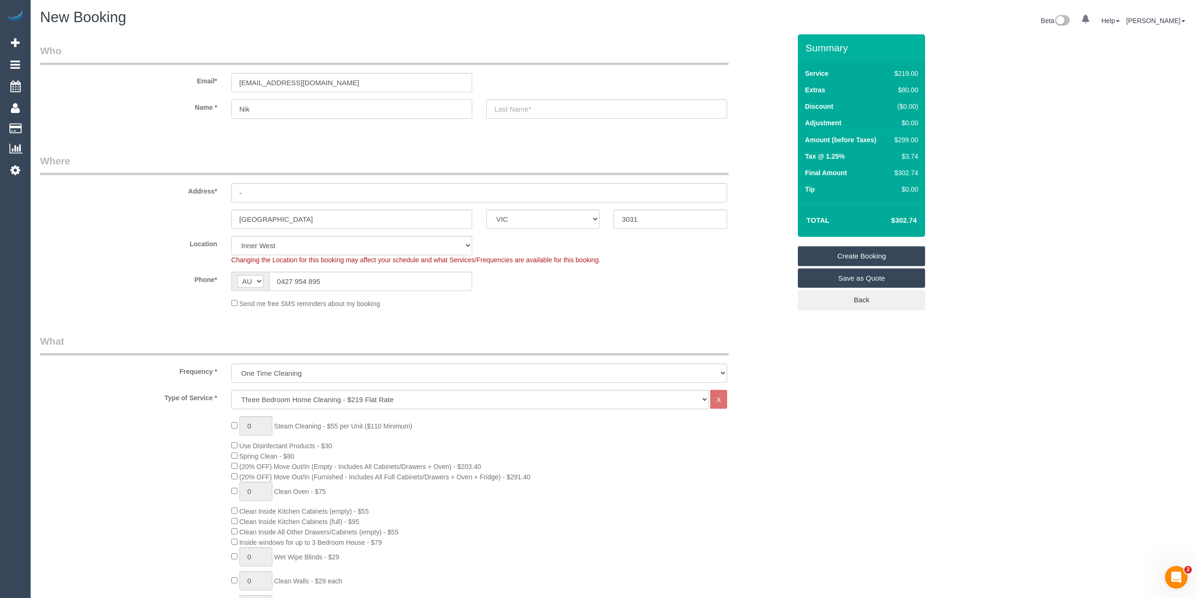
type input "Nik"
type input "[PERSON_NAME]"
drag, startPoint x: 255, startPoint y: 195, endPoint x: 205, endPoint y: 187, distance: 50.1
click at [205, 187] on div "Address* -" at bounding box center [415, 178] width 765 height 49
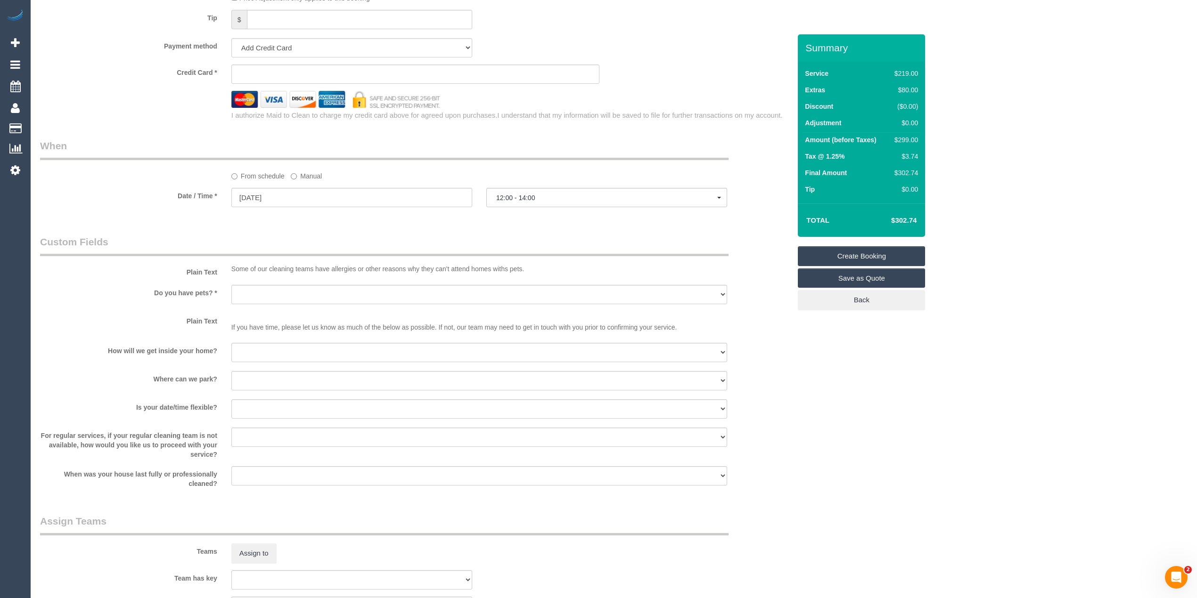
scroll to position [942, 0]
type input "[STREET_ADDRESS]"
click at [527, 196] on span "12:00 - 14:00" at bounding box center [606, 197] width 221 height 8
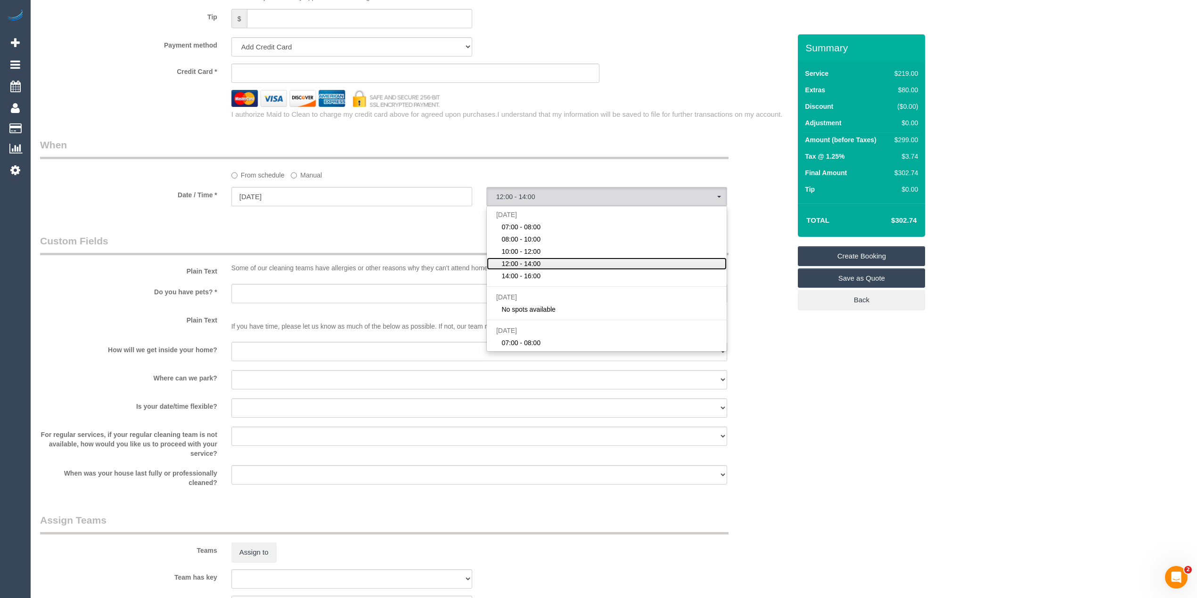
click at [540, 262] on span "12:00 - 14:00" at bounding box center [520, 263] width 39 height 9
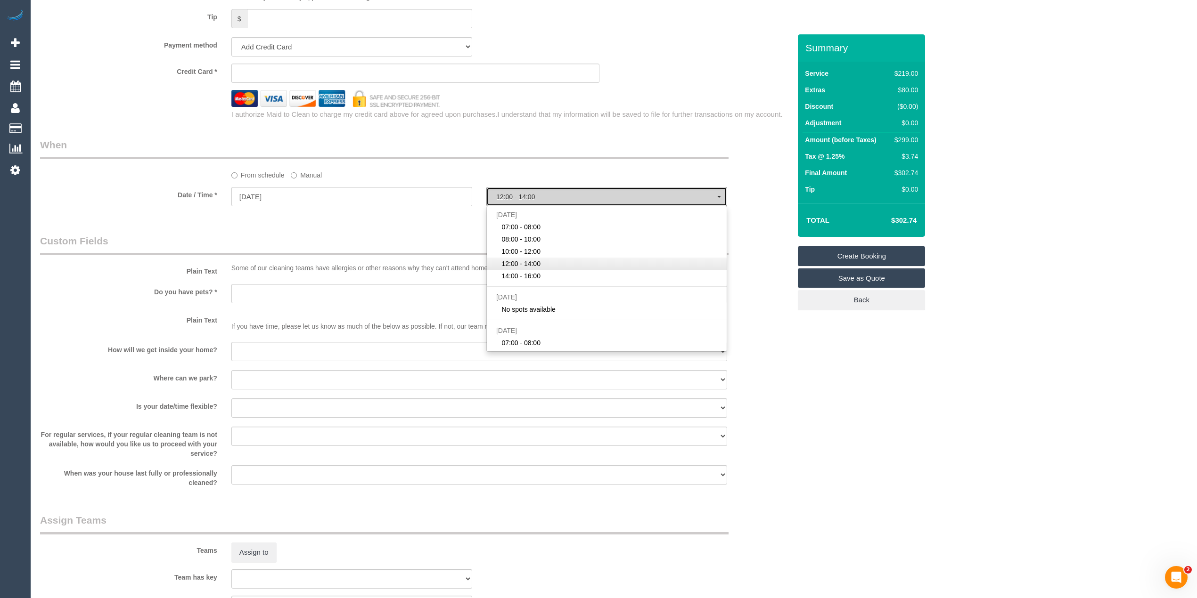
select select "spot38"
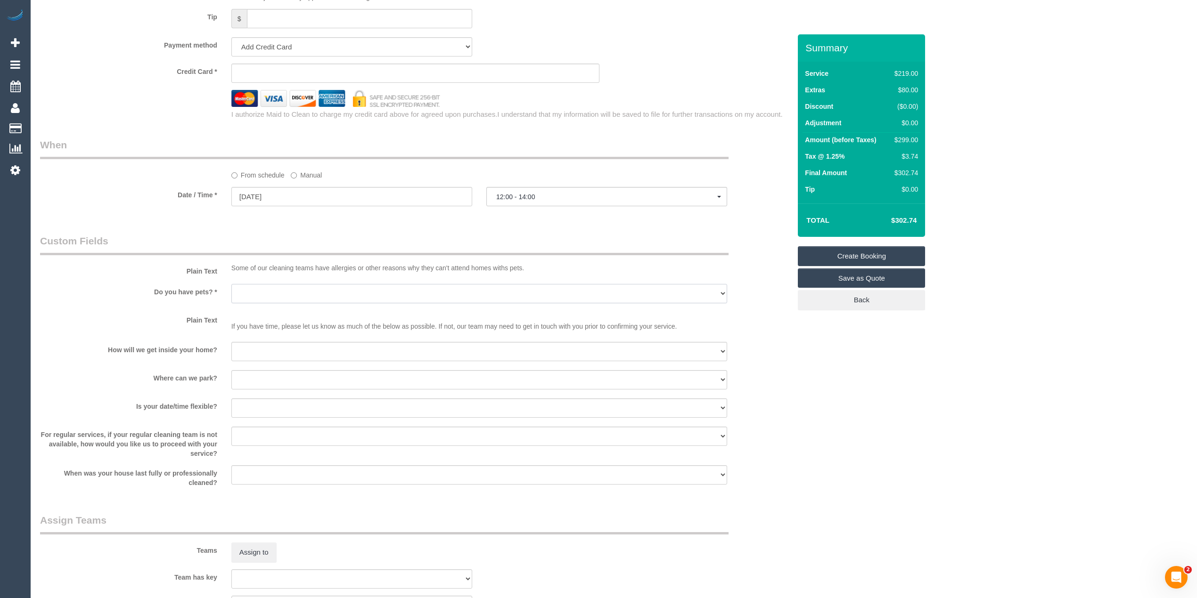
click at [257, 290] on select "Yes - Cats Yes - Dogs No pets Yes - Dogs and Cats Yes - Other" at bounding box center [479, 293] width 496 height 19
select select "number:28"
click at [231, 285] on select "Yes - Cats Yes - Dogs No pets Yes - Dogs and Cats Yes - Other" at bounding box center [479, 293] width 496 height 19
click at [261, 354] on select "I will be home Key will be left (please provide details below) Lock box/Access …" at bounding box center [479, 351] width 496 height 19
select select "number:14"
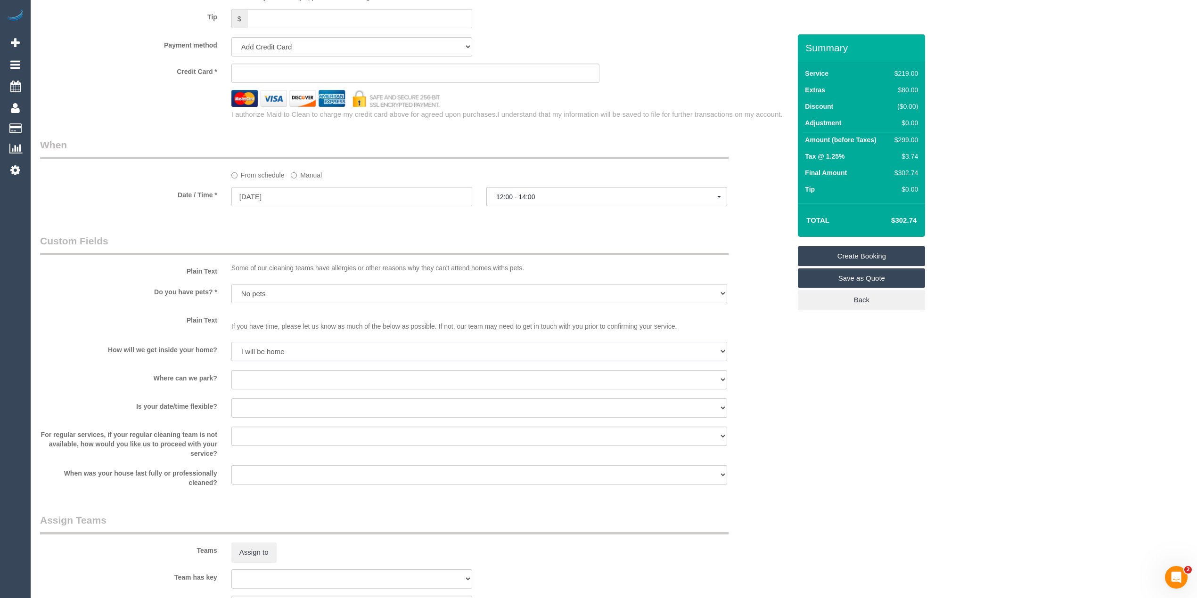
click at [231, 343] on select "I will be home Key will be left (please provide details below) Lock box/Access …" at bounding box center [479, 351] width 496 height 19
click at [278, 380] on select "I will provide parking on-site Free street parking Paid street parking (cost wi…" at bounding box center [479, 379] width 496 height 19
click at [266, 294] on select "Yes - Cats Yes - Dogs No pets Yes - Dogs and Cats Yes - Other" at bounding box center [479, 293] width 496 height 19
select select "number:29"
click at [231, 285] on select "Yes - Cats Yes - Dogs No pets Yes - Dogs and Cats Yes - Other" at bounding box center [479, 293] width 496 height 19
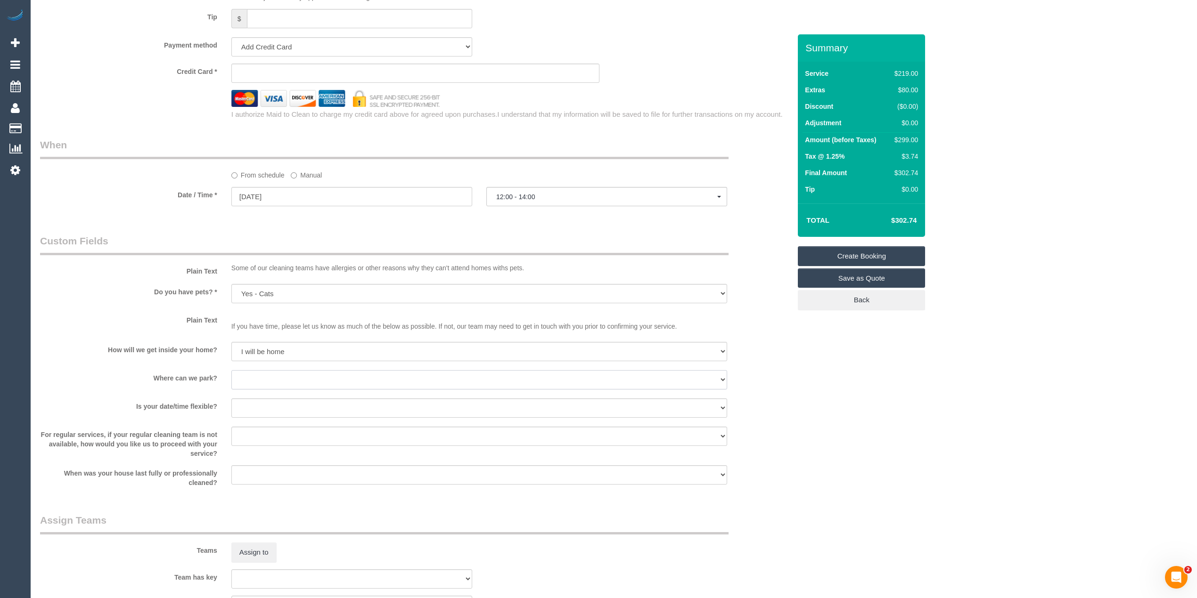
click at [265, 374] on select "I will provide parking on-site Free street parking Paid street parking (cost wi…" at bounding box center [479, 379] width 496 height 19
select select "number:19"
click at [231, 371] on select "I will provide parking on-site Free street parking Paid street parking (cost wi…" at bounding box center [479, 379] width 496 height 19
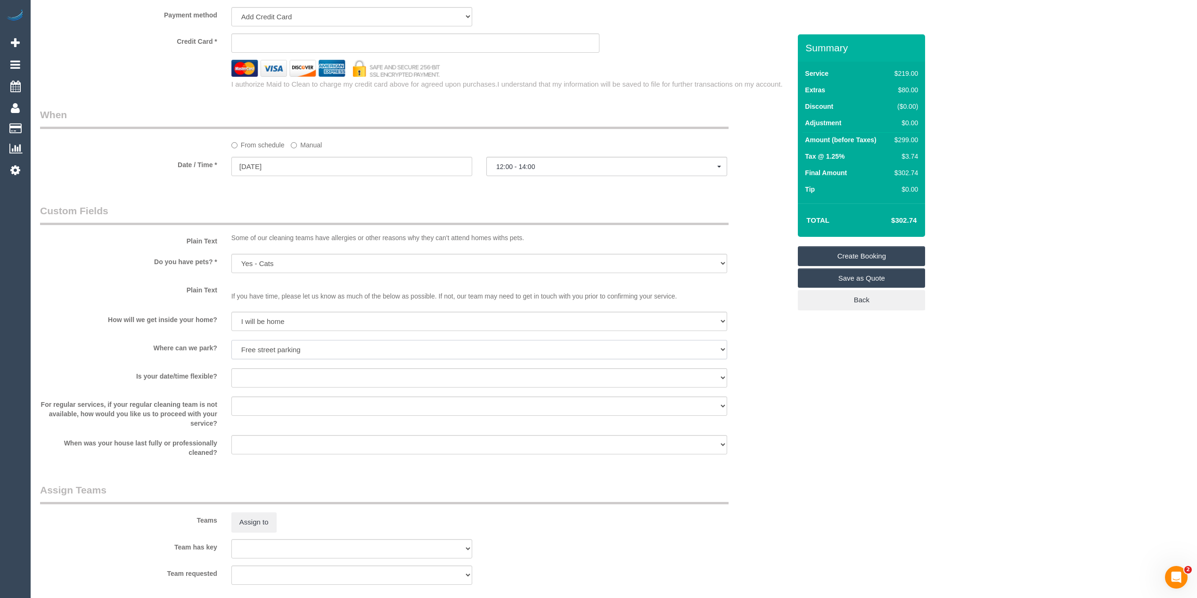
scroll to position [1047, 0]
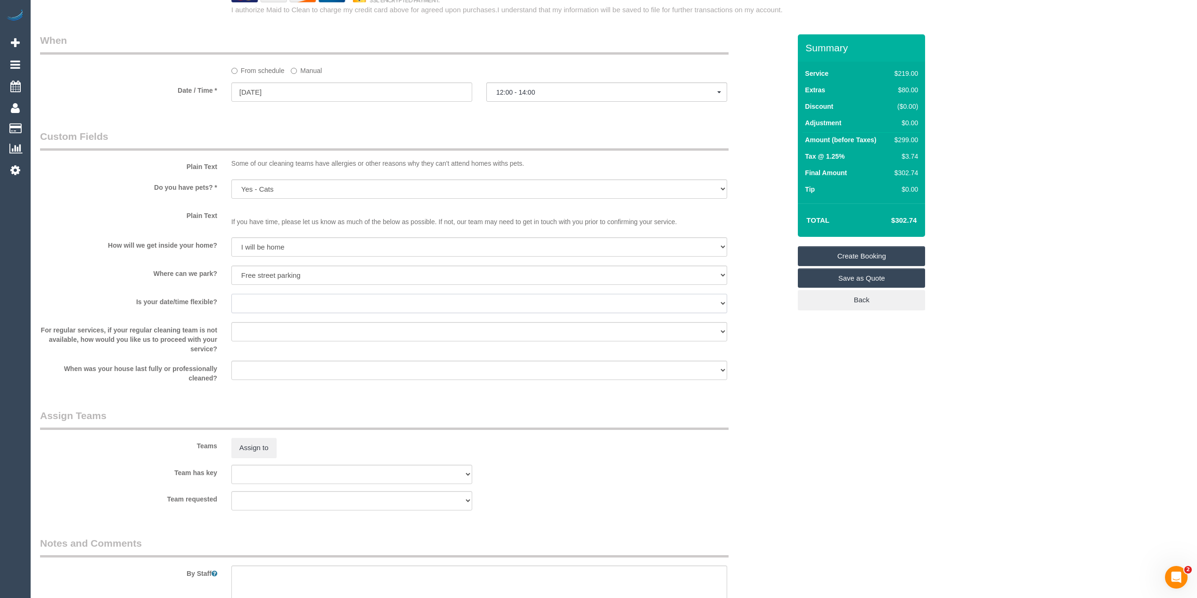
click at [268, 302] on select "Yes - date and time Yes - date but not time Yes - time but not date No - No fle…" at bounding box center [479, 303] width 496 height 19
select select "number:25"
click at [231, 294] on select "Yes - date and time Yes - date but not time Yes - time but not date No - No fle…" at bounding box center [479, 303] width 496 height 19
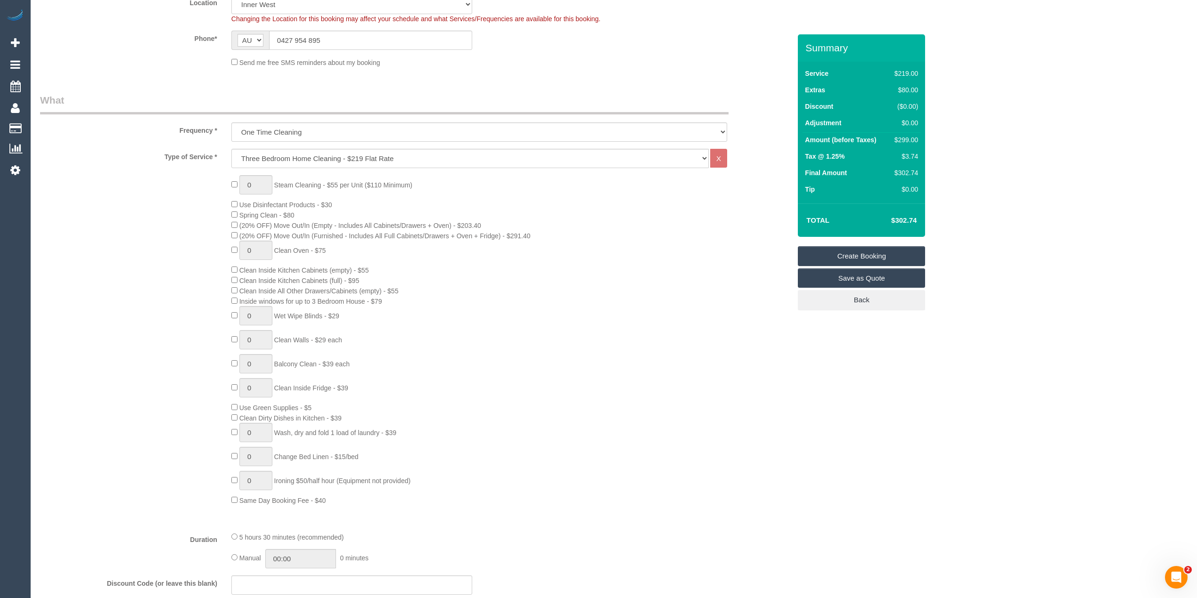
scroll to position [0, 0]
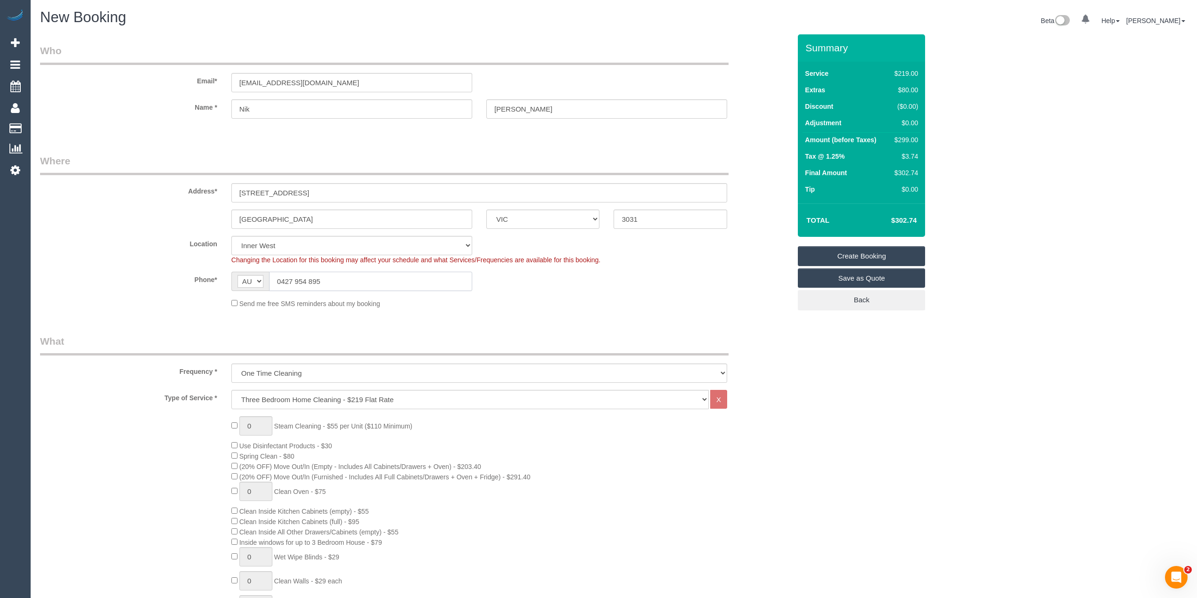
drag, startPoint x: 318, startPoint y: 281, endPoint x: 202, endPoint y: 269, distance: 117.4
click at [202, 269] on sui-booking-location "Location Office City East (North) East (South) Inner East Inner North (East) In…" at bounding box center [415, 272] width 751 height 73
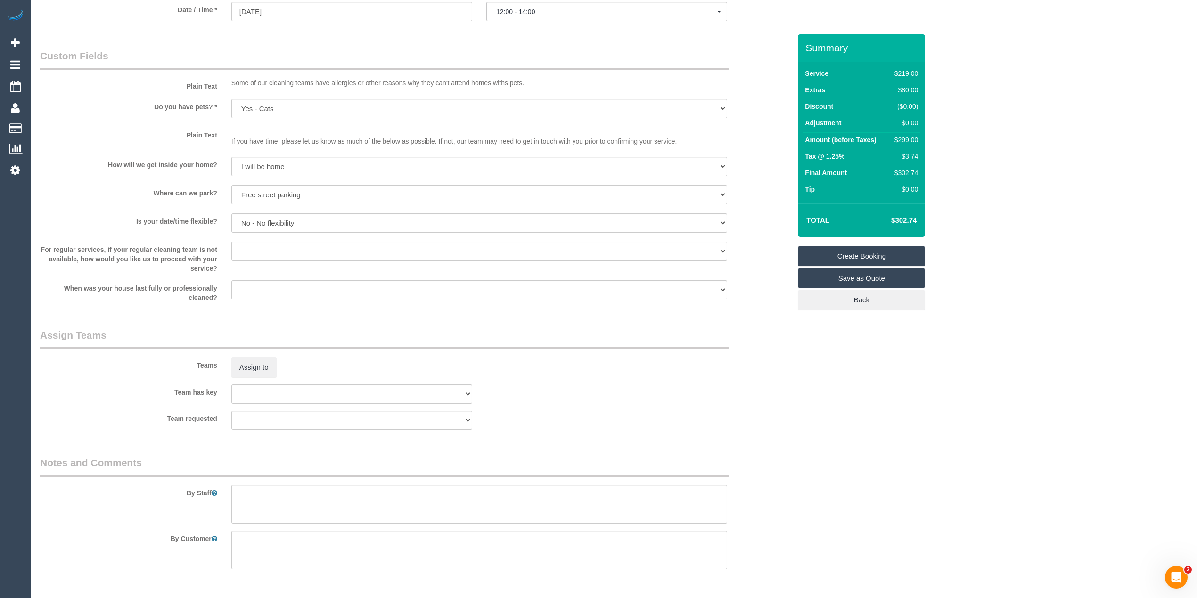
scroll to position [1158, 0]
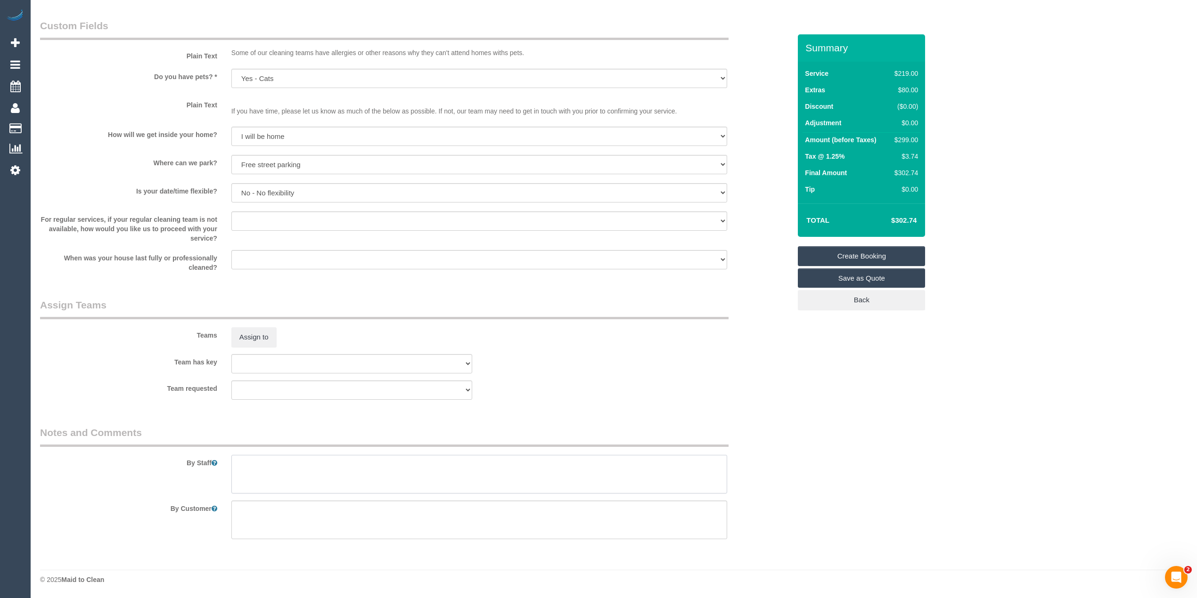
click at [303, 481] on textarea at bounding box center [479, 474] width 496 height 39
paste textarea "0427 954 895"
type textarea "Please call customer if you have trouble parking - 0427954895"
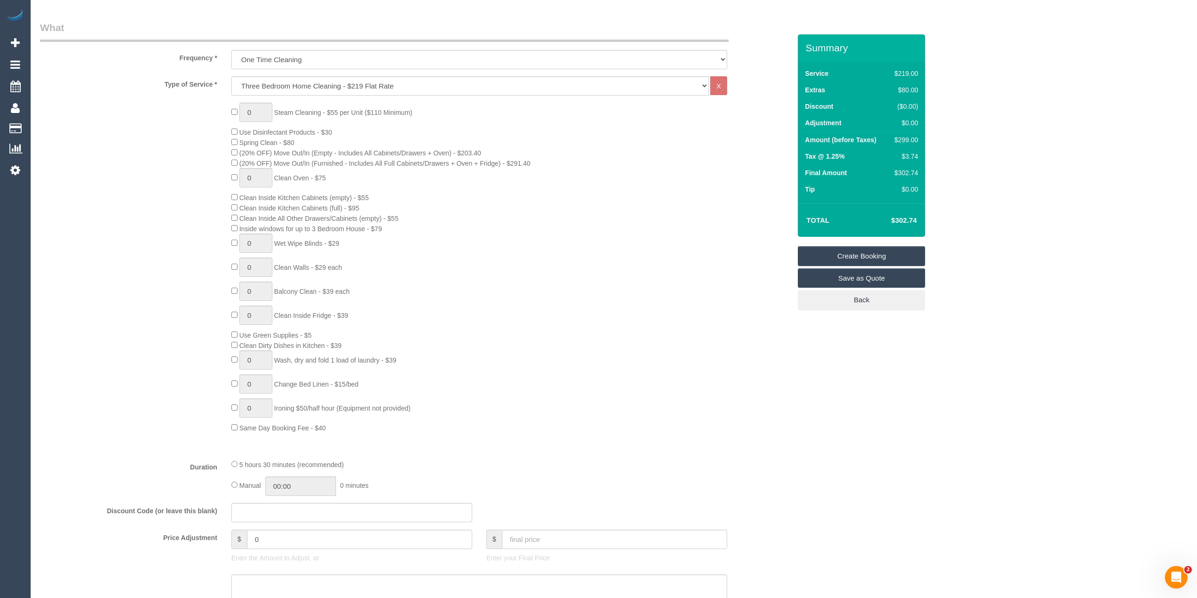
scroll to position [0, 0]
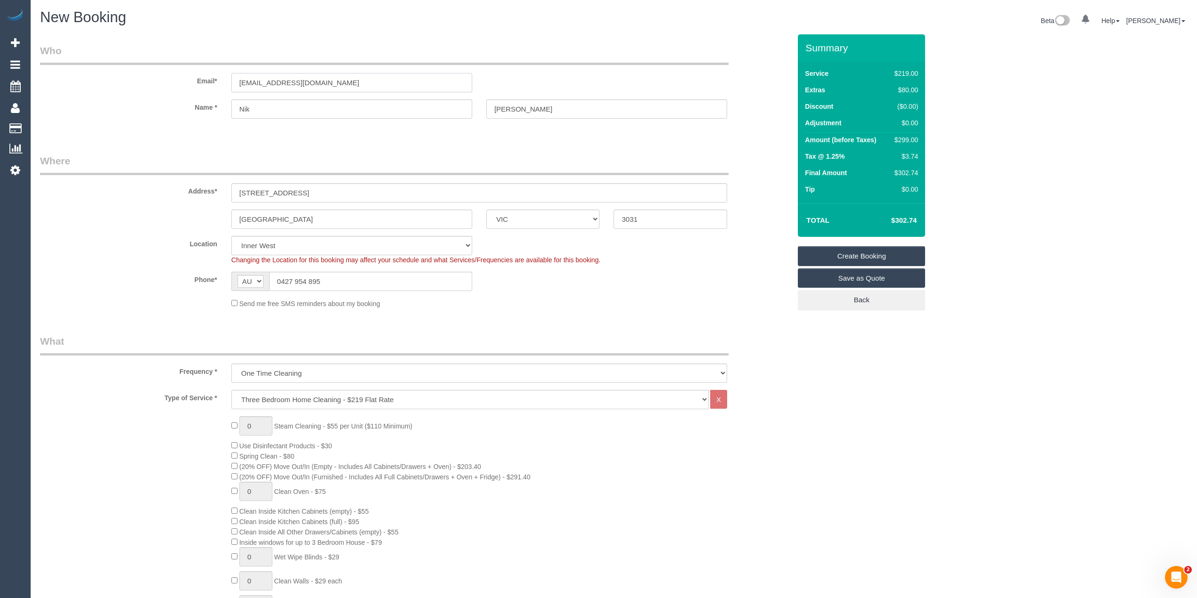
drag, startPoint x: 350, startPoint y: 81, endPoint x: 149, endPoint y: 82, distance: 200.2
click at [149, 82] on div "Email* nik@innerwestjoinery.com" at bounding box center [415, 68] width 765 height 49
click at [847, 249] on link "Create Booking" at bounding box center [861, 256] width 127 height 20
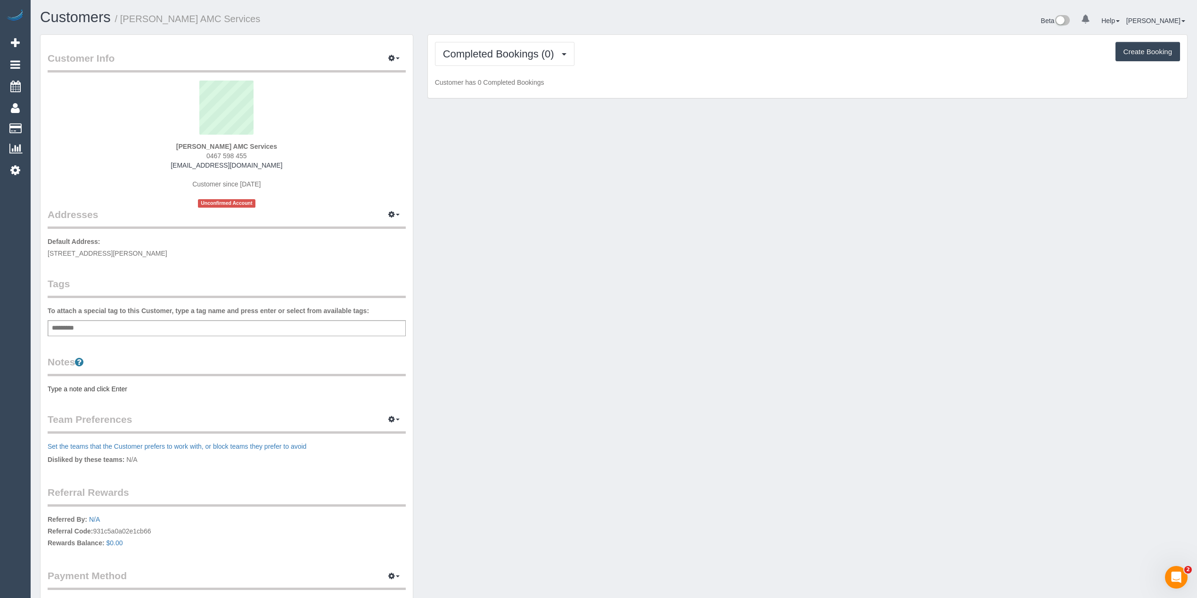
click at [119, 323] on div "Add a tag" at bounding box center [227, 328] width 358 height 16
type input "*"
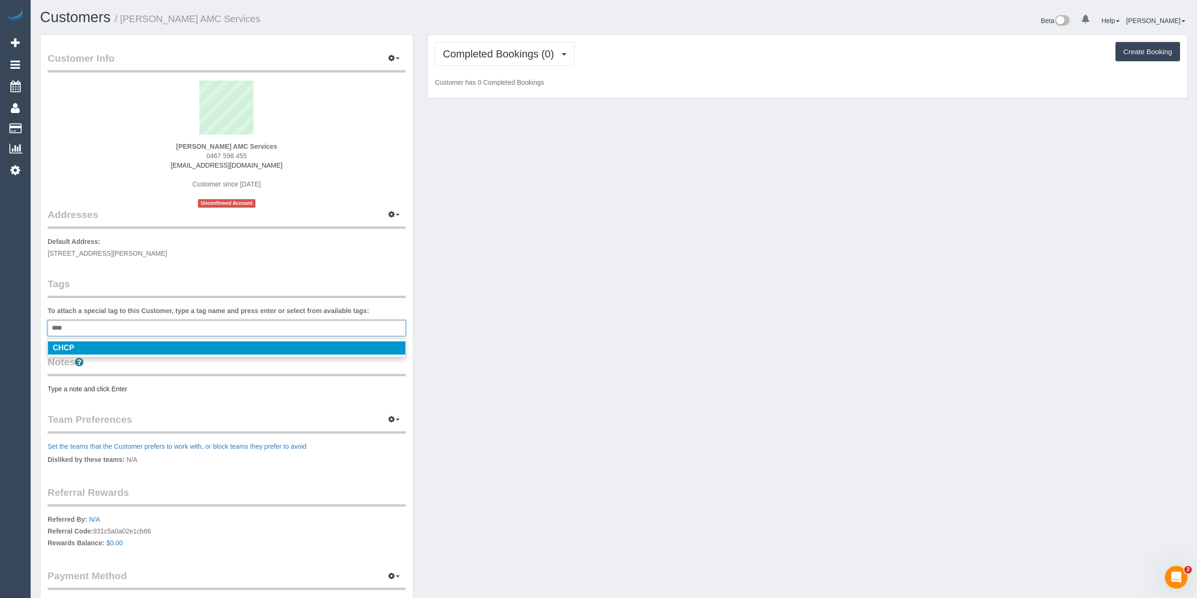
type input "****"
click at [124, 347] on li "CHCP" at bounding box center [226, 348] width 357 height 13
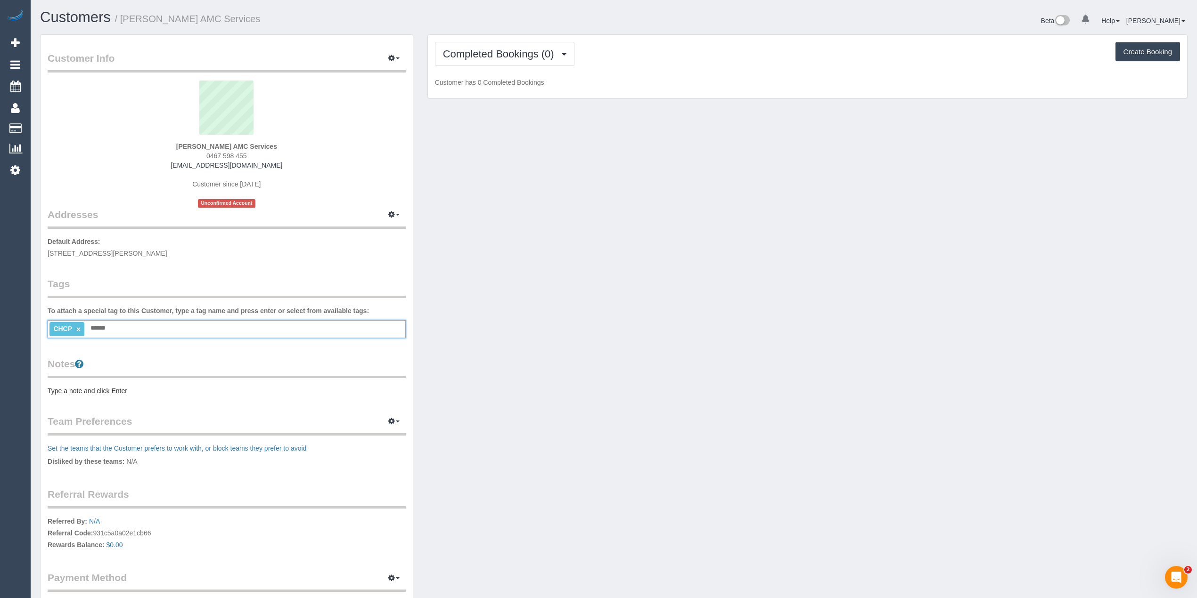
type input "*******"
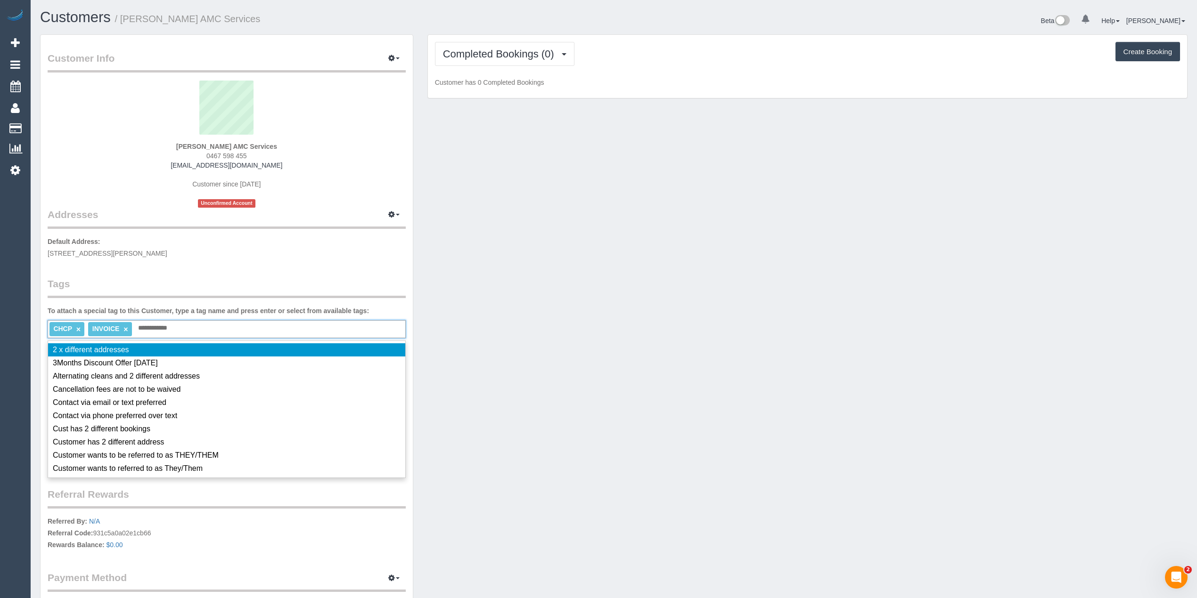
type input "**********"
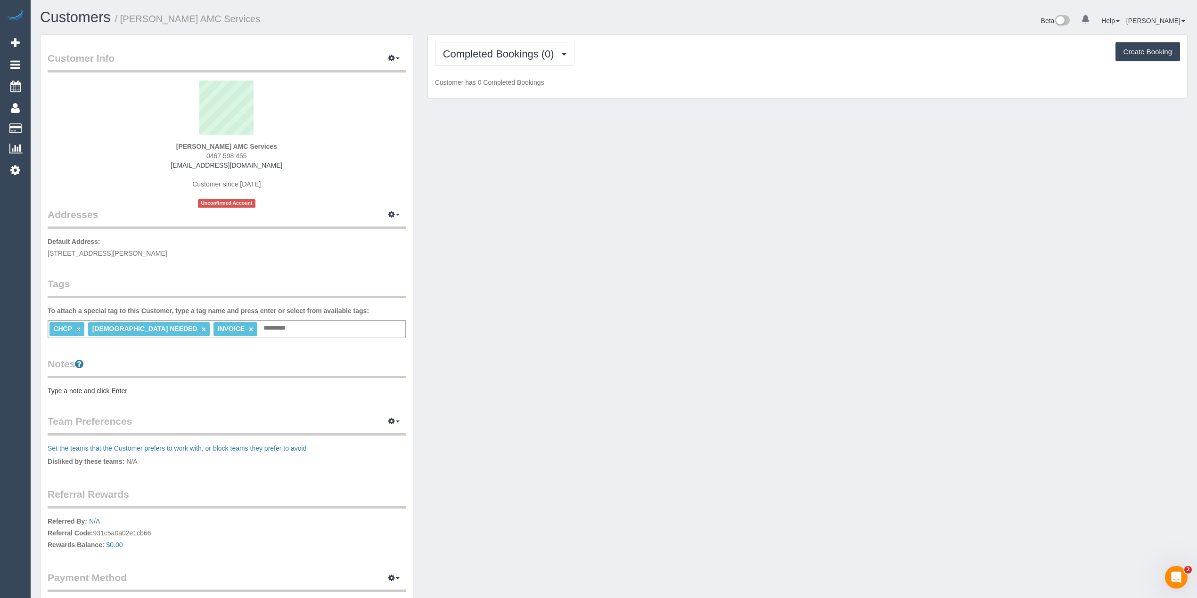
click at [142, 387] on pre "Type a note and click Enter" at bounding box center [227, 390] width 358 height 9
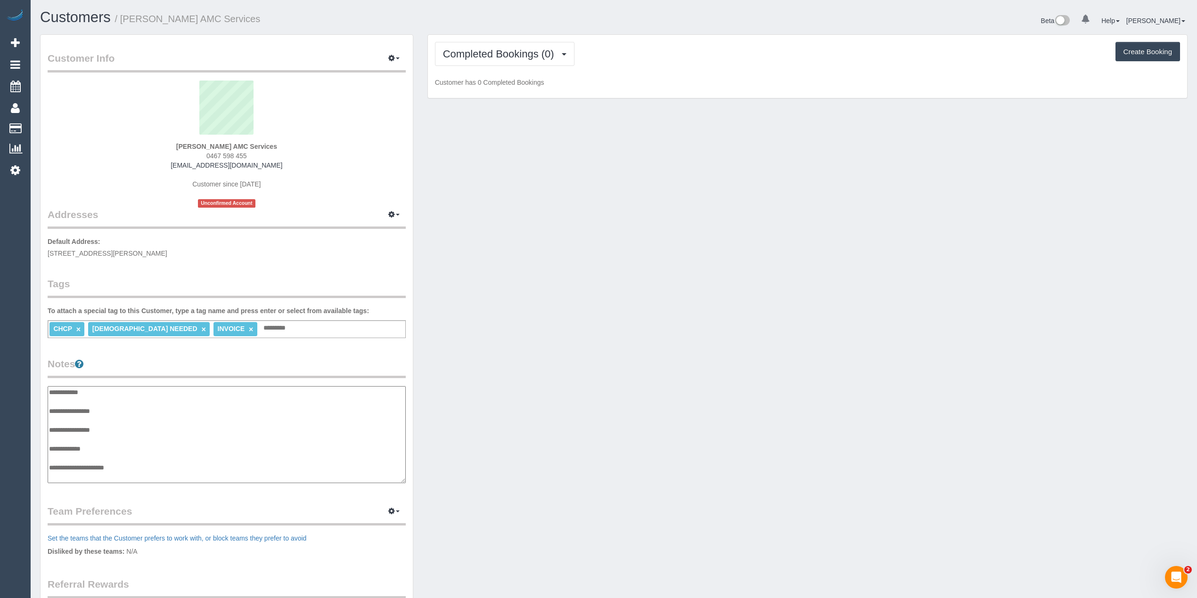
scroll to position [8, 0]
click at [135, 406] on textarea "**********" at bounding box center [227, 435] width 358 height 98
click at [114, 413] on textarea "**********" at bounding box center [227, 435] width 358 height 98
click at [144, 411] on textarea "**********" at bounding box center [227, 435] width 358 height 98
type textarea "**********"
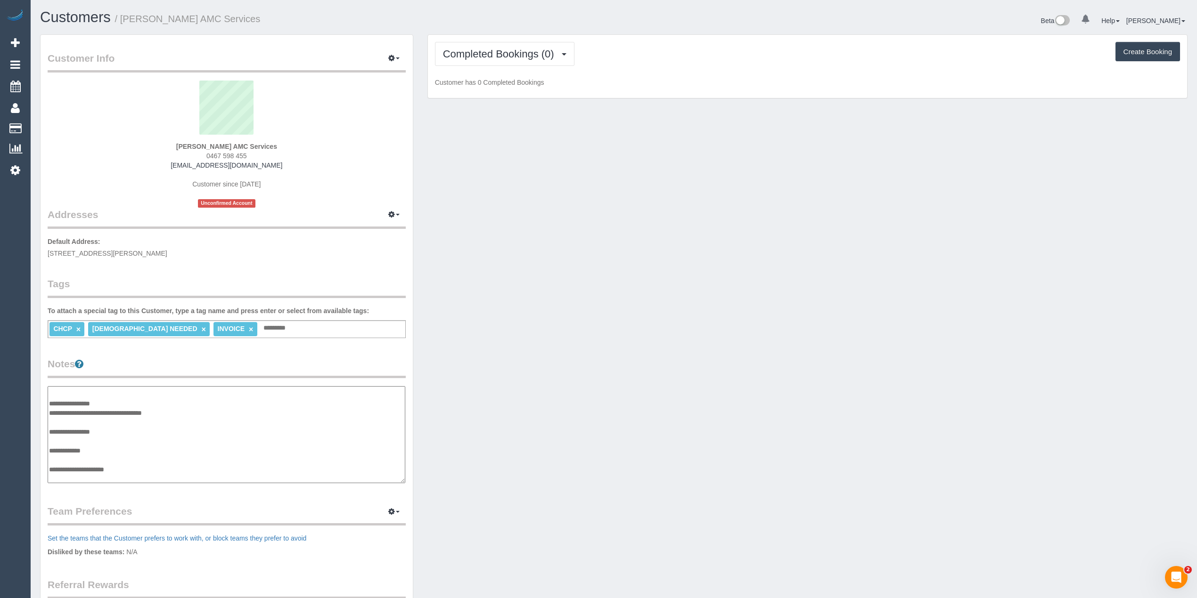
click at [785, 571] on div "Customer Info Edit Contact Info Send Message Email Preferences Special Sales Ta…" at bounding box center [613, 385] width 1161 height 702
click at [185, 416] on pre "** ACCESS ** ** PREFERENCES ** 12/08/25 - Tuesdays strongly prefrerred ** DO NO…" at bounding box center [227, 442] width 358 height 113
click at [180, 399] on textarea "**********" at bounding box center [227, 435] width 358 height 98
click at [224, 398] on textarea "**********" at bounding box center [227, 435] width 358 height 98
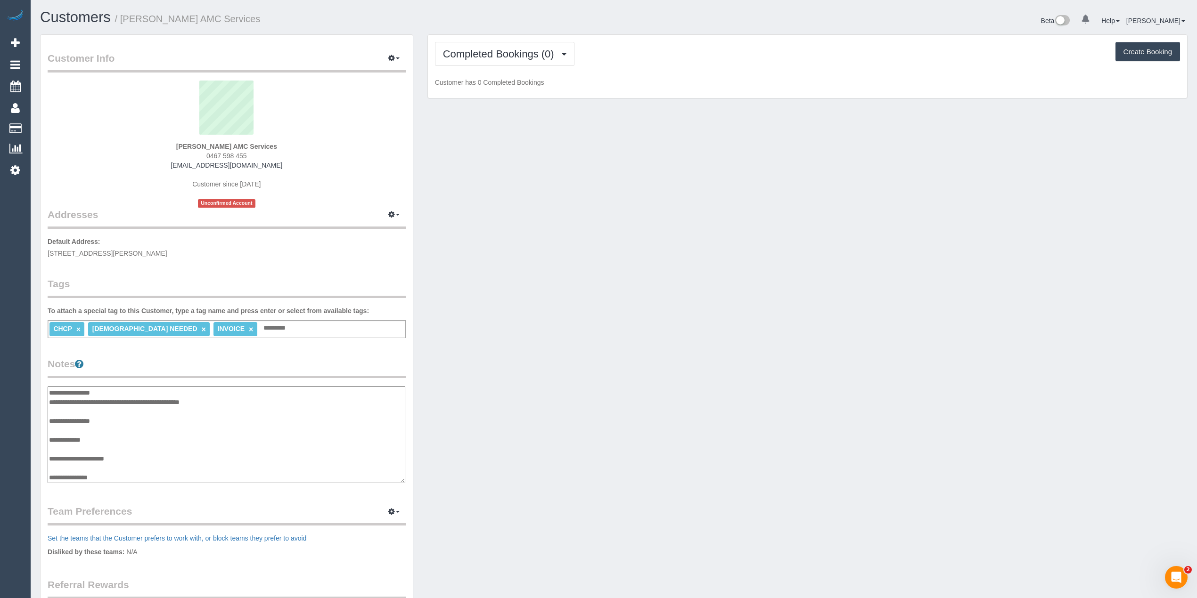
click at [230, 402] on textarea "**********" at bounding box center [227, 435] width 358 height 98
click at [153, 464] on textarea "**********" at bounding box center [227, 435] width 358 height 98
click at [134, 455] on textarea "**********" at bounding box center [227, 435] width 358 height 98
type textarea "**********"
click at [239, 320] on div "CHCP × FEMALE NEEDED × INVOICE × Add a tag" at bounding box center [227, 329] width 358 height 18
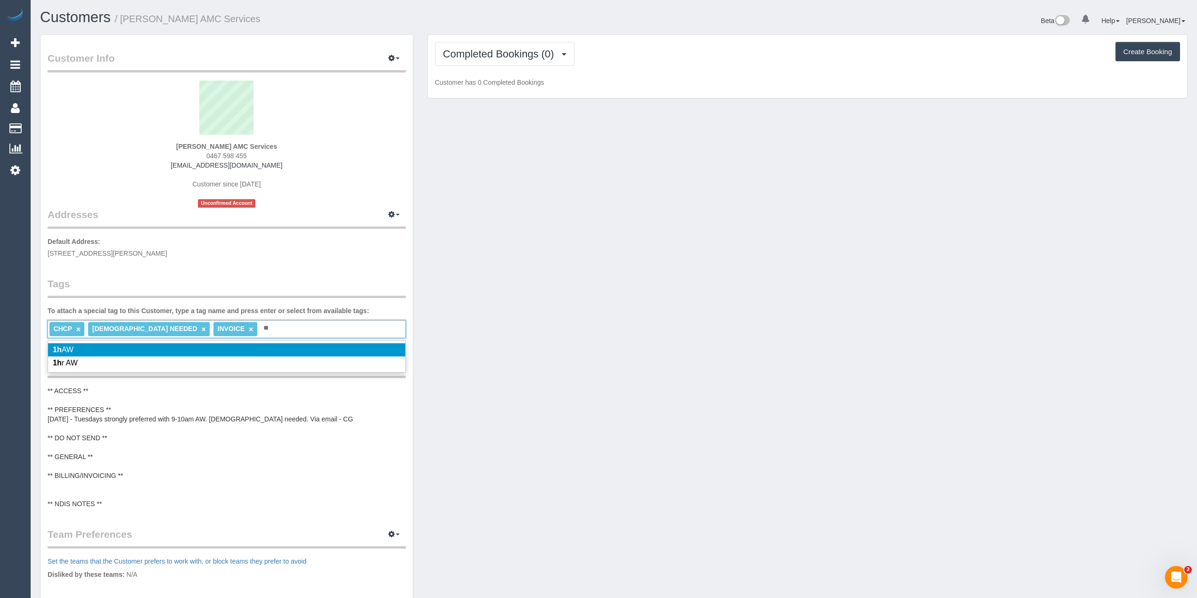
type input "**"
click at [78, 345] on li "1h AW" at bounding box center [226, 349] width 357 height 13
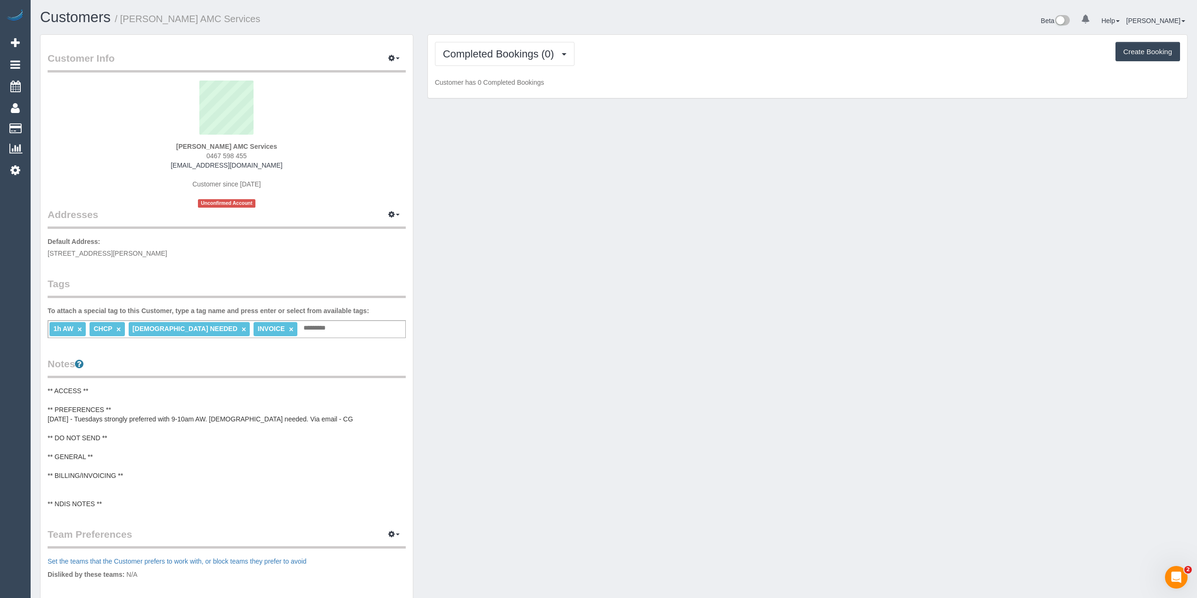
click at [267, 417] on pre "** ACCESS ** ** PREFERENCES ** 12/08/25 - Tuesdays strongly preferred with 9-10…" at bounding box center [227, 447] width 358 height 122
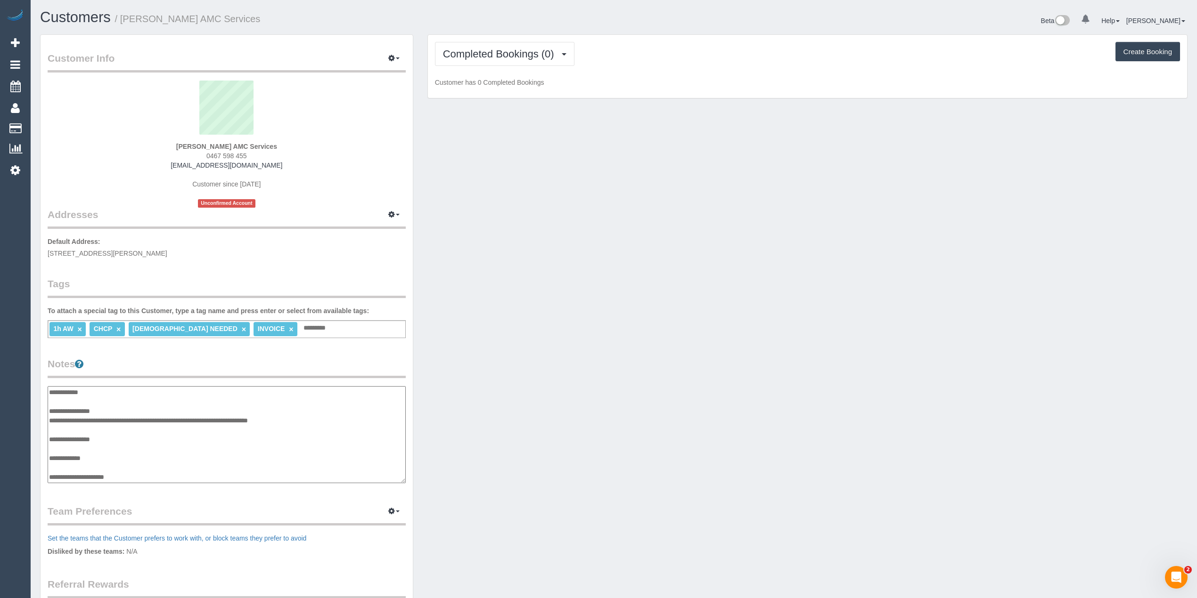
scroll to position [28, 0]
click at [265, 388] on textarea "**********" at bounding box center [227, 435] width 358 height 98
type textarea "**********"
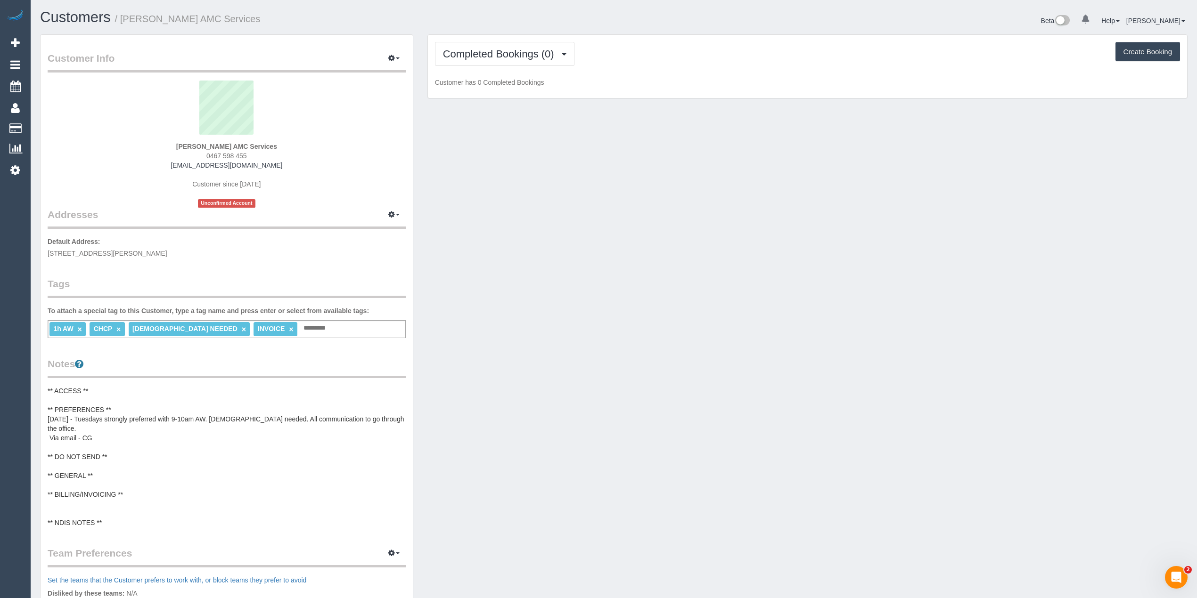
click at [67, 490] on pre "** ACCESS ** ** PREFERENCES ** 12/08/25 - Tuesdays strongly preferred with 9-10…" at bounding box center [227, 456] width 358 height 141
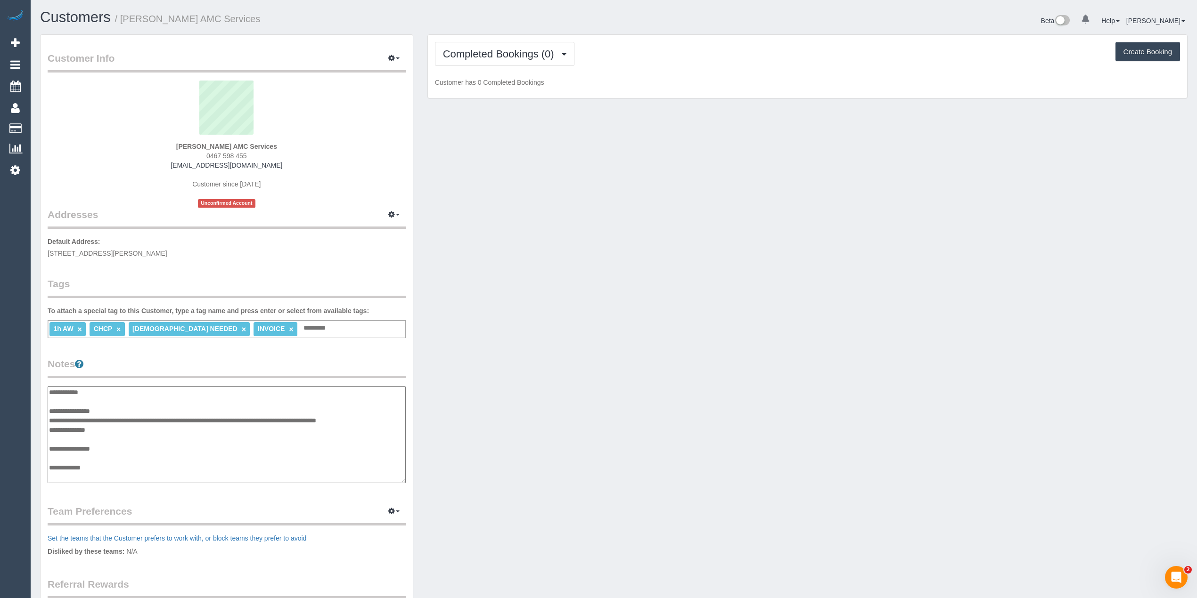
scroll to position [38, 0]
click at [65, 453] on textarea "**********" at bounding box center [227, 435] width 358 height 98
click at [117, 476] on textarea "**********" at bounding box center [227, 435] width 358 height 98
paste textarea "**********"
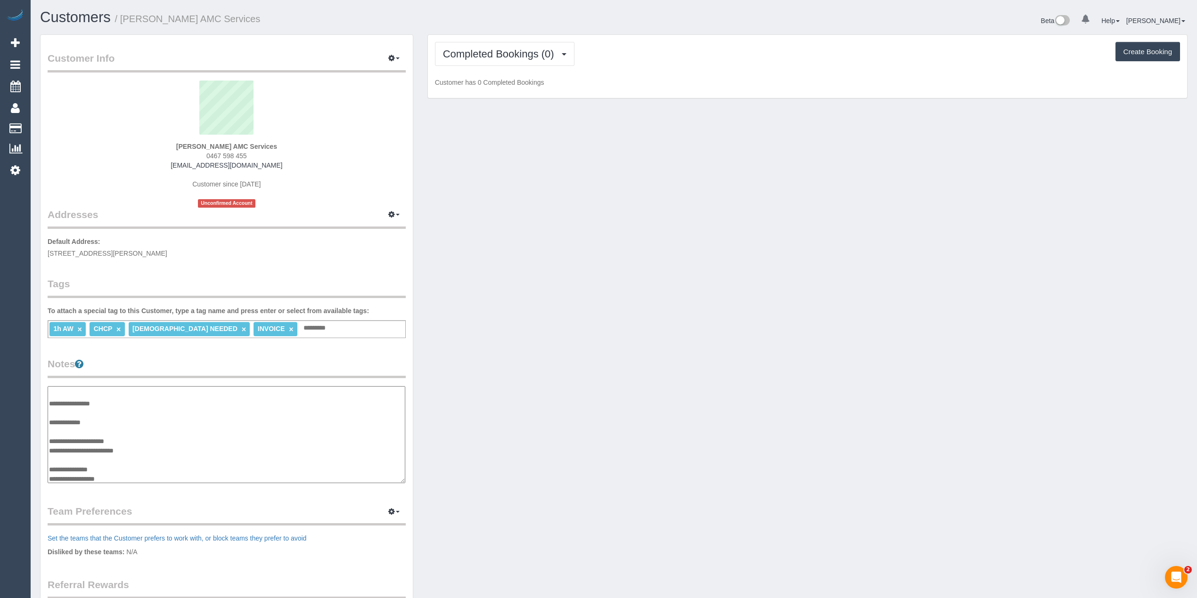
scroll to position [55, 0]
click at [60, 468] on textarea "**********" at bounding box center [227, 435] width 358 height 98
type textarea "**********"
click at [232, 429] on textarea "**********" at bounding box center [227, 435] width 358 height 98
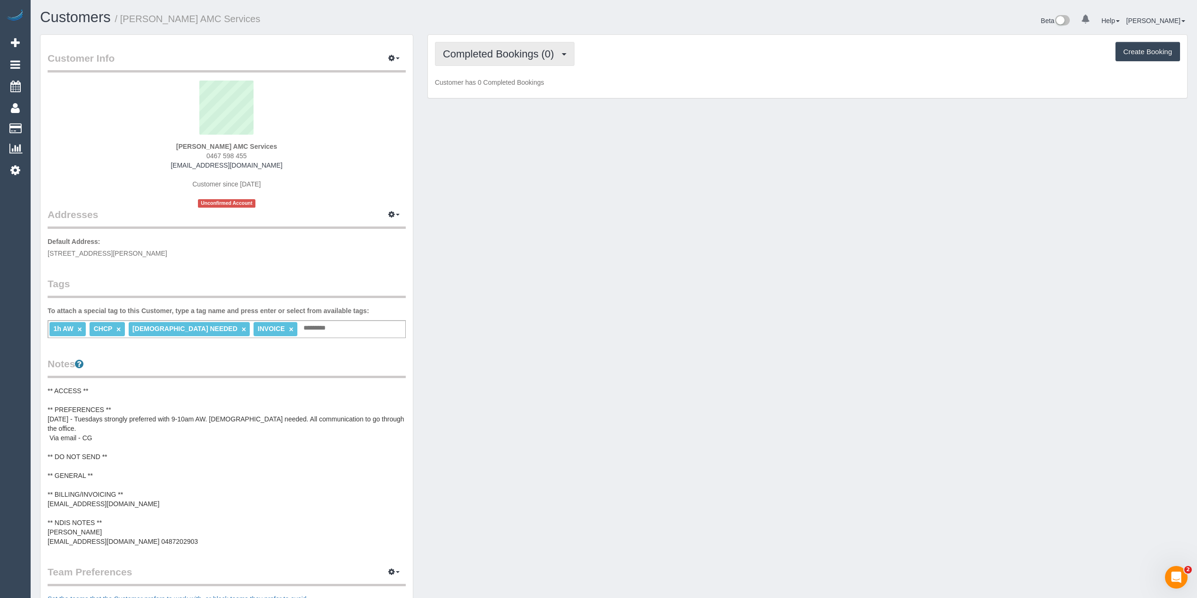
click at [498, 47] on button "Completed Bookings (0)" at bounding box center [504, 54] width 139 height 24
click at [515, 87] on link "Upcoming Bookings (11)" at bounding box center [484, 88] width 99 height 12
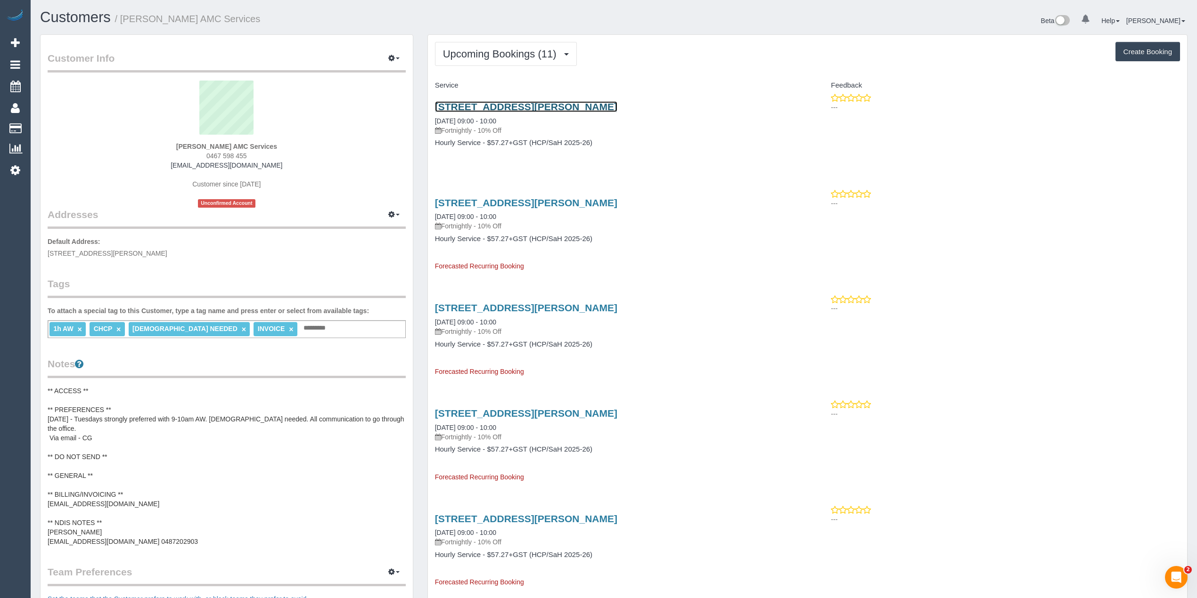
click at [522, 103] on link "35 Hall Avenue, Altona Meadows, VIC 3028" at bounding box center [526, 106] width 182 height 11
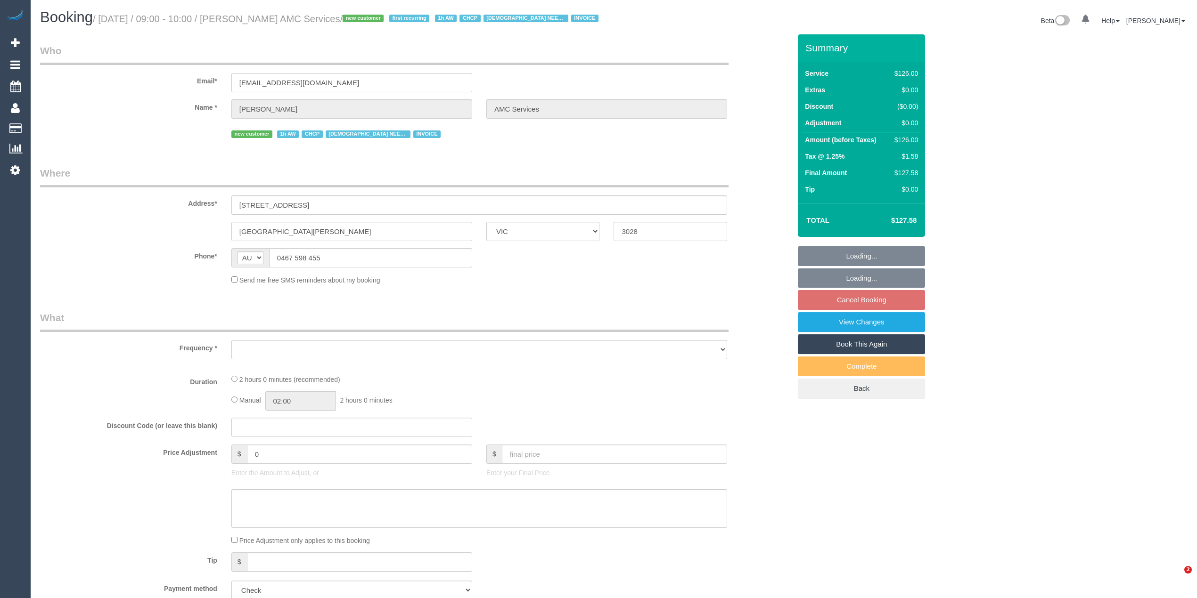
select select "VIC"
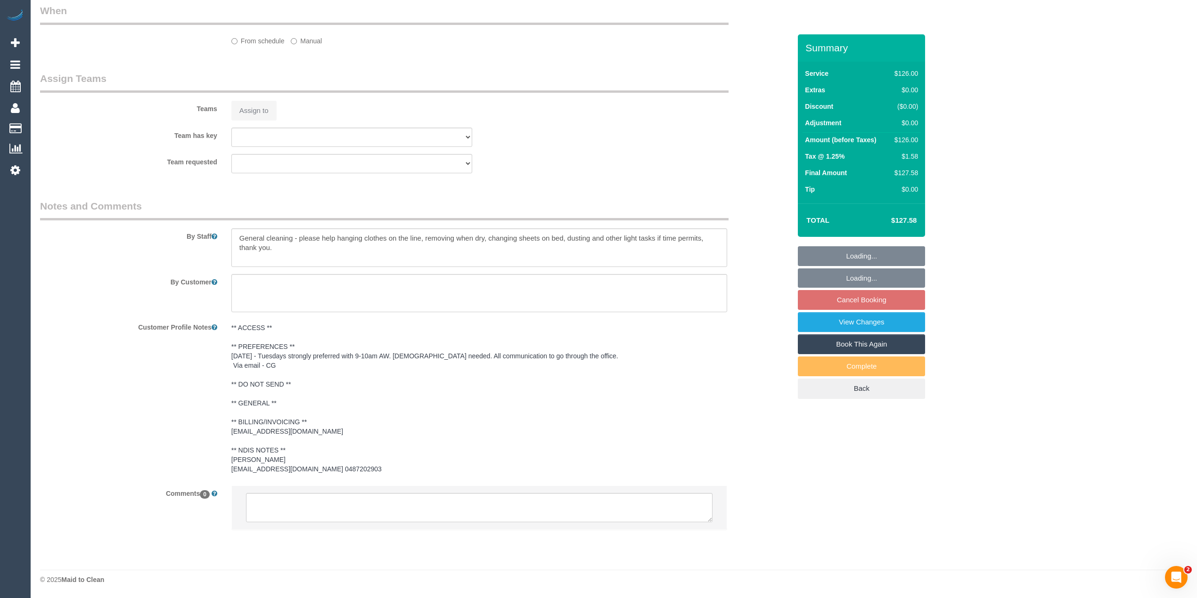
select select "object:603"
select select "120"
select select "number:28"
select select "number:14"
select select "number:18"
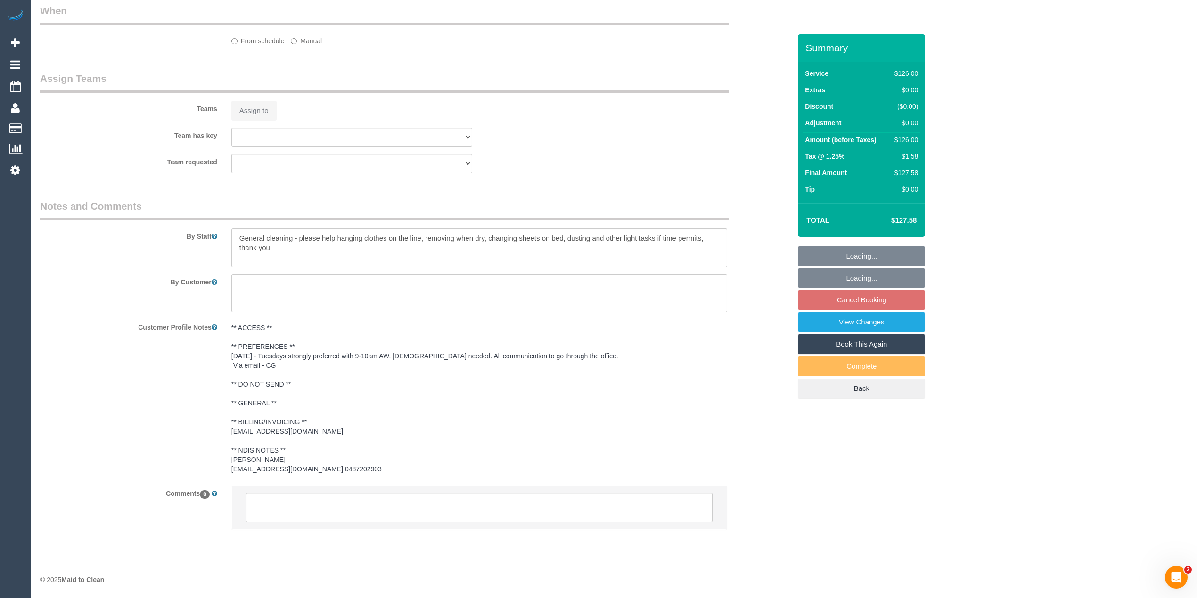
select select "number:25"
select select "number:35"
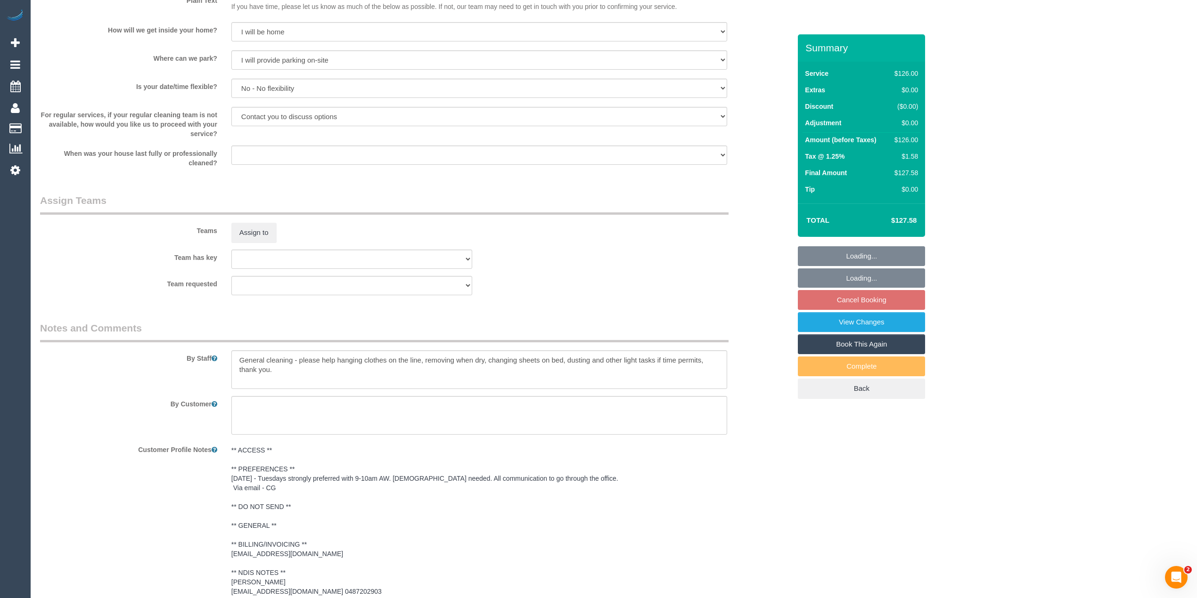
scroll to position [1101, 0]
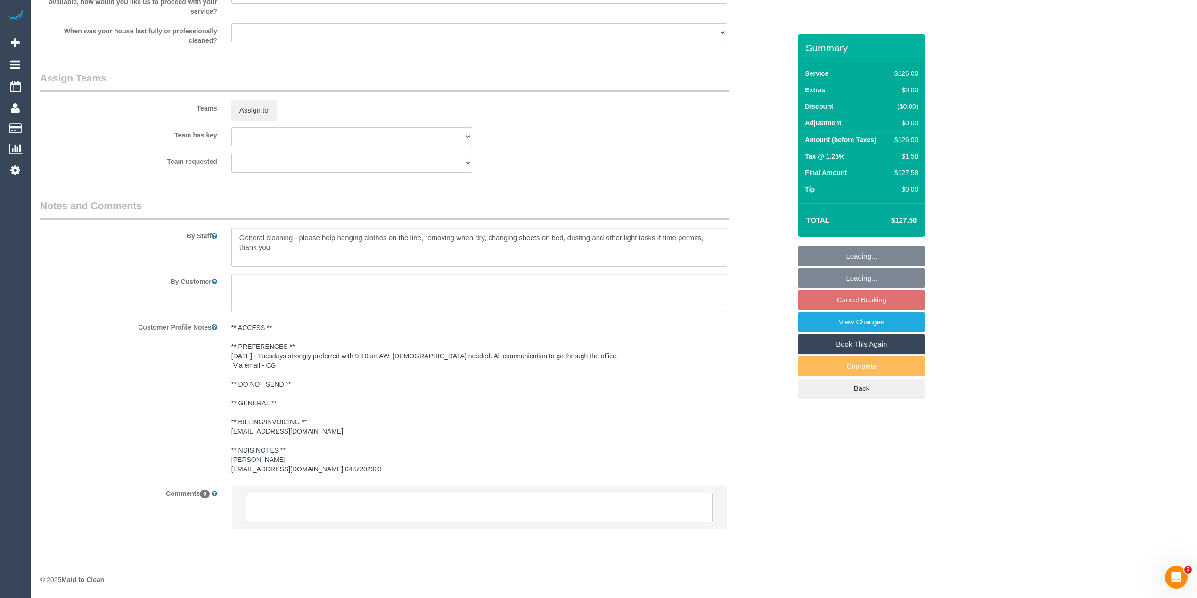
click at [304, 511] on textarea at bounding box center [479, 507] width 466 height 29
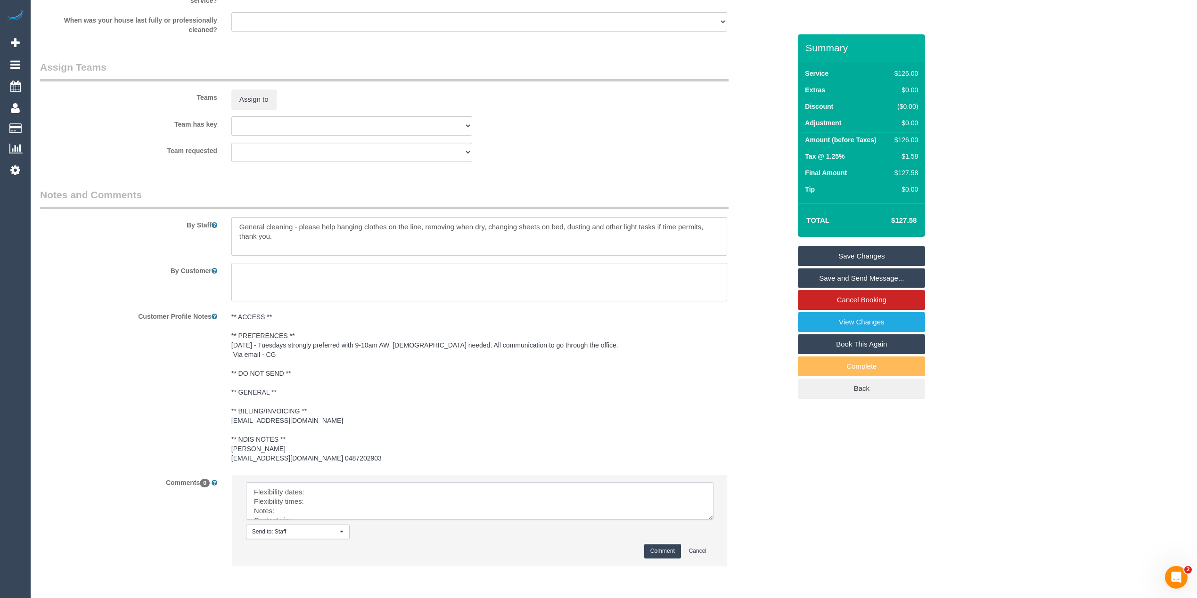
drag, startPoint x: 704, startPoint y: 518, endPoint x: 705, endPoint y: 547, distance: 28.8
click at [708, 520] on textarea at bounding box center [479, 501] width 467 height 38
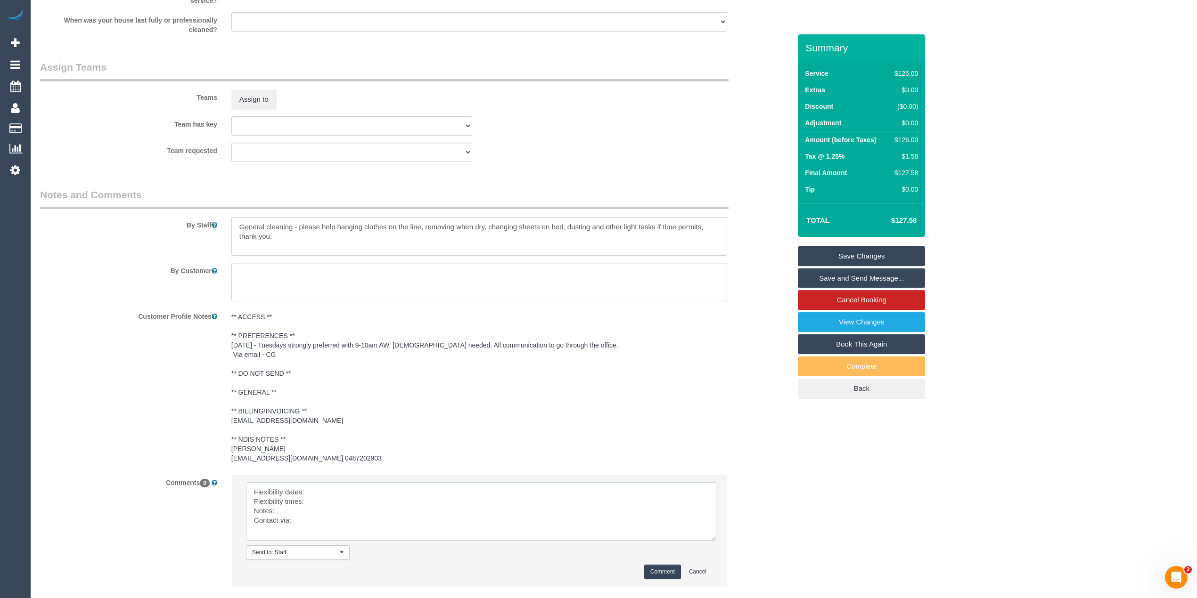
click at [366, 499] on textarea at bounding box center [481, 511] width 470 height 58
drag, startPoint x: 374, startPoint y: 504, endPoint x: 306, endPoint y: 502, distance: 67.9
click at [306, 502] on textarea at bounding box center [481, 511] width 470 height 58
click at [332, 514] on textarea at bounding box center [481, 511] width 470 height 58
click at [313, 525] on textarea at bounding box center [481, 511] width 470 height 58
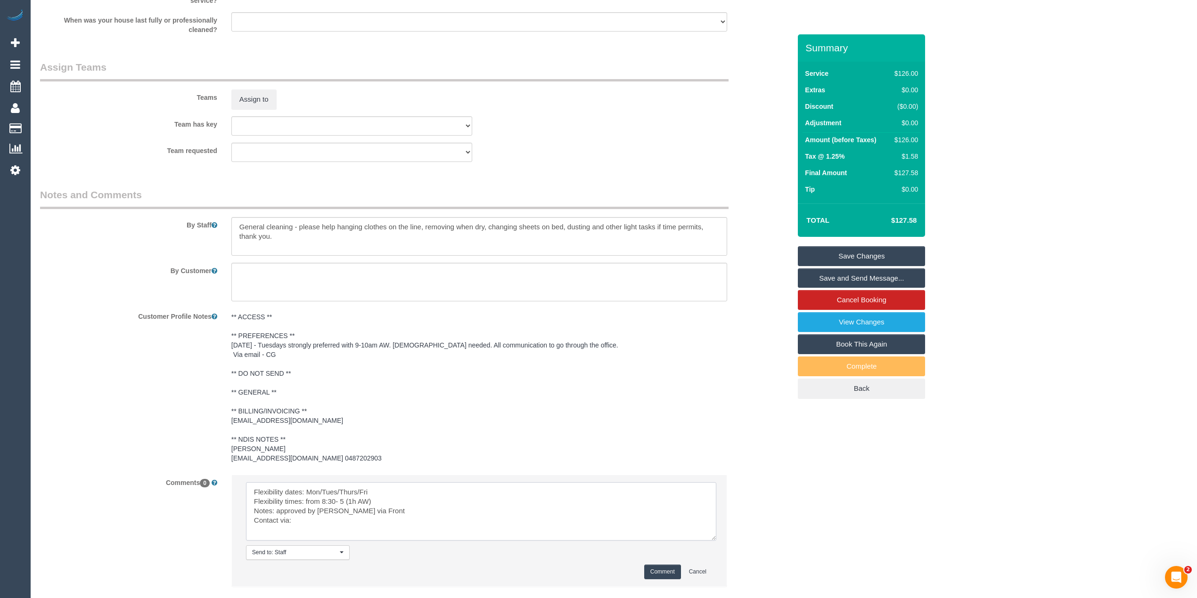
click at [318, 531] on textarea at bounding box center [481, 511] width 470 height 58
type textarea "Flexibility dates: Mon/Tues/Thurs/Fri Flexibility times: from 8:30- 5 (1h AW) N…"
click at [654, 579] on button "Comment" at bounding box center [662, 572] width 37 height 15
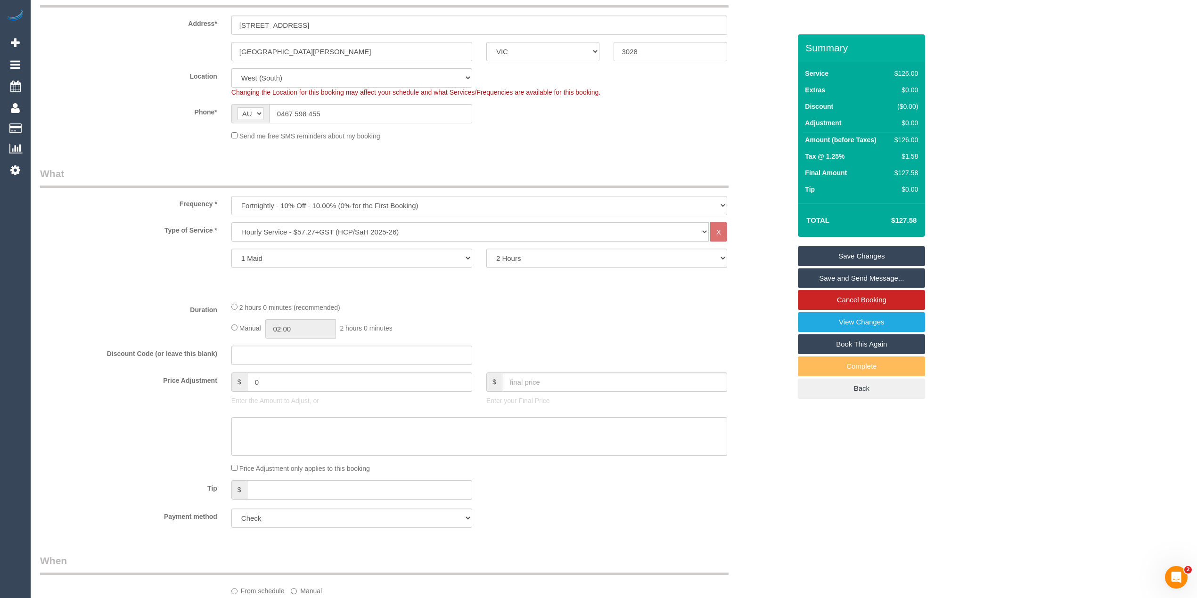
scroll to position [314, 0]
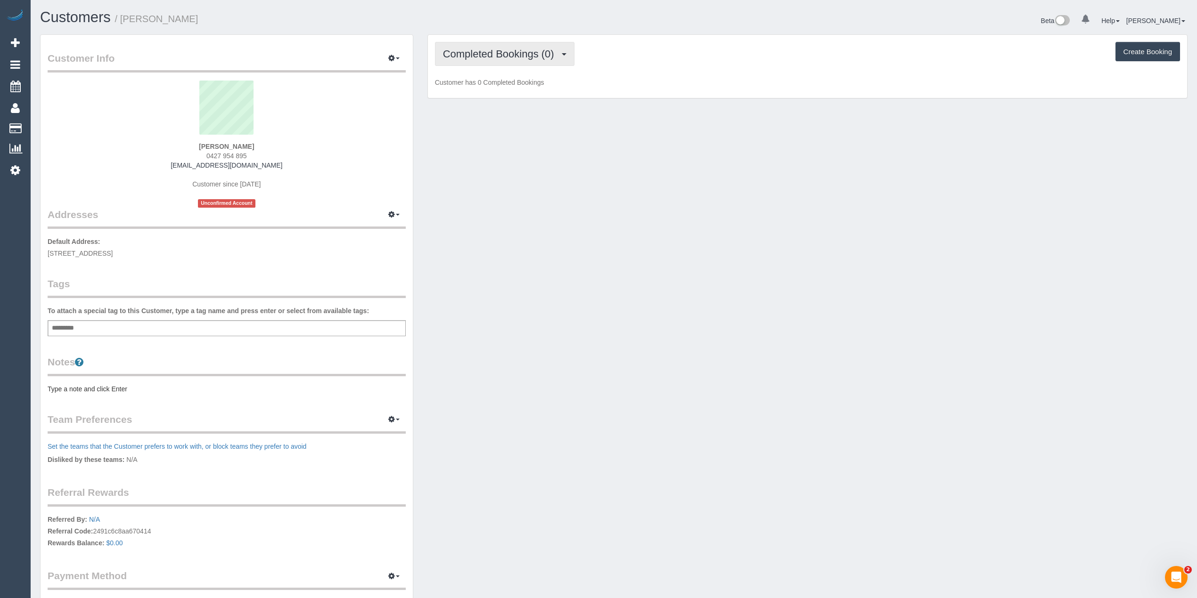
click at [492, 53] on span "Completed Bookings (0)" at bounding box center [501, 54] width 116 height 12
click at [518, 88] on link "Upcoming Bookings (1)" at bounding box center [484, 88] width 98 height 12
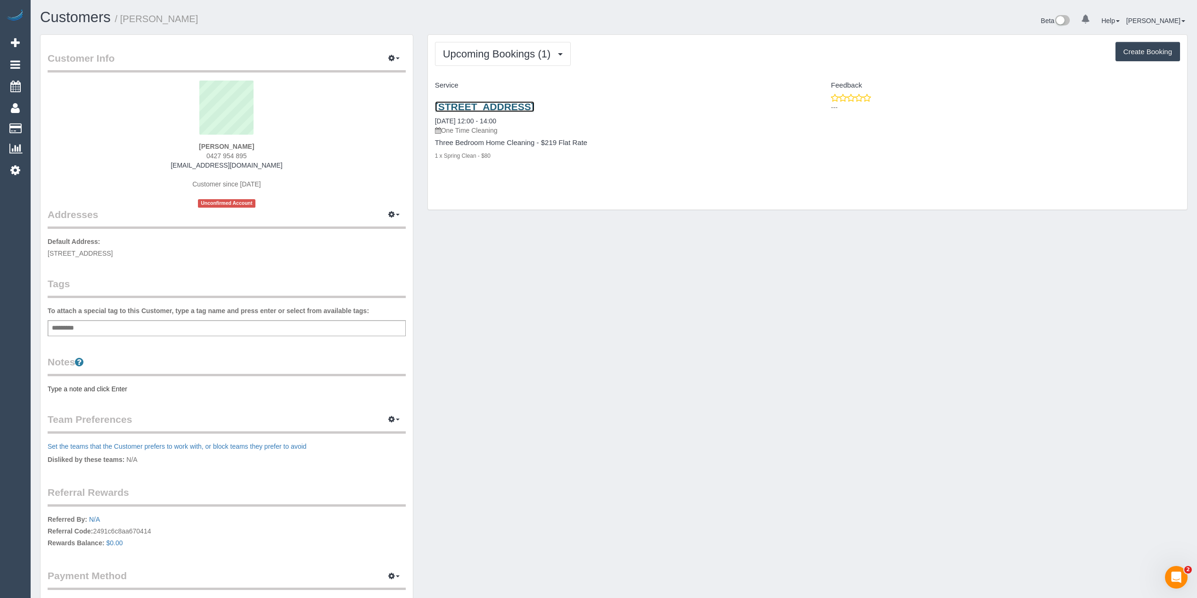
click at [534, 109] on link "[STREET_ADDRESS]" at bounding box center [484, 106] width 99 height 11
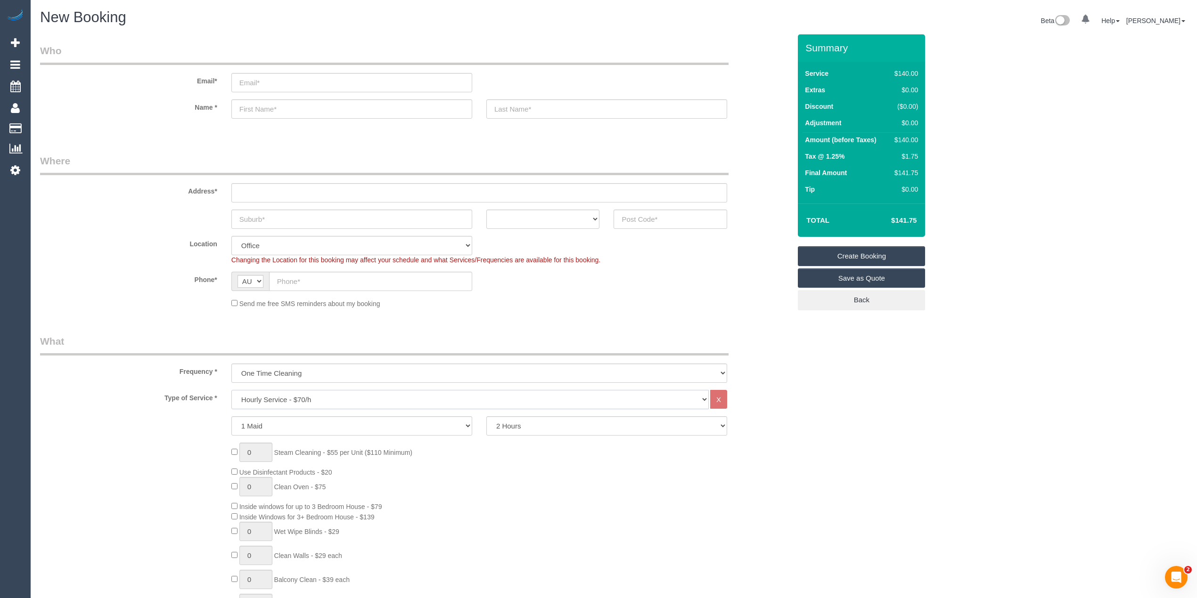
click at [290, 398] on select "Hourly Service - $70/h Hourly Service - $65/h Hourly Service - $60/h Hourly Ser…" at bounding box center [469, 399] width 477 height 19
click at [231, 390] on select "Hourly Service - $70/h Hourly Service - $65/h Hourly Service - $60/h Hourly Ser…" at bounding box center [469, 399] width 477 height 19
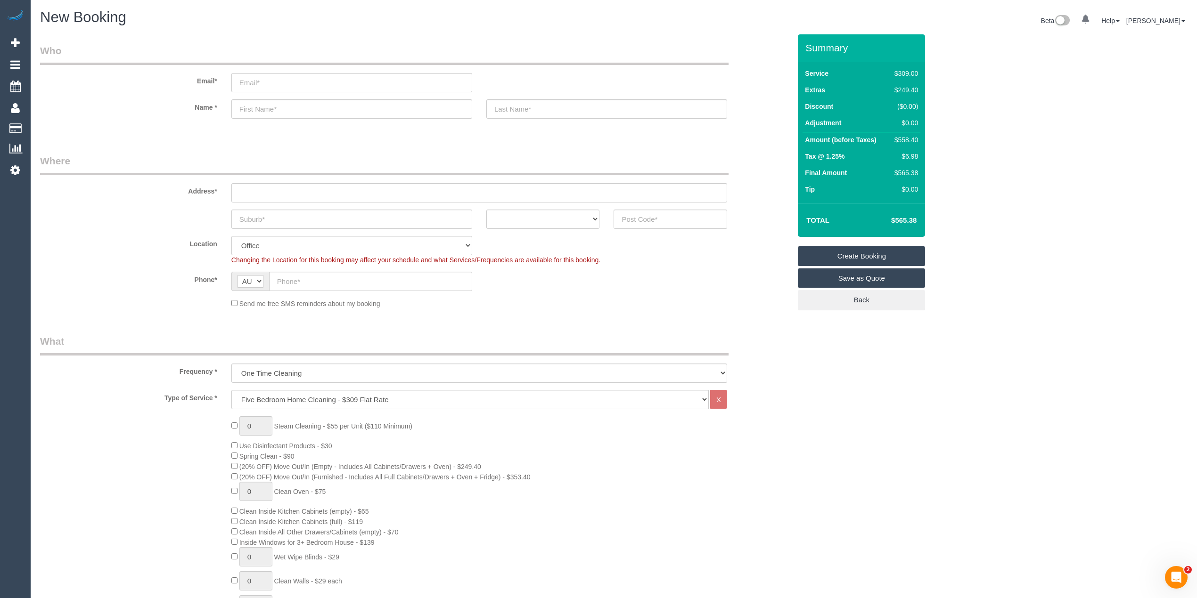
click at [908, 220] on h4 "$565.38" at bounding box center [890, 221] width 54 height 8
copy h4 "565.38"
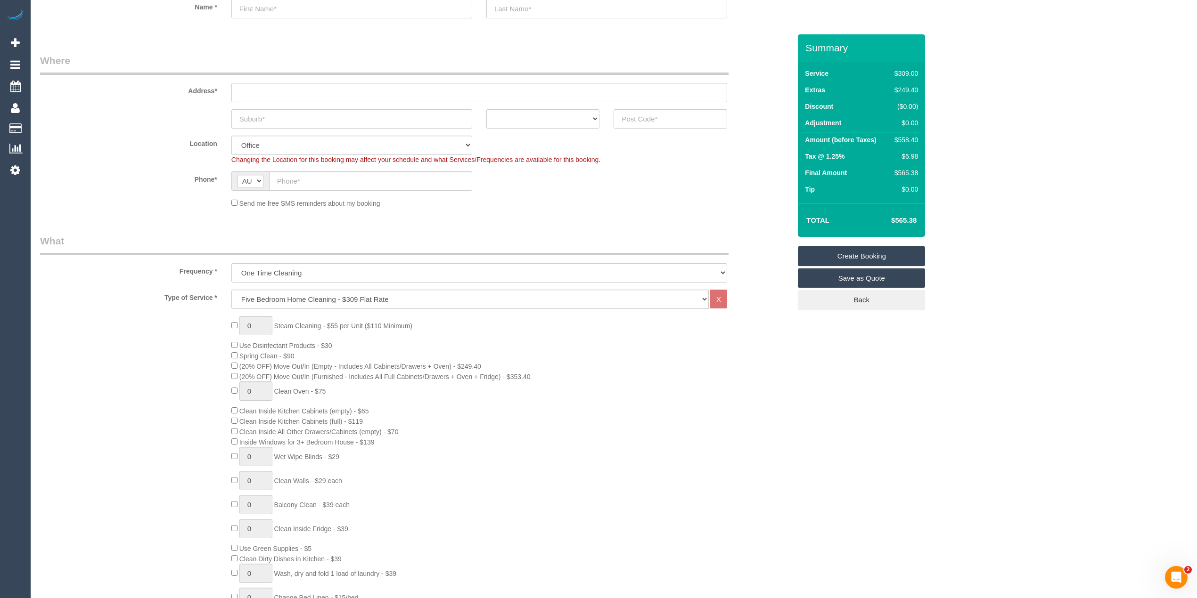
scroll to position [314, 0]
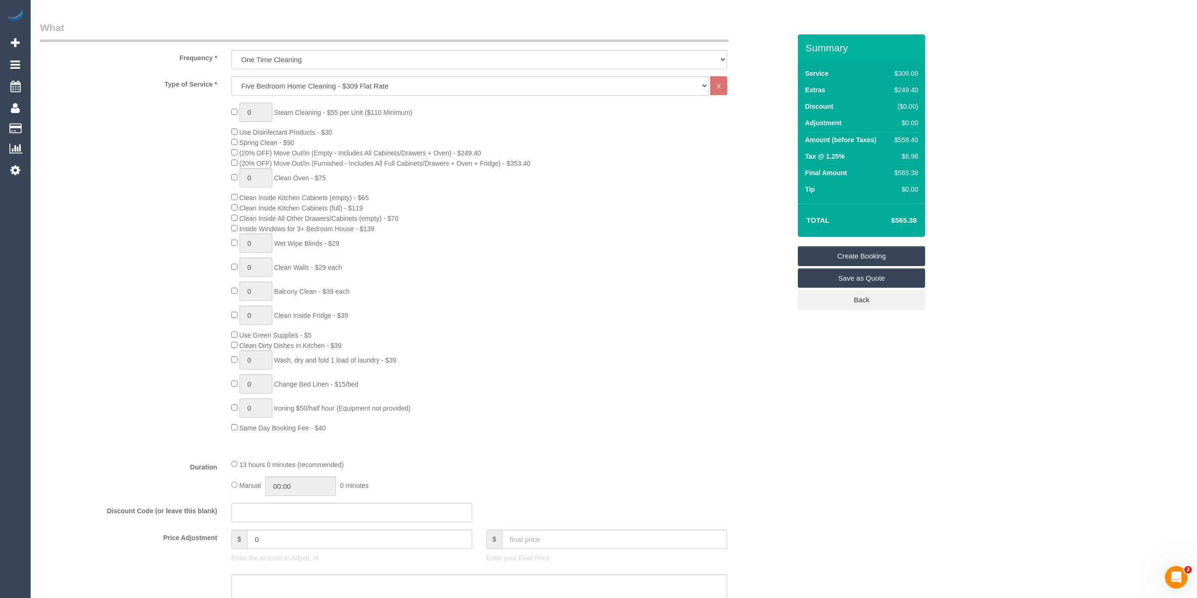
click at [317, 73] on fieldset "What Frequency * One Time Cleaning Weekly - 10% Off - 10.00% (0% for the First …" at bounding box center [415, 384] width 751 height 727
click at [317, 79] on select "Hourly Service - $70/h Hourly Service - $65/h Hourly Service - $60/h Hourly Ser…" at bounding box center [469, 85] width 477 height 19
select select "211"
click at [231, 76] on select "Hourly Service - $70/h Hourly Service - $65/h Hourly Service - $60/h Hourly Ser…" at bounding box center [469, 85] width 477 height 19
drag, startPoint x: 263, startPoint y: 108, endPoint x: 242, endPoint y: 108, distance: 21.2
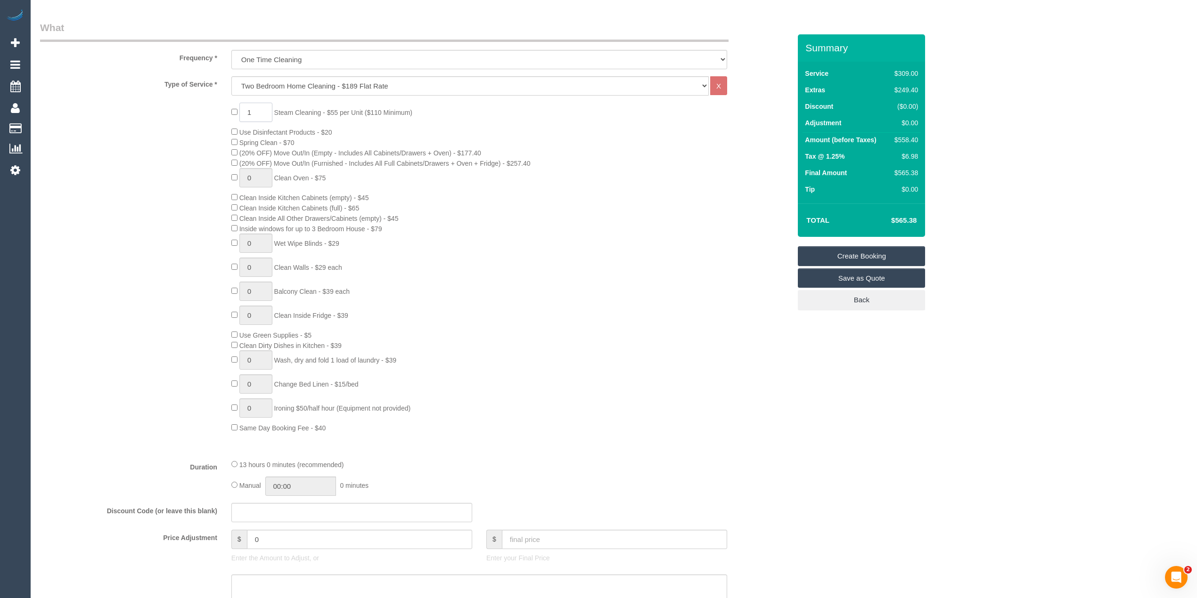
click at [242, 108] on input "1" at bounding box center [255, 112] width 33 height 19
type input "5"
click at [1021, 172] on div "Who Email* Name * Where Address* ACT NSW NT QLD SA TAS VIC WA Location Office C…" at bounding box center [613, 565] width 1147 height 1689
click at [909, 220] on h4 "$649.42" at bounding box center [890, 221] width 54 height 8
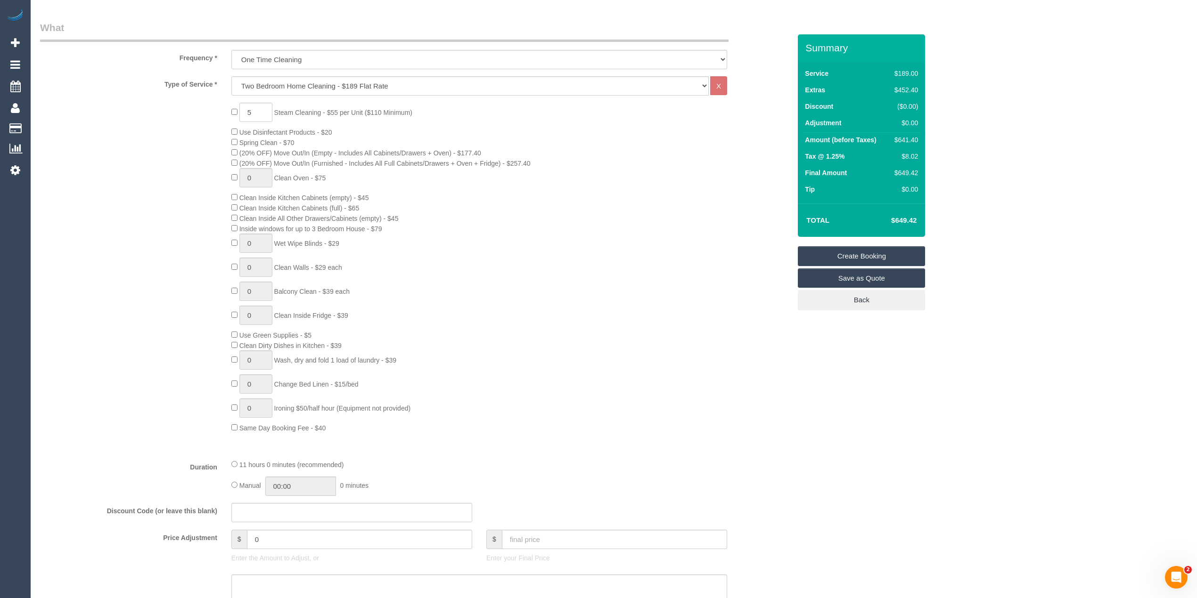
copy h4 "649.42"
click at [265, 80] on select "Hourly Service - $70/h Hourly Service - $65/h Hourly Service - $60/h Hourly Ser…" at bounding box center [469, 85] width 477 height 19
select select "214"
click at [231, 76] on select "Hourly Service - $70/h Hourly Service - $65/h Hourly Service - $60/h Hourly Ser…" at bounding box center [469, 85] width 477 height 19
type input "0"
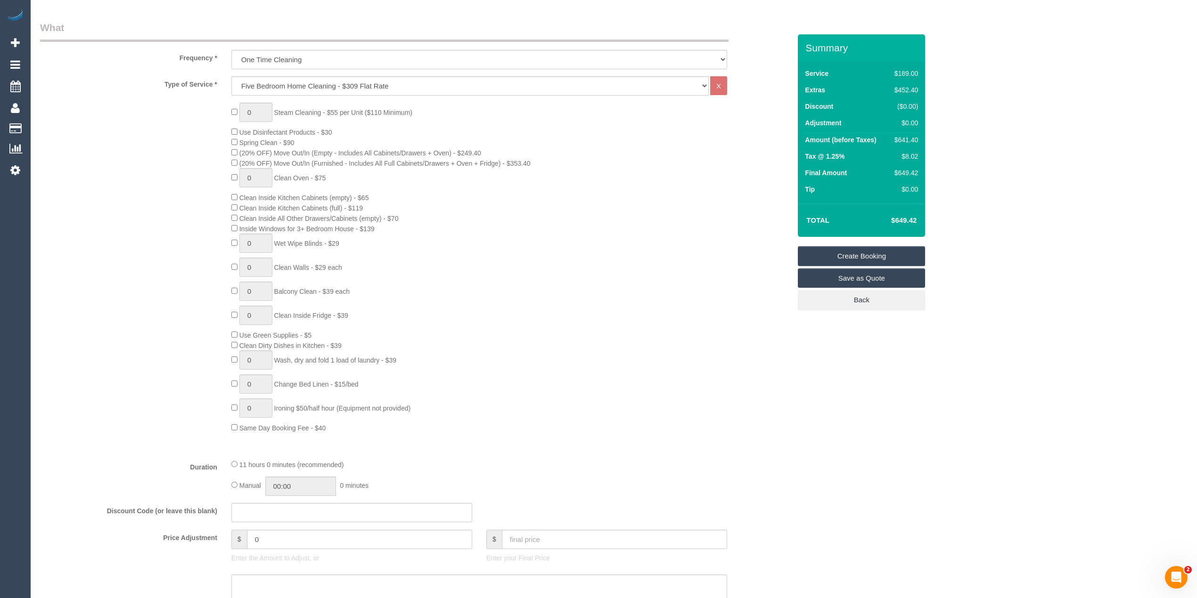
click at [256, 227] on span "Inside Windows for 3+ Bedroom House - $139" at bounding box center [306, 229] width 135 height 8
click at [374, 228] on span "Inside Windows for 3+ Bedroom House - $139" at bounding box center [306, 229] width 135 height 8
copy span "Inside Windows for 3+ Bedroom House - $139"
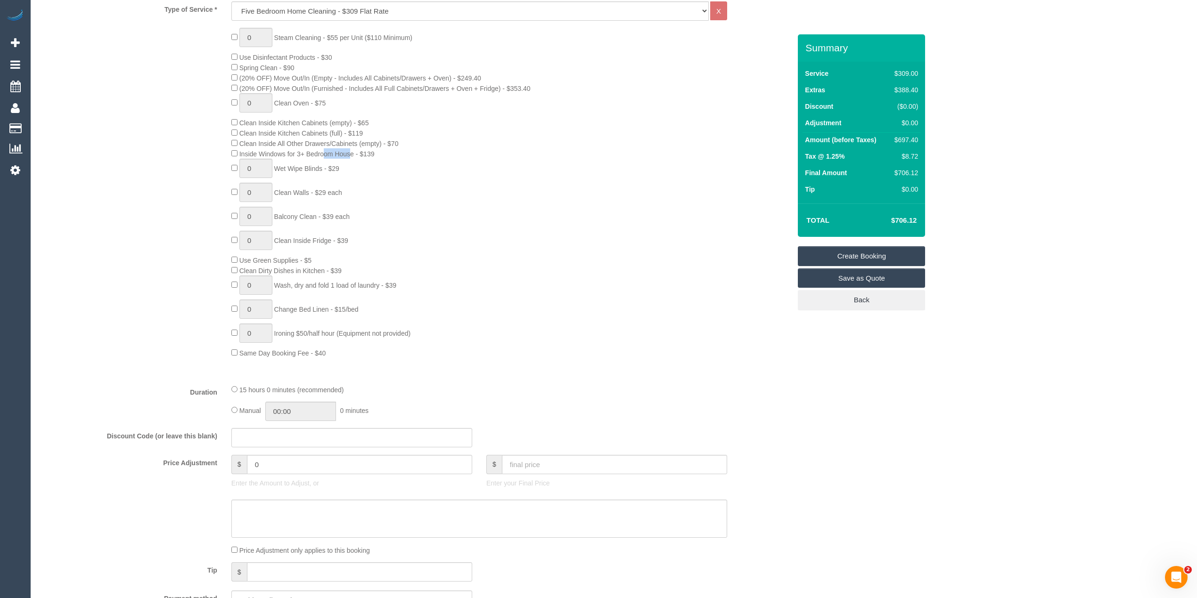
scroll to position [419, 0]
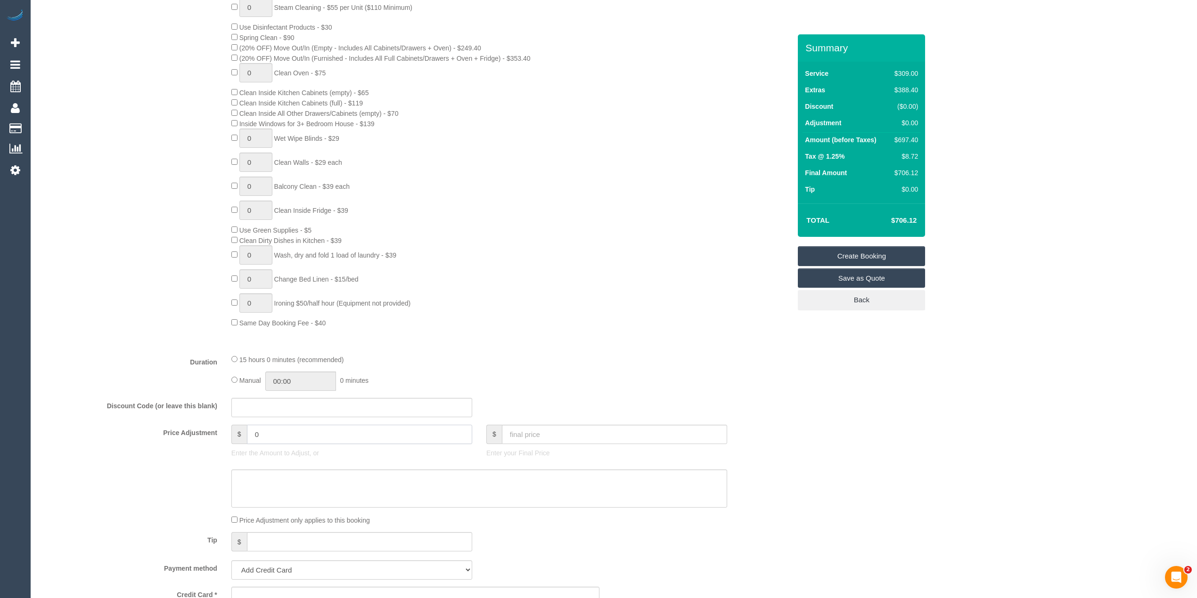
drag, startPoint x: 278, startPoint y: 433, endPoint x: 190, endPoint y: 426, distance: 87.8
click at [191, 426] on div "Price Adjustment $ 0 Enter the Amount to Adjust, or $ Enter your Final Price" at bounding box center [415, 444] width 765 height 38
type input "-75"
click at [536, 309] on div "0 Steam Cleaning - $55 per Unit ($110 Minimum) Use Disinfectant Products - $30 …" at bounding box center [510, 163] width 573 height 330
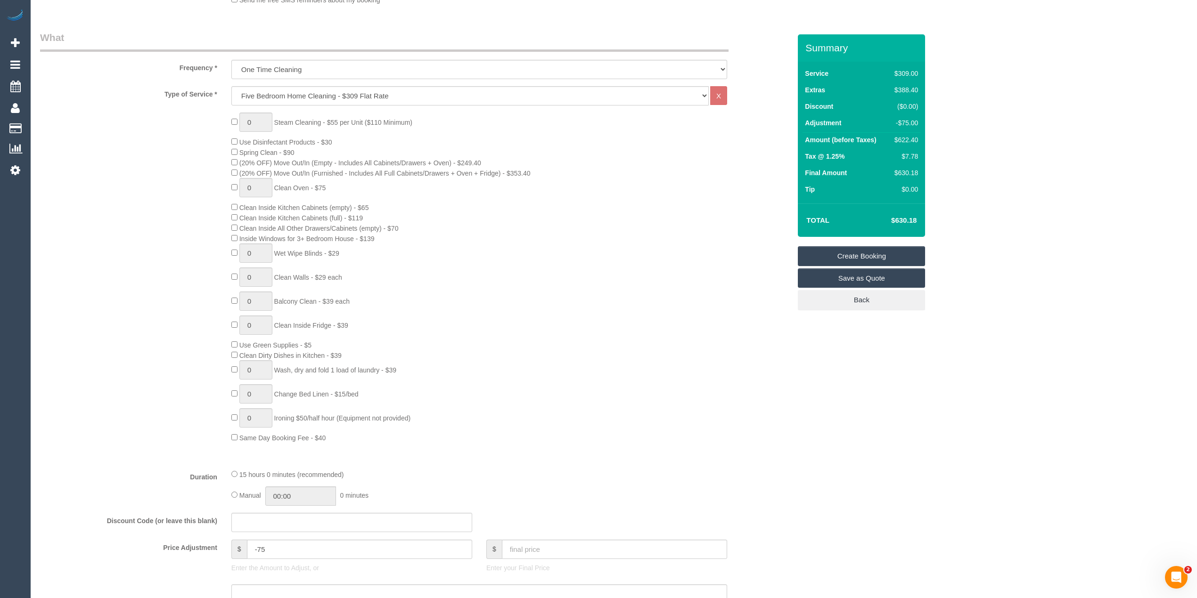
scroll to position [209, 0]
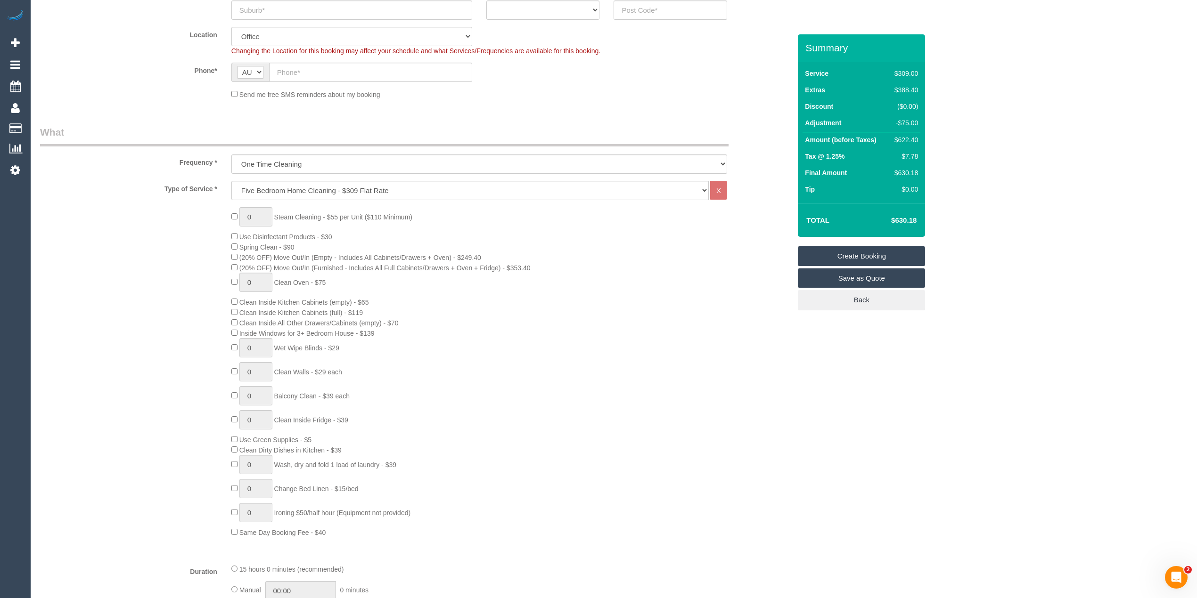
click at [908, 217] on h4 "$630.18" at bounding box center [890, 221] width 54 height 8
copy h4 "630.18"
click at [785, 399] on div "0 Steam Cleaning - $55 per Unit ($110 Minimum) Use Disinfectant Products - $30 …" at bounding box center [510, 372] width 573 height 330
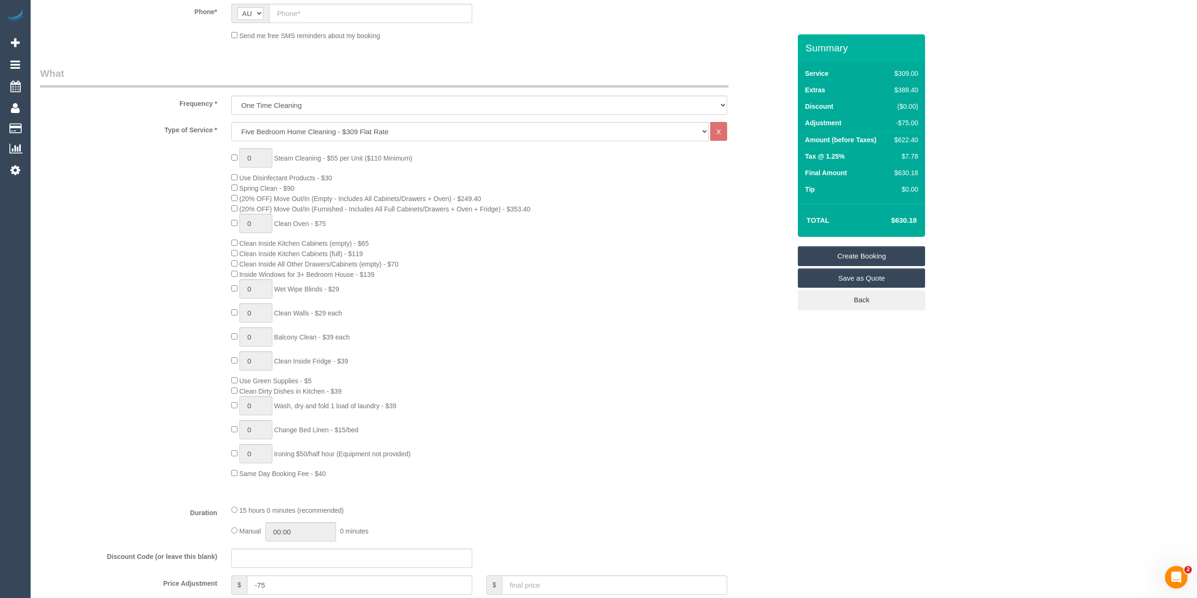
scroll to position [314, 0]
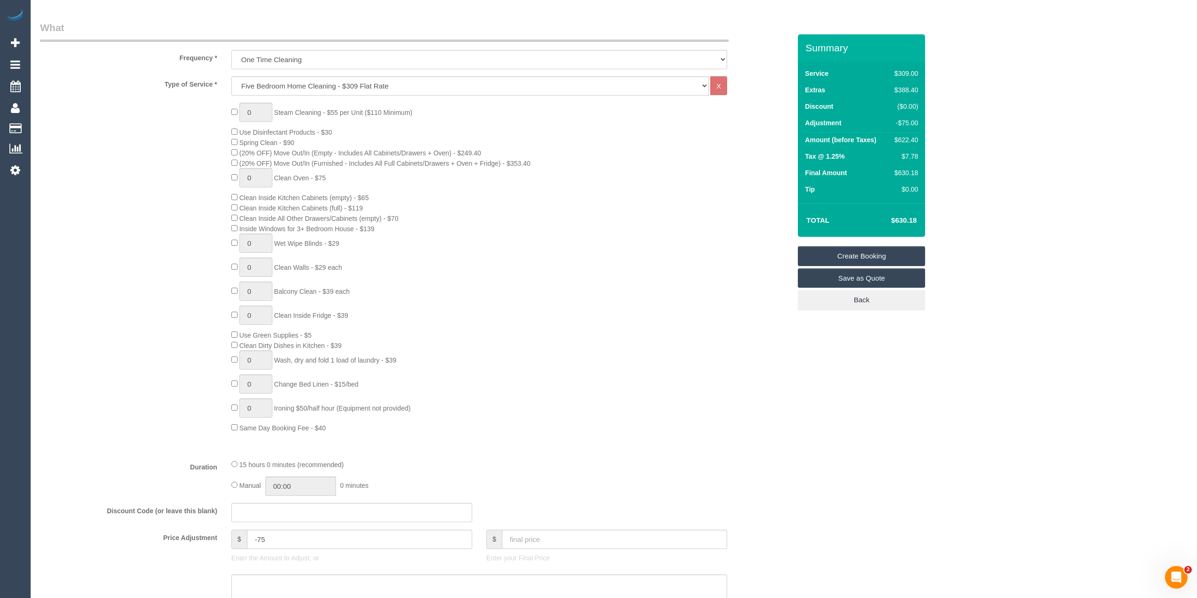
click at [905, 215] on td "$630.18" at bounding box center [889, 221] width 61 height 24
copy h4 "630.18"
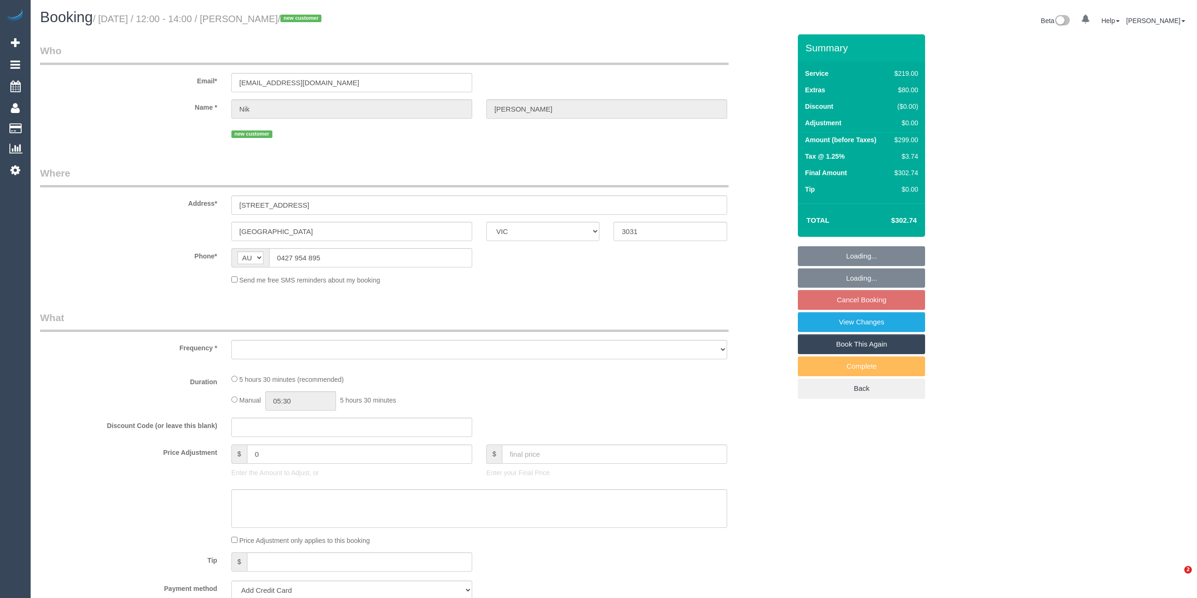
select select "VIC"
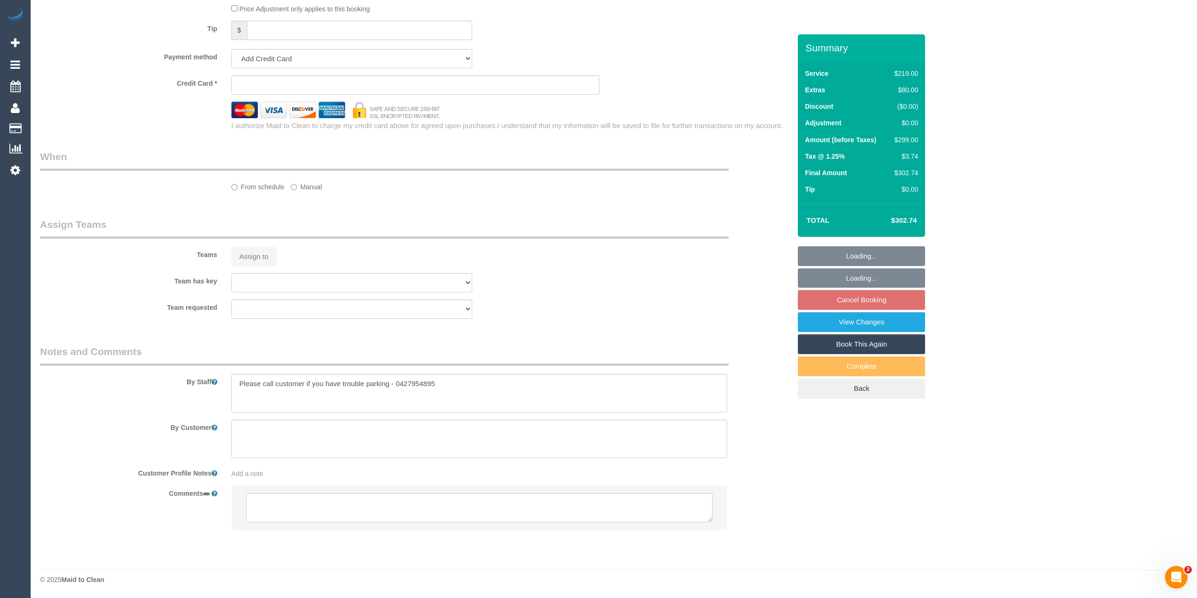
select select "object:775"
select select "string:stripe-pm_1RvAru2GScqysDRVUTjAk76Y"
select select "number:29"
select select "number:14"
select select "number:19"
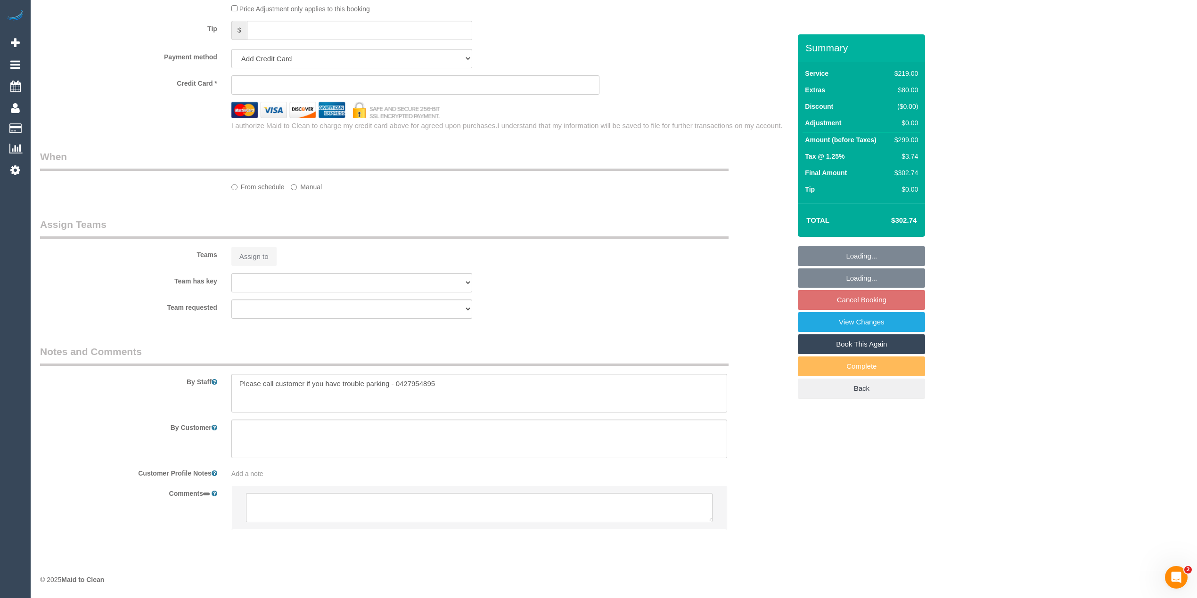
select select "number:25"
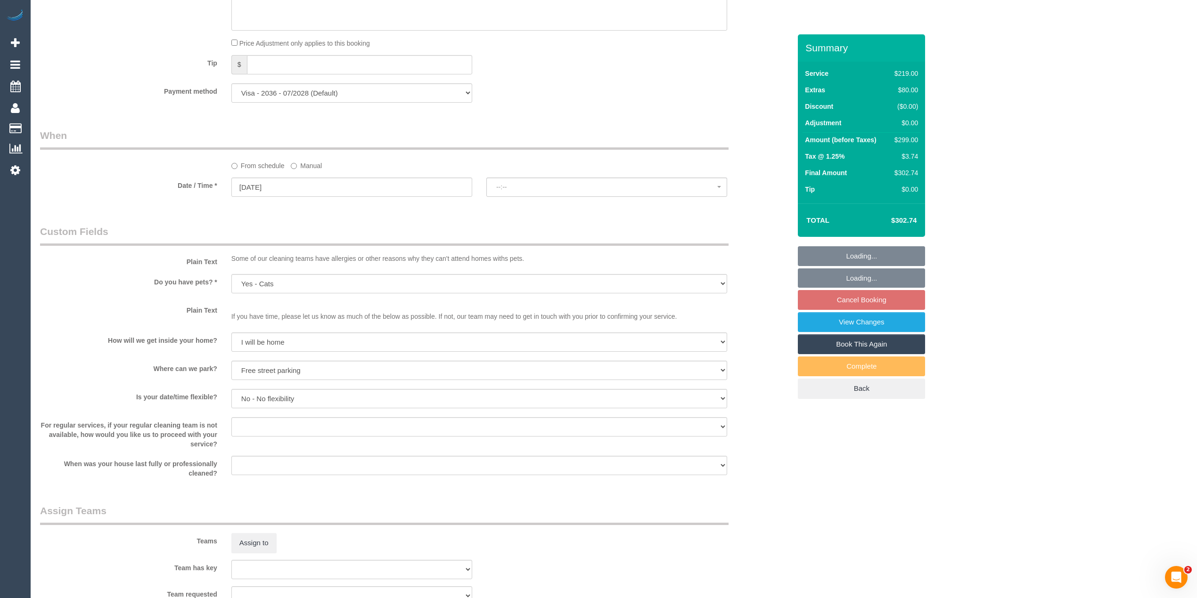
select select "object:1481"
select select "spot1"
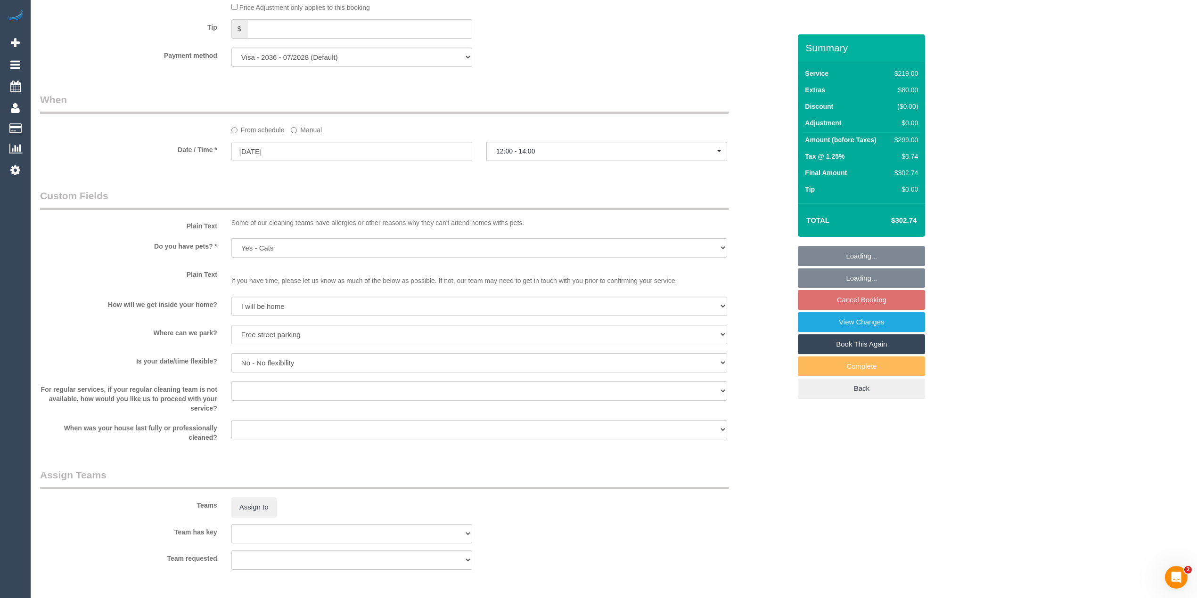
click at [325, 504] on div "Assign to" at bounding box center [351, 508] width 255 height 20
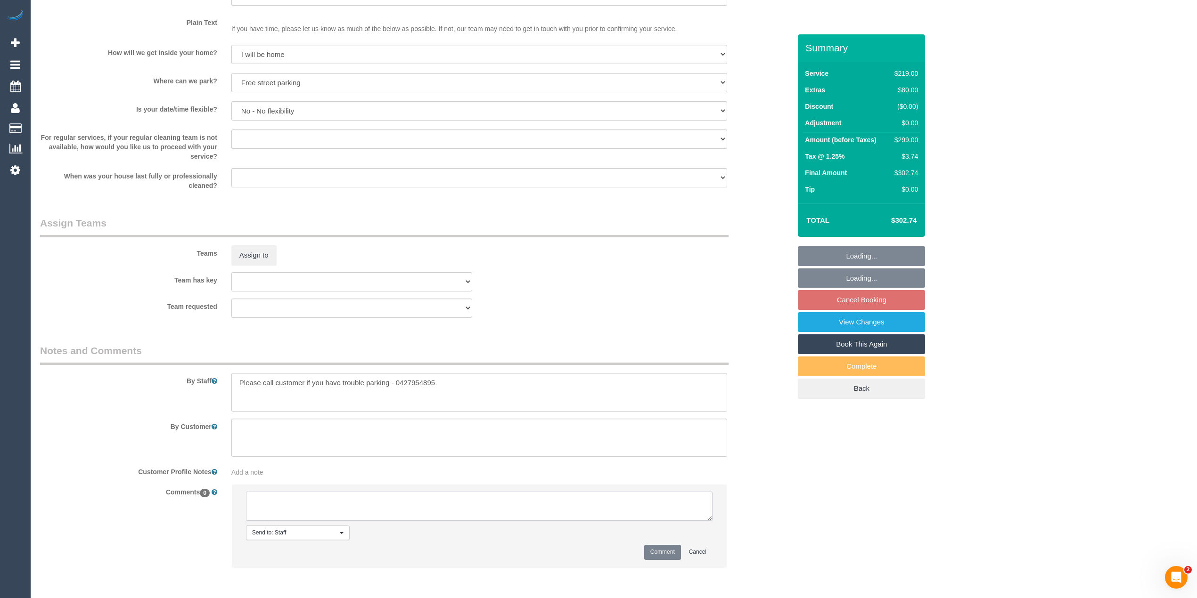
click at [294, 507] on textarea at bounding box center [479, 506] width 466 height 29
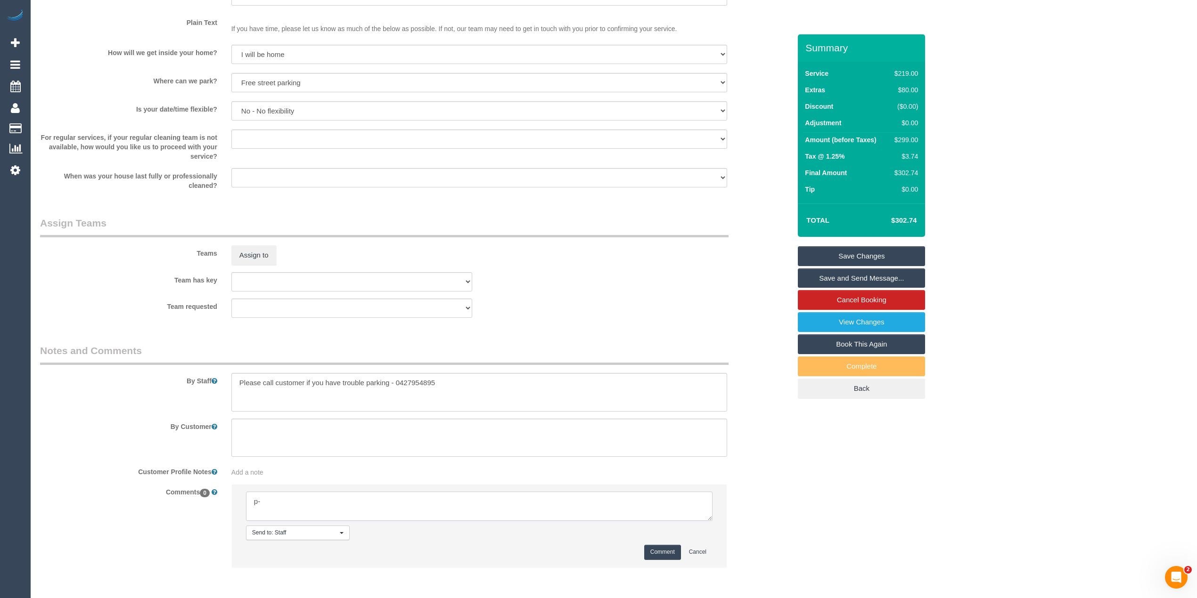
type textarea "p"
drag, startPoint x: 706, startPoint y: 519, endPoint x: 710, endPoint y: 581, distance: 61.8
click at [710, 521] on textarea at bounding box center [479, 506] width 466 height 29
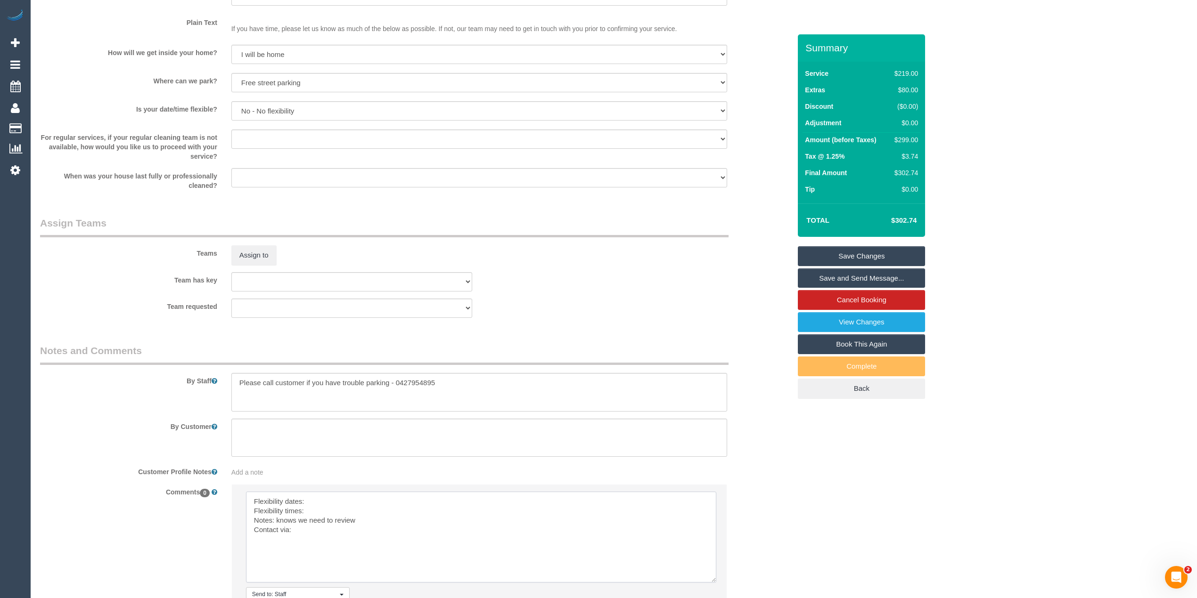
click at [324, 506] on textarea at bounding box center [481, 537] width 470 height 91
click at [324, 513] on textarea at bounding box center [481, 537] width 470 height 91
click at [350, 511] on textarea at bounding box center [481, 537] width 470 height 91
click at [319, 536] on textarea at bounding box center [481, 537] width 470 height 91
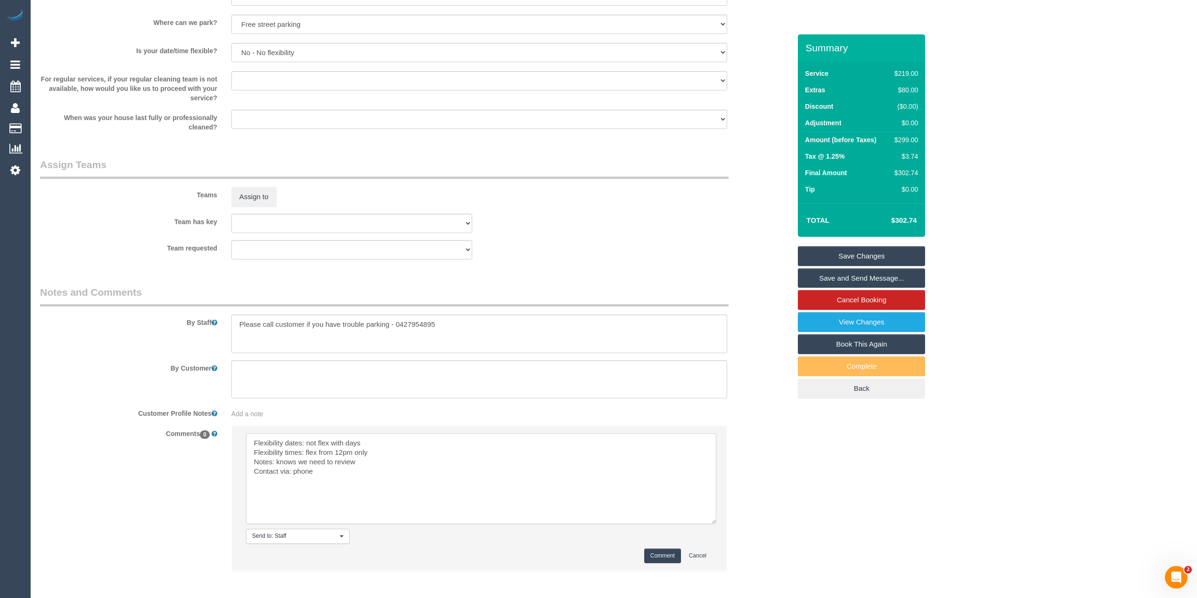
scroll to position [1297, 0]
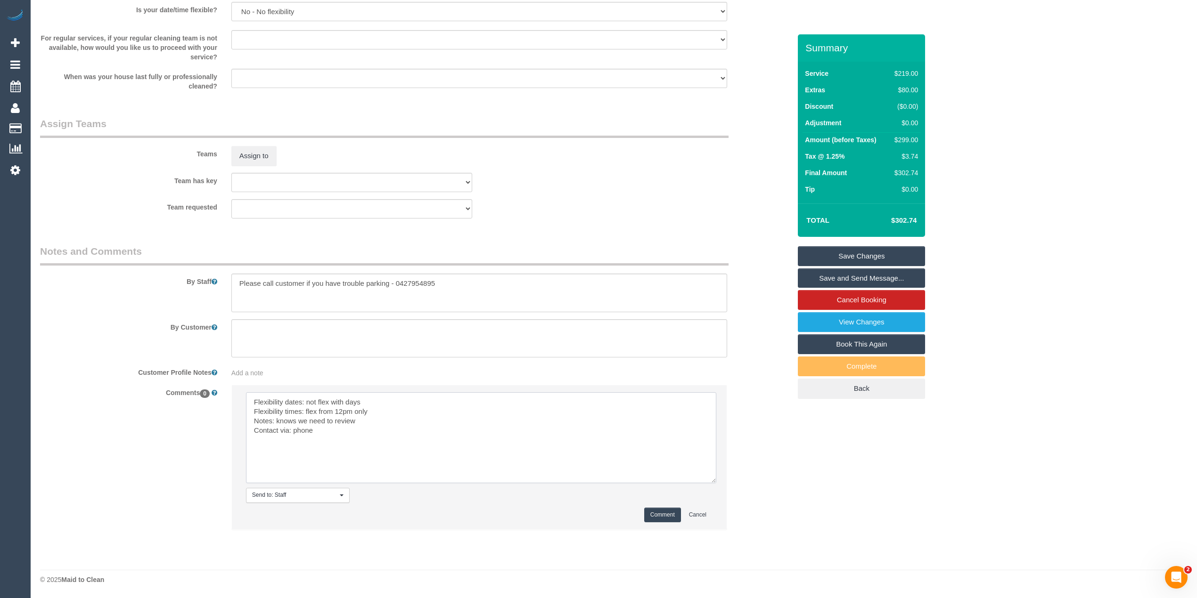
type textarea "Flexibility dates: not flex with days Flexibility times: flex from 12pm only No…"
click at [660, 516] on button "Comment" at bounding box center [662, 515] width 37 height 15
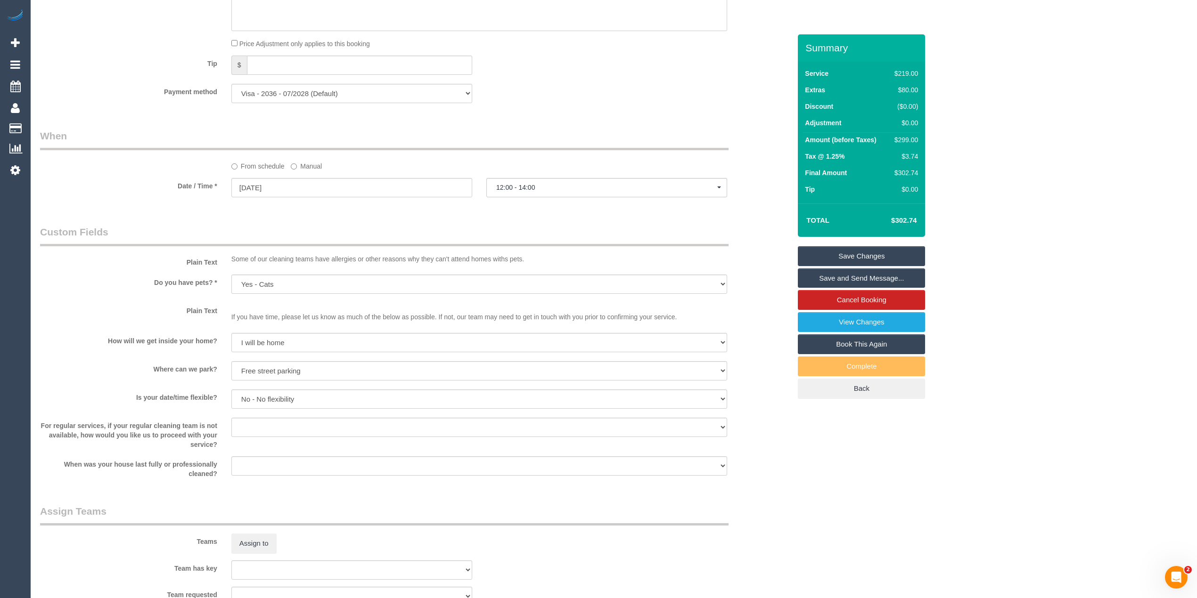
scroll to position [774, 0]
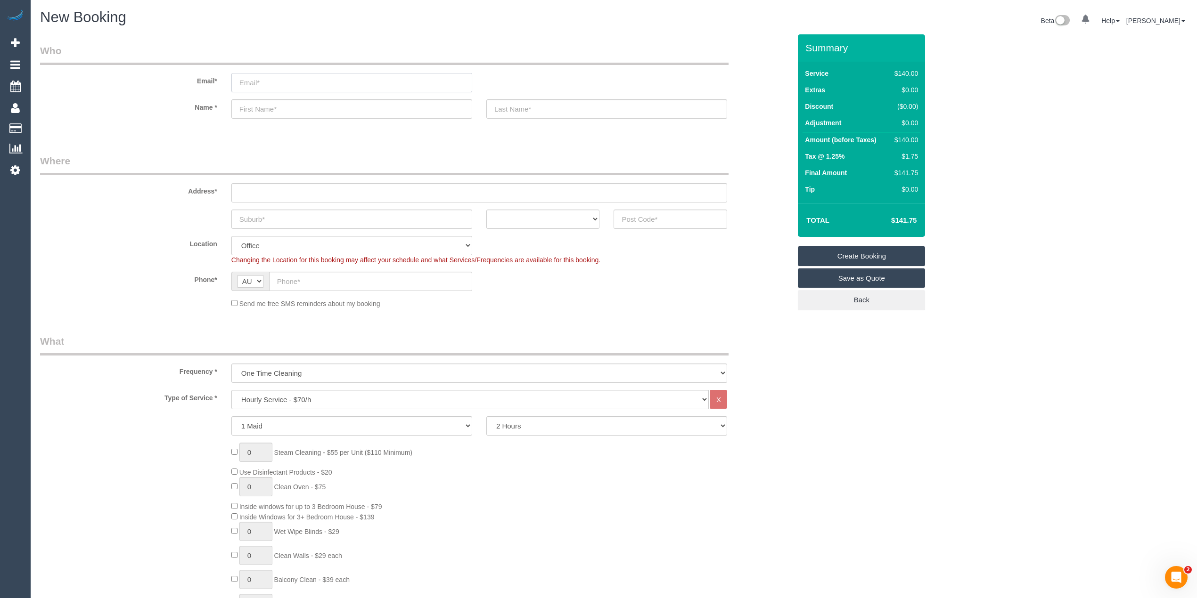
click at [281, 75] on input "email" at bounding box center [351, 82] width 241 height 19
paste input "[PERSON_NAME][EMAIL_ADDRESS][PERSON_NAME][DOMAIN_NAME]"
type input "[PERSON_NAME][EMAIL_ADDRESS][PERSON_NAME][DOMAIN_NAME]"
click at [282, 109] on input "text" at bounding box center [351, 108] width 241 height 19
paste input "[PERSON_NAME]"
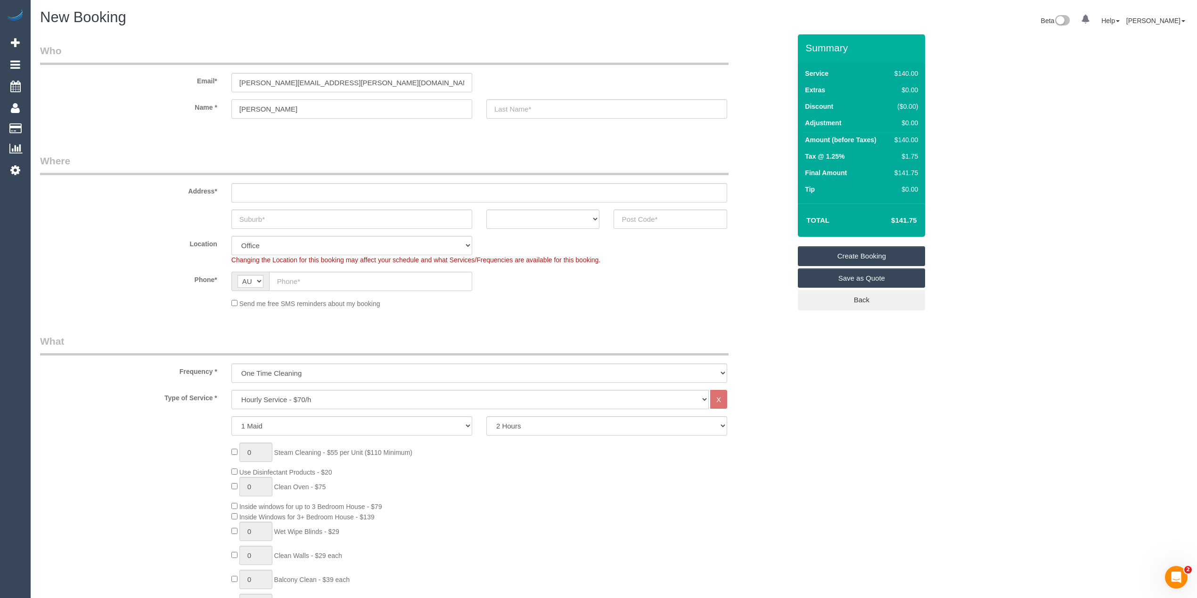
click at [270, 110] on input "[PERSON_NAME]" at bounding box center [351, 108] width 241 height 19
type input "[PERSON_NAME]"
click at [528, 108] on input "text" at bounding box center [606, 108] width 241 height 19
click at [312, 187] on input "text" at bounding box center [479, 192] width 496 height 19
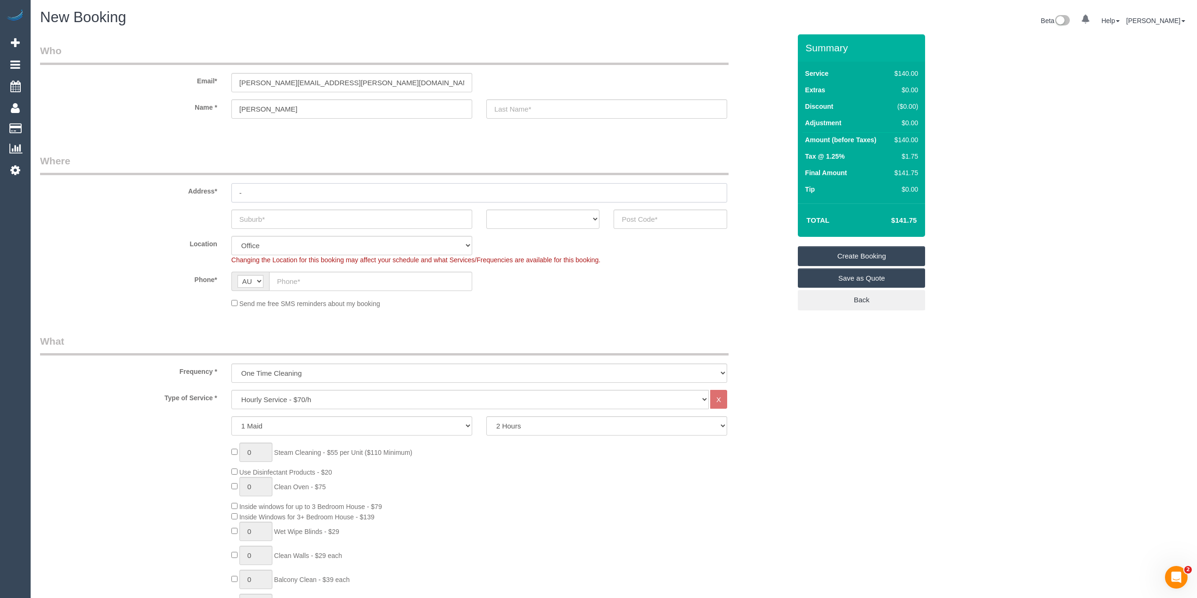
type input "-"
click at [273, 219] on input "text" at bounding box center [351, 219] width 241 height 19
paste input "Keysborough"
type input "Keysborough"
click at [547, 215] on select "ACT NSW NT QLD SA TAS VIC WA" at bounding box center [543, 219] width 114 height 19
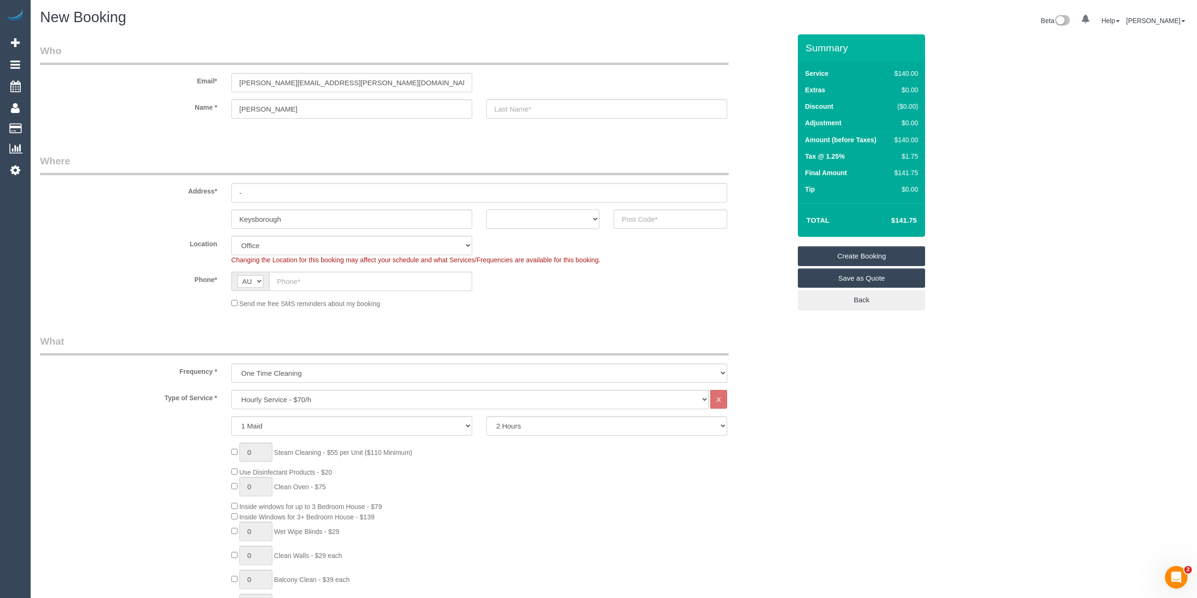
select select "VIC"
click at [486, 210] on select "ACT NSW NT QLD SA TAS VIC WA" at bounding box center [543, 219] width 114 height 19
click at [651, 220] on input "text" at bounding box center [670, 219] width 114 height 19
type input "3173"
select select "52"
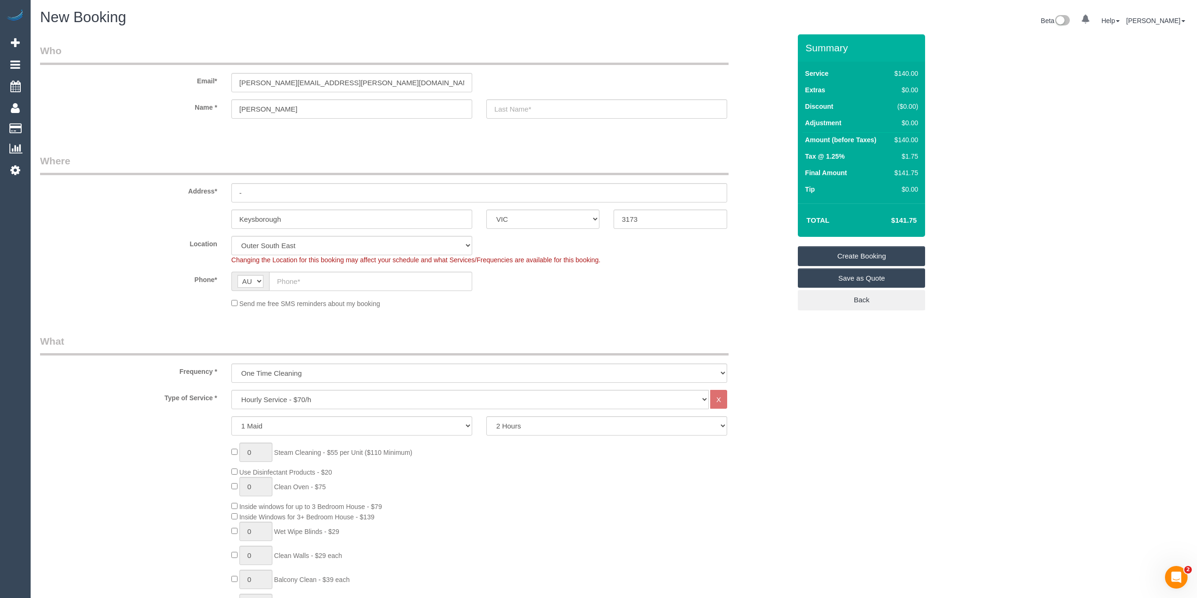
select select "object:2081"
click at [306, 285] on input "text" at bounding box center [370, 281] width 203 height 19
paste input "0423 658 363"
type input "0423 658 363"
click at [281, 397] on select "Hourly Service - $70/h Hourly Service - $65/h Hourly Service - $60/h Hourly Ser…" at bounding box center [469, 399] width 477 height 19
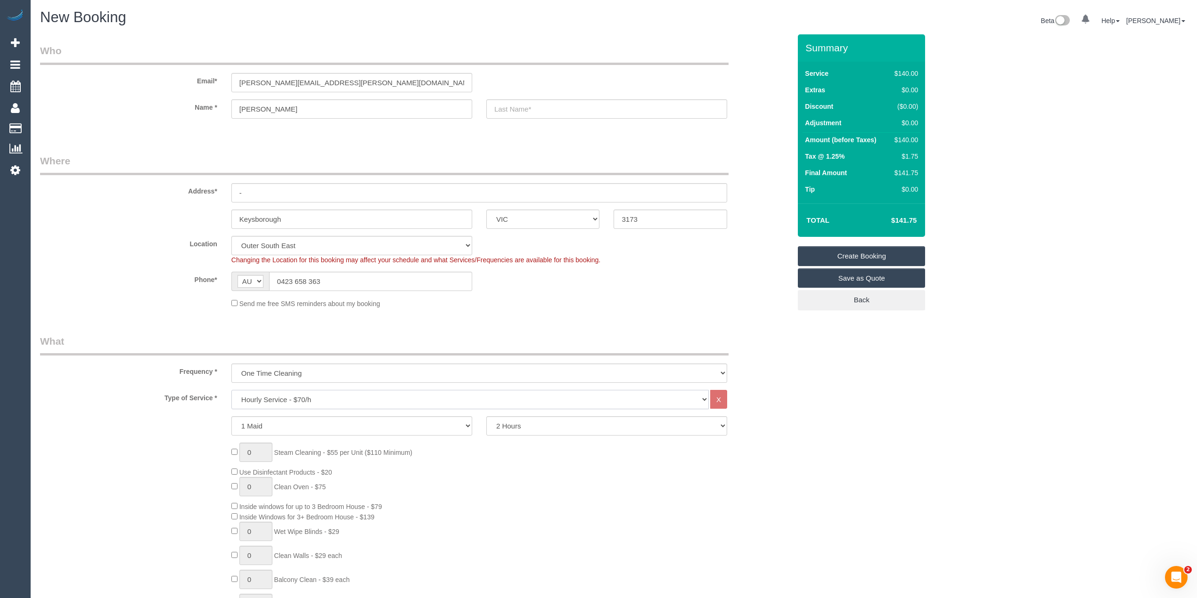
select select "214"
click at [231, 390] on select "Hourly Service - $70/h Hourly Service - $65/h Hourly Service - $60/h Hourly Ser…" at bounding box center [469, 399] width 477 height 19
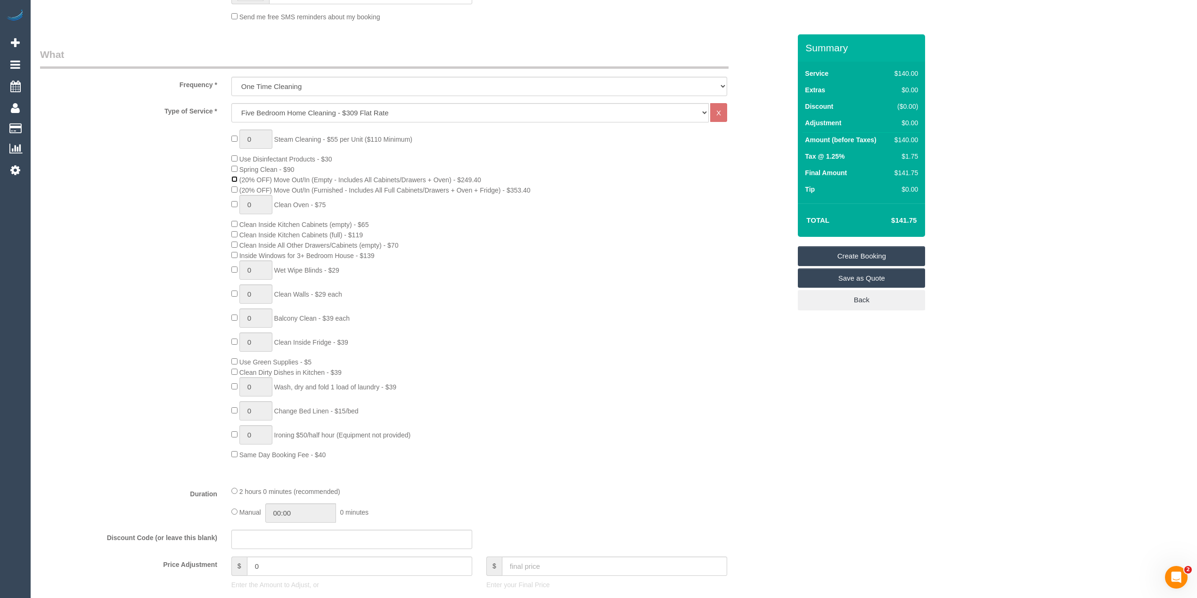
scroll to position [314, 0]
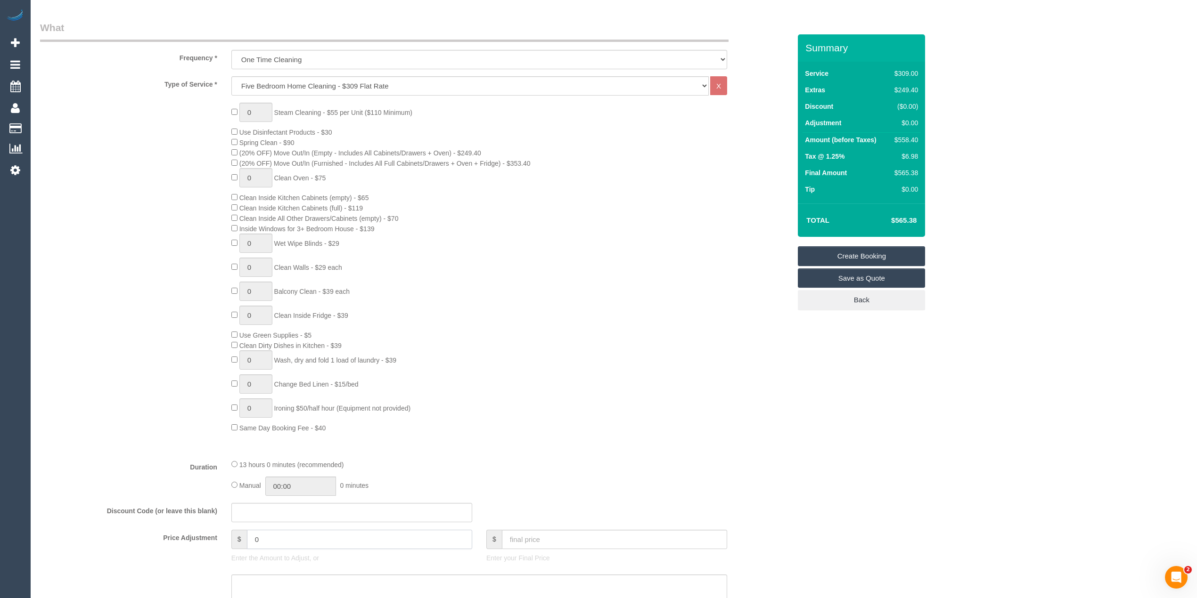
drag, startPoint x: 275, startPoint y: 538, endPoint x: 190, endPoint y: 533, distance: 84.9
click at [195, 531] on div "Price Adjustment $ 0 Enter the Amount to Adjust, or $ Enter your Final Price" at bounding box center [415, 549] width 765 height 38
type input "-75"
click at [259, 588] on textarea at bounding box center [479, 594] width 496 height 39
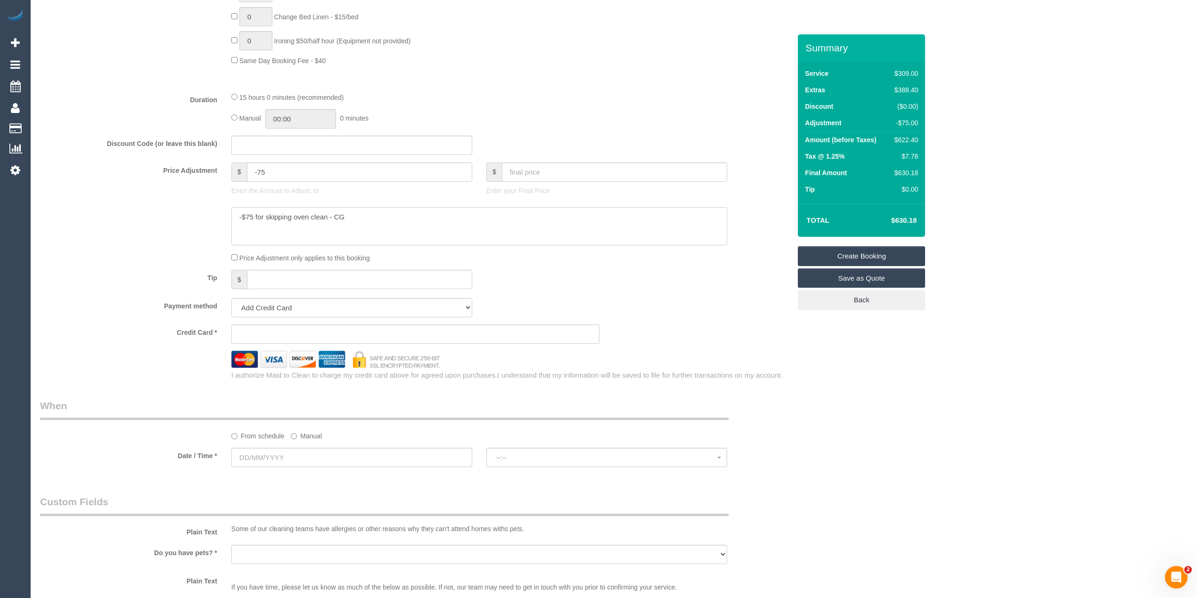
scroll to position [733, 0]
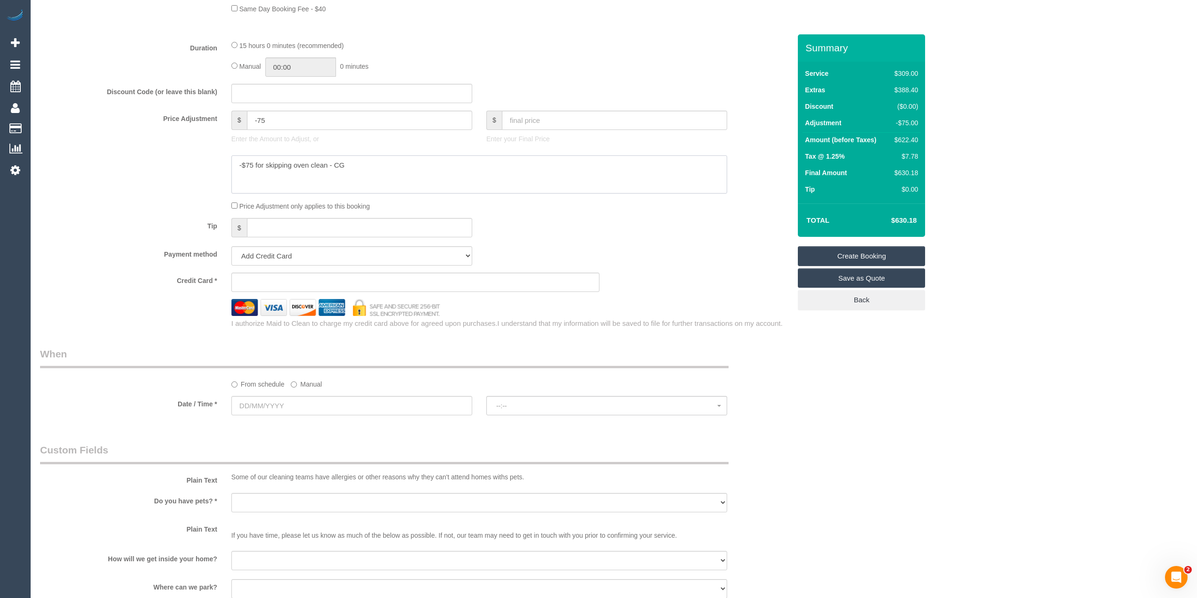
type textarea "-$75 for skipping oven clean - CG"
click at [262, 409] on input "text" at bounding box center [351, 405] width 241 height 19
click at [911, 471] on div "Who Email* jessie.diep@hotmail.com Name * Jessy Where Address* - Keysborough AC…" at bounding box center [613, 145] width 1147 height 1689
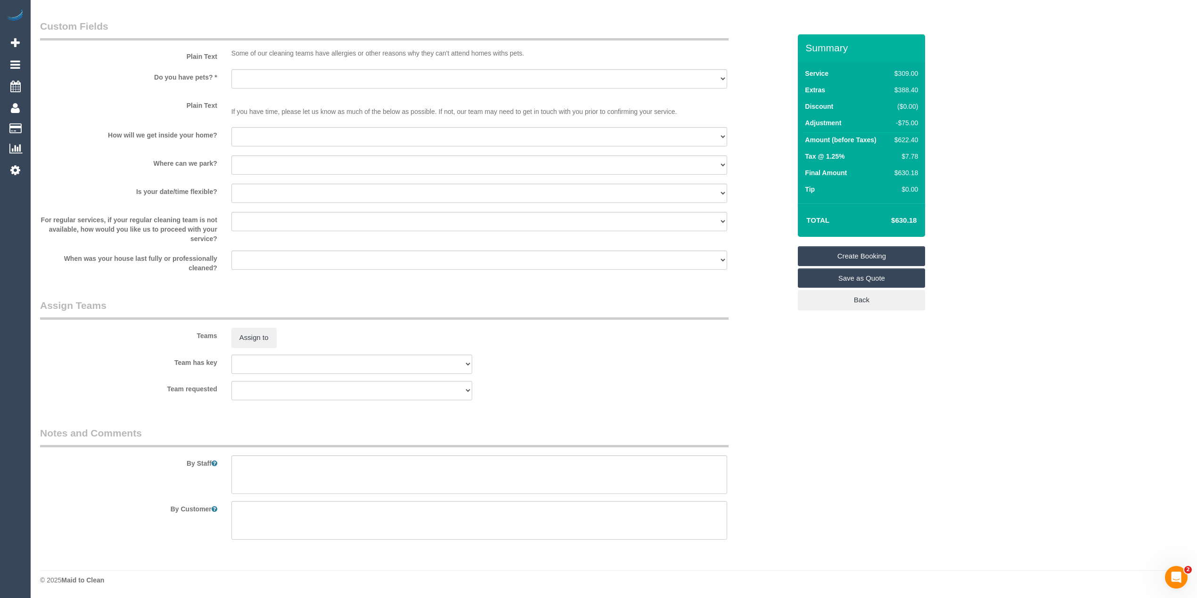
scroll to position [1158, 0]
click at [279, 457] on textarea at bounding box center [479, 474] width 496 height 39
type textarea "There is no oven so no need to clean that."
click at [249, 76] on select "Yes - Cats Yes - Dogs No pets Yes - Dogs and Cats Yes - Other" at bounding box center [479, 78] width 496 height 19
select select "number:28"
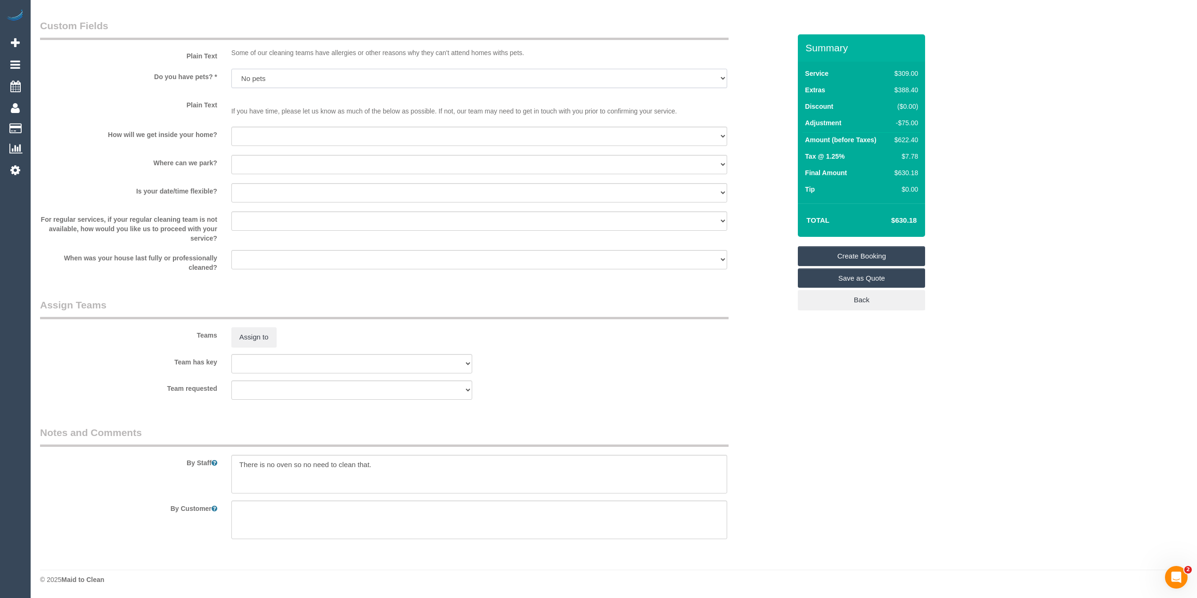
click at [231, 69] on select "Yes - Cats Yes - Dogs No pets Yes - Dogs and Cats Yes - Other" at bounding box center [479, 78] width 496 height 19
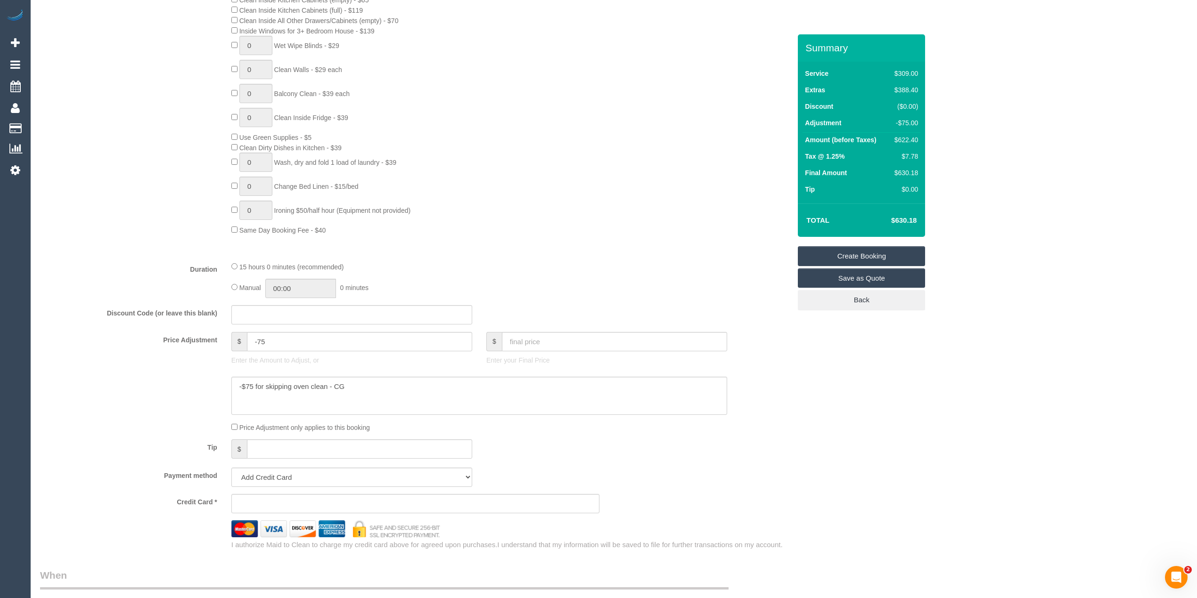
scroll to position [628, 0]
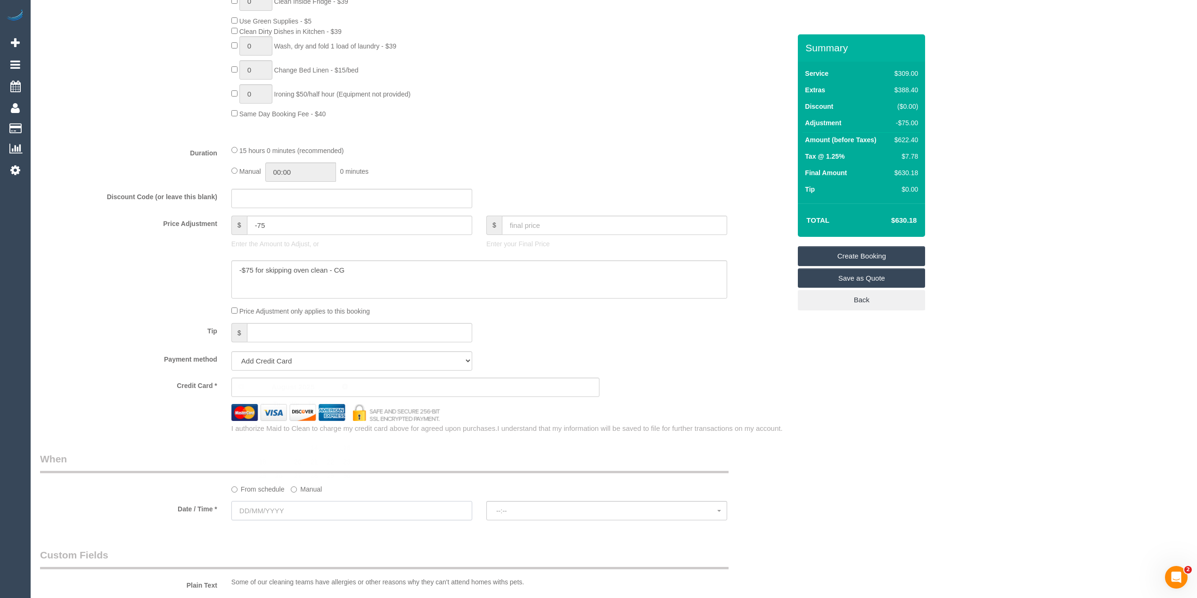
click at [264, 509] on input "text" at bounding box center [351, 510] width 241 height 19
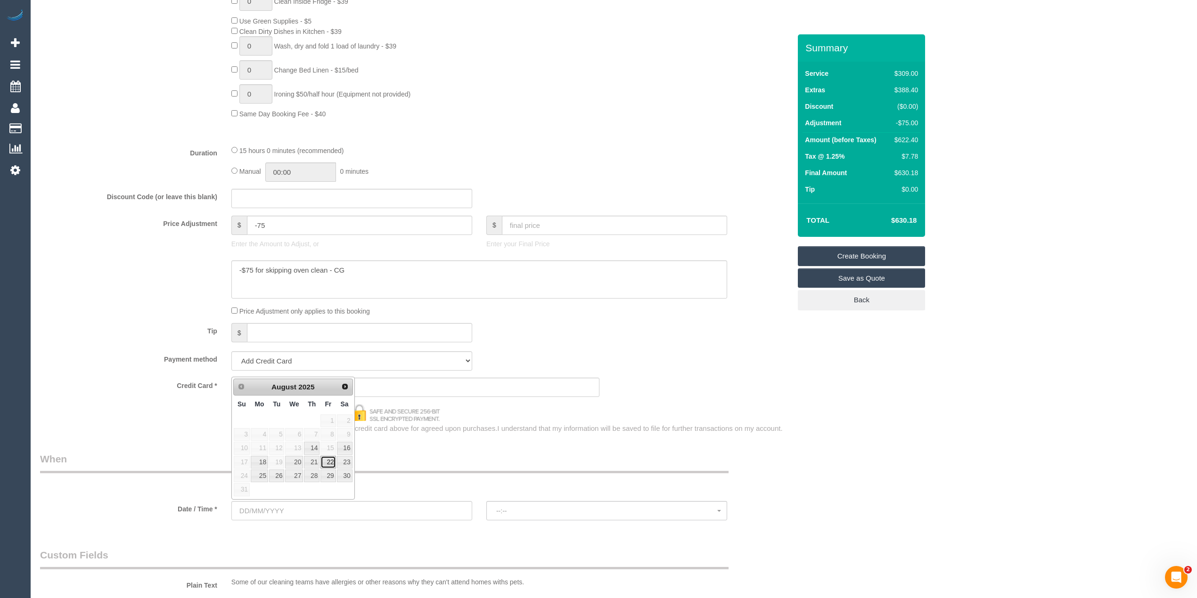
click at [327, 465] on link "22" at bounding box center [327, 462] width 15 height 13
type input "22/08/2025"
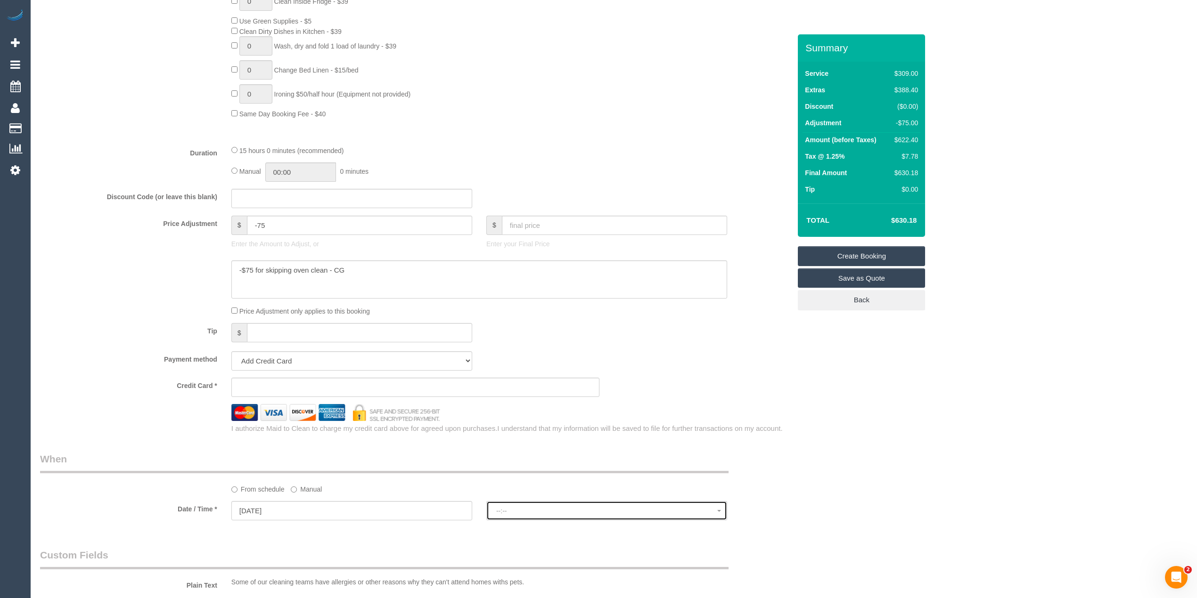
click at [517, 519] on button "--:--" at bounding box center [606, 510] width 241 height 19
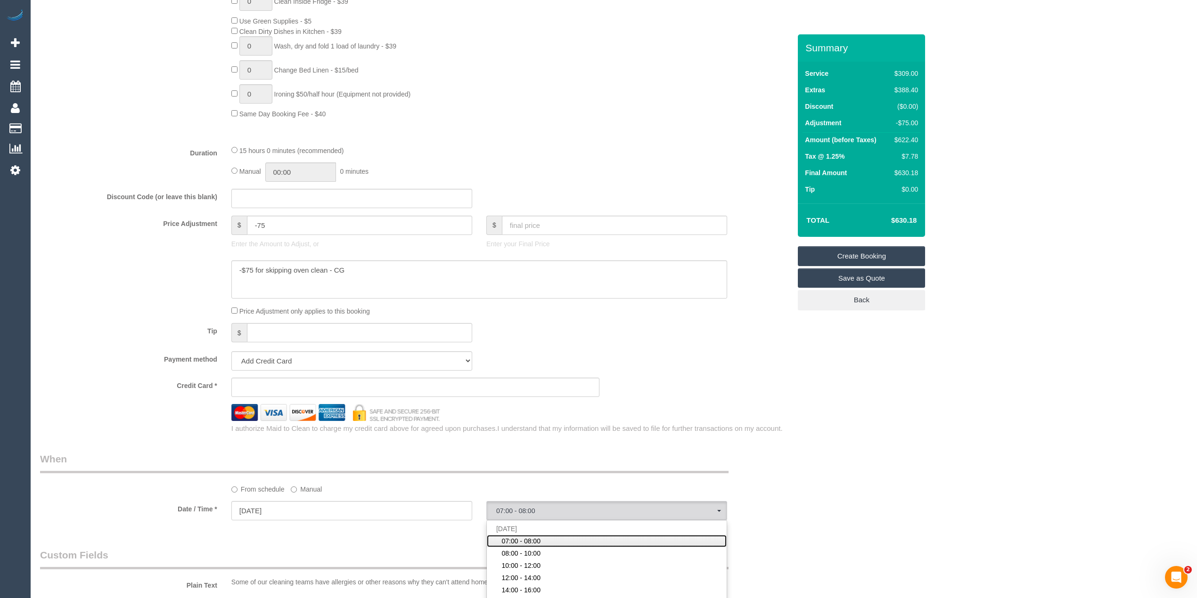
click at [512, 542] on span "07:00 - 08:00" at bounding box center [520, 541] width 39 height 9
select select "spot1"
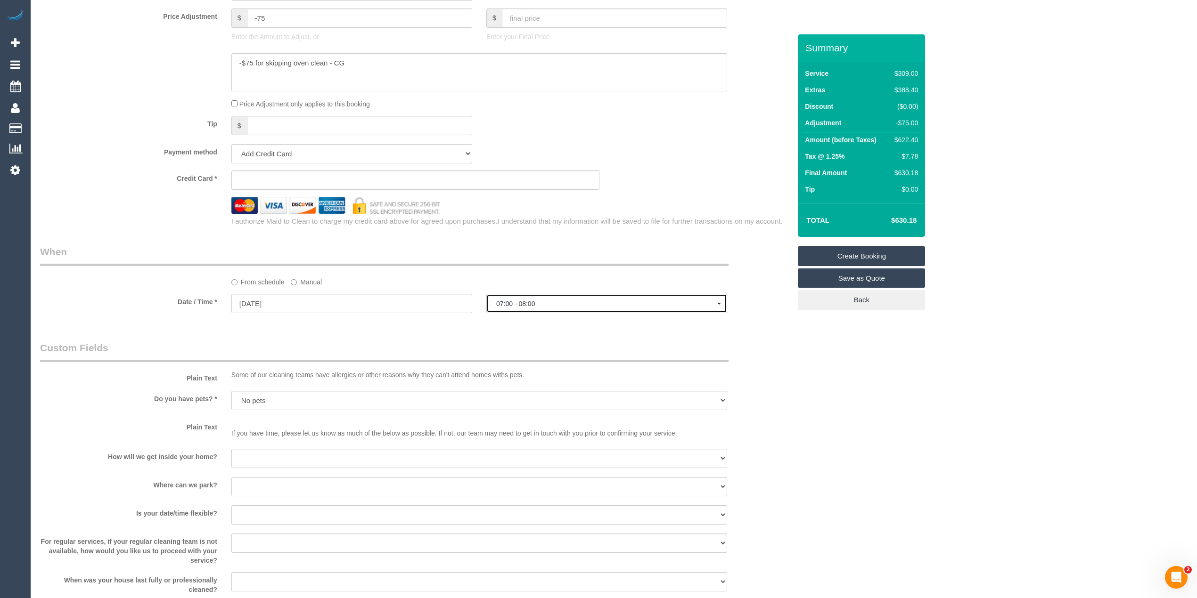
scroll to position [837, 0]
click at [278, 303] on input "22/08/2025" at bounding box center [351, 301] width 241 height 19
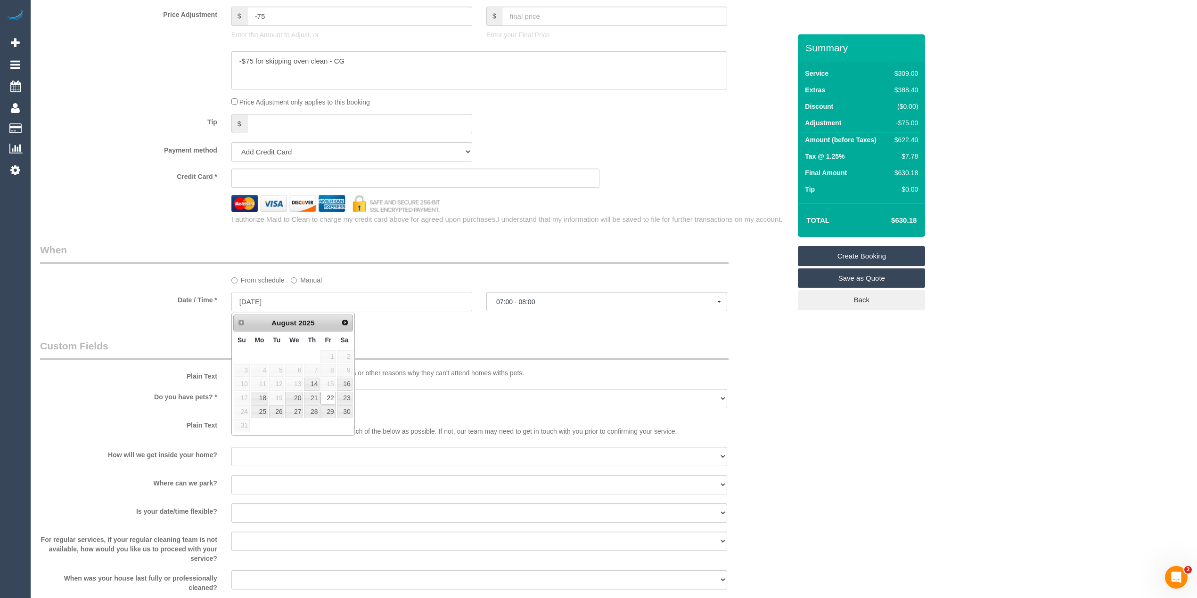
click at [278, 303] on input "22/08/2025" at bounding box center [351, 301] width 241 height 19
click at [572, 259] on legend "When" at bounding box center [384, 253] width 688 height 21
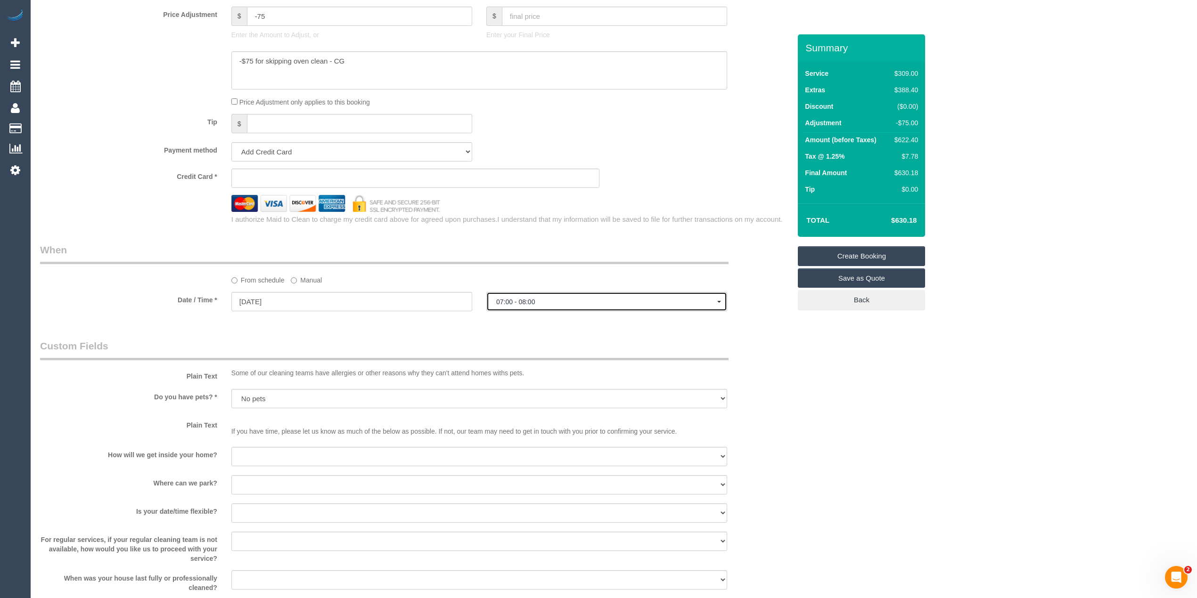
click at [529, 302] on span "07:00 - 08:00" at bounding box center [606, 302] width 221 height 8
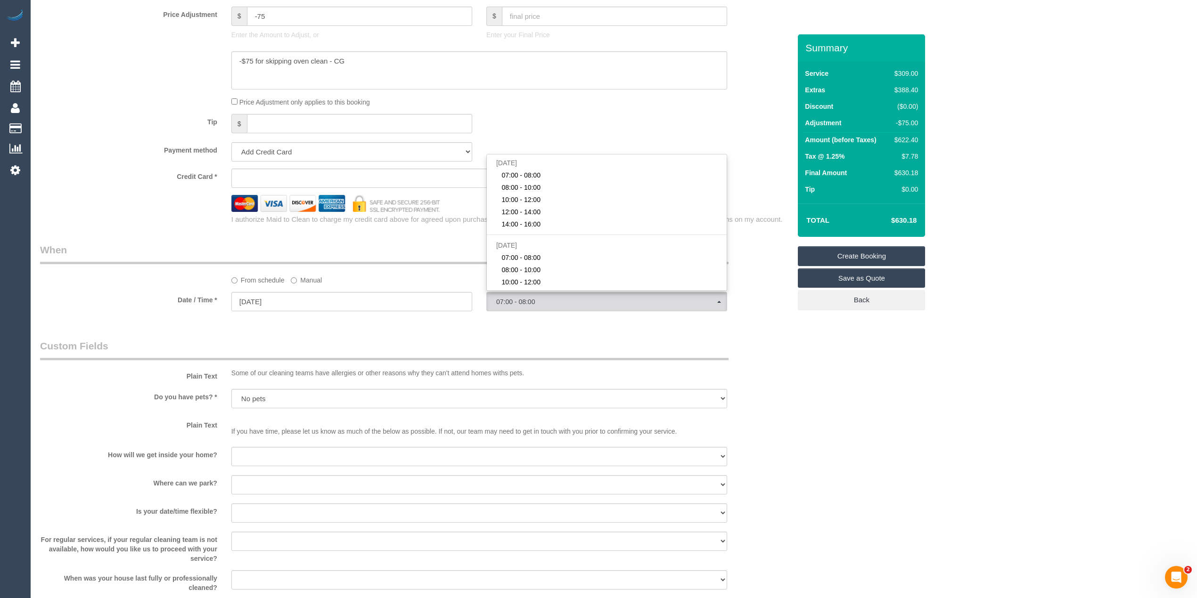
click at [986, 367] on div "Who Email* jessie.diep@hotmail.com Name * Jessy Where Address* - Keysborough AC…" at bounding box center [613, 41] width 1147 height 1689
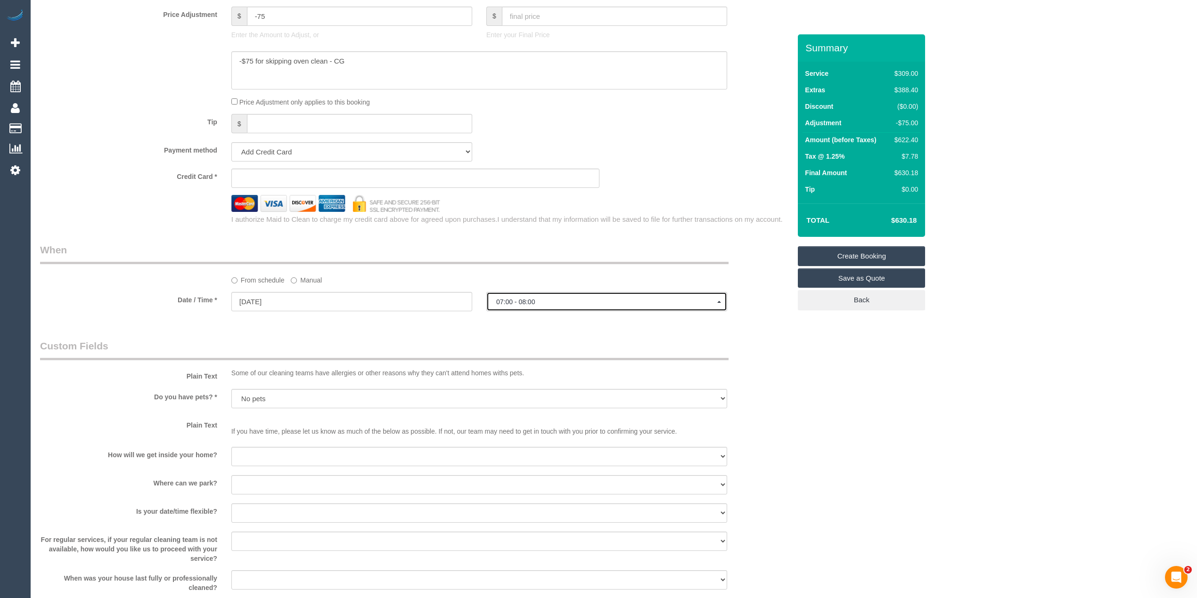
click at [514, 302] on span "07:00 - 08:00" at bounding box center [606, 302] width 221 height 8
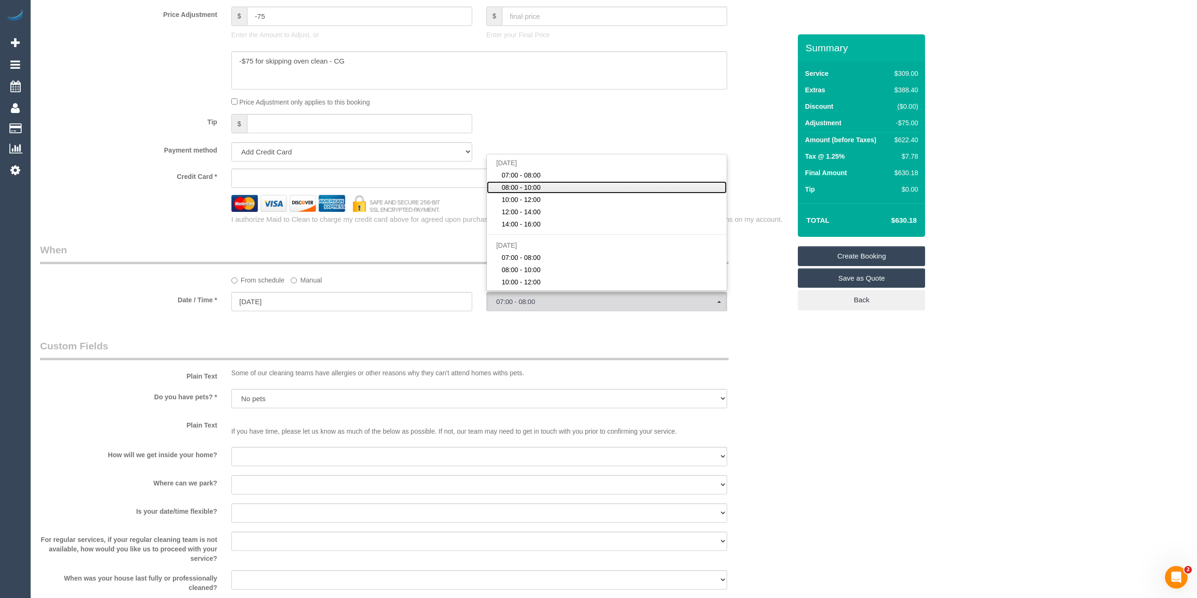
click at [514, 189] on span "08:00 - 10:00" at bounding box center [520, 187] width 39 height 9
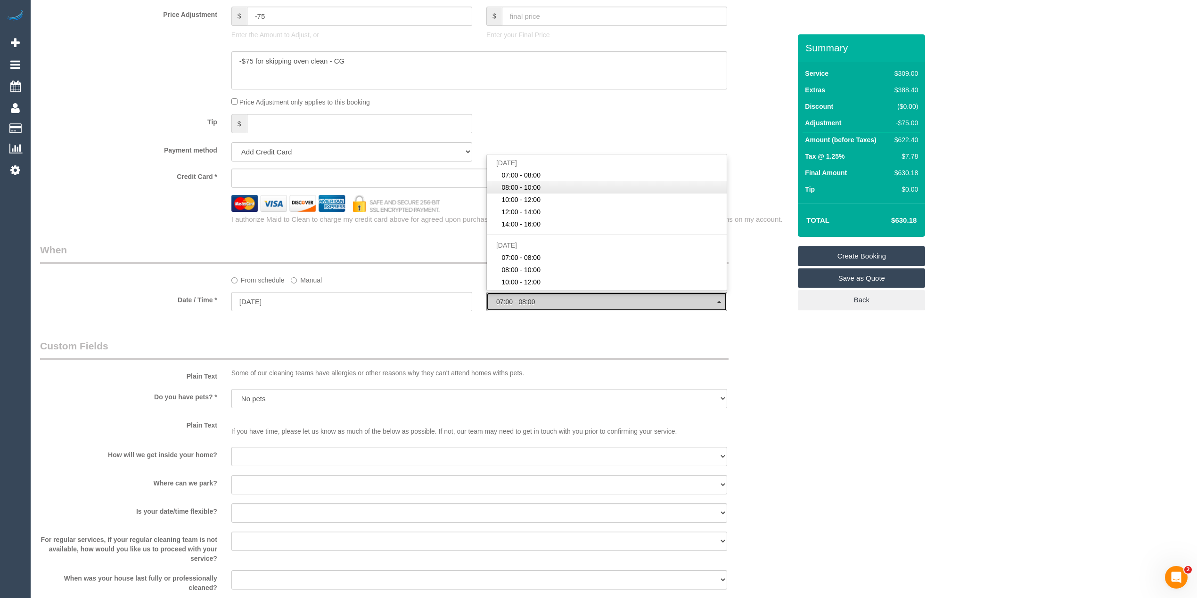
select select "spot2"
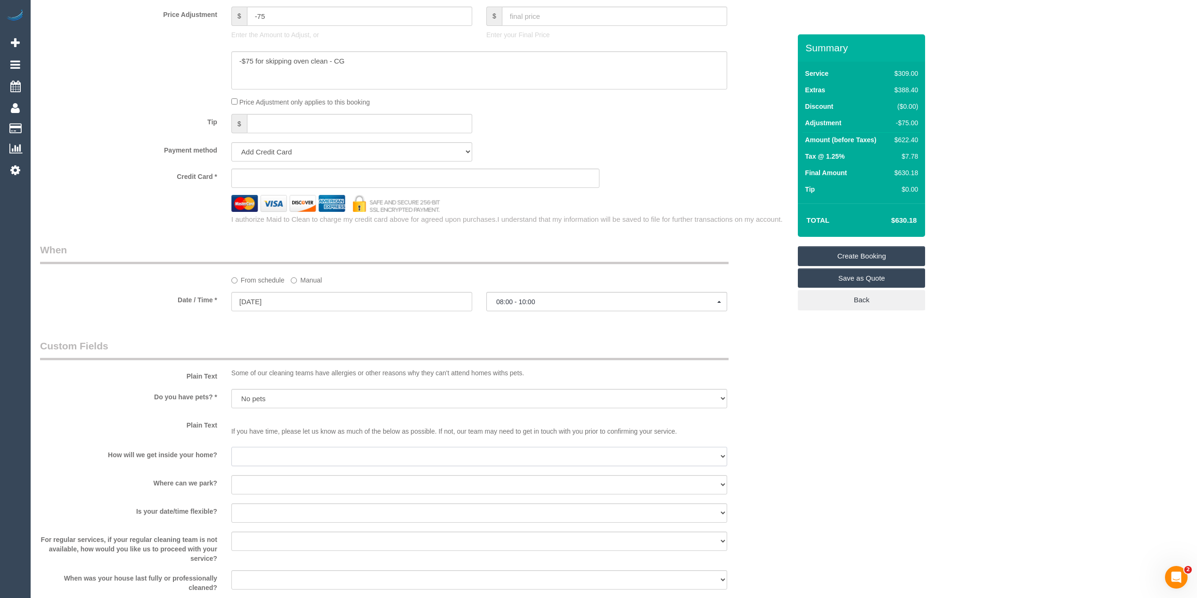
click at [253, 451] on select "I will be home Key will be left (please provide details below) Lock box/Access …" at bounding box center [479, 456] width 496 height 19
select select "number:14"
click at [231, 448] on select "I will be home Key will be left (please provide details below) Lock box/Access …" at bounding box center [479, 456] width 496 height 19
click at [255, 485] on select "I will provide parking on-site Free street parking Paid street parking (cost wi…" at bounding box center [479, 484] width 496 height 19
select select "number:19"
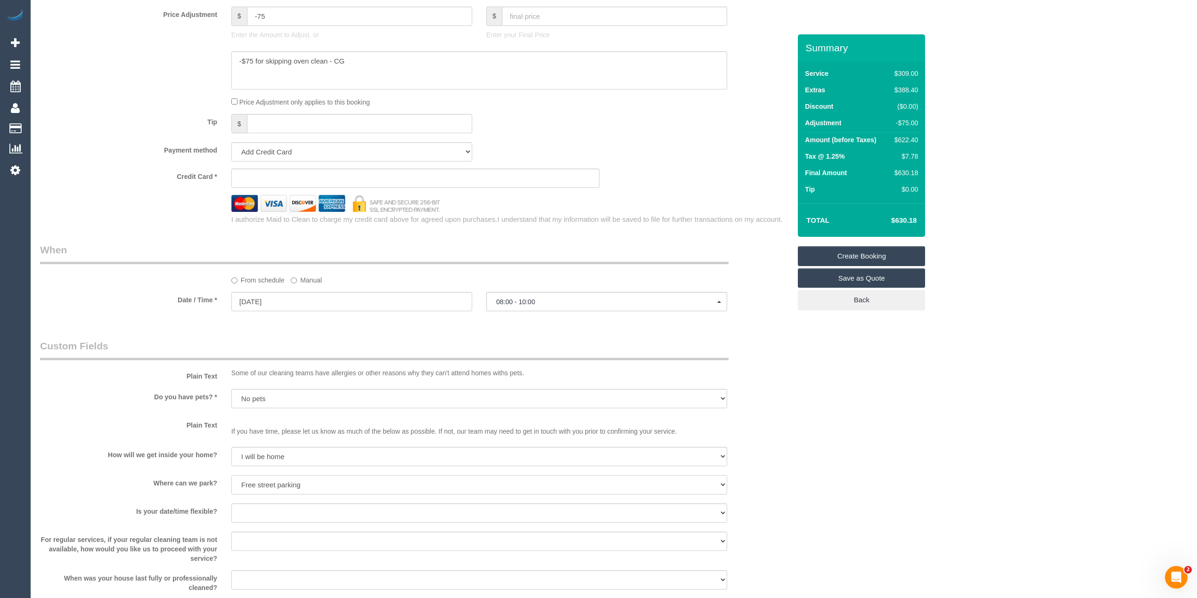
click at [231, 476] on select "I will provide parking on-site Free street parking Paid street parking (cost wi…" at bounding box center [479, 484] width 496 height 19
click at [246, 510] on select "Yes - date and time Yes - date but not time Yes - time but not date No - No fle…" at bounding box center [479, 513] width 496 height 19
select select "number:36"
click at [231, 504] on select "Yes - date and time Yes - date but not time Yes - time but not date No - No fle…" at bounding box center [479, 513] width 496 height 19
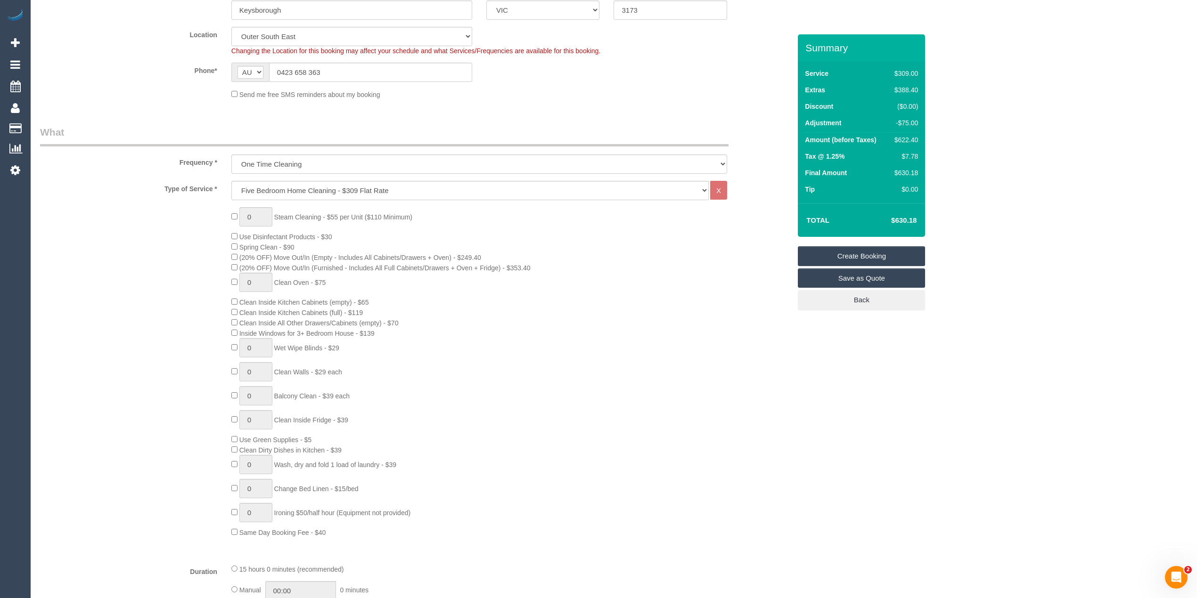
scroll to position [0, 0]
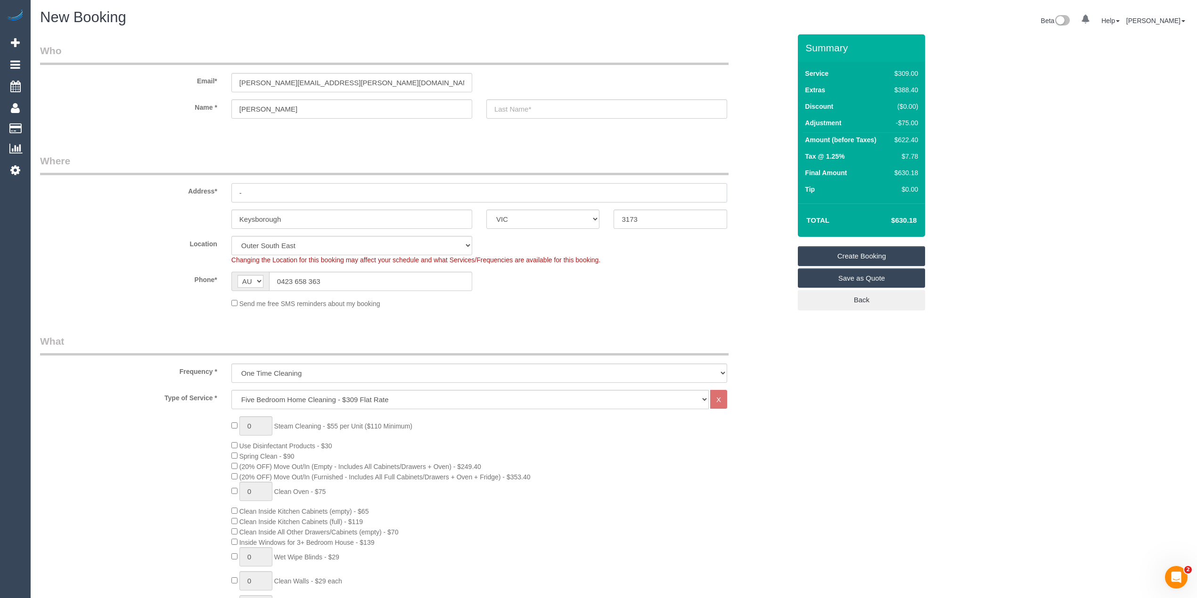
drag, startPoint x: 263, startPoint y: 188, endPoint x: 200, endPoint y: 186, distance: 63.2
click at [204, 186] on div "Address* -" at bounding box center [415, 178] width 765 height 49
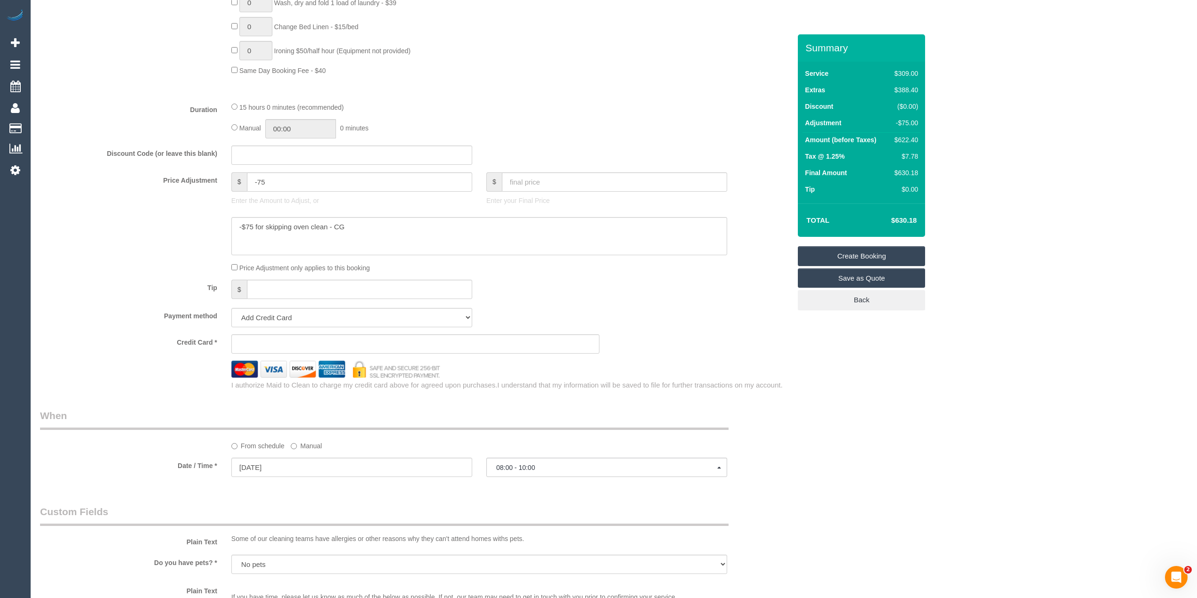
scroll to position [628, 0]
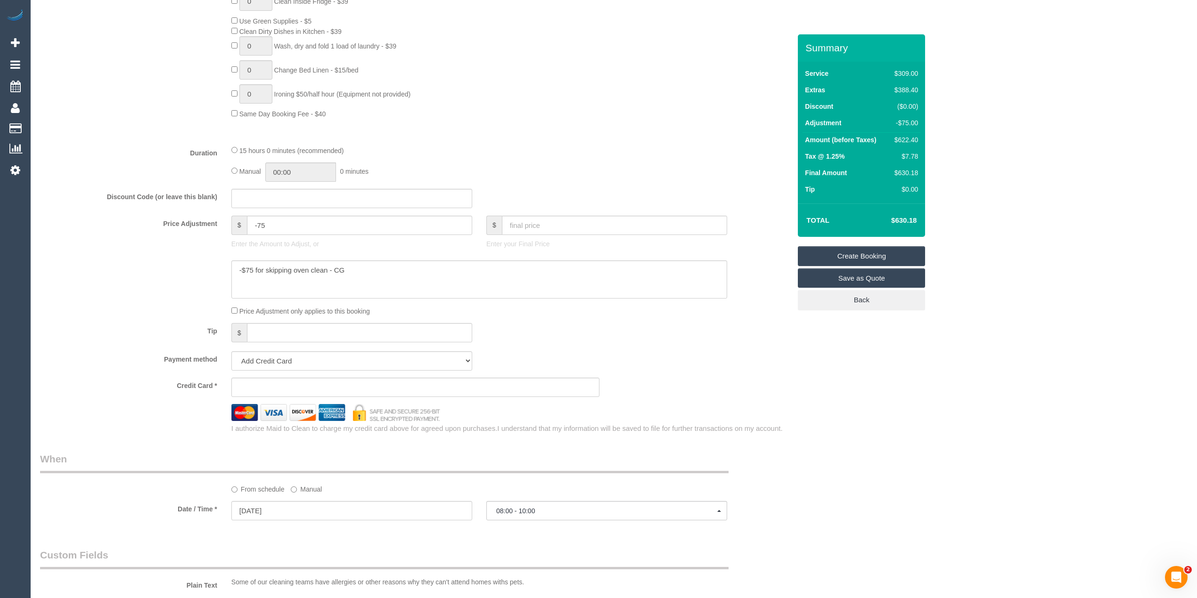
type input "2 Trevor Court"
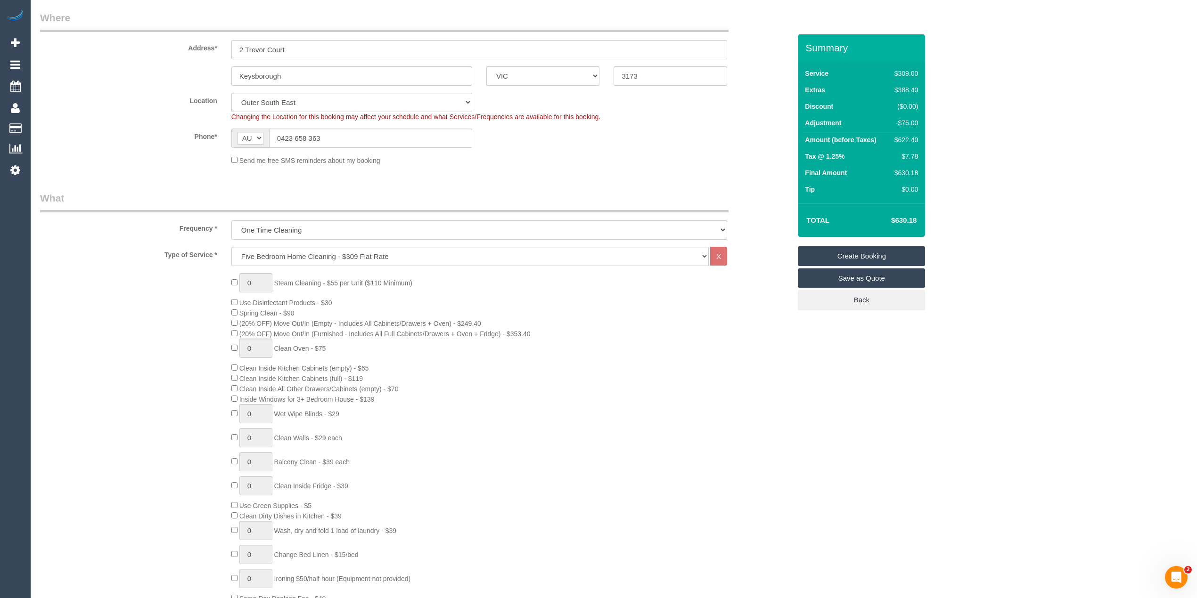
scroll to position [0, 0]
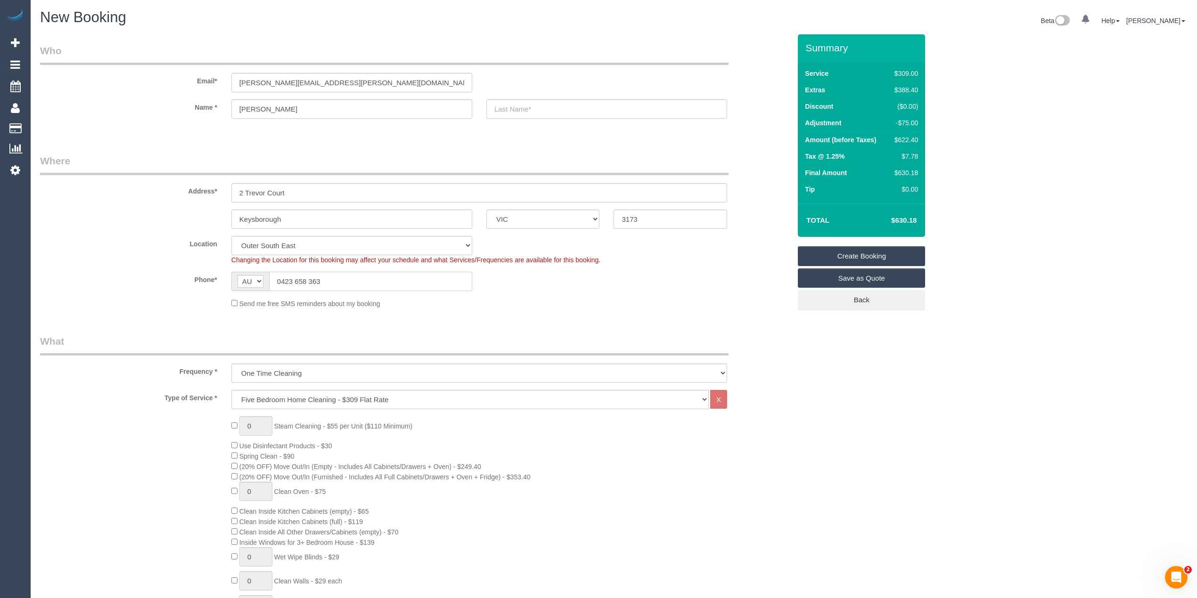
drag, startPoint x: 335, startPoint y: 281, endPoint x: 159, endPoint y: 276, distance: 175.8
click at [159, 276] on div "Phone* AF AL DZ AD AO AI AQ AG AR AM AW AU AT AZ BS BH BD BB BY BE BZ BJ BM BT …" at bounding box center [415, 281] width 765 height 19
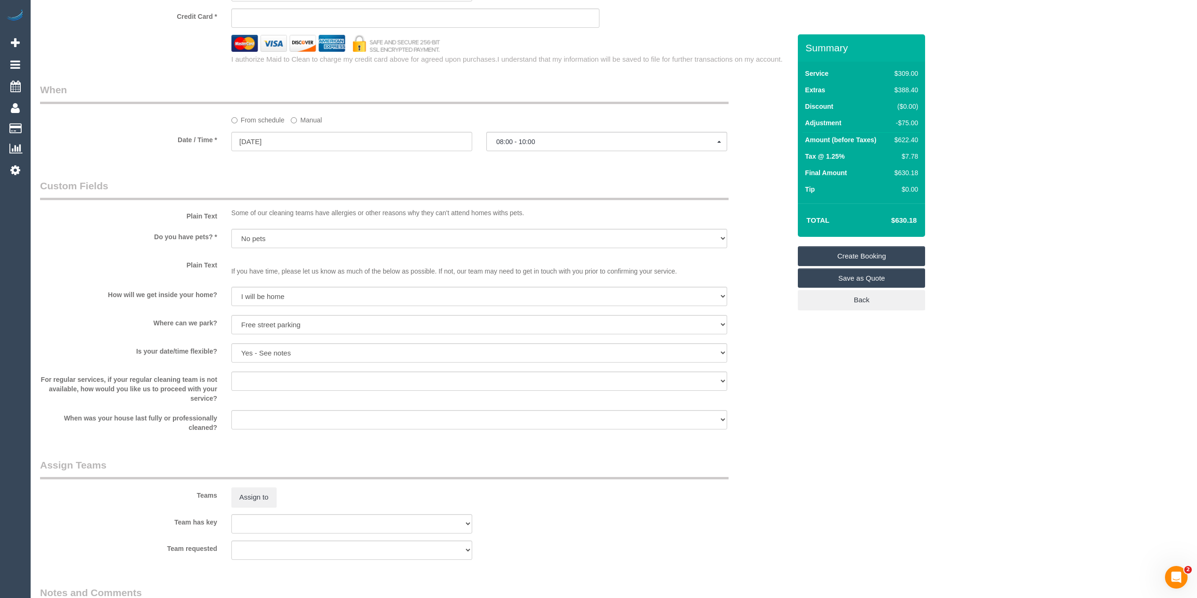
scroll to position [1158, 0]
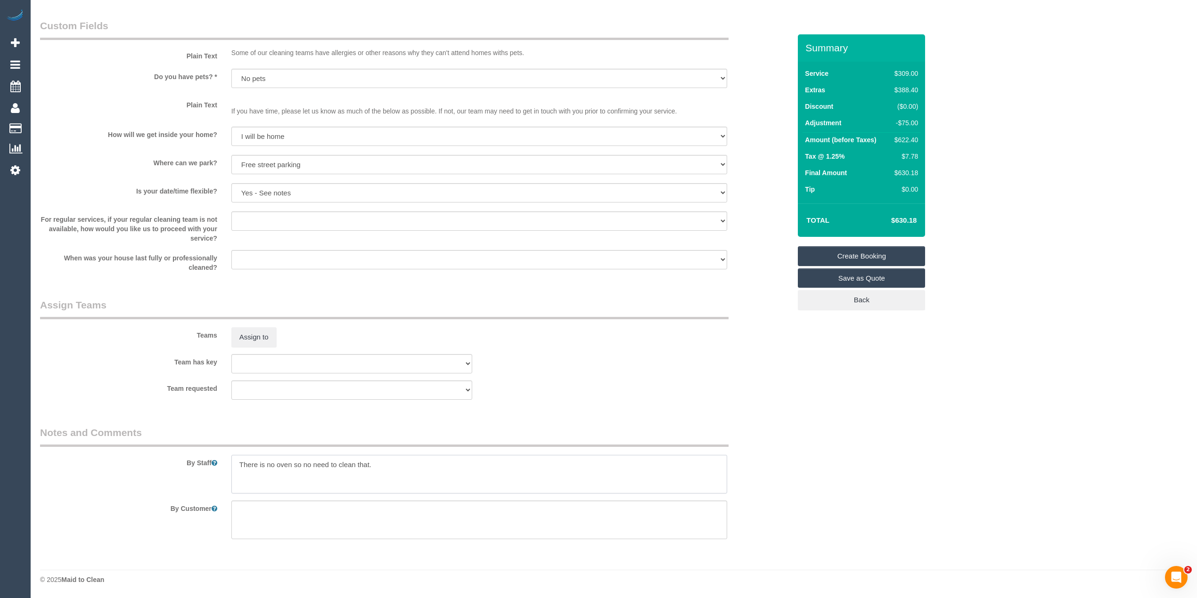
click at [238, 458] on textarea at bounding box center [479, 474] width 496 height 39
paste textarea "0423 658 363"
click at [354, 464] on textarea at bounding box center [479, 474] width 496 height 39
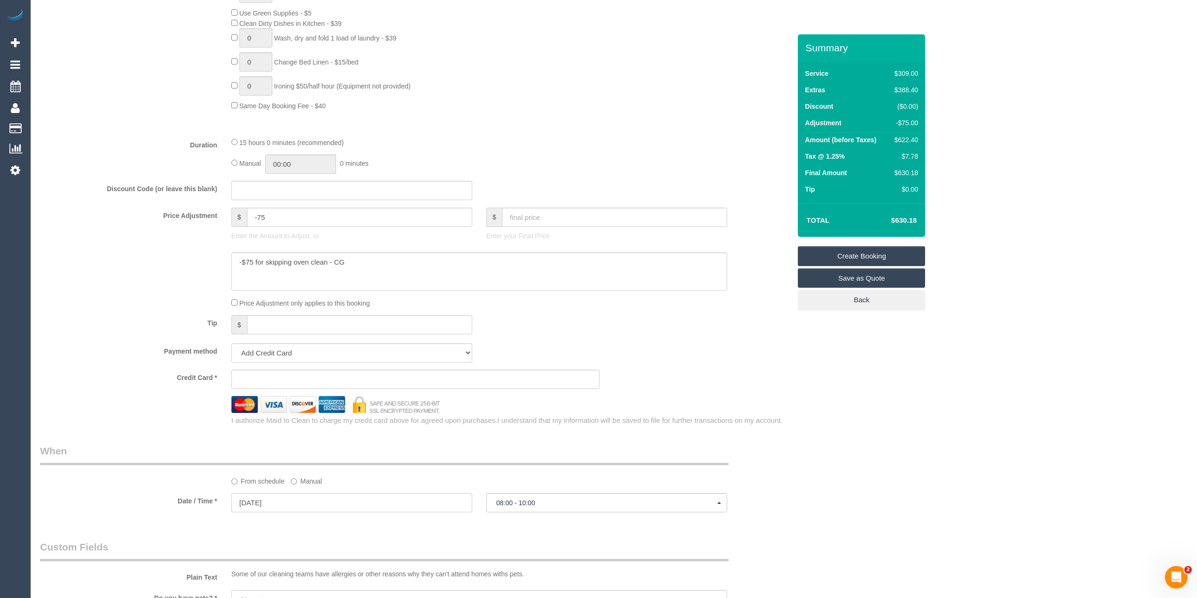
scroll to position [634, 0]
type textarea "Please text when you're on the way - 0423658363 There is no oven so no need to …"
click at [260, 378] on iframe at bounding box center [415, 381] width 352 height 8
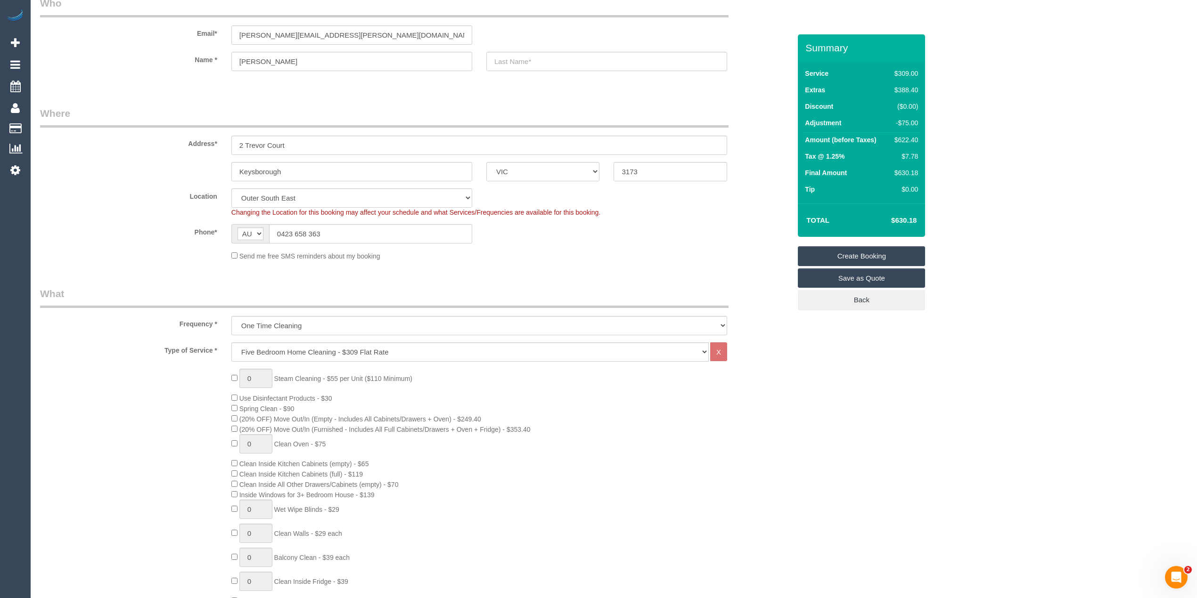
scroll to position [0, 0]
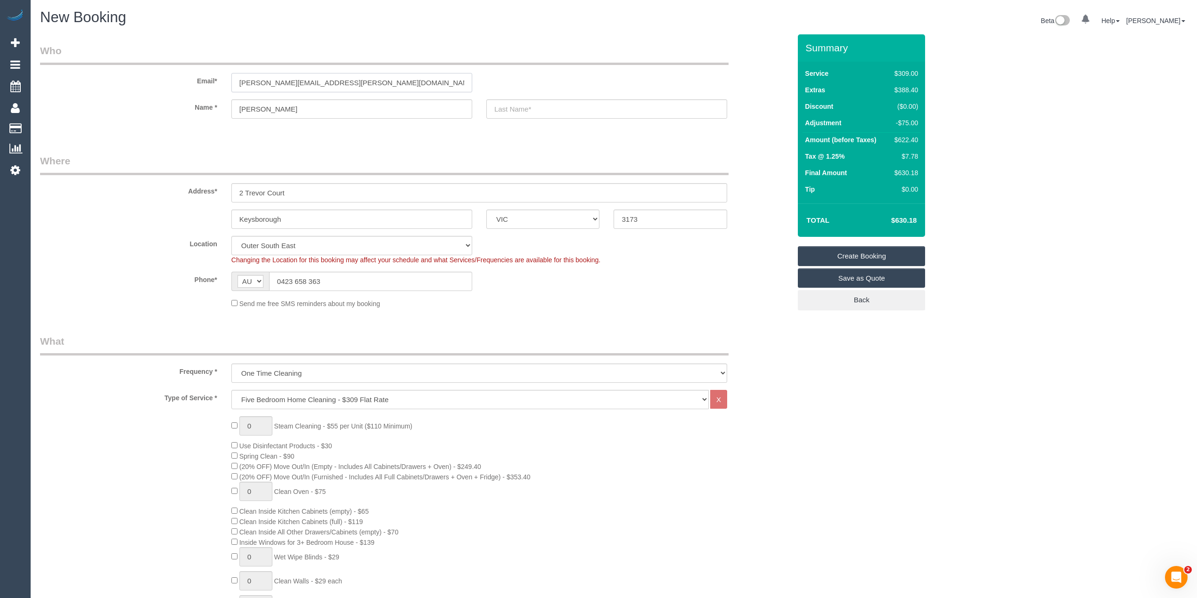
drag, startPoint x: 328, startPoint y: 83, endPoint x: 149, endPoint y: 78, distance: 179.6
click at [149, 78] on div "Email* jessie.diep@hotmail.com" at bounding box center [415, 68] width 765 height 49
click at [873, 256] on link "Create Booking" at bounding box center [861, 256] width 127 height 20
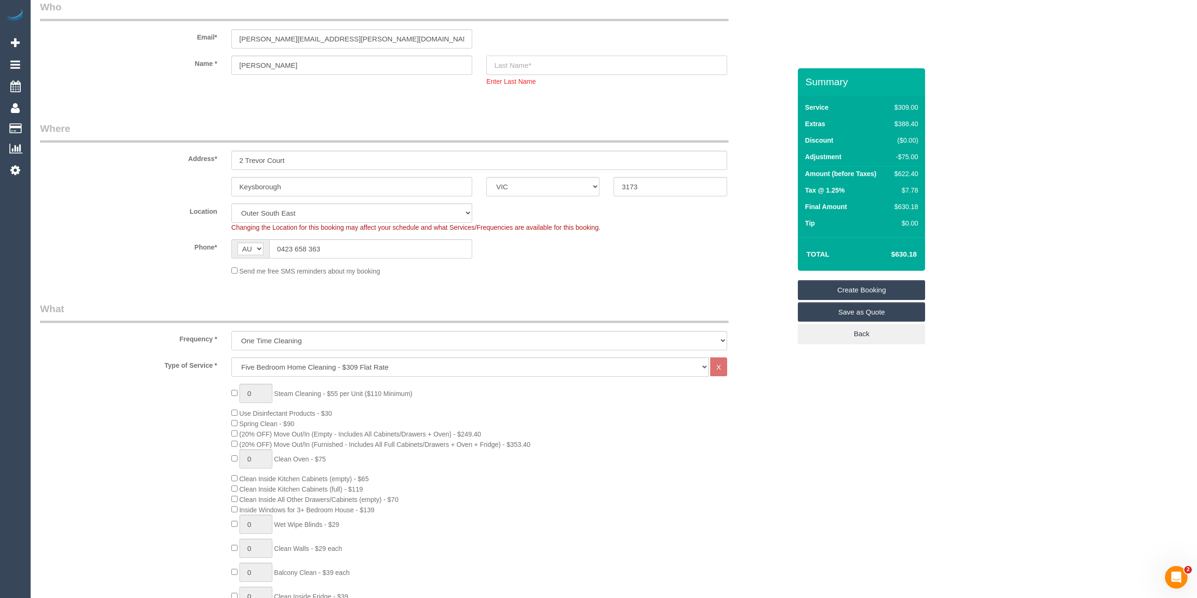
click at [539, 63] on input "text" at bounding box center [606, 65] width 241 height 19
type input "Diep"
drag, startPoint x: 330, startPoint y: 34, endPoint x: 186, endPoint y: 23, distance: 144.6
click at [186, 23] on div "Email* jessie.diep@hotmail.com" at bounding box center [415, 24] width 765 height 49
click at [861, 284] on link "Create Booking" at bounding box center [861, 290] width 127 height 20
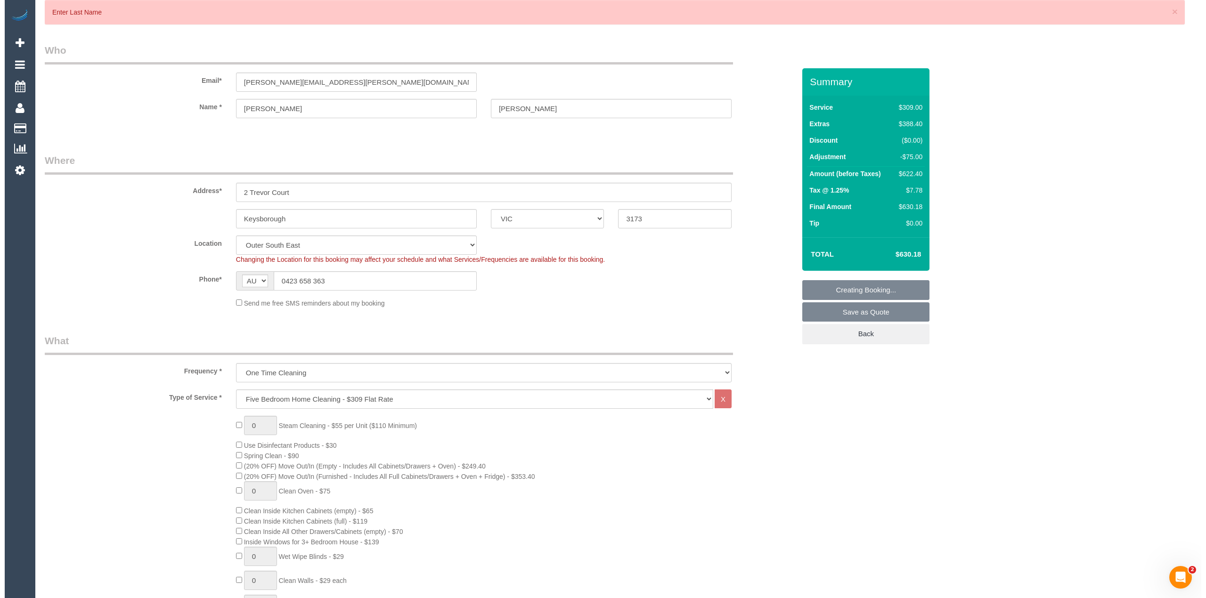
scroll to position [0, 0]
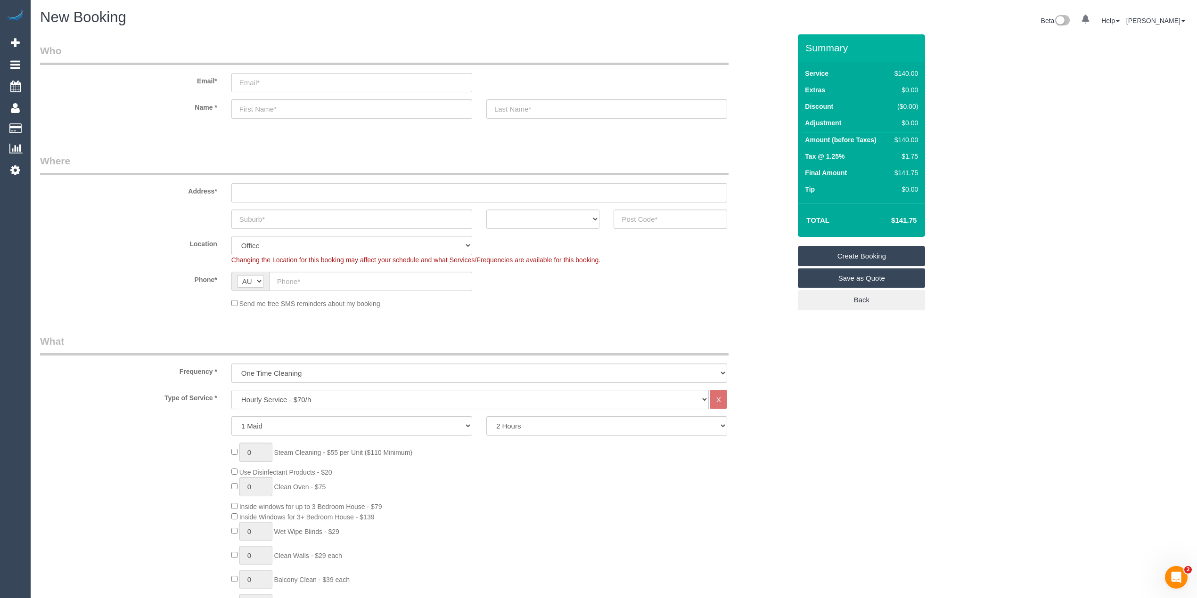
click at [272, 398] on select "Hourly Service - $70/h Hourly Service - $65/h Hourly Service - $60/h Hourly Ser…" at bounding box center [469, 399] width 477 height 19
select select "212"
click at [231, 390] on select "Hourly Service - $70/h Hourly Service - $65/h Hourly Service - $60/h Hourly Ser…" at bounding box center [469, 399] width 477 height 19
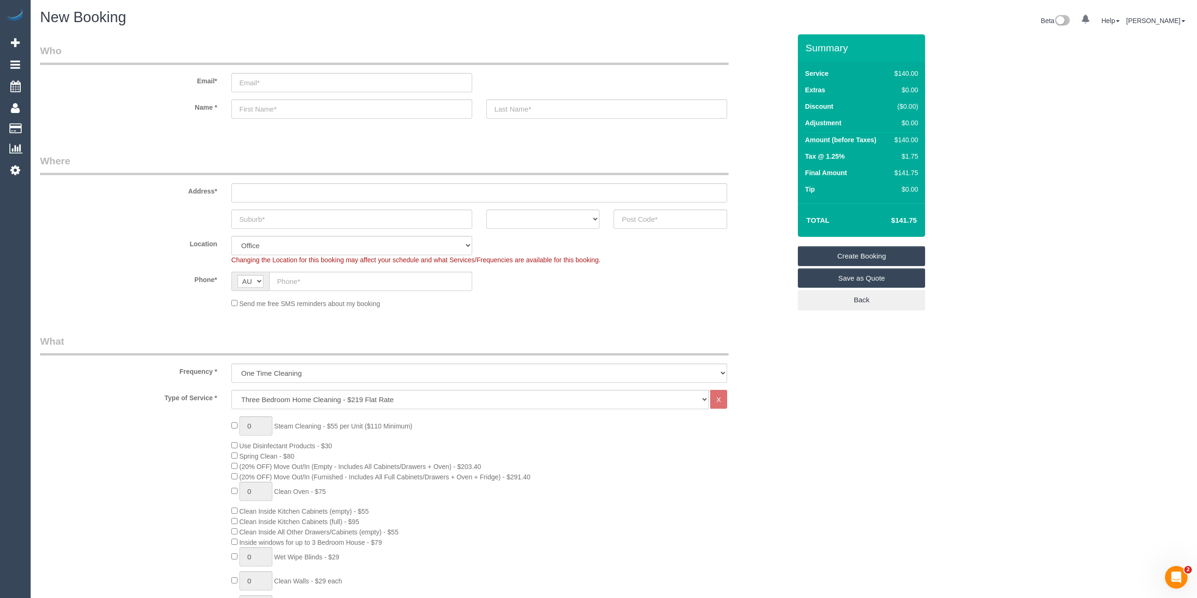
click at [189, 458] on div "0 Steam Cleaning - $55 per Unit ($110 Minimum) Use Disinfectant Products - $30 …" at bounding box center [415, 581] width 765 height 330
drag, startPoint x: 250, startPoint y: 425, endPoint x: 229, endPoint y: 425, distance: 20.7
click at [229, 425] on div "1 Steam Cleaning - $55 per Unit ($110 Minimum) Use Disinfectant Products - $30 …" at bounding box center [510, 581] width 573 height 330
type input "3"
click at [182, 428] on div "3 Steam Cleaning - $55 per Unit ($110 Minimum) Use Disinfectant Products - $30 …" at bounding box center [415, 581] width 765 height 330
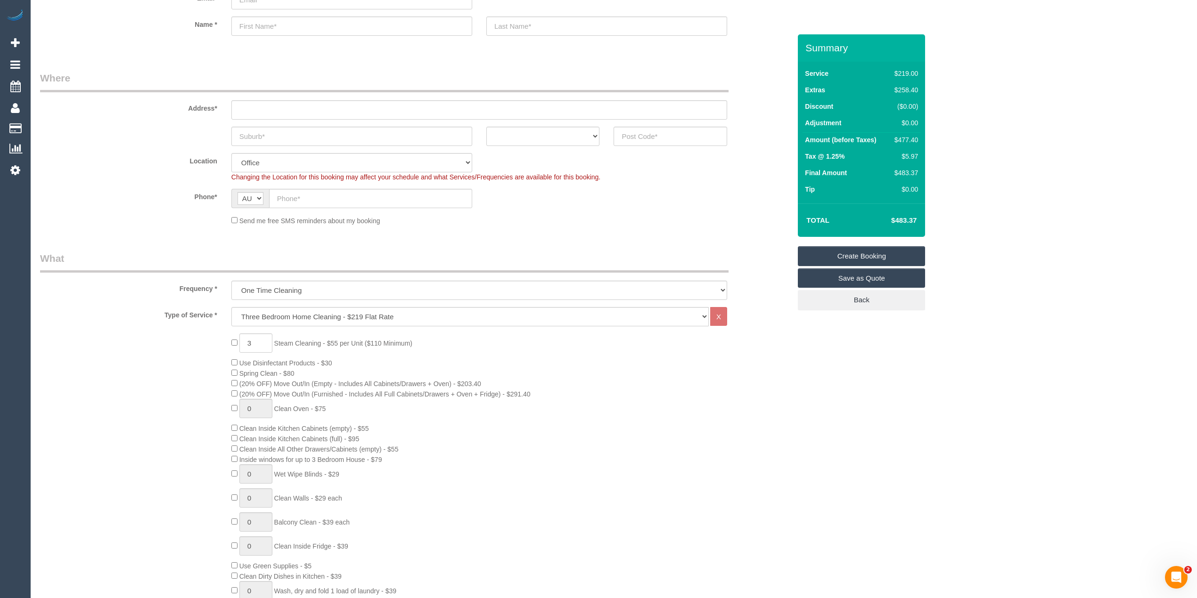
scroll to position [209, 0]
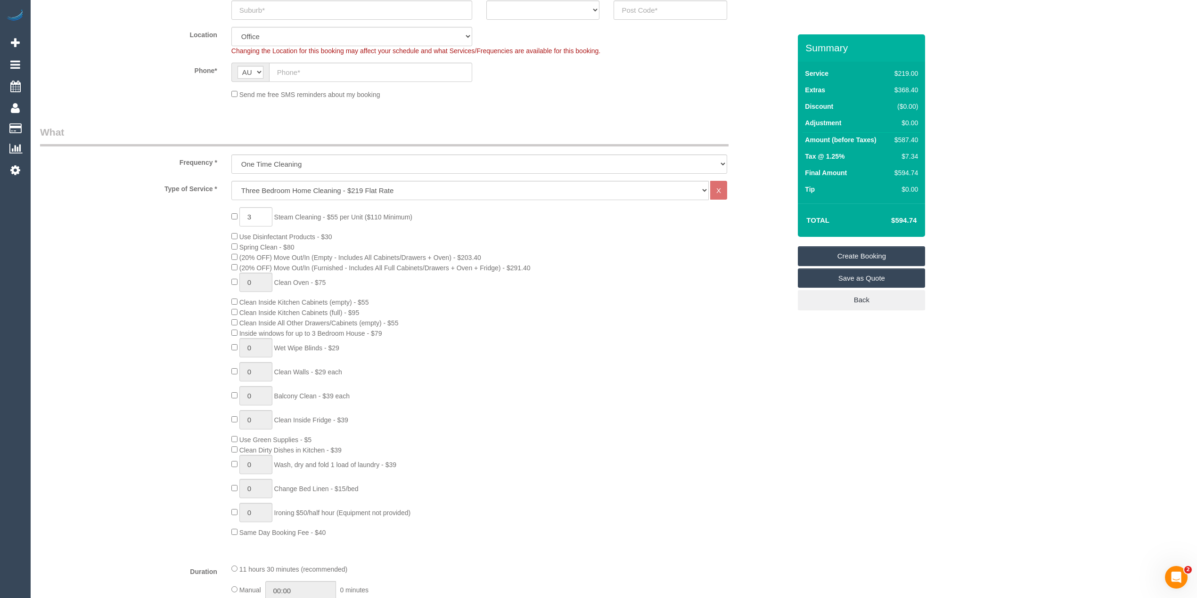
click at [163, 323] on div "3 Steam Cleaning - $55 per Unit ($110 Minimum) Use Disinfectant Products - $30 …" at bounding box center [415, 372] width 765 height 330
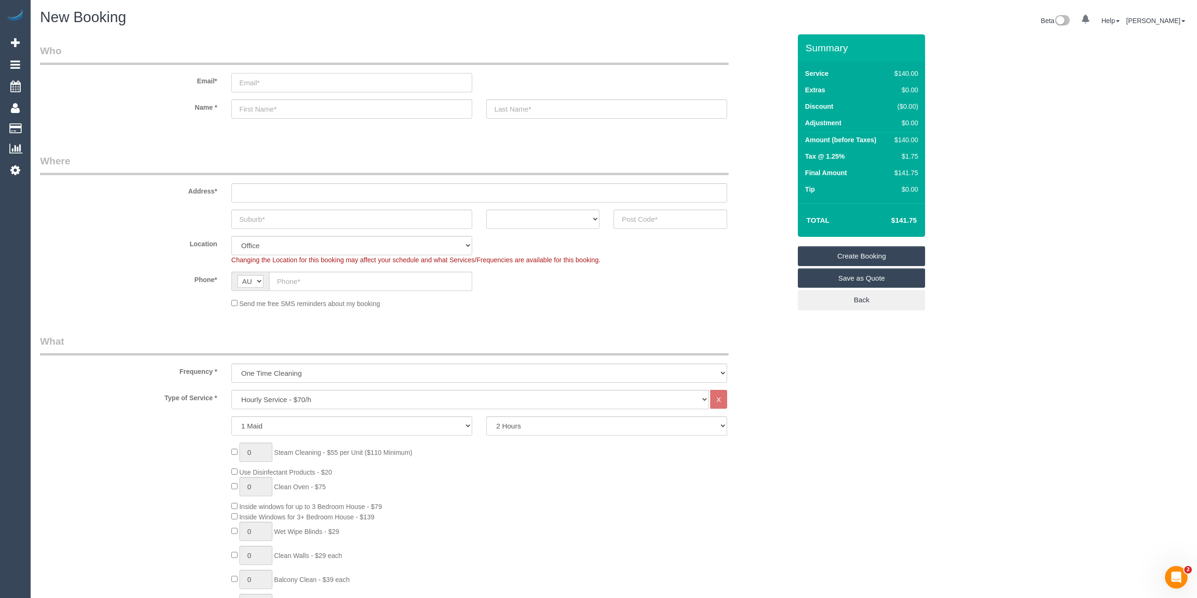
click at [268, 74] on input "email" at bounding box center [351, 82] width 241 height 19
paste input "[EMAIL_ADDRESS][DOMAIN_NAME]"
type input "[EMAIL_ADDRESS][DOMAIN_NAME]"
click at [254, 109] on input "text" at bounding box center [351, 108] width 241 height 19
paste input "Mario Russo"
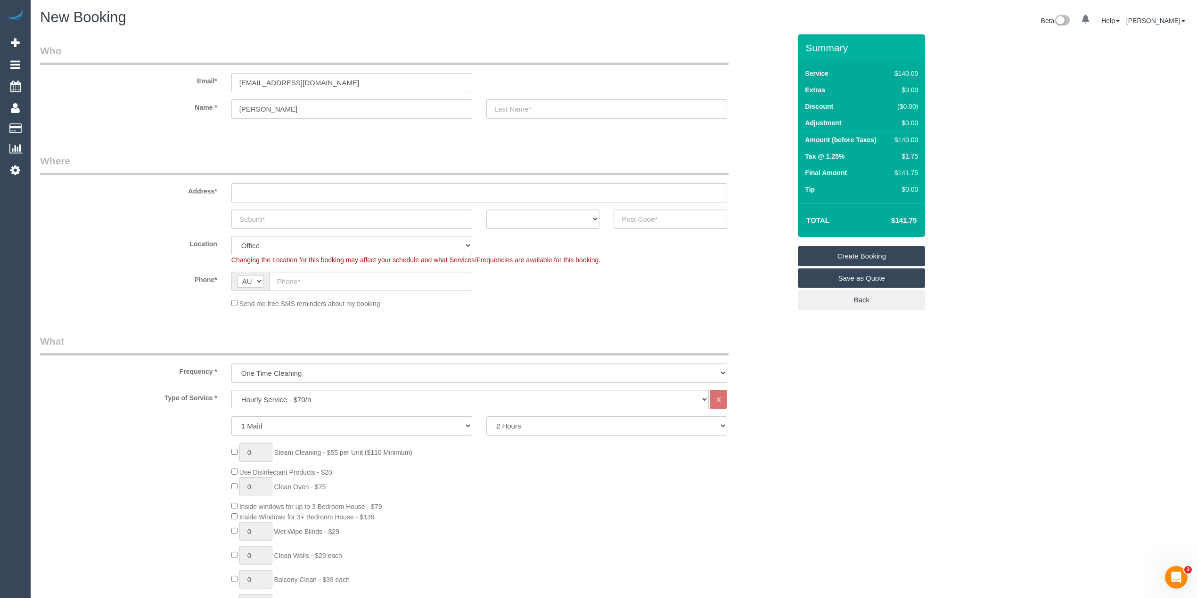
click at [270, 107] on input "Mario Russo" at bounding box center [351, 108] width 241 height 19
type input "Mario"
click at [556, 111] on input "text" at bounding box center [606, 108] width 241 height 19
paste input "[PERSON_NAME]"
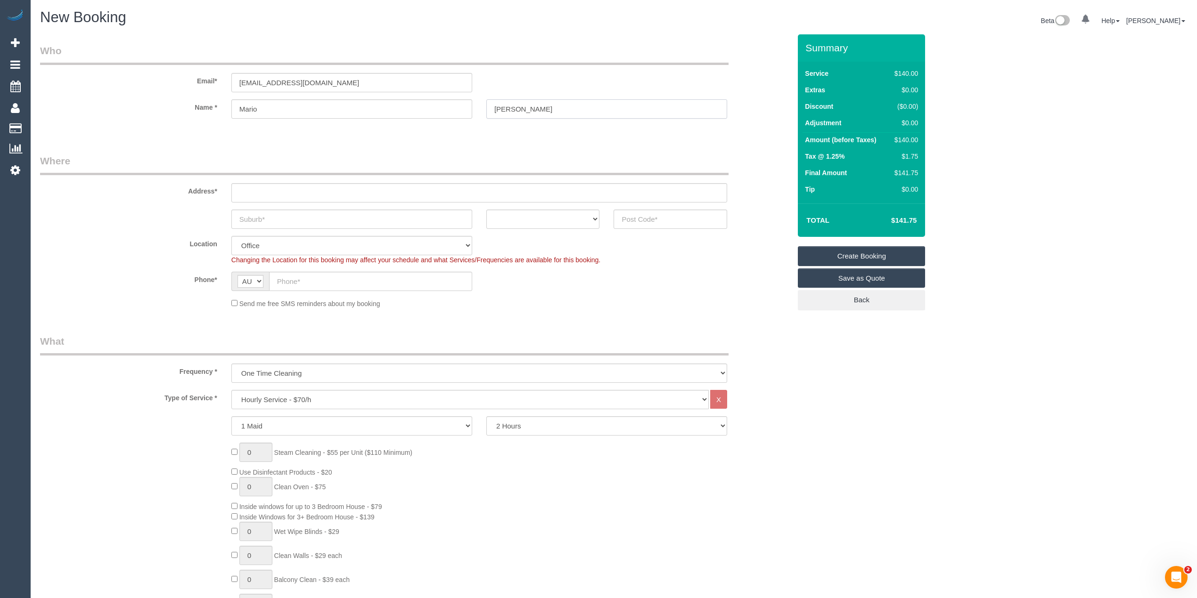
type input "[PERSON_NAME]"
click at [278, 196] on input "text" at bounding box center [479, 192] width 496 height 19
click at [268, 187] on input "text" at bounding box center [479, 192] width 496 height 19
paste input "44 Hillgrove Crs"
type input "44 Hillgrove Crs"
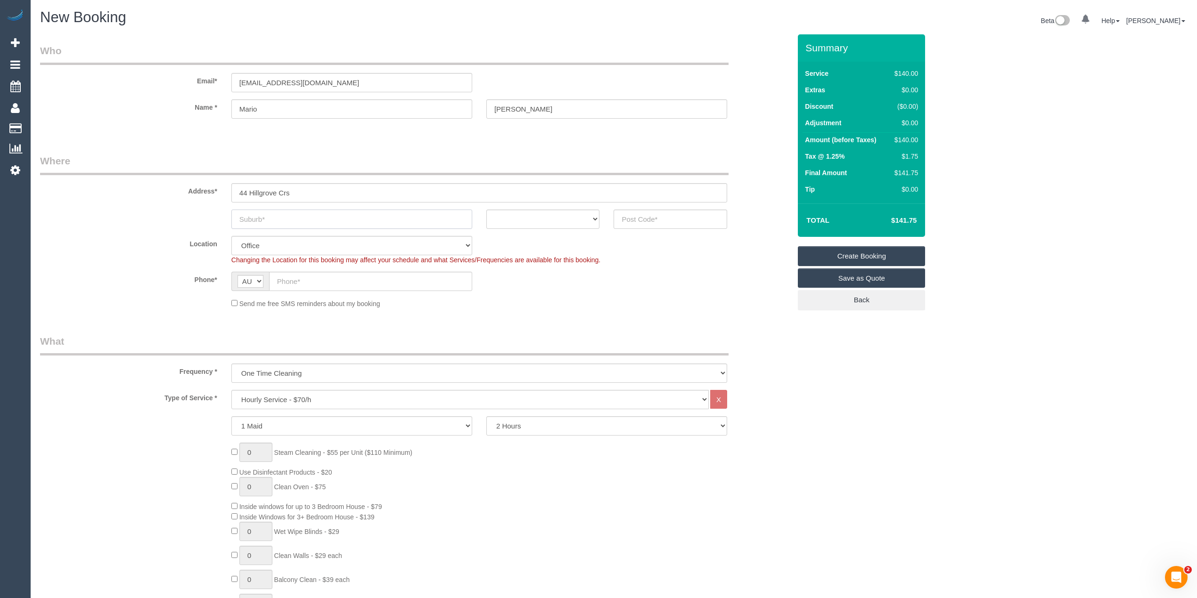
click at [278, 216] on input "text" at bounding box center [351, 219] width 241 height 19
type input "Berwick"
click at [287, 191] on input "44 Hillgrove Crs" at bounding box center [479, 192] width 496 height 19
type input "[STREET_ADDRESS]"
click at [531, 220] on select "ACT NSW NT QLD SA TAS VIC WA" at bounding box center [543, 219] width 114 height 19
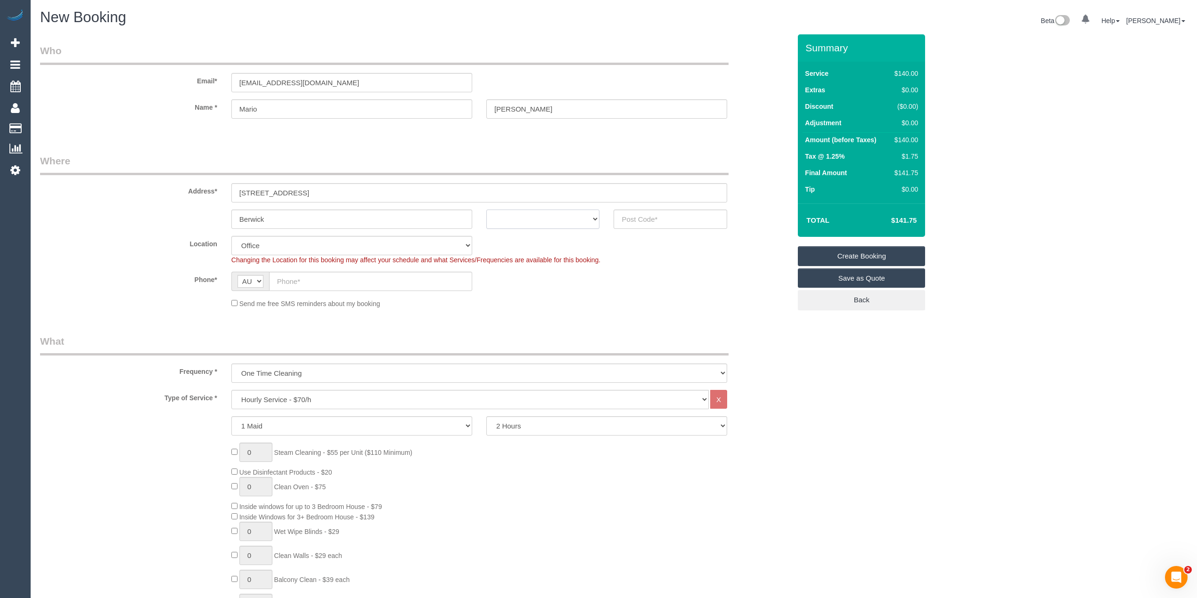
select select "VIC"
click at [486, 210] on select "ACT NSW NT QLD SA TAS VIC WA" at bounding box center [543, 219] width 114 height 19
click at [674, 220] on input "text" at bounding box center [670, 219] width 114 height 19
type input "3806"
select select "52"
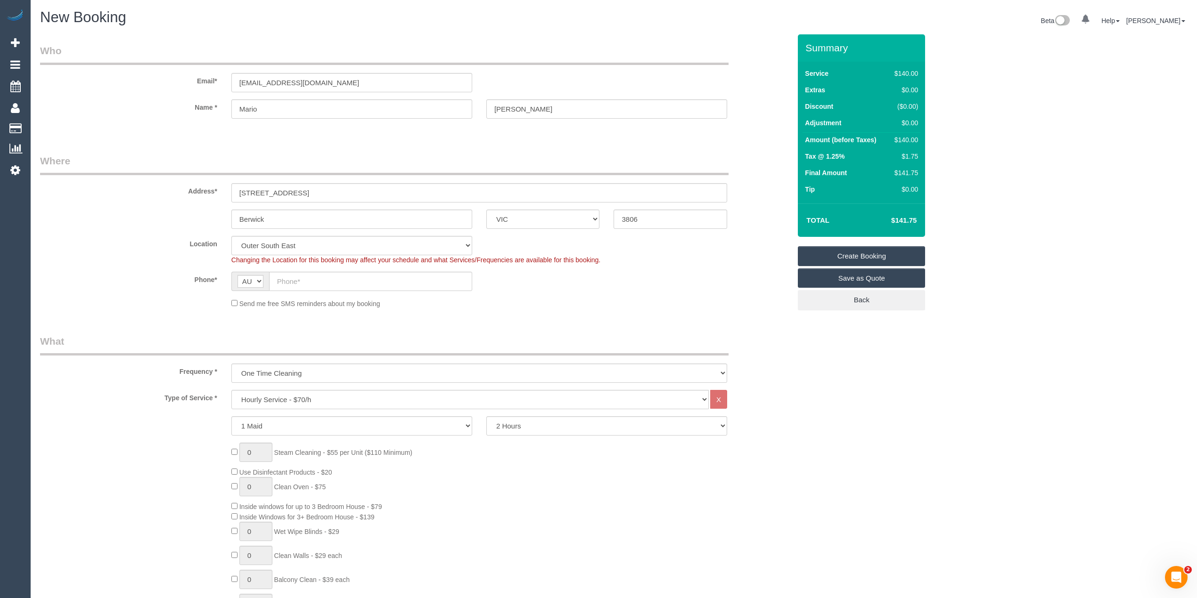
select select "object:2081"
click at [294, 286] on input "text" at bounding box center [370, 281] width 203 height 19
paste input "0433 349 308"
type input "0433 349 308"
click at [290, 364] on select "One Time Cleaning Weekly - 10% Off - 10.00% (0% for the First Booking) Fortnigh…" at bounding box center [479, 373] width 496 height 19
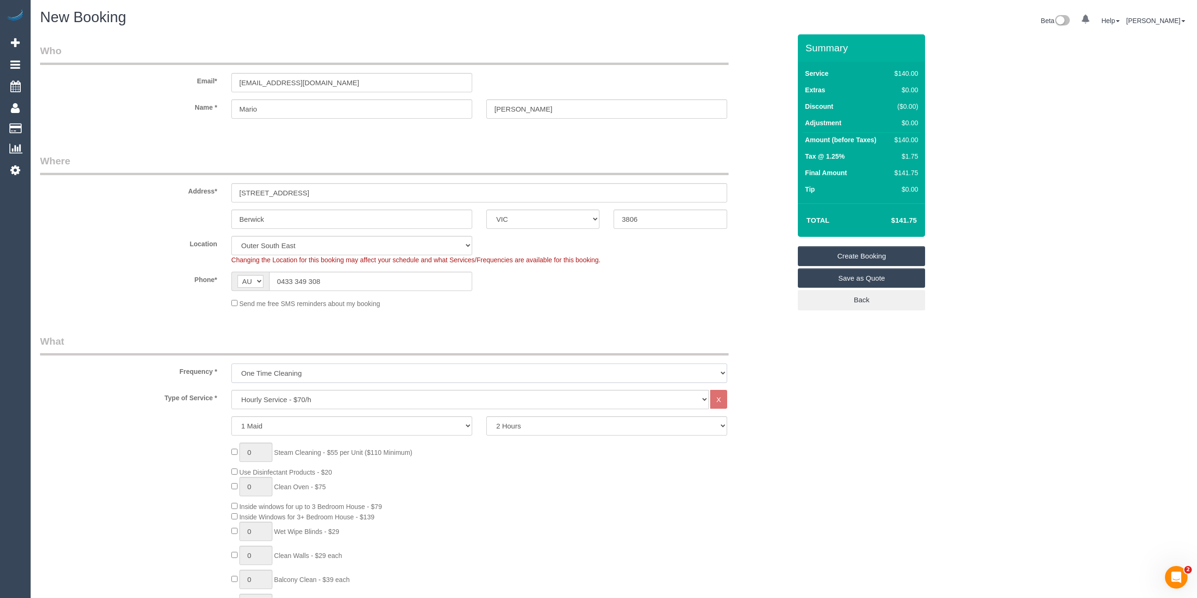
select select "object:2083"
click at [231, 364] on select "One Time Cleaning Weekly - 10% Off - 10.00% (0% for the First Booking) Fortnigh…" at bounding box center [479, 373] width 496 height 19
click at [296, 403] on select "Hourly Service - $70/h Hourly Service - $65/h Hourly Service - $60/h Hourly Ser…" at bounding box center [469, 399] width 477 height 19
click at [296, 402] on select "Hourly Service - $70/h Hourly Service - $65/h Hourly Service - $60/h Hourly Ser…" at bounding box center [469, 399] width 477 height 19
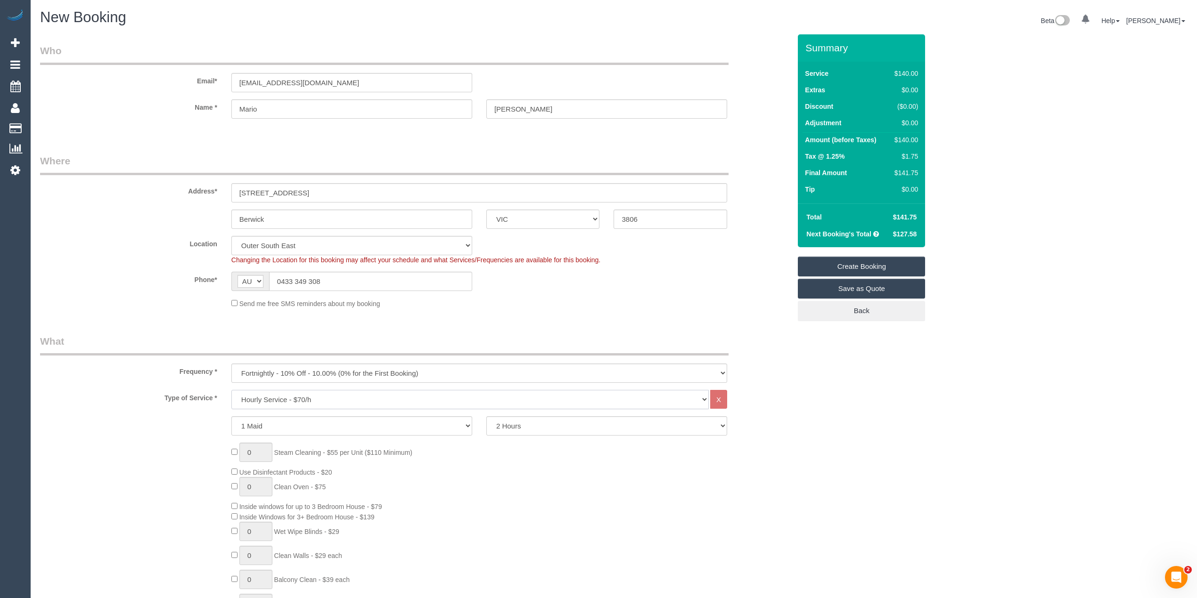
click at [284, 398] on select "Hourly Service - $70/h Hourly Service - $65/h Hourly Service - $60/h Hourly Ser…" at bounding box center [469, 399] width 477 height 19
select select "275"
click at [231, 390] on select "Hourly Service - $70/h Hourly Service - $65/h Hourly Service - $60/h Hourly Ser…" at bounding box center [469, 399] width 477 height 19
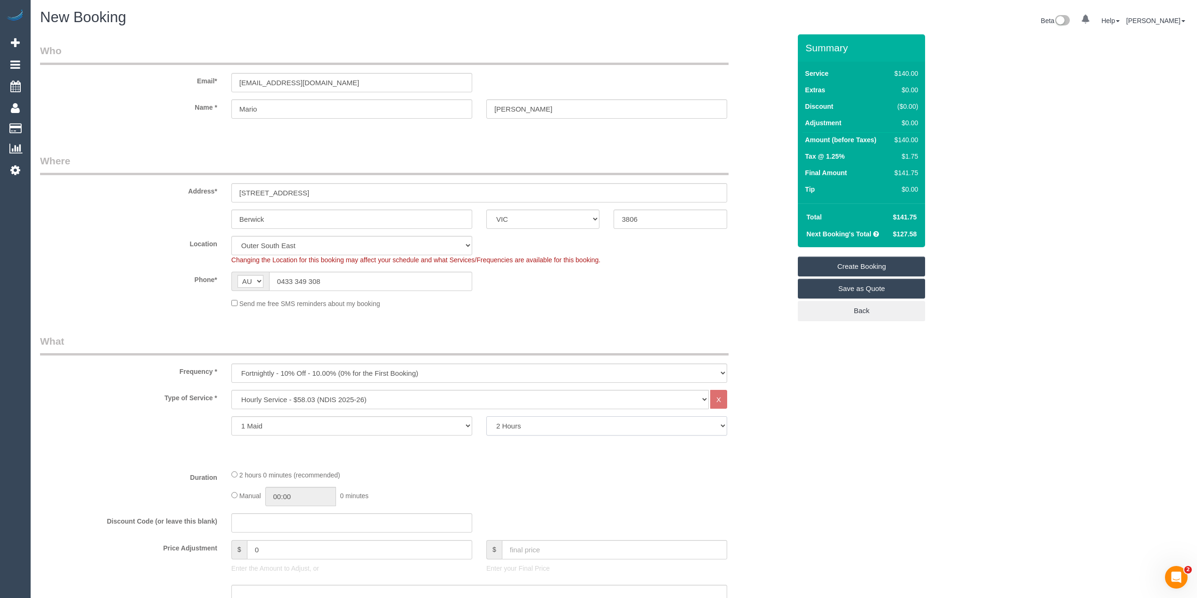
click at [517, 420] on select "2 Hours 2.5 Hours 3 Hours 3.5 Hours 4 Hours 4.5 Hours 5 Hours 5.5 Hours 6 Hours…" at bounding box center [606, 425] width 241 height 19
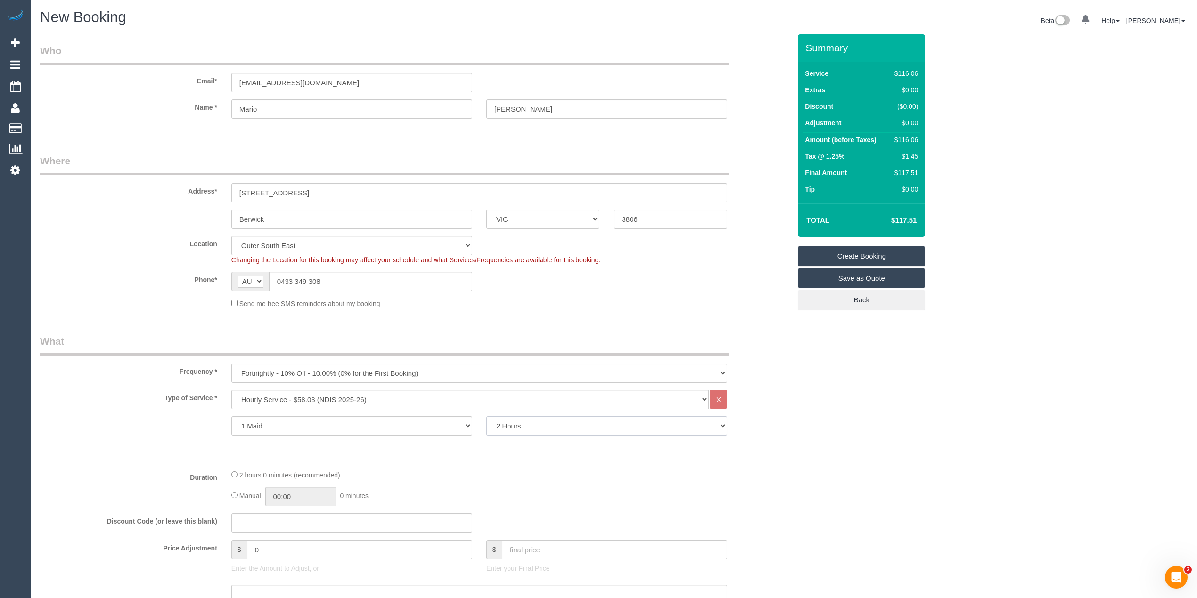
select select "180"
click at [486, 416] on select "2 Hours 2.5 Hours 3 Hours 3.5 Hours 4 Hours 4.5 Hours 5 Hours 5.5 Hours 6 Hours…" at bounding box center [606, 425] width 241 height 19
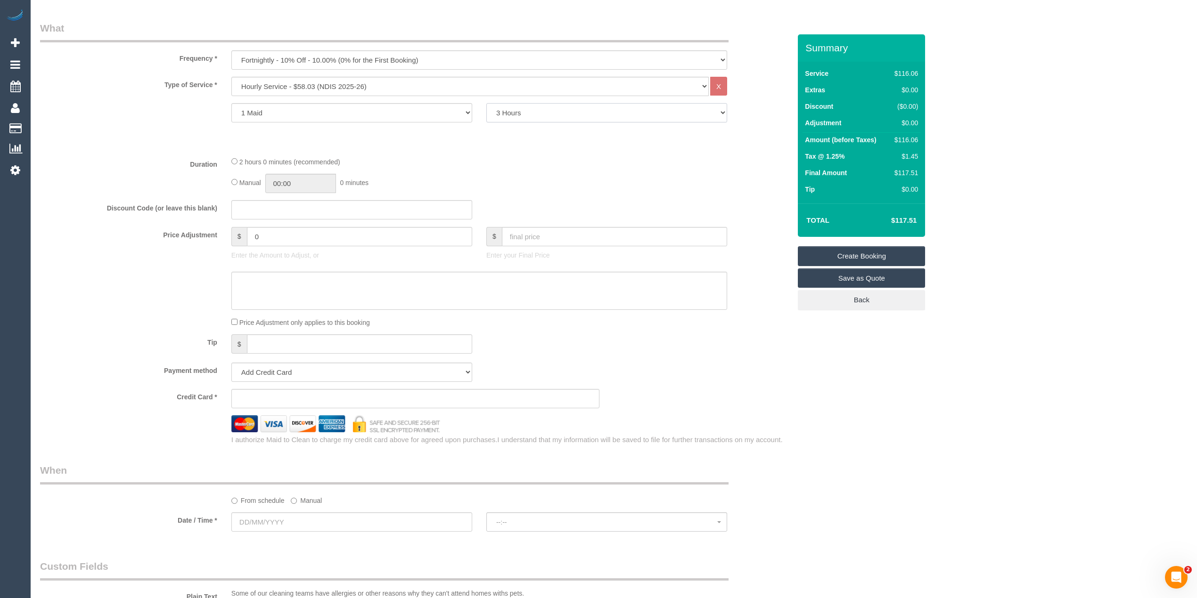
scroll to position [314, 0]
click at [262, 379] on select "Add Credit Card Cash Check Paypal" at bounding box center [351, 371] width 241 height 19
select select "string:check"
click at [231, 362] on select "Add Credit Card Cash Check Paypal" at bounding box center [351, 371] width 241 height 19
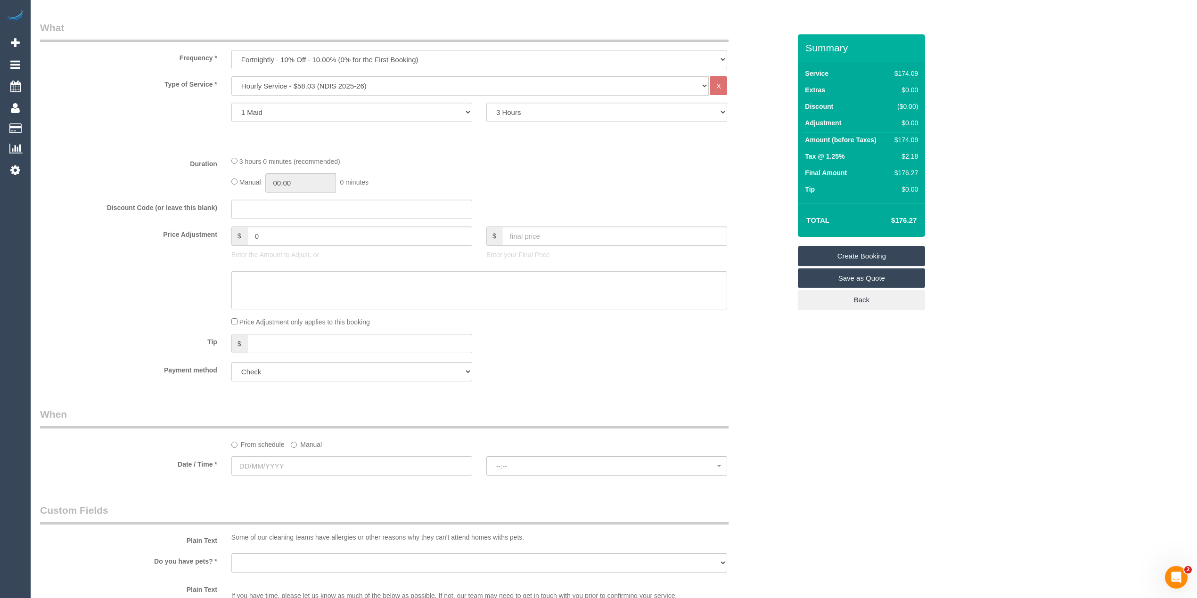
click at [289, 440] on div "From schedule Manual" at bounding box center [479, 443] width 510 height 13
click at [289, 445] on div "From schedule Manual" at bounding box center [479, 443] width 510 height 13
click at [274, 462] on input "text" at bounding box center [351, 466] width 241 height 19
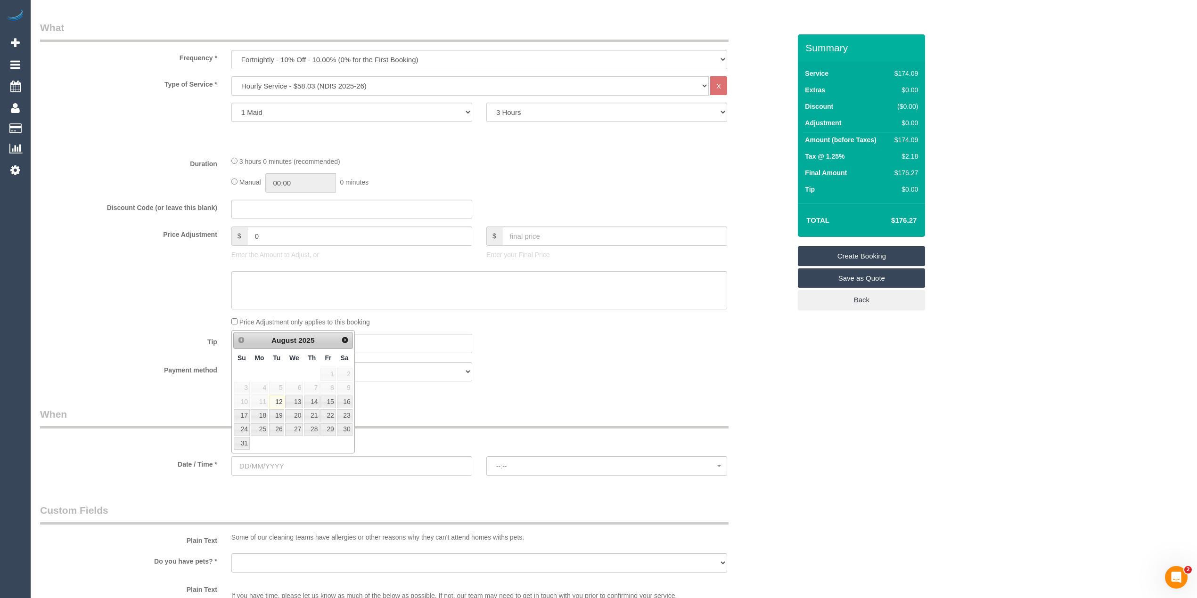
click at [464, 398] on div "Who Email* jess_russo85@hotmail.com Name * Mario Russo Where Address* 44 Hillgr…" at bounding box center [415, 386] width 765 height 1330
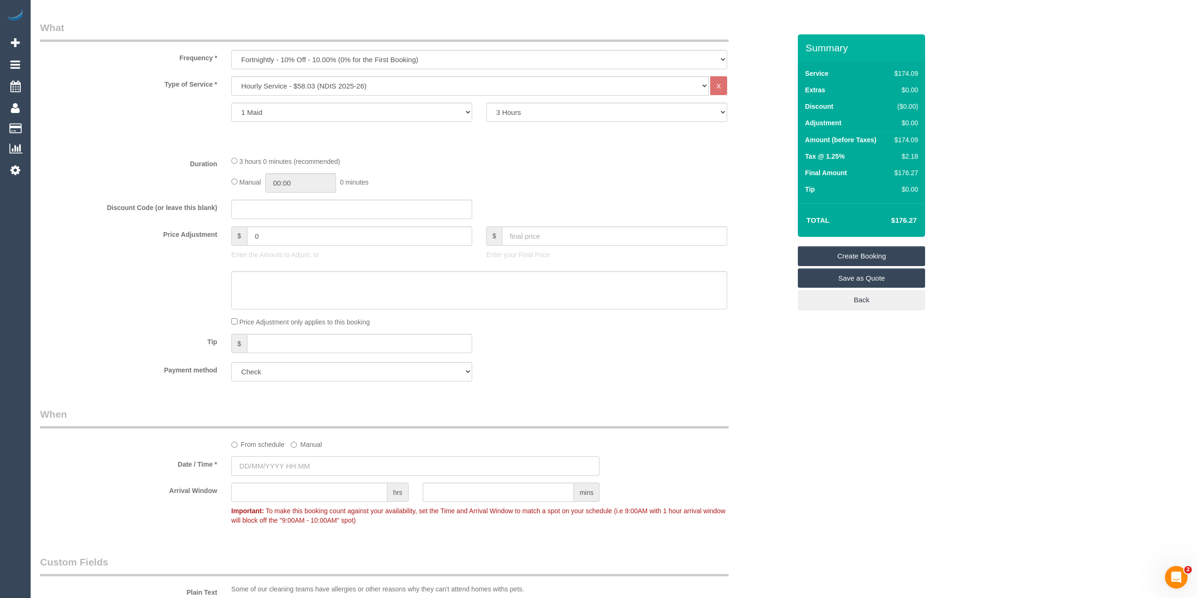
click at [287, 461] on input "text" at bounding box center [415, 466] width 368 height 19
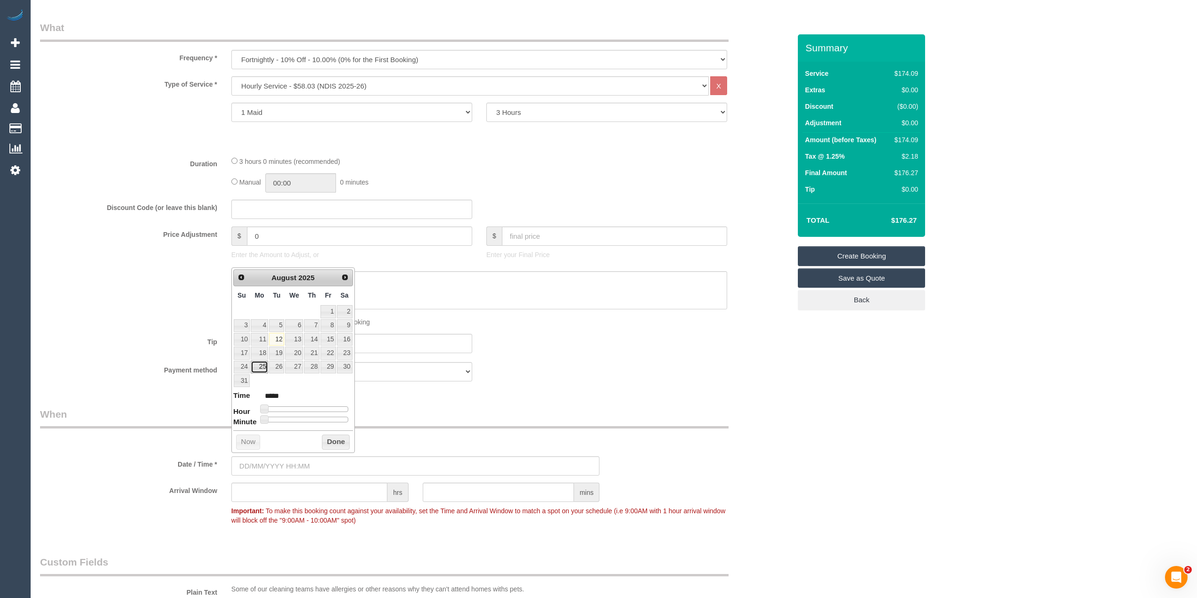
click at [257, 370] on link "25" at bounding box center [259, 367] width 17 height 13
type input "12/08/2025 09:00"
type input "*****"
click at [298, 413] on span at bounding box center [297, 409] width 8 height 8
type input "12/08/2025 10:00"
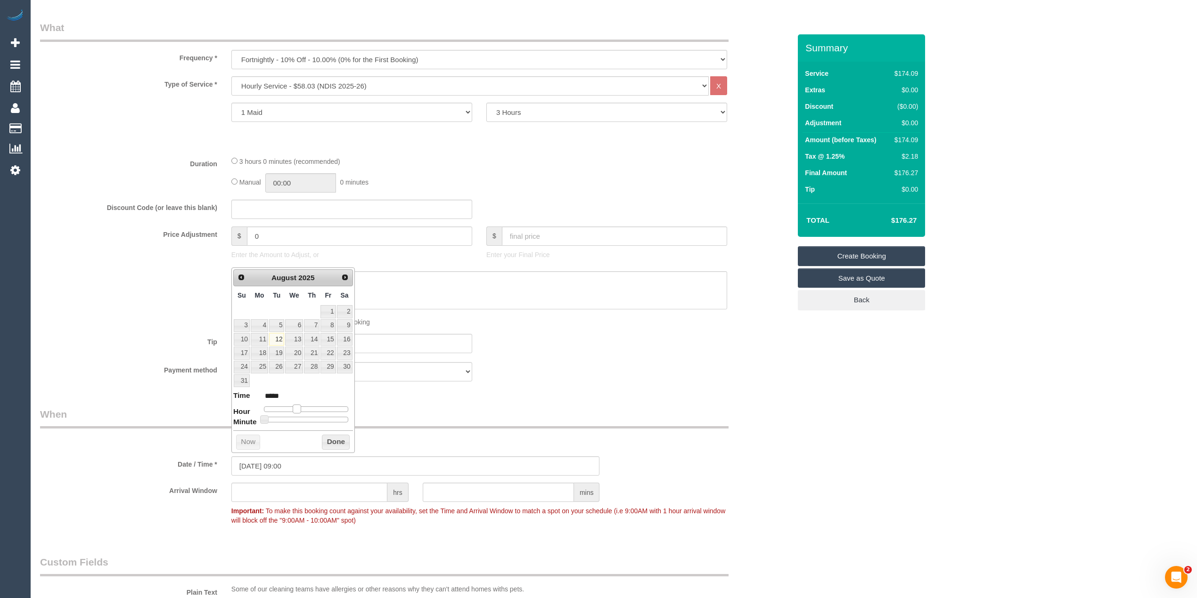
type input "*****"
drag, startPoint x: 298, startPoint y: 413, endPoint x: 303, endPoint y: 413, distance: 5.7
click at [303, 413] on span at bounding box center [300, 409] width 8 height 8
click at [1116, 492] on div "Who Email* jess_russo85@hotmail.com Name * Mario Russo Where Address* 44 Hillgr…" at bounding box center [613, 411] width 1147 height 1381
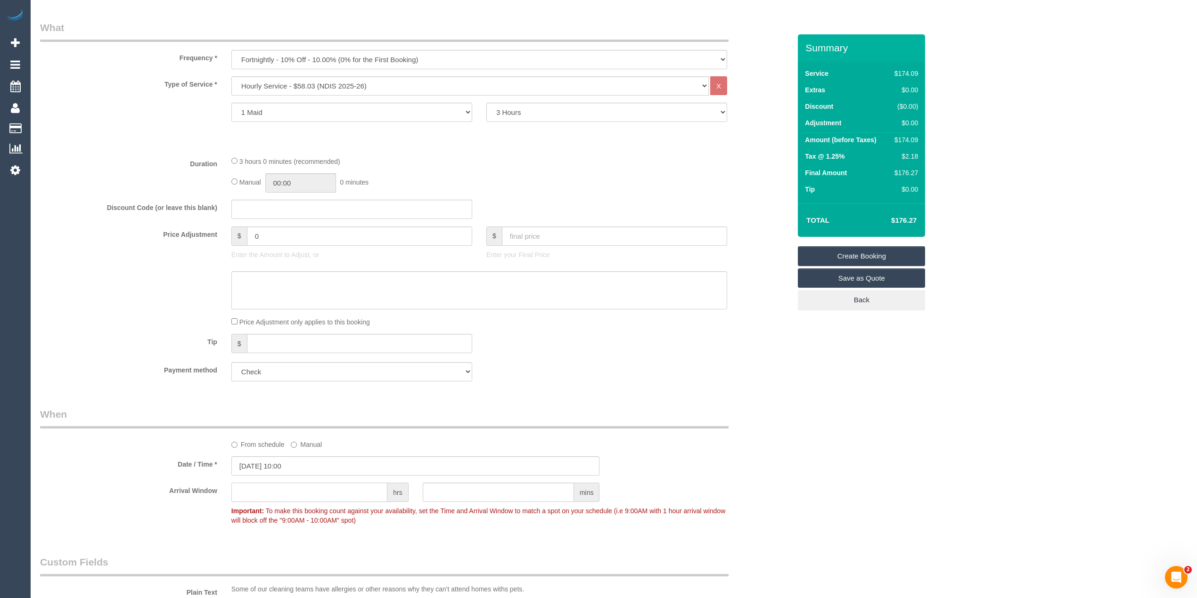
click at [253, 489] on input "text" at bounding box center [309, 492] width 156 height 19
type input "1"
click at [860, 440] on div "Who Email* jess_russo85@hotmail.com Name * Mario Russo Where Address* 44 Hillgr…" at bounding box center [613, 411] width 1147 height 1381
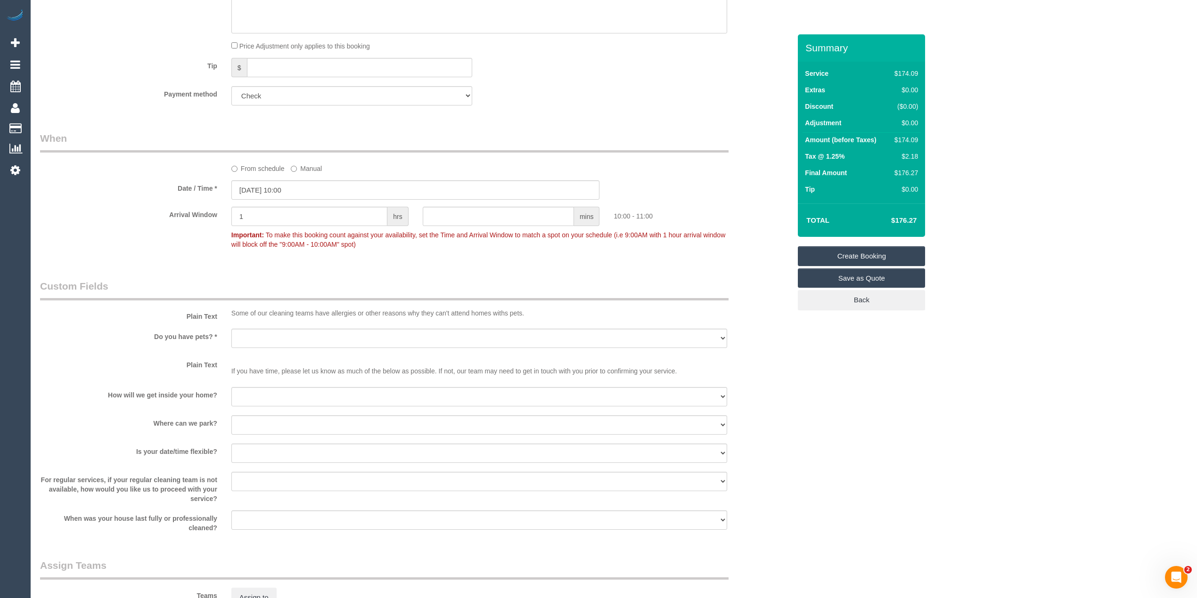
scroll to position [628, 0]
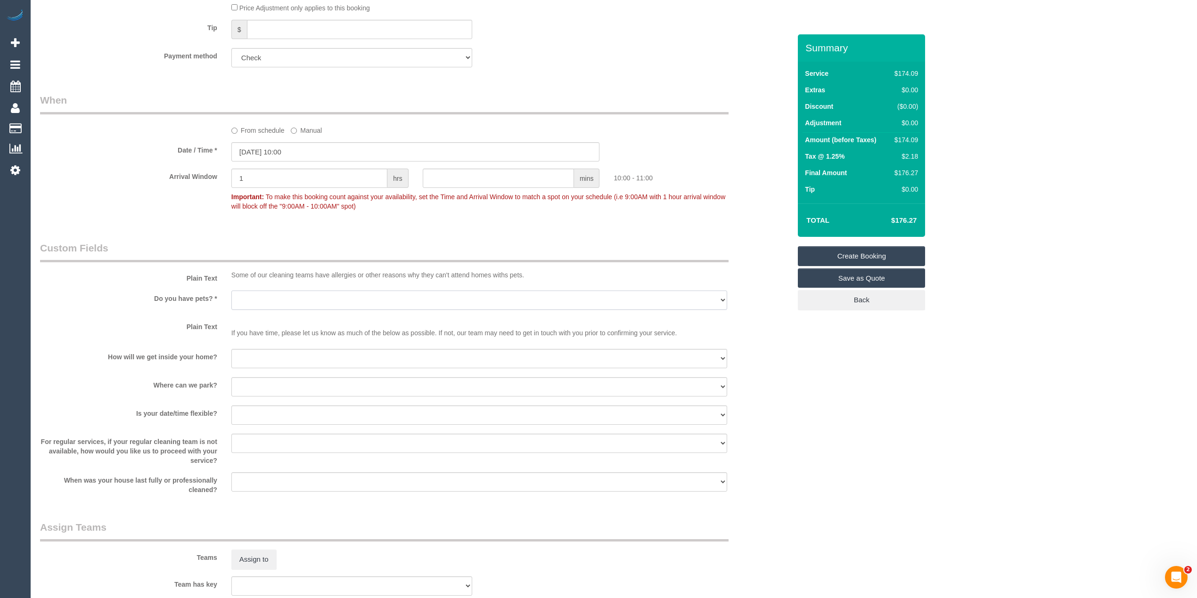
click at [245, 293] on select "Yes - Cats Yes - Dogs No pets Yes - Dogs and Cats Yes - Other" at bounding box center [479, 300] width 496 height 19
select select "number:28"
click at [231, 291] on select "Yes - Cats Yes - Dogs No pets Yes - Dogs and Cats Yes - Other" at bounding box center [479, 300] width 496 height 19
click at [262, 360] on select "I will be home Key will be left (please provide details below) Lock box/Access …" at bounding box center [479, 358] width 496 height 19
select select "number:14"
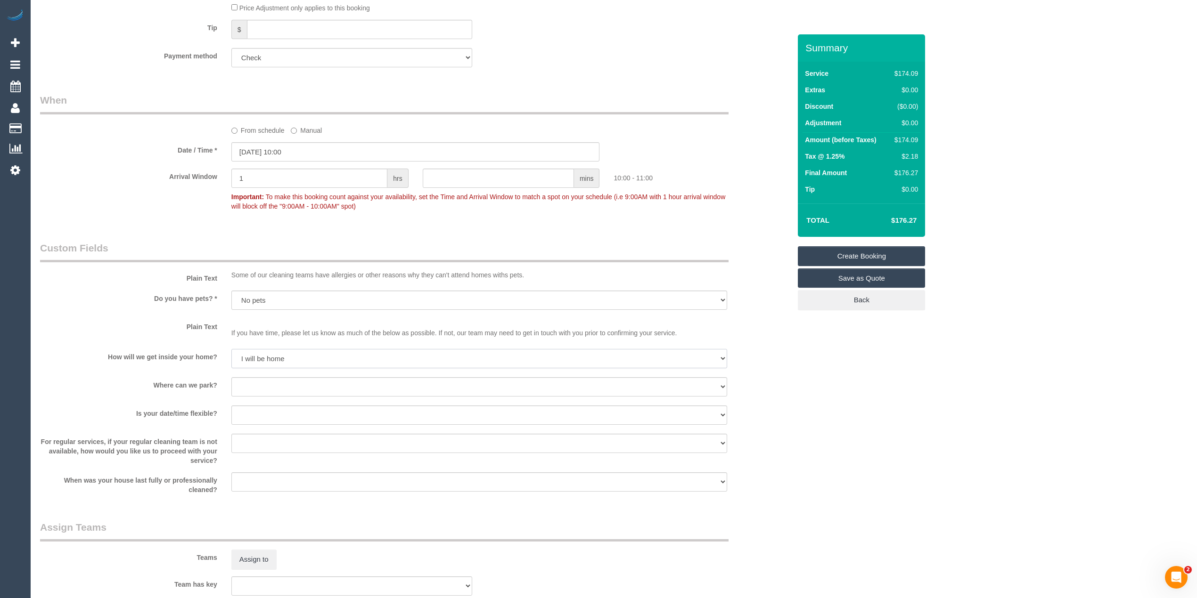
click at [231, 349] on select "I will be home Key will be left (please provide details below) Lock box/Access …" at bounding box center [479, 358] width 496 height 19
click at [251, 388] on select "I will provide parking on-site Free street parking Paid street parking (cost wi…" at bounding box center [479, 386] width 496 height 19
select select "number:19"
click at [231, 377] on select "I will provide parking on-site Free street parking Paid street parking (cost wi…" at bounding box center [479, 386] width 496 height 19
click at [251, 417] on select "Yes - date and time Yes - date but not time Yes - time but not date No - No fle…" at bounding box center [479, 415] width 496 height 19
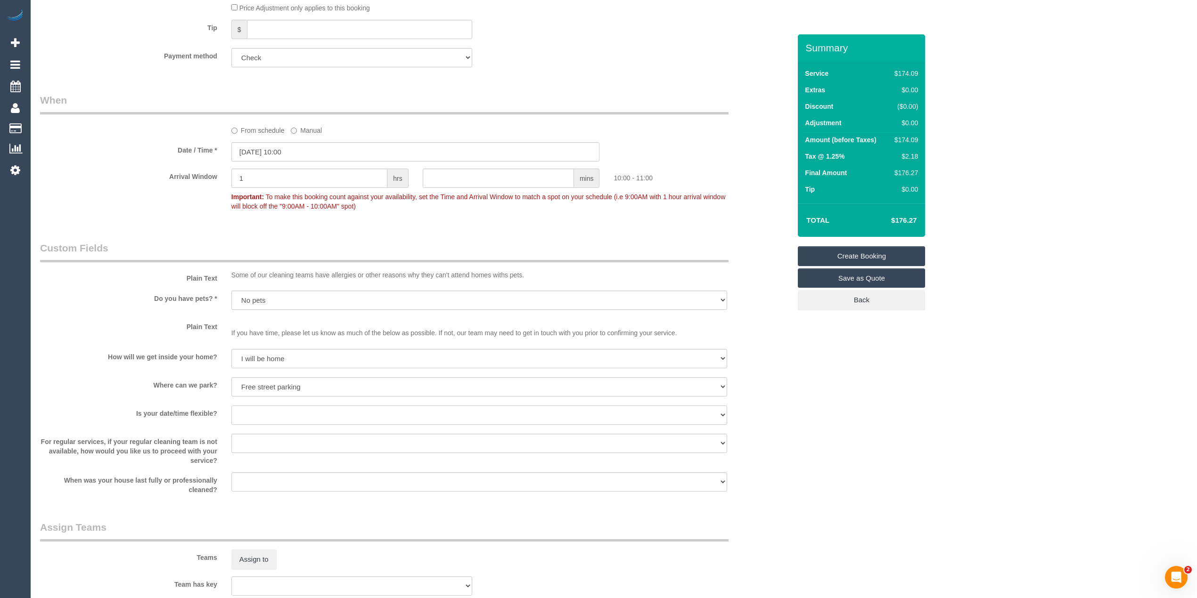
select select "number:24"
click at [231, 406] on select "Yes - date and time Yes - date but not time Yes - time but not date No - No fle…" at bounding box center [479, 415] width 496 height 19
click at [271, 445] on select "Arrange a cleaner to cover and do not bother you Arrange a cleaner to cover and…" at bounding box center [479, 443] width 496 height 19
select select "number:35"
click at [231, 434] on select "Arrange a cleaner to cover and do not bother you Arrange a cleaner to cover and…" at bounding box center [479, 443] width 496 height 19
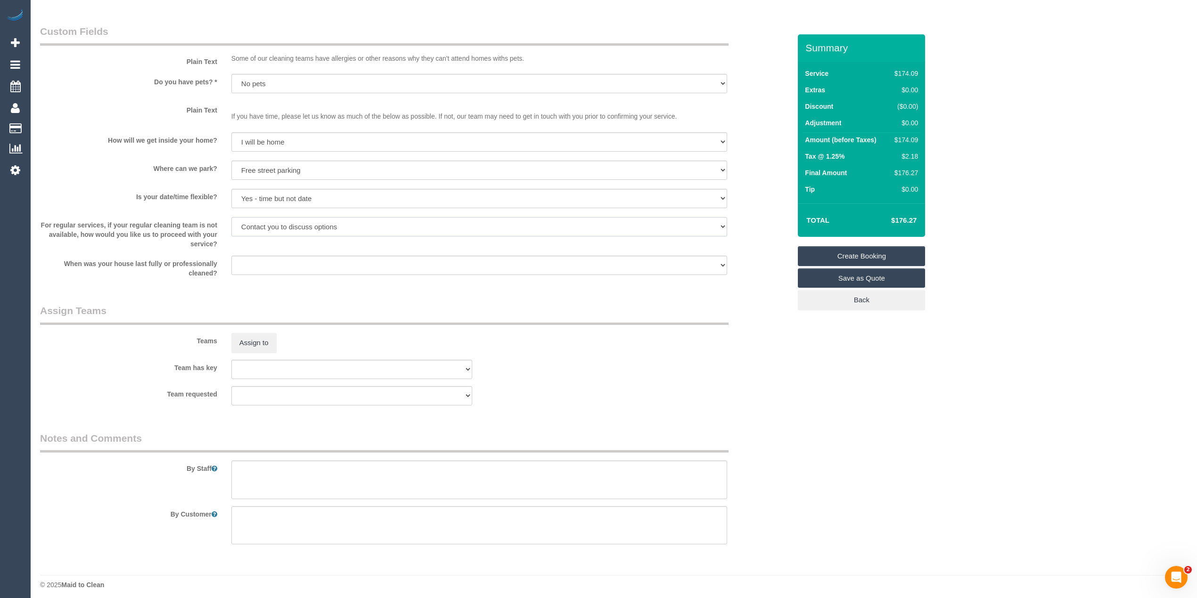
scroll to position [849, 0]
click at [387, 467] on textarea at bounding box center [479, 476] width 496 height 39
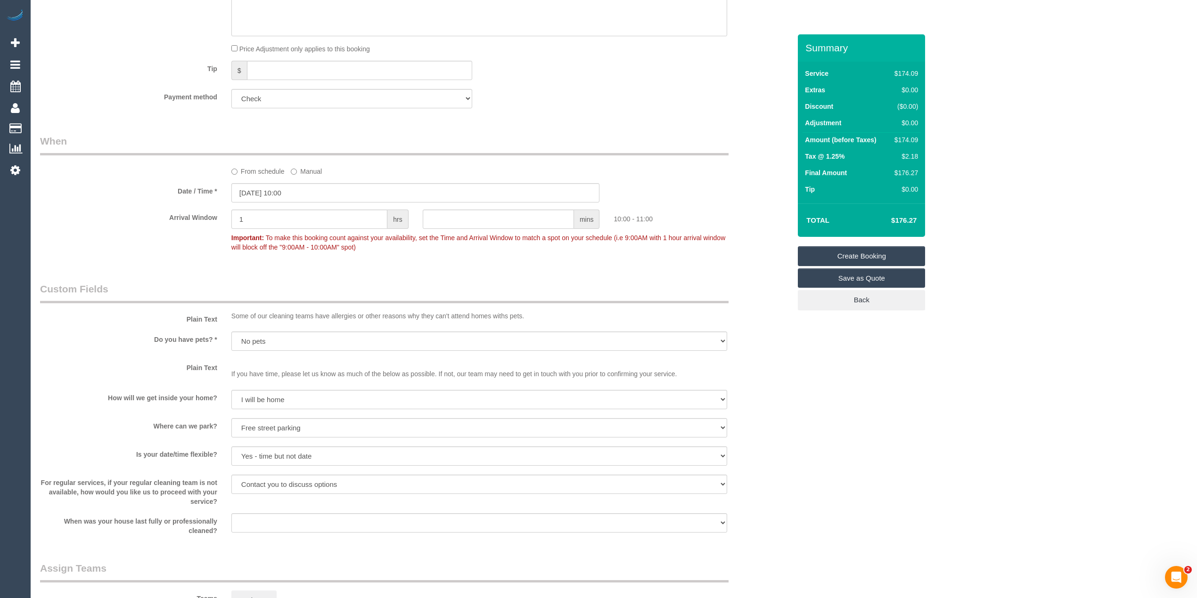
scroll to position [430, 0]
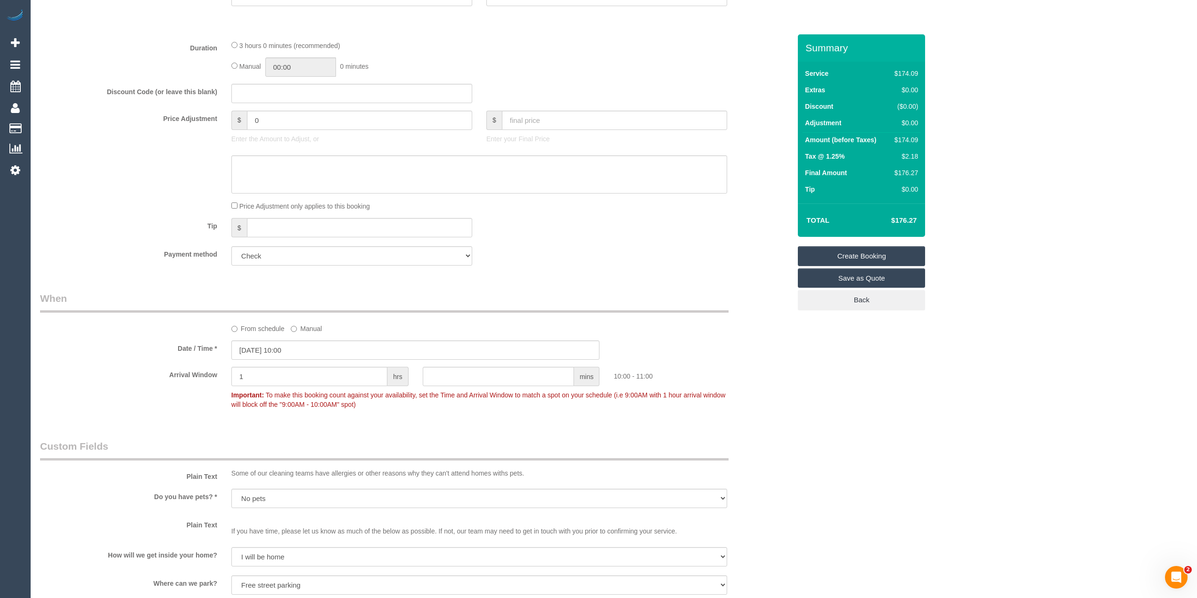
type textarea "General cleaning, please check with [PERSON_NAME] which areas he wants cleaned,…"
click at [263, 347] on input "12/08/2025 10:00" at bounding box center [415, 350] width 368 height 19
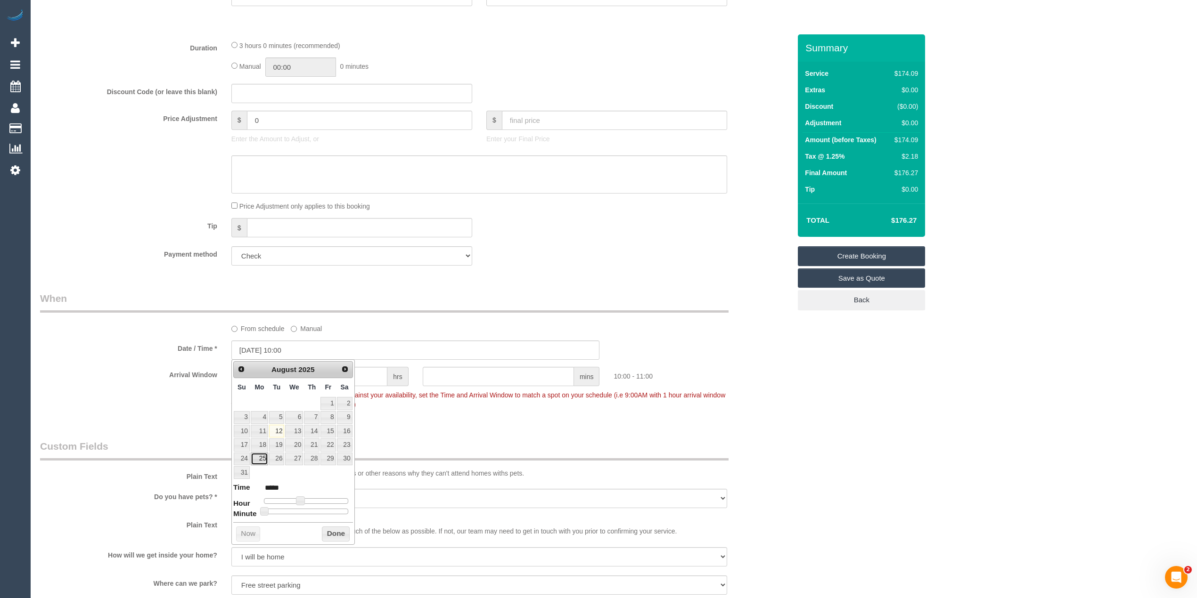
click at [262, 457] on link "25" at bounding box center [259, 459] width 17 height 13
type input "[DATE] 10:00"
click at [971, 430] on div "Who Email* jess_russo85@hotmail.com Name * Mario Russo Where Address* 44 Hillgr…" at bounding box center [613, 295] width 1147 height 1381
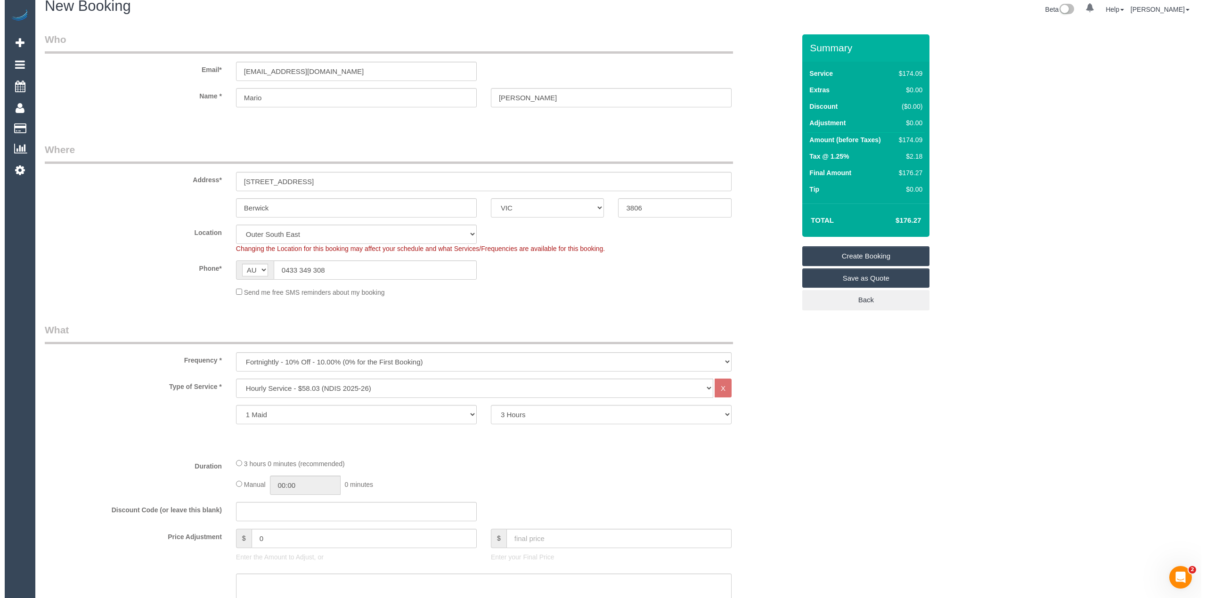
scroll to position [0, 0]
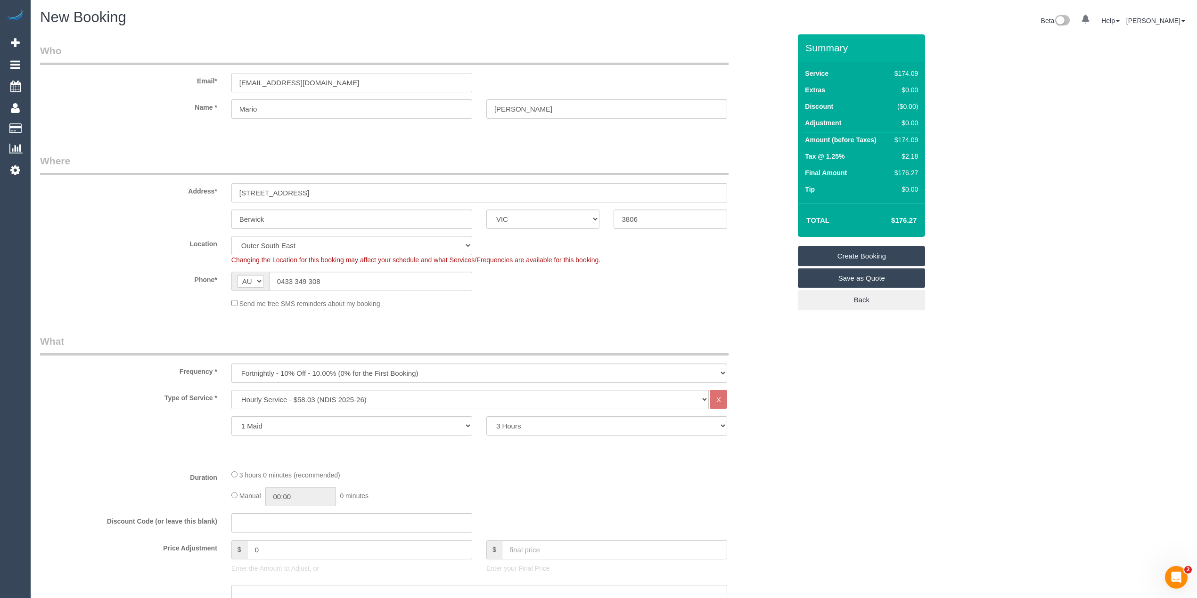
drag, startPoint x: 393, startPoint y: 82, endPoint x: 101, endPoint y: 65, distance: 292.6
click at [101, 65] on div "Email* jess_russo85@hotmail.com" at bounding box center [415, 68] width 765 height 49
click at [854, 247] on link "Create Booking" at bounding box center [861, 256] width 127 height 20
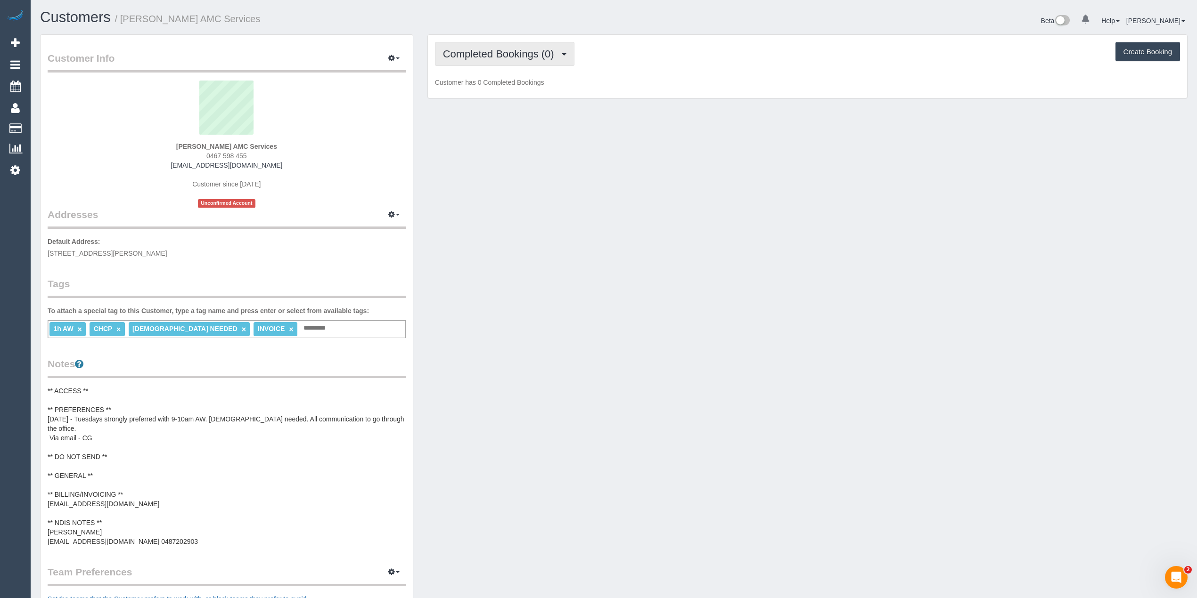
click at [488, 49] on span "Completed Bookings (0)" at bounding box center [501, 54] width 116 height 12
click at [495, 90] on link "Upcoming Bookings (11)" at bounding box center [484, 88] width 99 height 12
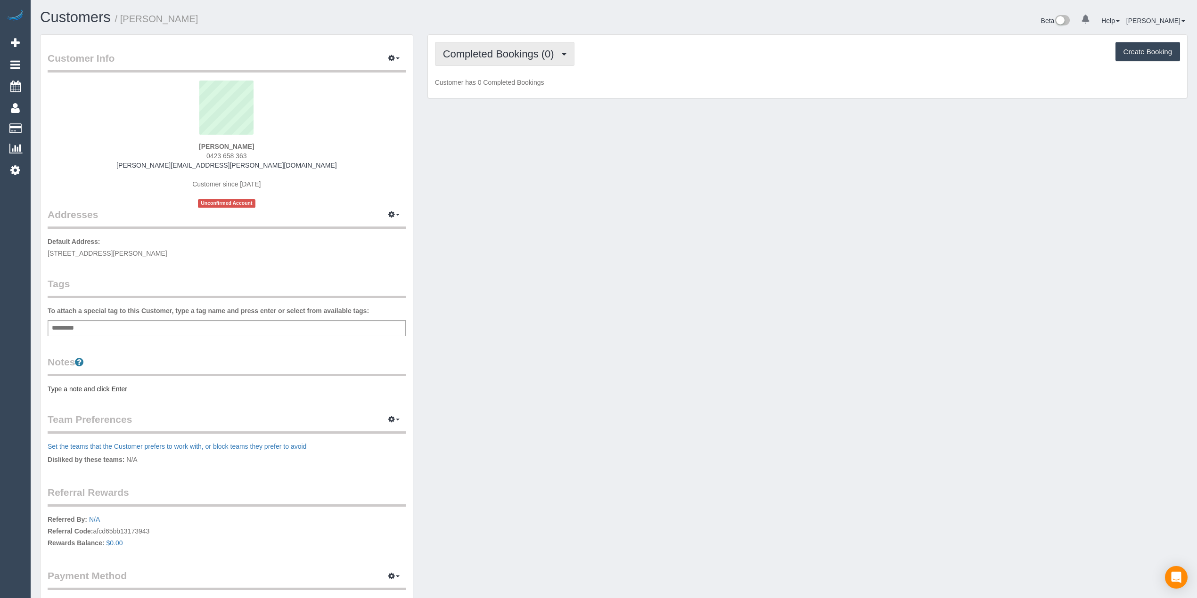
click at [475, 46] on button "Completed Bookings (0)" at bounding box center [504, 54] width 139 height 24
click at [494, 87] on link "Upcoming Bookings (1)" at bounding box center [484, 88] width 98 height 12
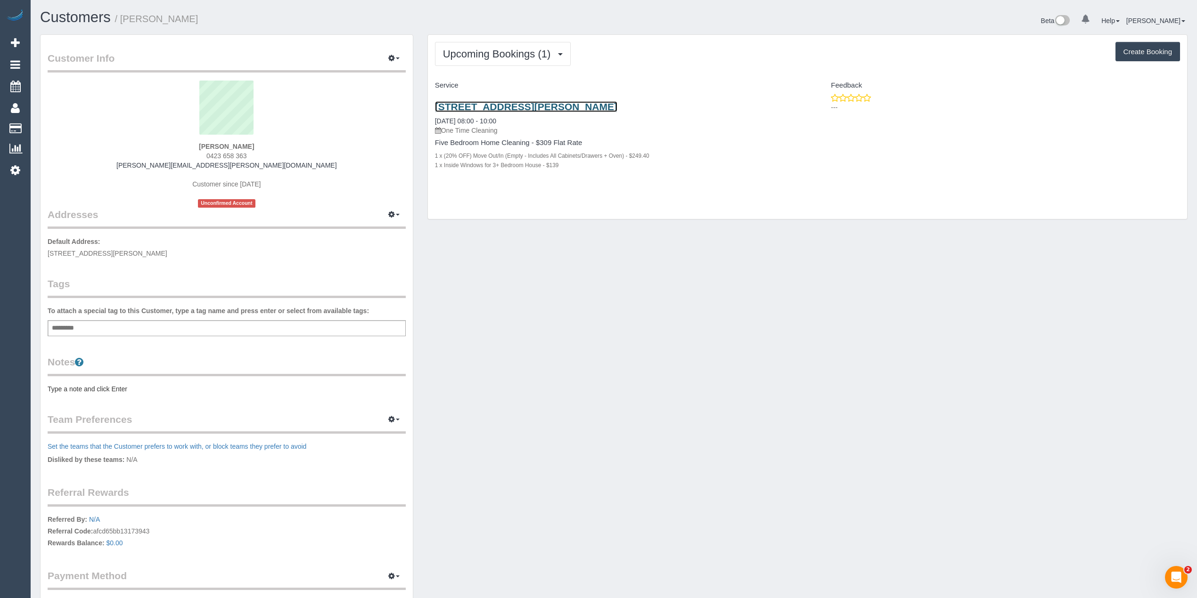
click at [538, 106] on link "2 Trevor Court, Keysborough, VIC 3173" at bounding box center [526, 106] width 182 height 11
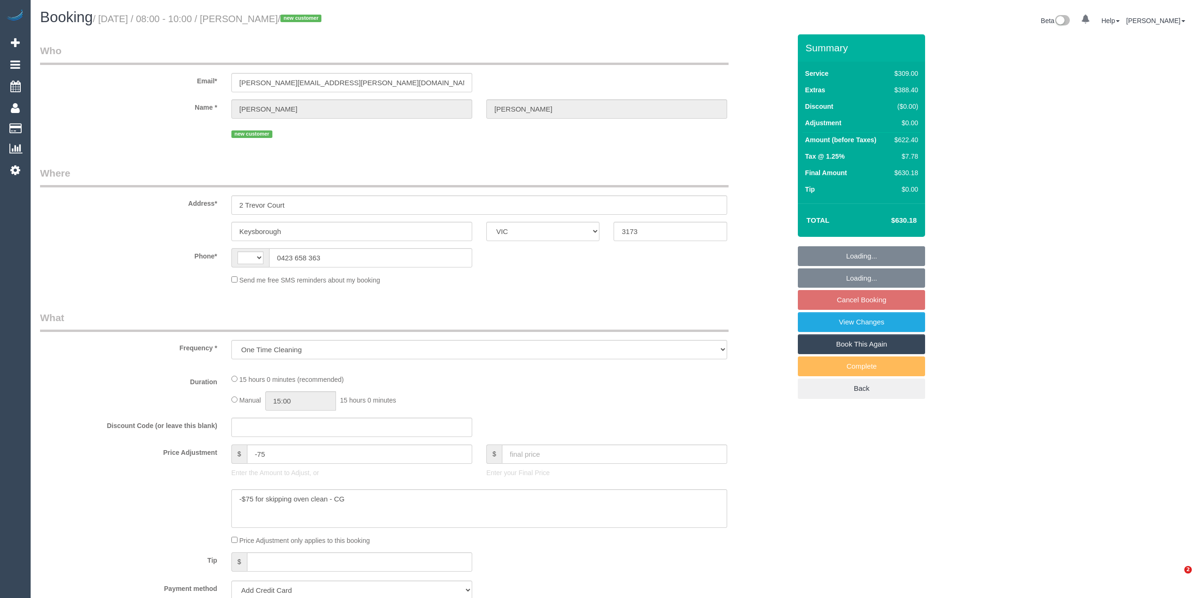
select select "VIC"
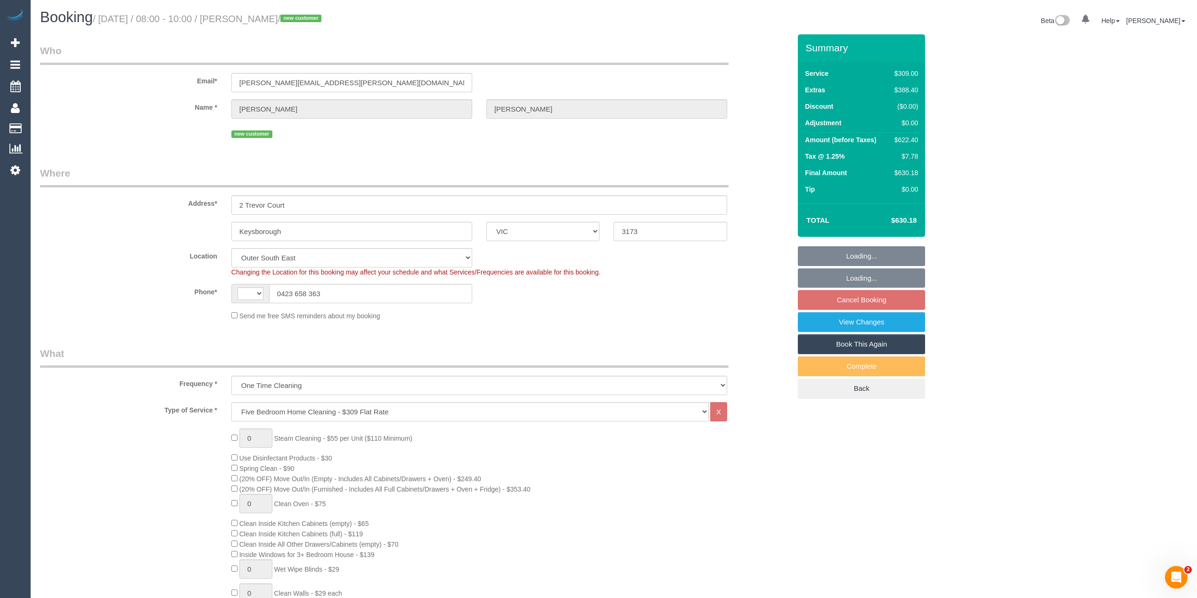
select select "object:780"
select select "string:AU"
select select "string:stripe-pm_1RvBfz2GScqysDRV11SQcbDX"
select select "number:28"
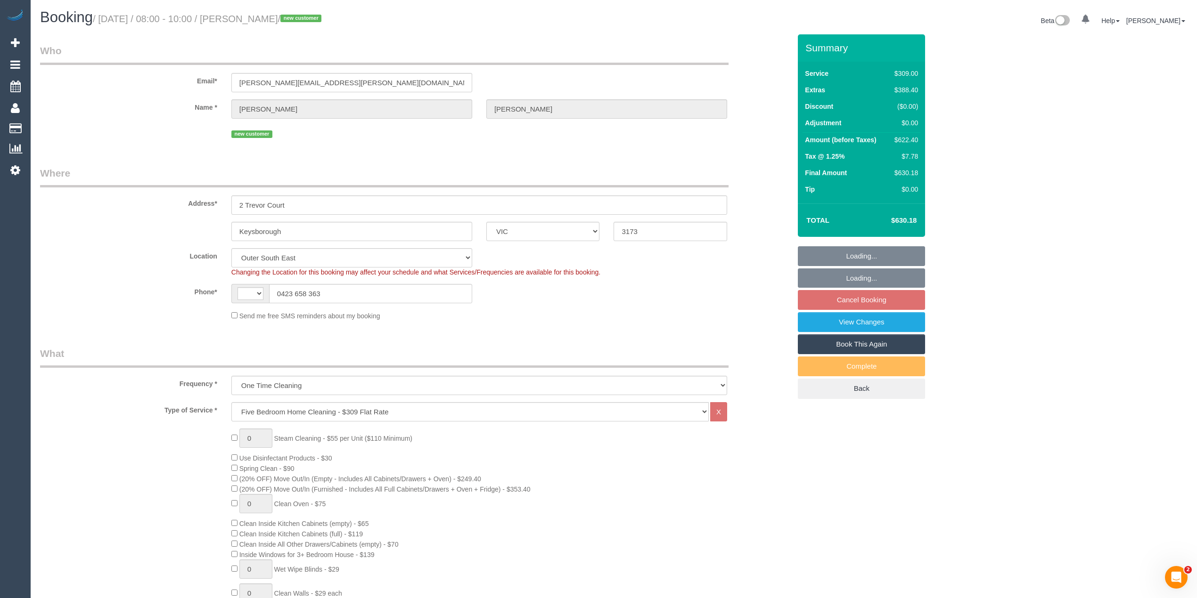
select select "number:14"
select select "number:19"
select select "number:36"
select select "spot2"
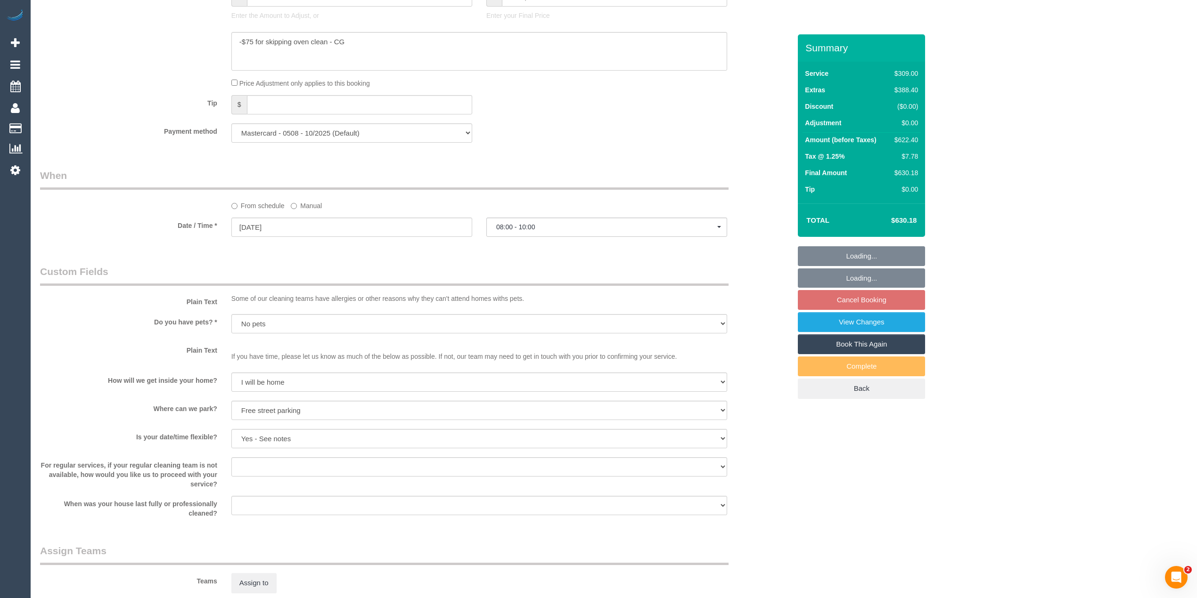
scroll to position [1197, 0]
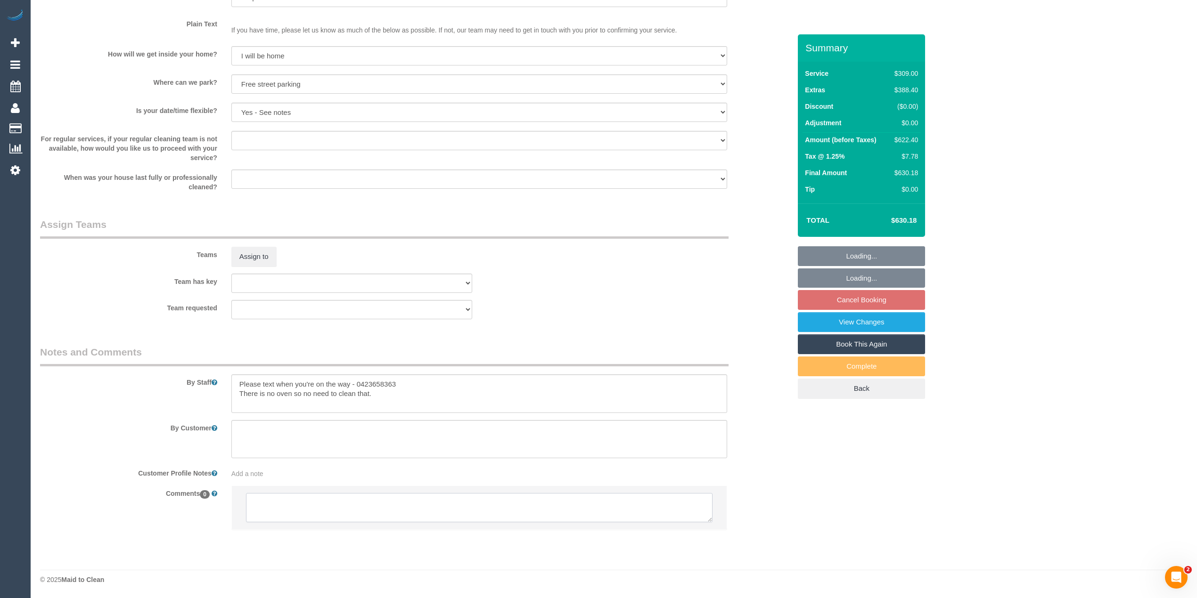
click at [338, 497] on textarea at bounding box center [479, 507] width 466 height 29
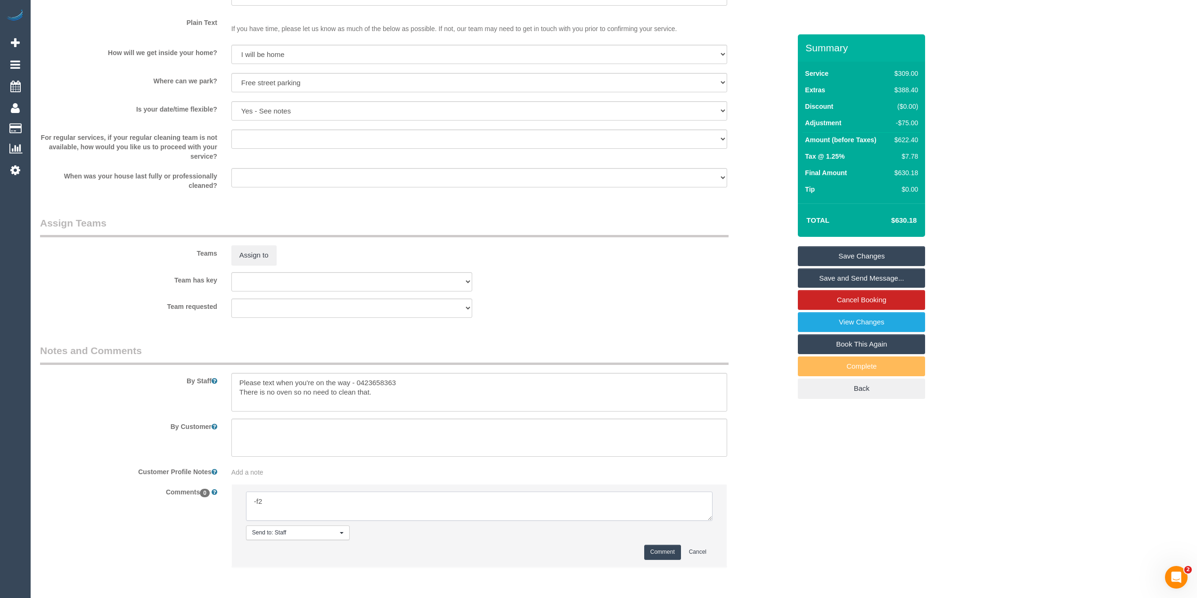
type textarea "Flexibility dates: Flexibility times: Notes: Contact via:"
click at [344, 501] on textarea at bounding box center [479, 506] width 466 height 29
drag, startPoint x: 705, startPoint y: 516, endPoint x: 716, endPoint y: 548, distance: 33.8
click at [712, 521] on textarea at bounding box center [479, 506] width 466 height 29
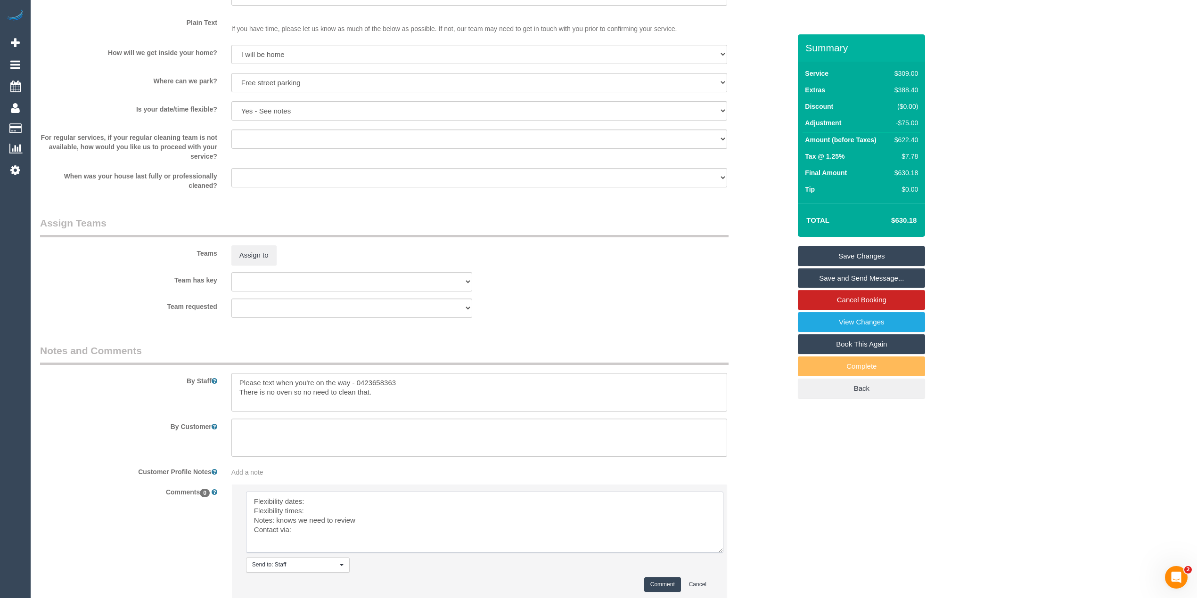
click at [337, 500] on textarea at bounding box center [484, 522] width 477 height 61
click at [312, 516] on textarea at bounding box center [484, 522] width 477 height 61
click at [311, 532] on textarea at bounding box center [484, 522] width 477 height 61
type textarea "Flexibility dates: Friday 22, Sat 23 or Mon 25 Flexibility times: flexible Note…"
click at [671, 582] on button "Comment" at bounding box center [662, 585] width 37 height 15
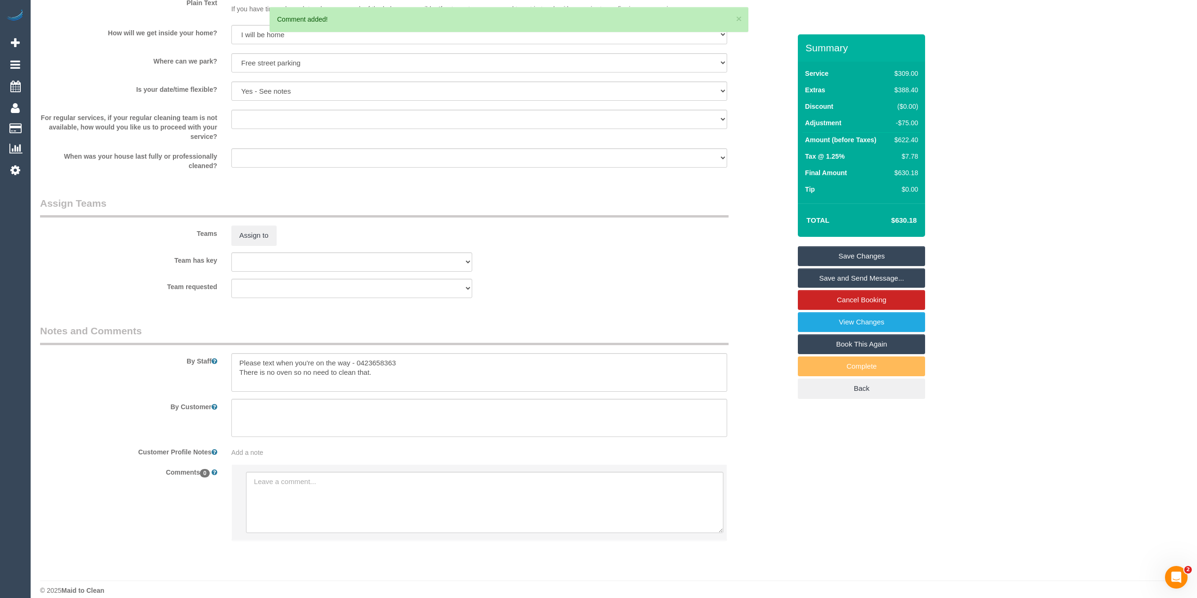
scroll to position [1228, 0]
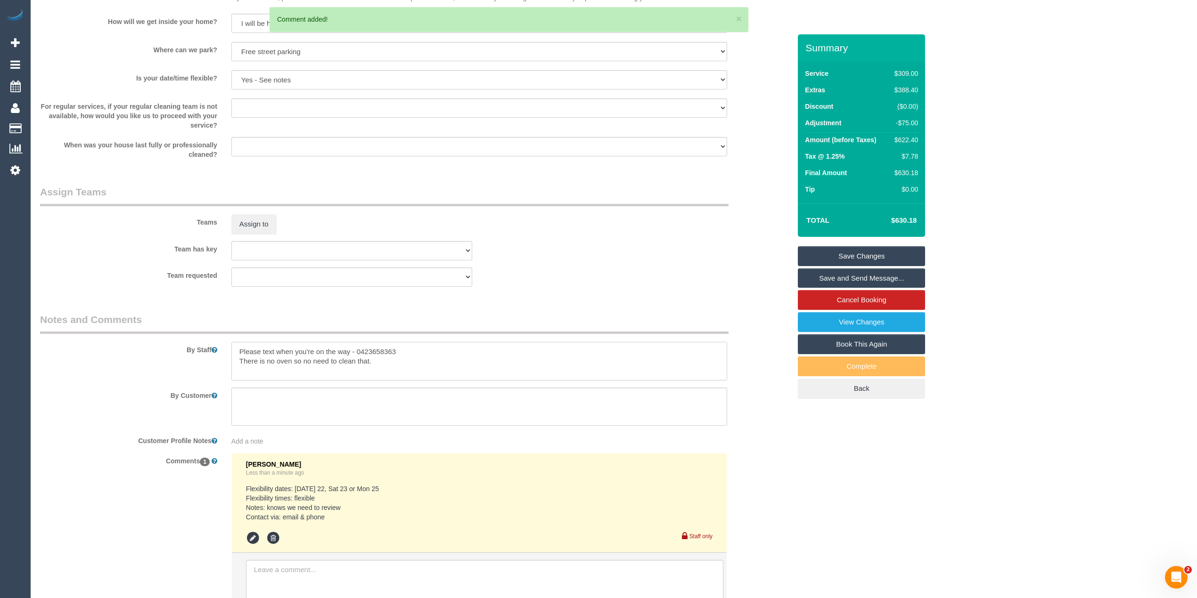
click at [389, 362] on textarea at bounding box center [479, 361] width 496 height 39
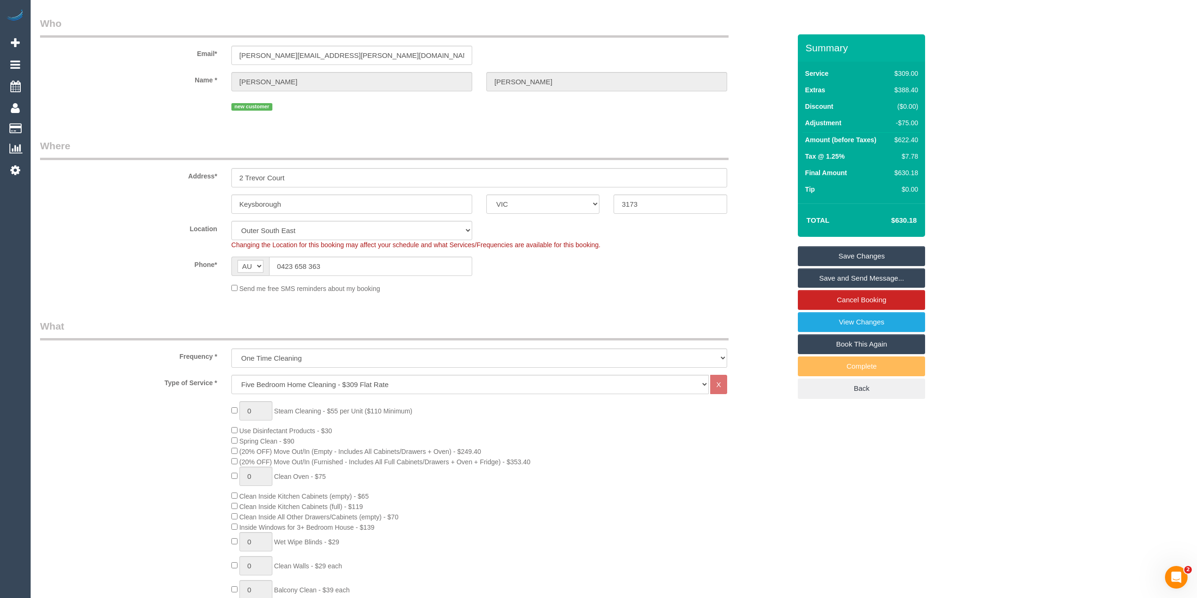
scroll to position [0, 0]
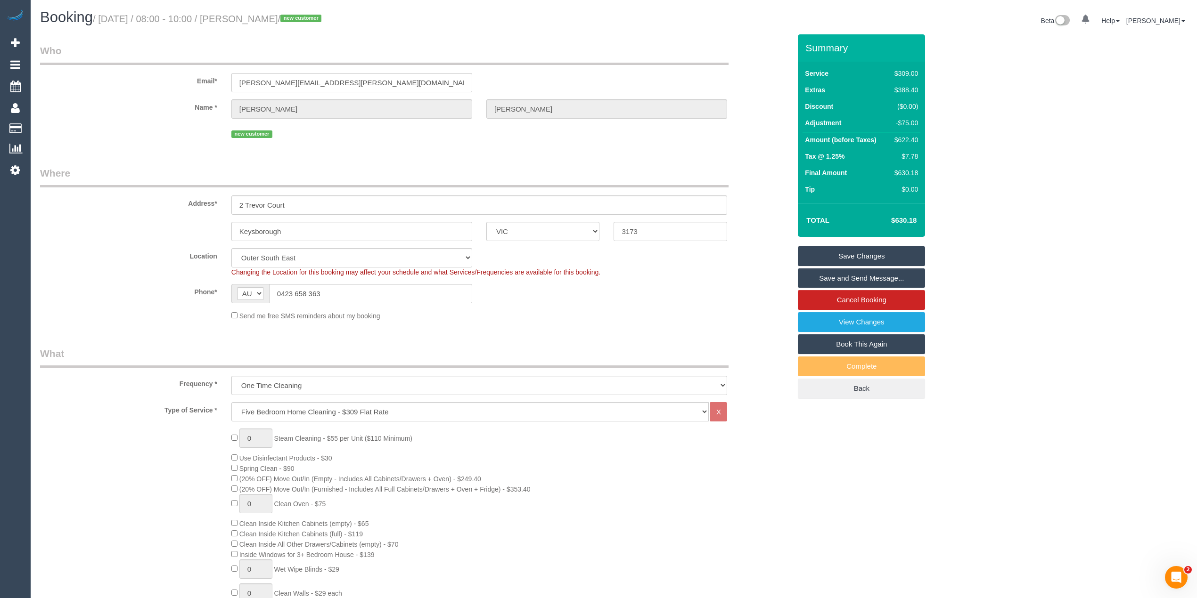
type textarea "Please text when you're on the way - 0423658363 There is no oven so no need to …"
click at [901, 255] on link "Save Changes" at bounding box center [861, 256] width 127 height 20
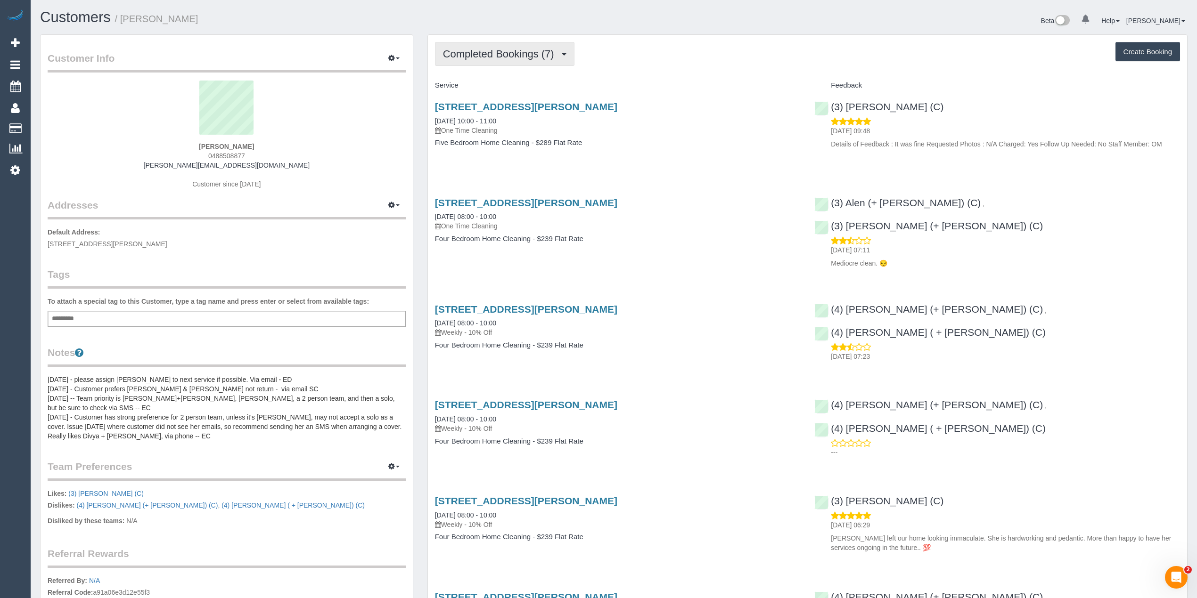
click at [451, 44] on button "Completed Bookings (7)" at bounding box center [504, 54] width 139 height 24
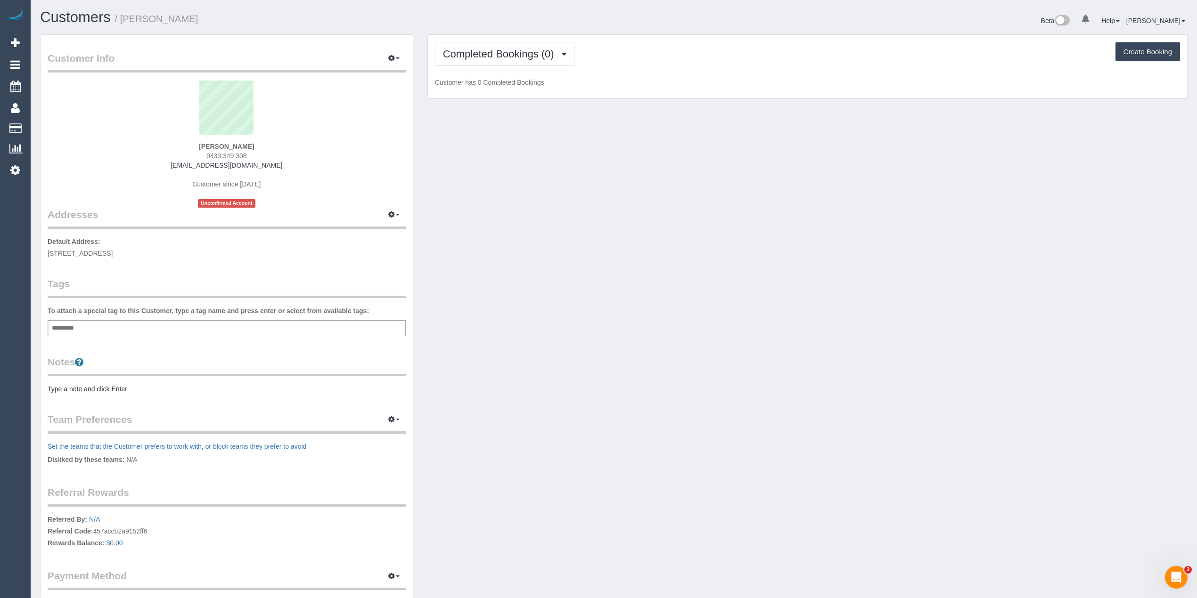
click at [126, 326] on div "Add a tag" at bounding box center [227, 328] width 358 height 16
type input "****"
type input "*******"
click at [71, 393] on pre "Type a note and click Enter" at bounding box center [227, 390] width 358 height 9
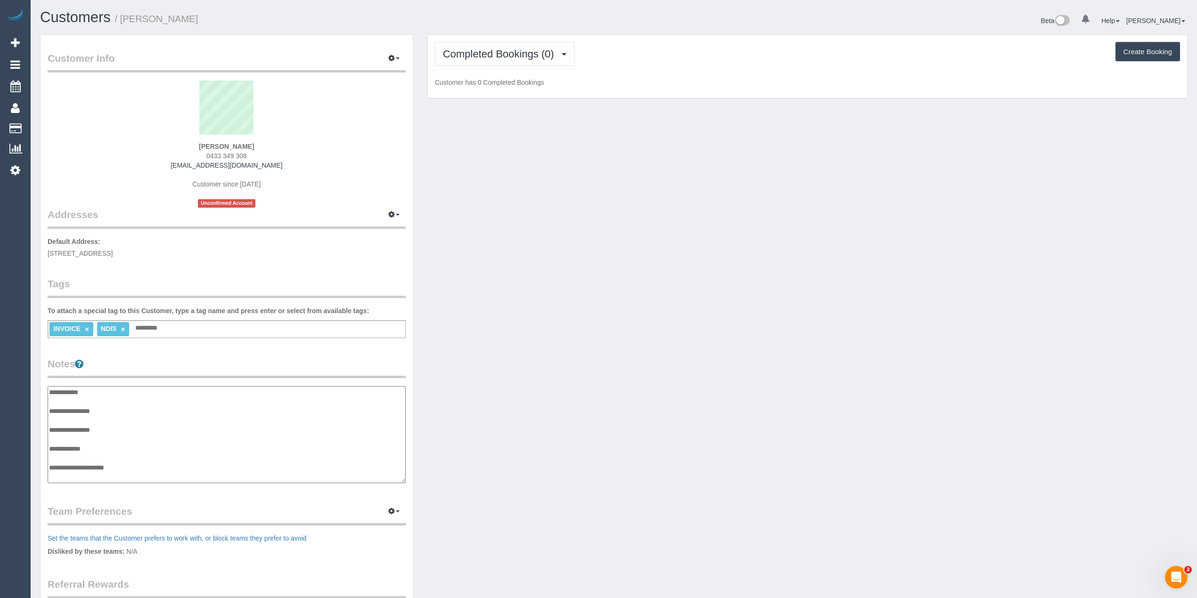
scroll to position [8, 0]
click at [141, 407] on textarea "**********" at bounding box center [227, 435] width 358 height 98
click at [149, 475] on textarea "**********" at bounding box center [227, 435] width 358 height 98
click at [57, 465] on textarea "**********" at bounding box center [227, 435] width 358 height 98
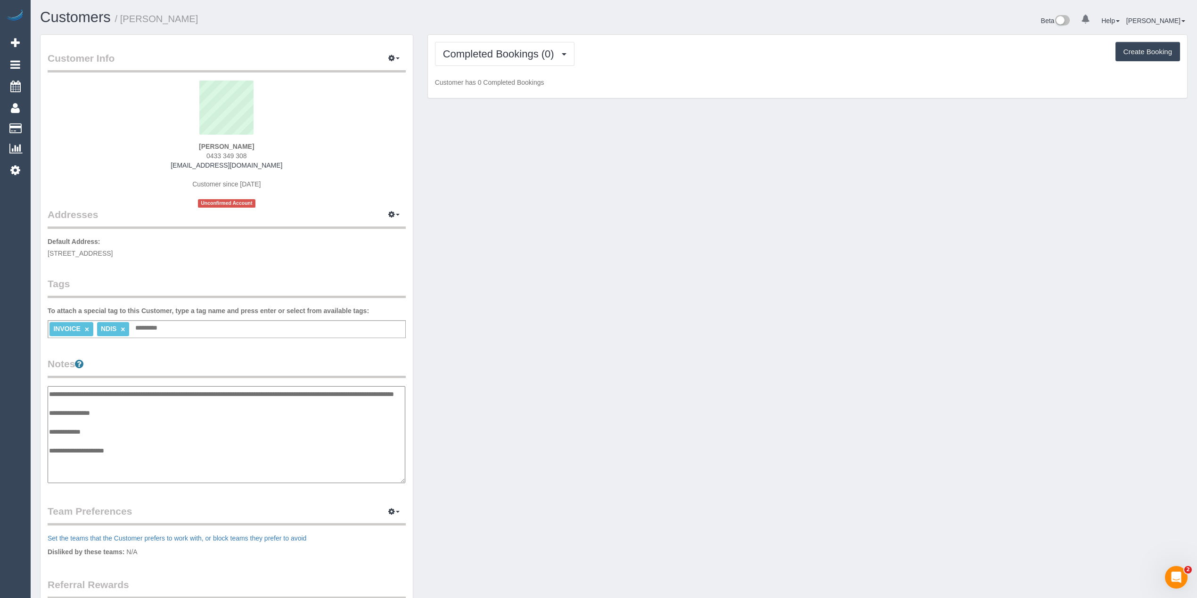
paste textarea "**********"
click at [132, 476] on textarea "**********" at bounding box center [227, 435] width 358 height 98
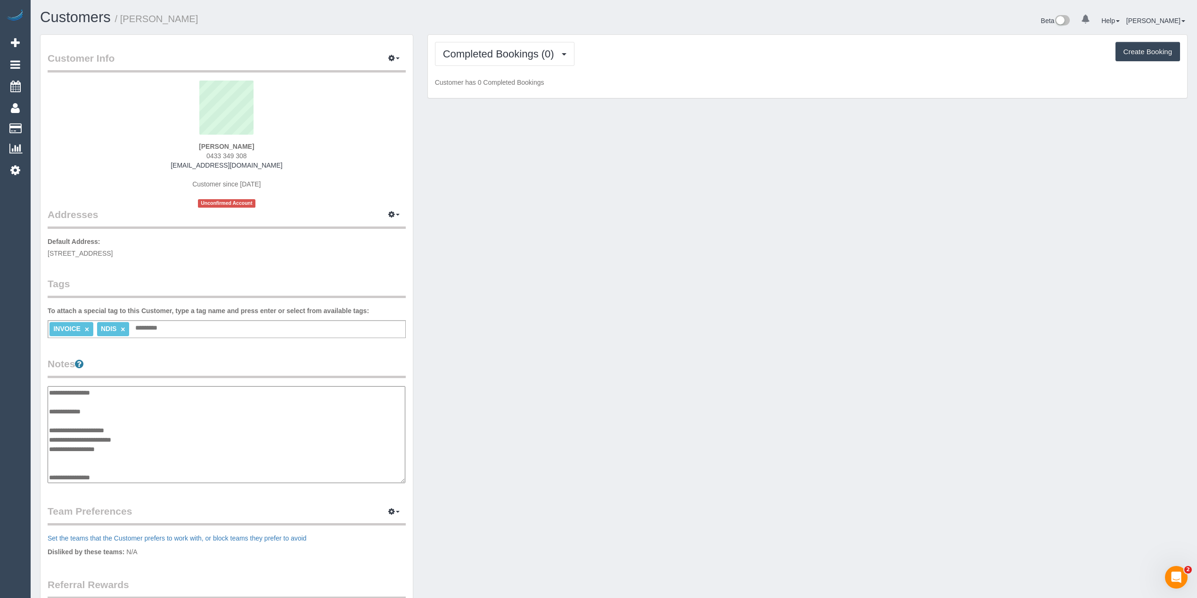
paste textarea "**********"
click at [114, 479] on textarea "**********" at bounding box center [227, 435] width 358 height 98
paste textarea "**********"
type textarea "**********"
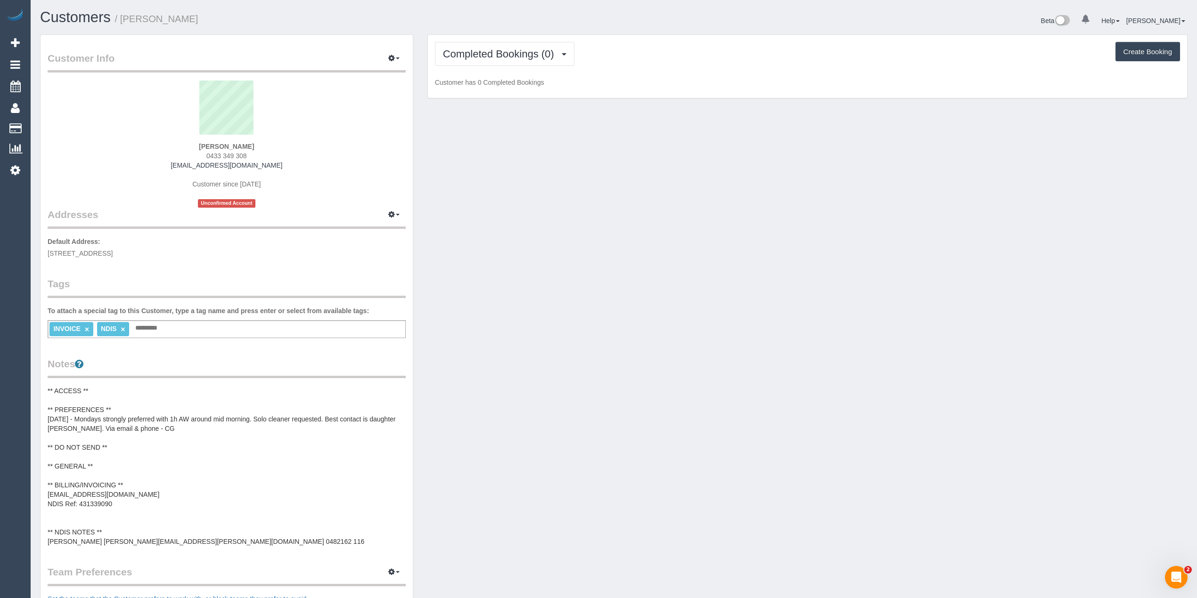
click at [59, 426] on pre "** ACCESS ** ** PREFERENCES ** 12/08/25 - Mondays strongly preferred with 1h AW…" at bounding box center [227, 466] width 358 height 160
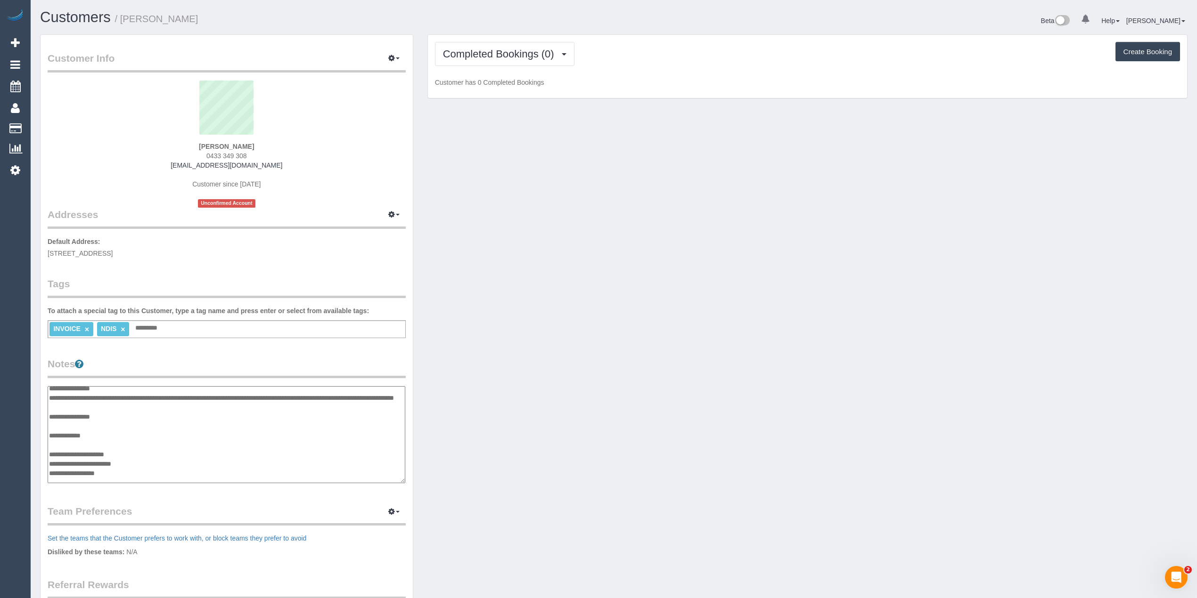
scroll to position [0, 0]
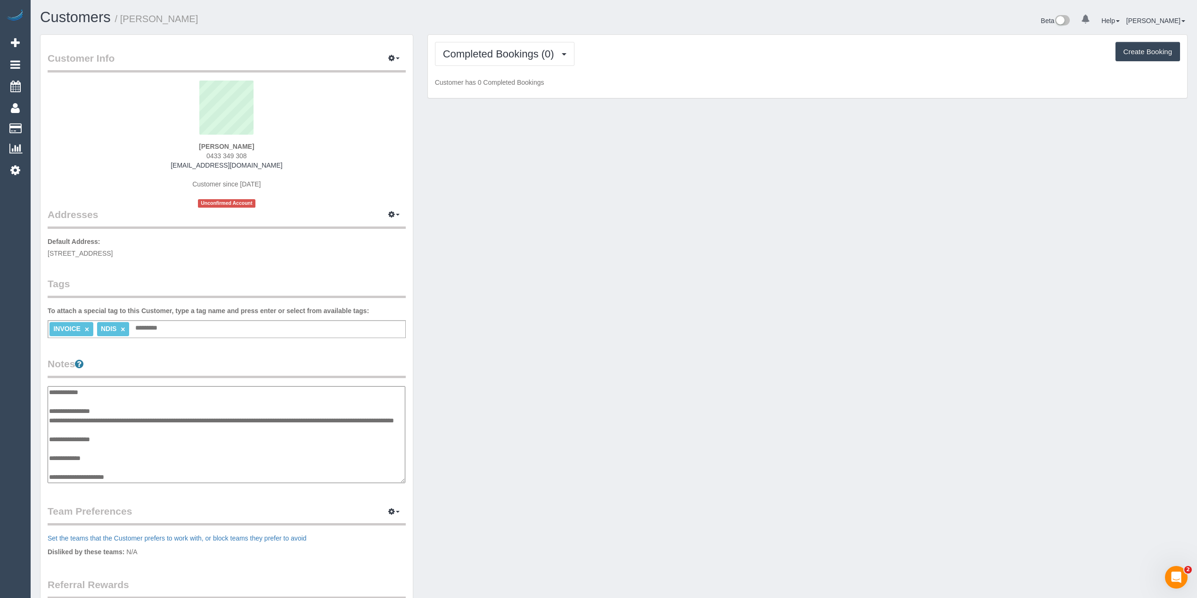
click at [89, 431] on textarea "**********" at bounding box center [227, 435] width 358 height 98
type textarea "**********"
click at [175, 351] on div "Customer Info Edit Contact Info Send Message Email Preferences Special Sales Ta…" at bounding box center [227, 380] width 372 height 691
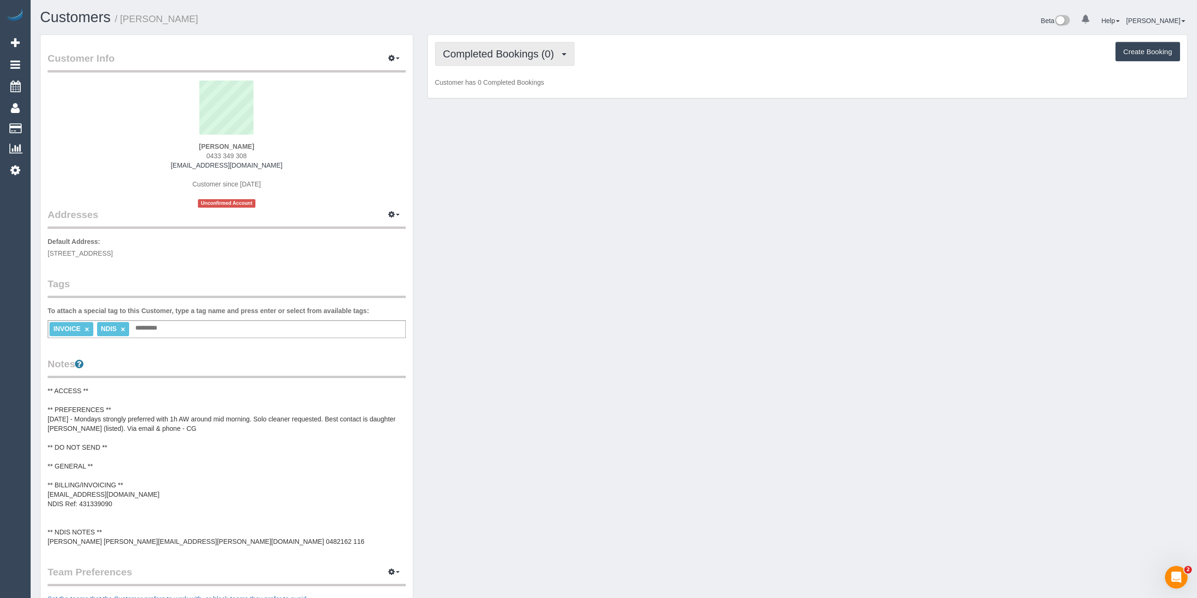
click at [496, 54] on span "Completed Bookings (0)" at bounding box center [501, 54] width 116 height 12
click at [500, 90] on link "Upcoming Bookings (11)" at bounding box center [484, 88] width 99 height 12
click at [155, 322] on input "text" at bounding box center [149, 328] width 32 height 12
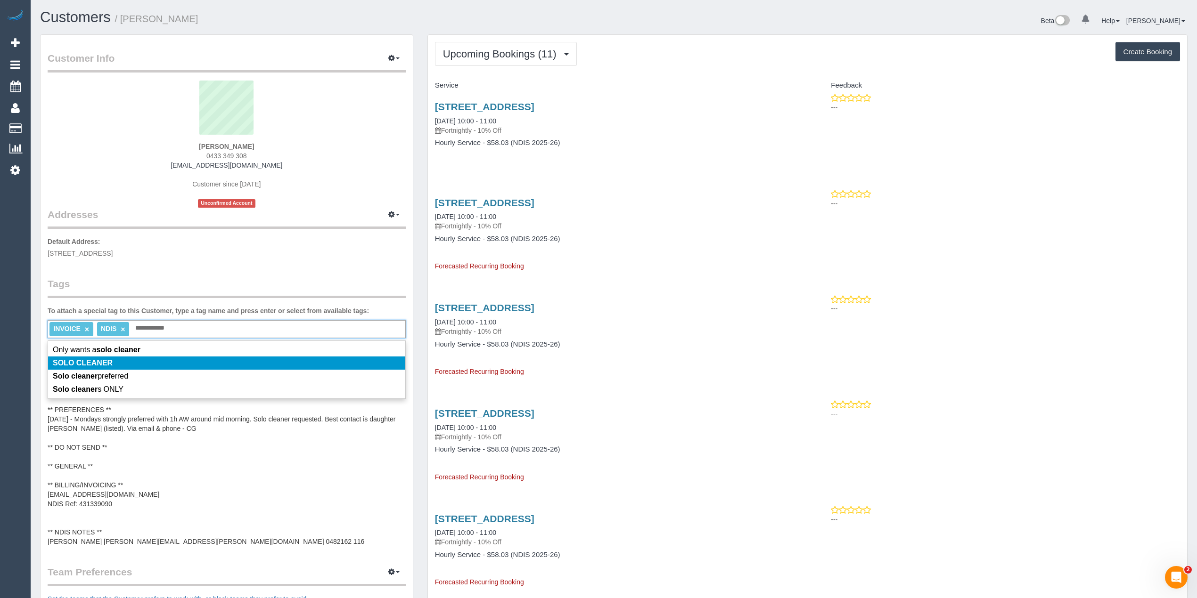
type input "**********"
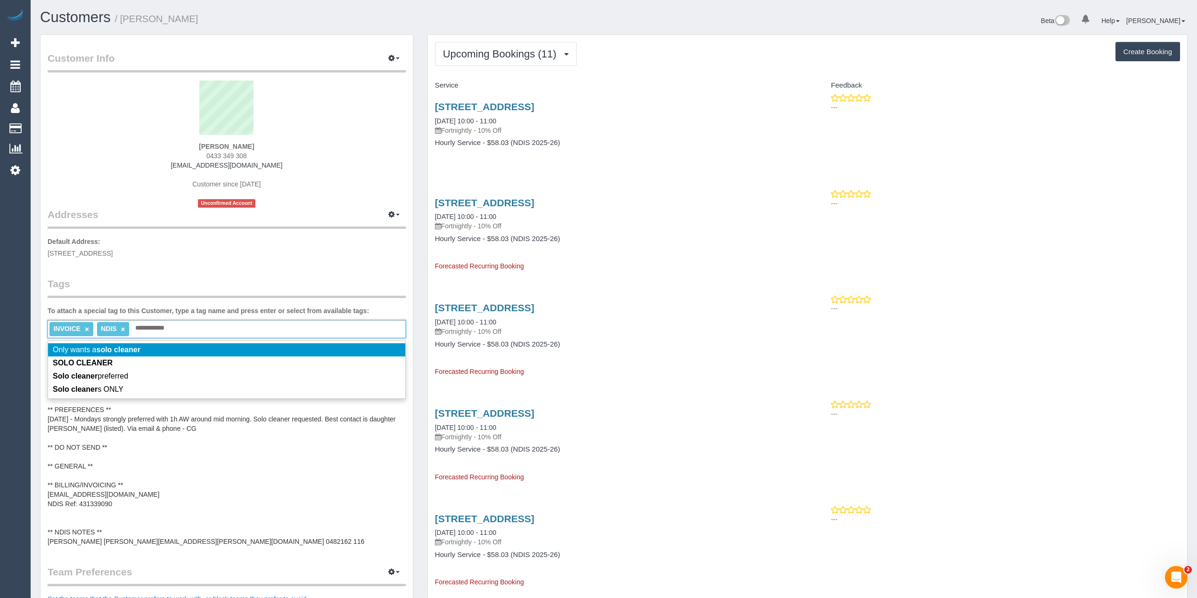
click at [128, 347] on em "solo cleaner" at bounding box center [118, 350] width 44 height 8
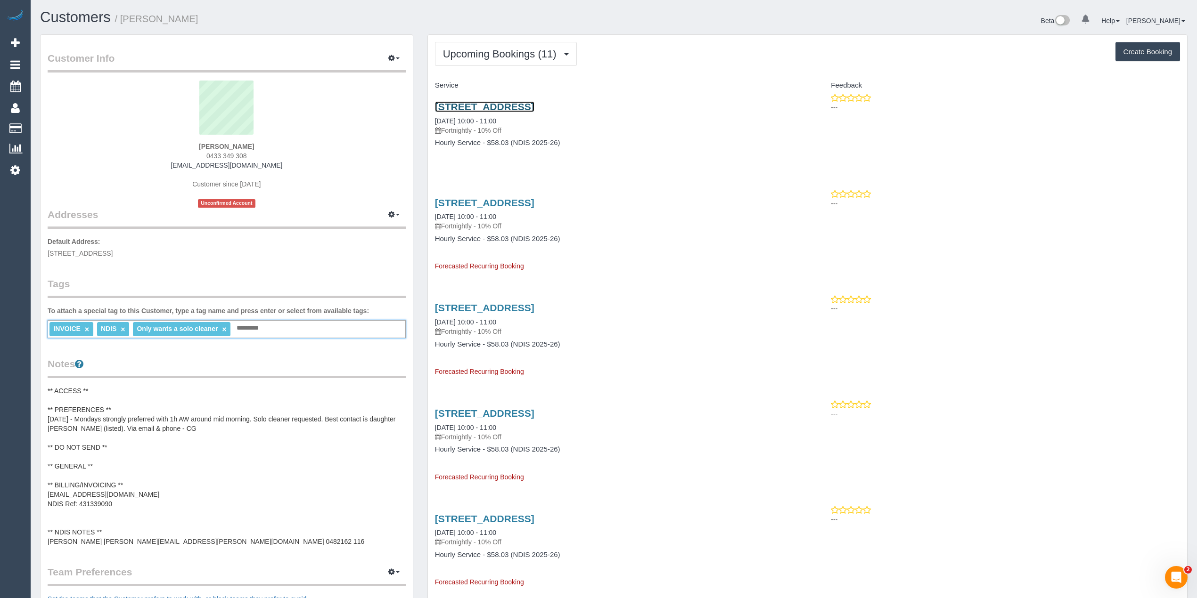
click at [534, 107] on link "44 Hillgrove Cres, Berwick, VIC 3806" at bounding box center [484, 106] width 99 height 11
click at [276, 327] on div "INVOICE × NDIS × Only wants a solo cleaner × Add a tag" at bounding box center [227, 329] width 358 height 18
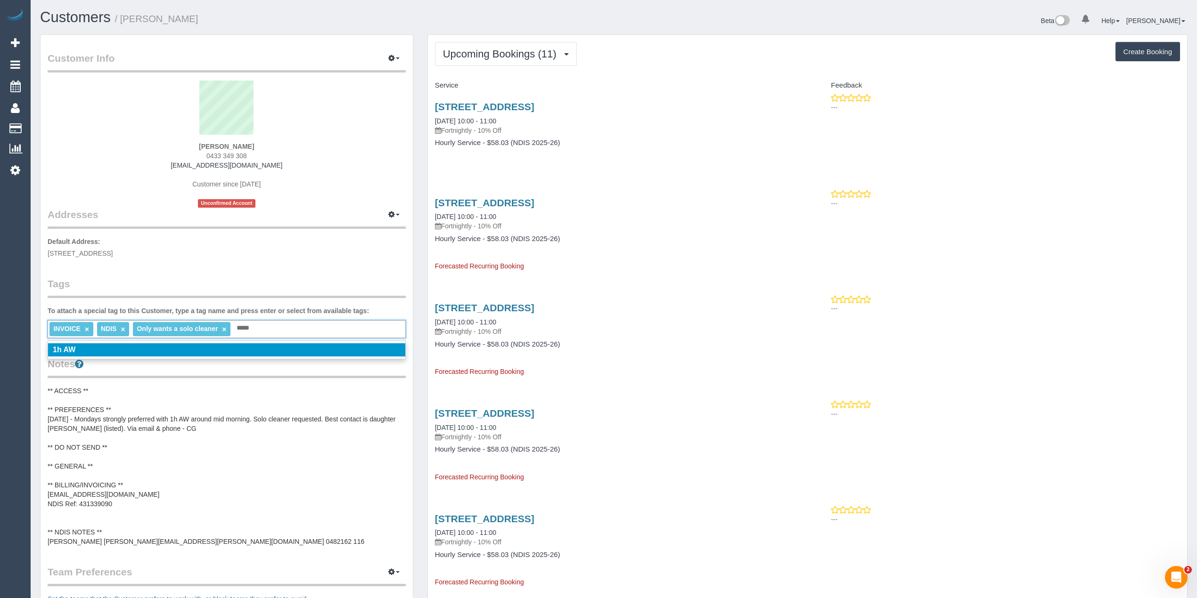
type input "*****"
click at [199, 344] on li "1h AW" at bounding box center [226, 349] width 357 height 13
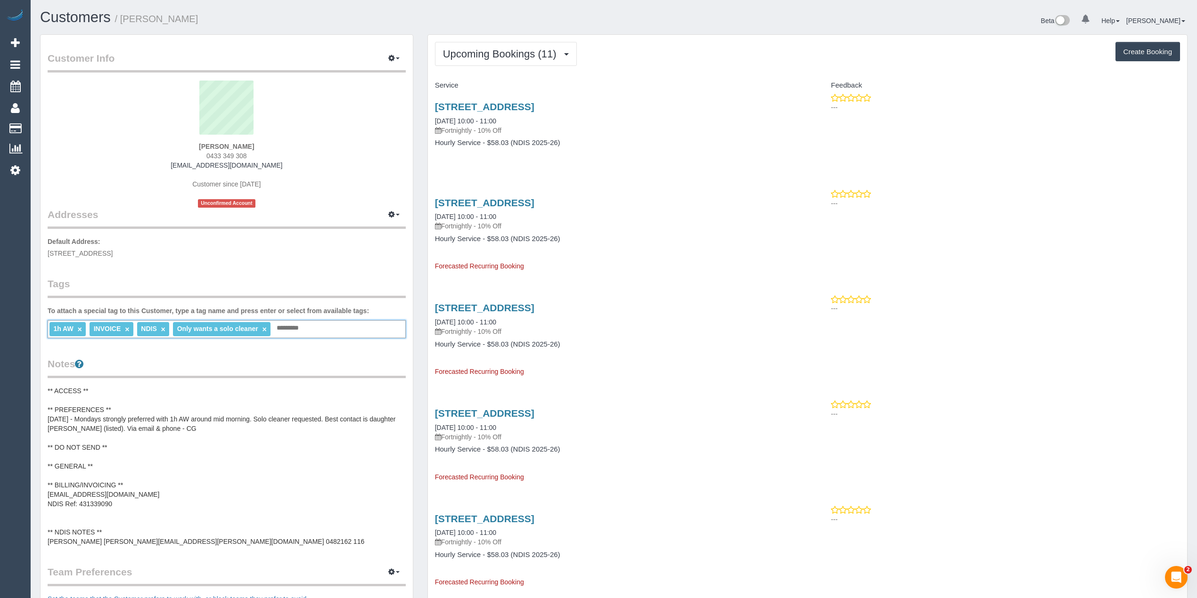
click at [252, 416] on pre "** ACCESS ** ** PREFERENCES ** [DATE] - Mondays strongly preferred with 1h AW a…" at bounding box center [227, 466] width 358 height 160
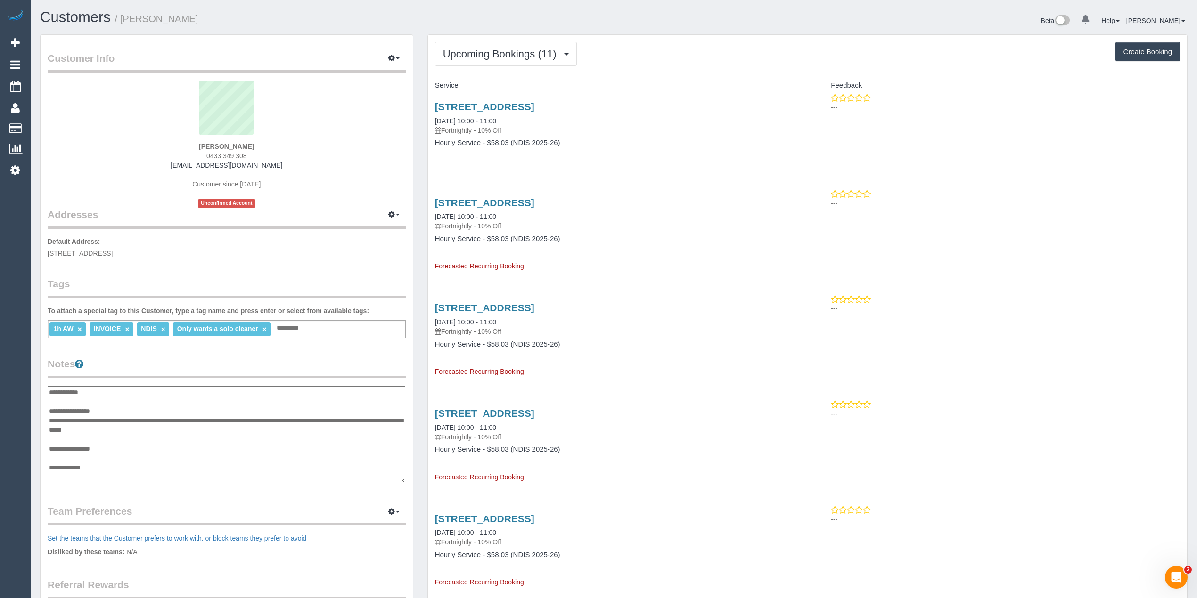
click at [256, 419] on textarea "**********" at bounding box center [227, 435] width 358 height 98
type textarea "**********"
click at [314, 147] on div "Mario Russo 0433 349 308 jess_russo85@hotmail.com Customer since 2025 Unconfirm…" at bounding box center [227, 144] width 358 height 127
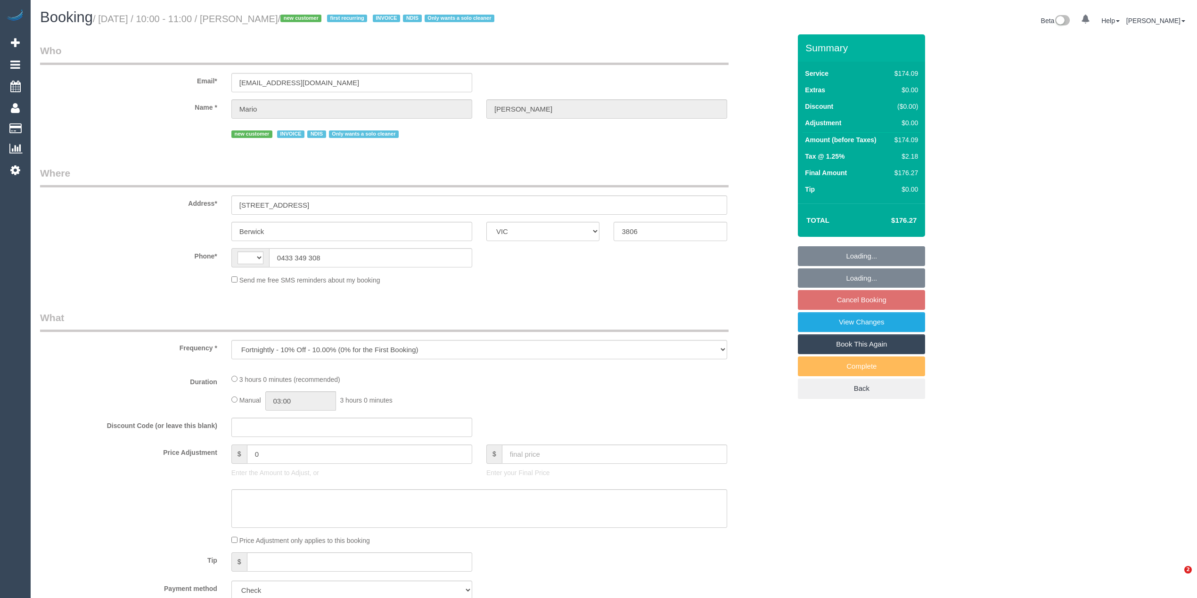
select select "VIC"
select select "180"
select select "number:28"
select select "number:14"
select select "number:19"
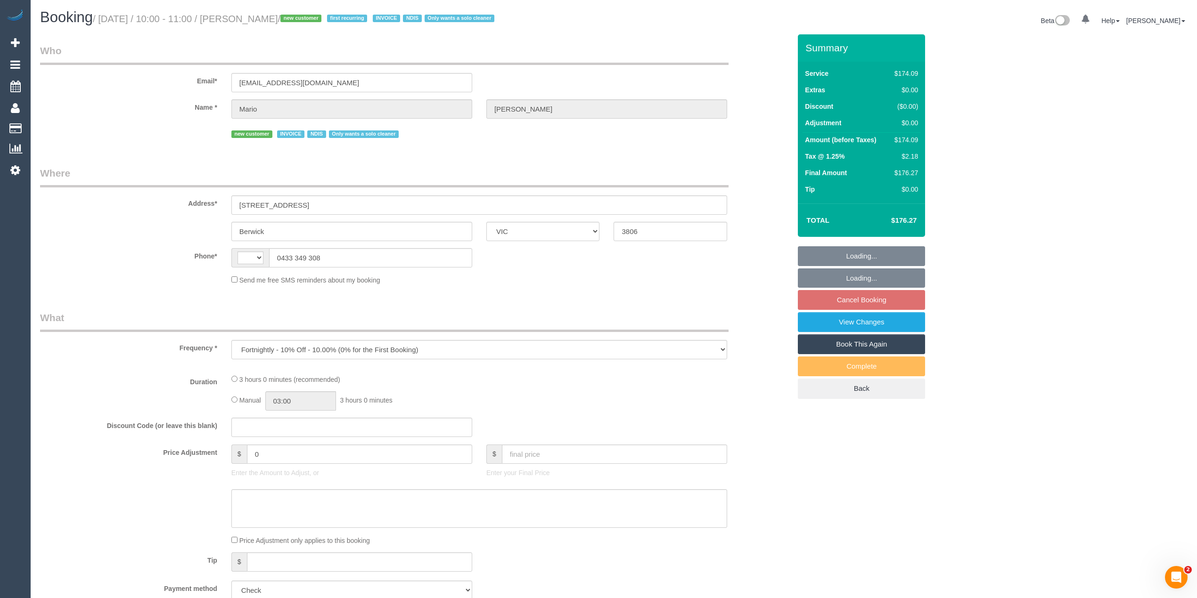
select select "number:24"
select select "number:35"
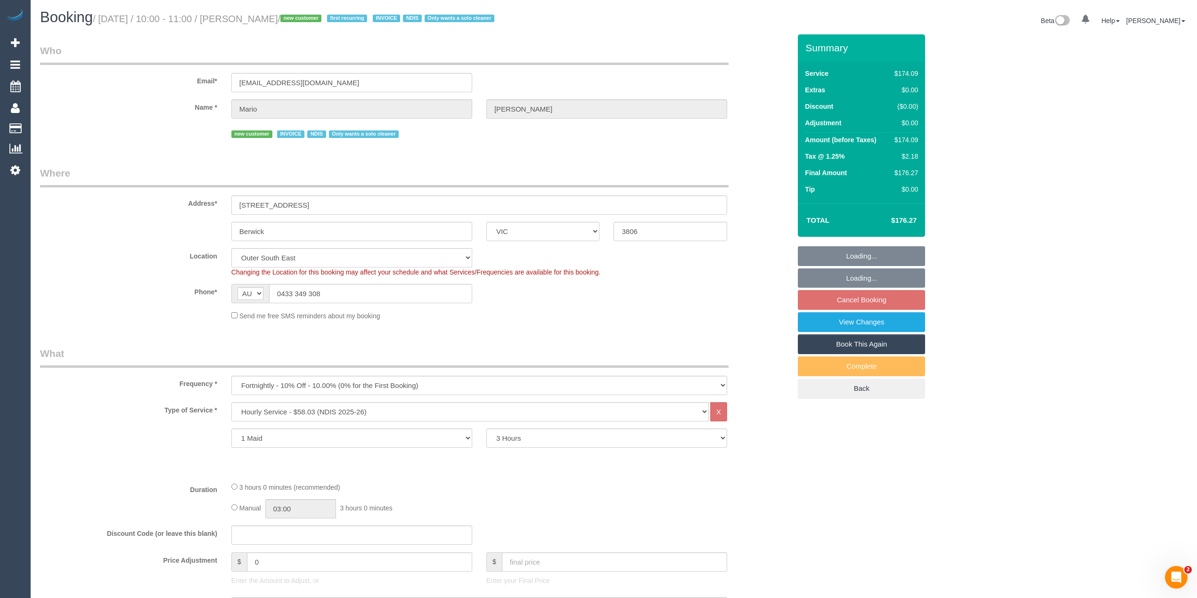
select select "string:AU"
select select "object:741"
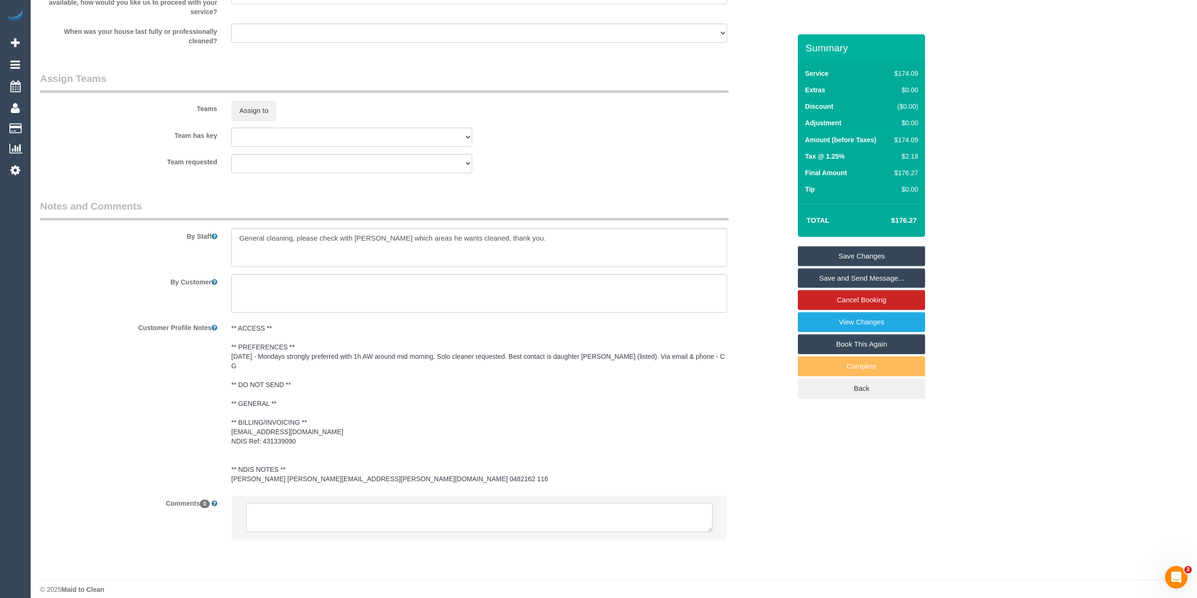
click at [355, 513] on textarea at bounding box center [479, 517] width 466 height 29
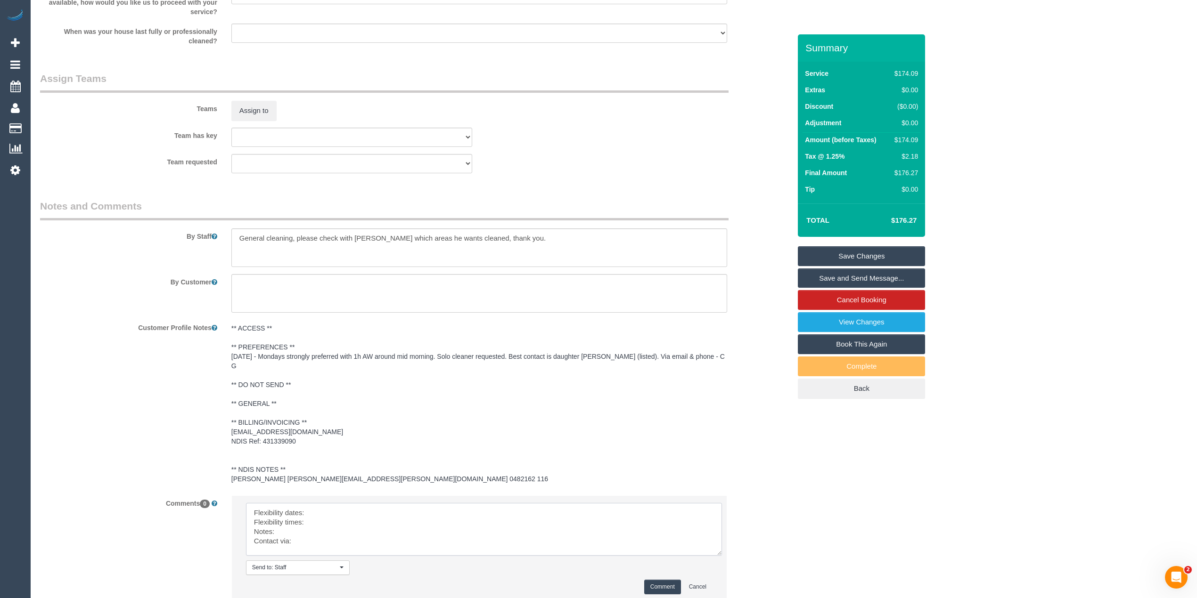
drag, startPoint x: 709, startPoint y: 514, endPoint x: 718, endPoint y: 538, distance: 26.4
click at [718, 538] on textarea at bounding box center [484, 529] width 476 height 53
click at [334, 504] on textarea at bounding box center [484, 530] width 477 height 54
click at [327, 521] on textarea at bounding box center [484, 530] width 477 height 54
click at [320, 511] on textarea at bounding box center [484, 530] width 477 height 54
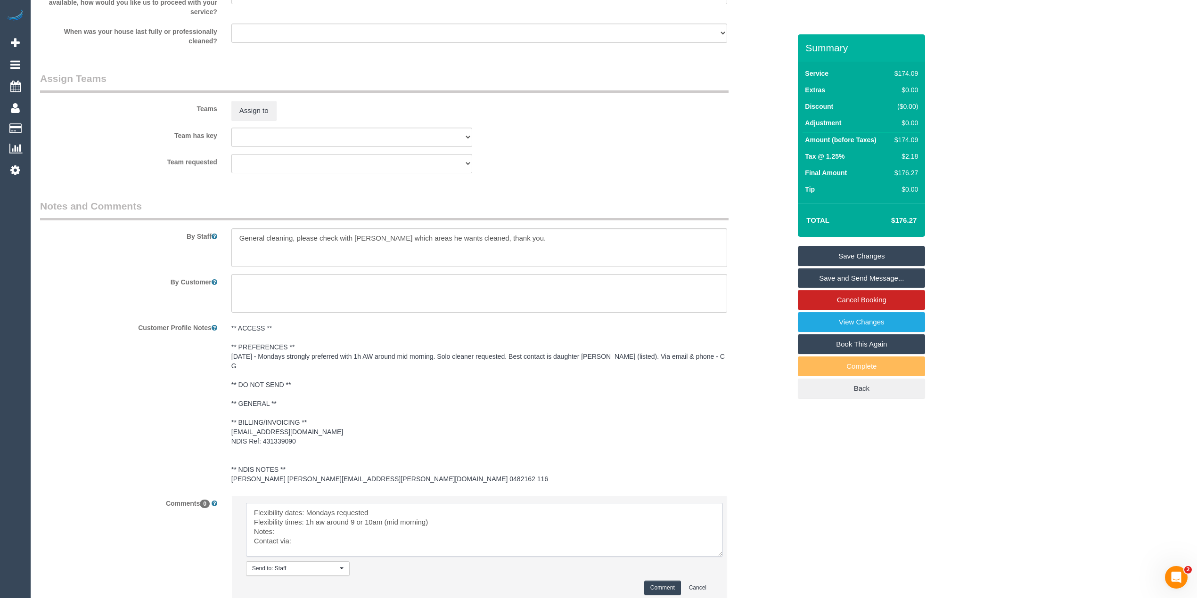
click at [315, 516] on textarea at bounding box center [484, 530] width 477 height 54
click at [299, 523] on textarea at bounding box center [484, 530] width 477 height 54
click at [308, 536] on textarea at bounding box center [484, 530] width 477 height 54
type textarea "Flexibility dates: Mondays requested Flexibility times: 1h aw around 9 or 10am …"
click at [654, 581] on button "Comment" at bounding box center [662, 588] width 37 height 15
